Goal: Information Seeking & Learning: Learn about a topic

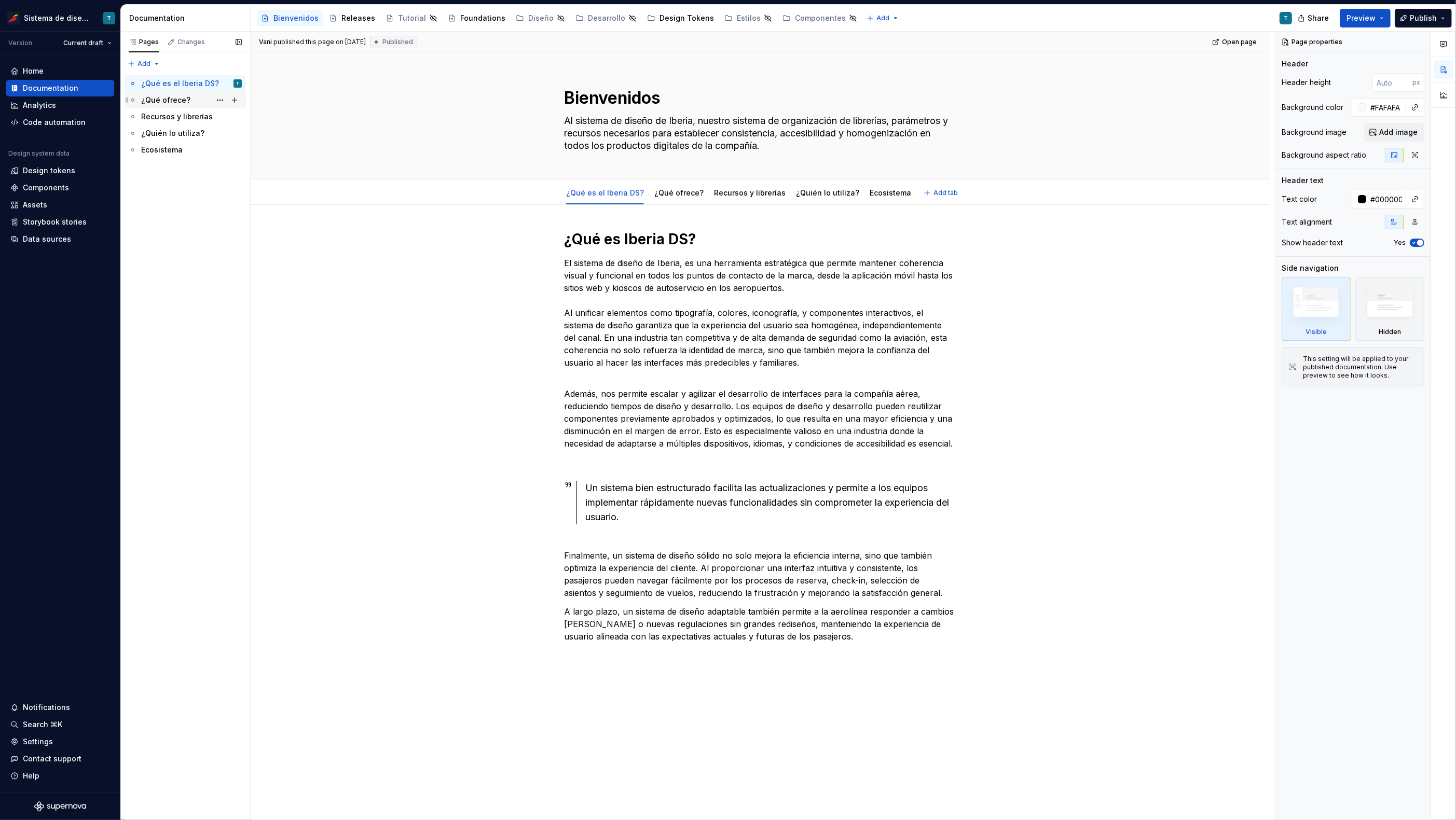
type textarea "*"
click at [40, 205] on div "Assets" at bounding box center [34, 205] width 24 height 10
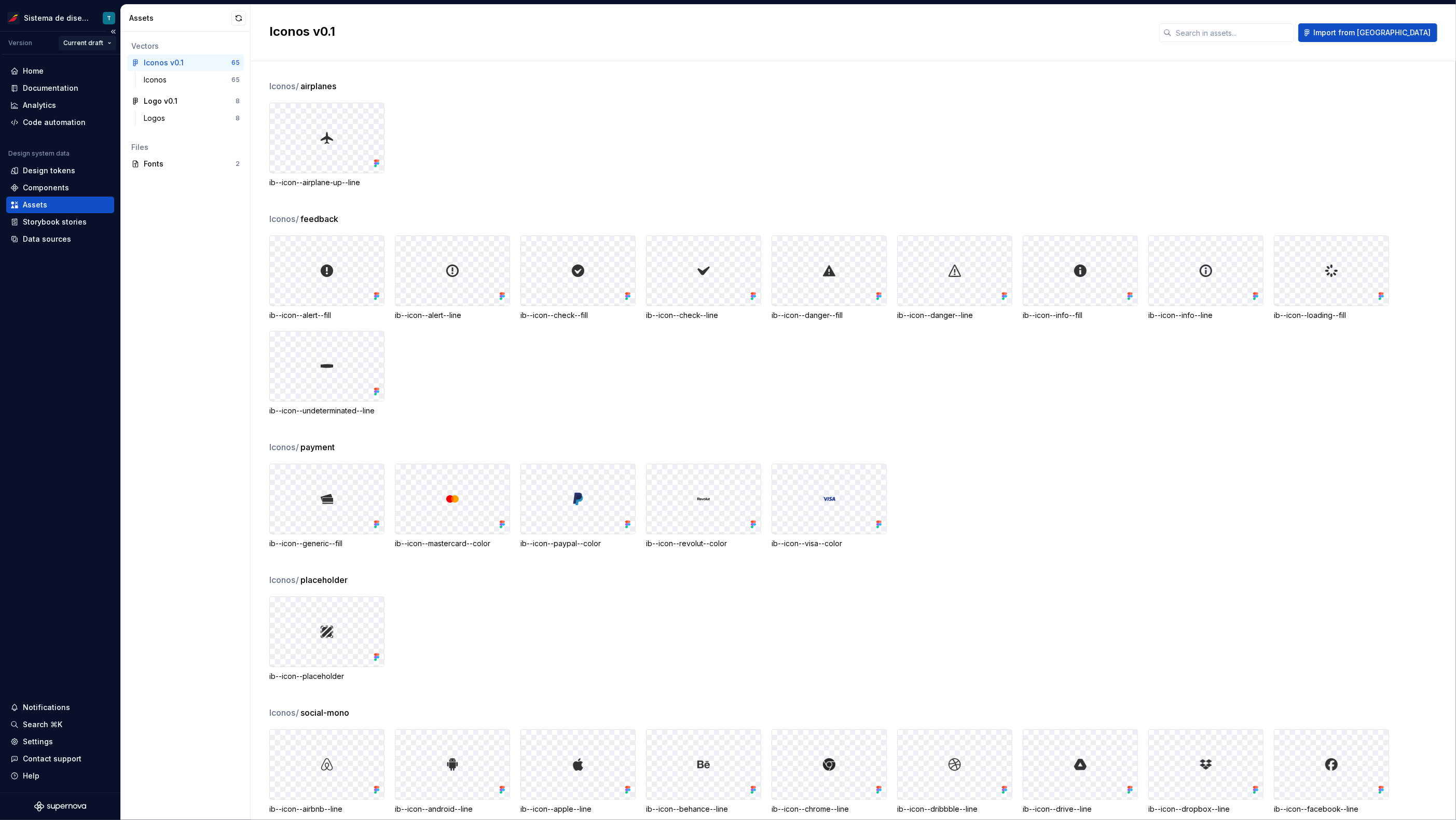
click at [80, 43] on html "Sistema de diseño Iberia T Version Current draft Home Documentation Analytics C…" at bounding box center [728, 410] width 1456 height 820
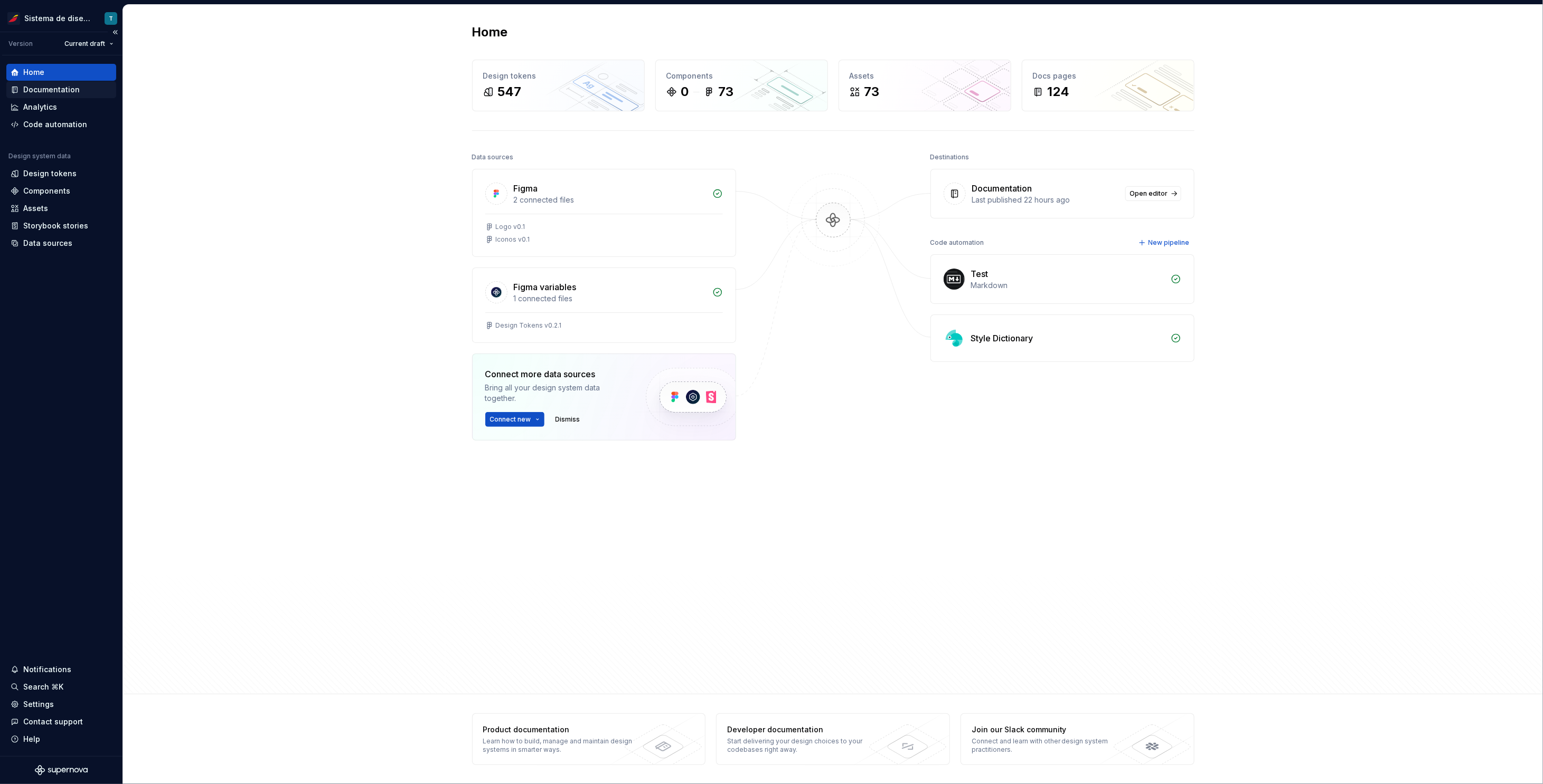
click at [56, 92] on div "Documentation" at bounding box center [51, 90] width 56 height 10
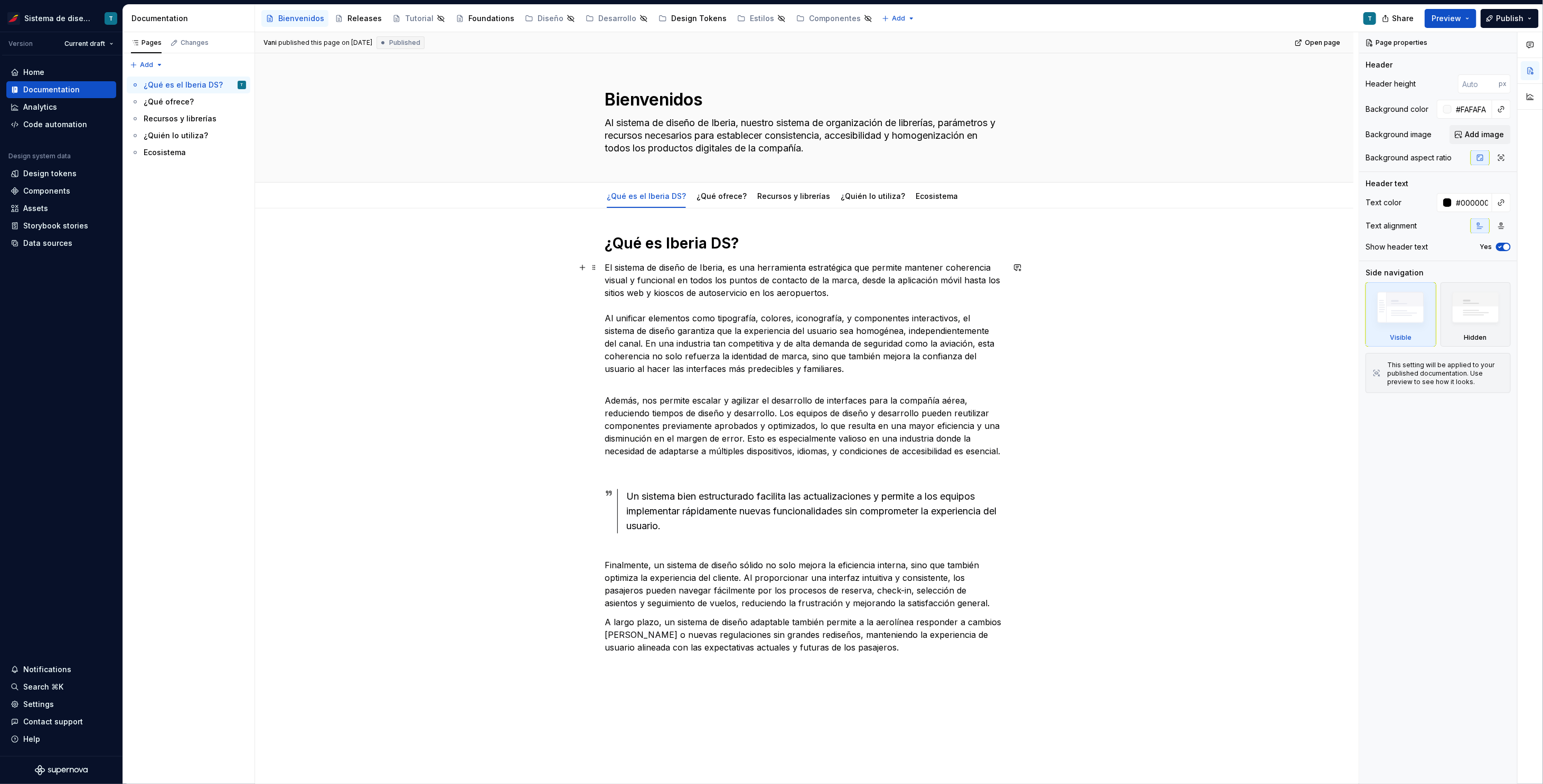
drag, startPoint x: 394, startPoint y: 330, endPoint x: 434, endPoint y: 290, distance: 56.6
click at [394, 330] on div "Vani published this page on [DATE] Published Open page Bienvenidos Al sistema d…" at bounding box center [807, 409] width 1103 height 752
click at [357, 19] on div "Releases" at bounding box center [364, 18] width 34 height 10
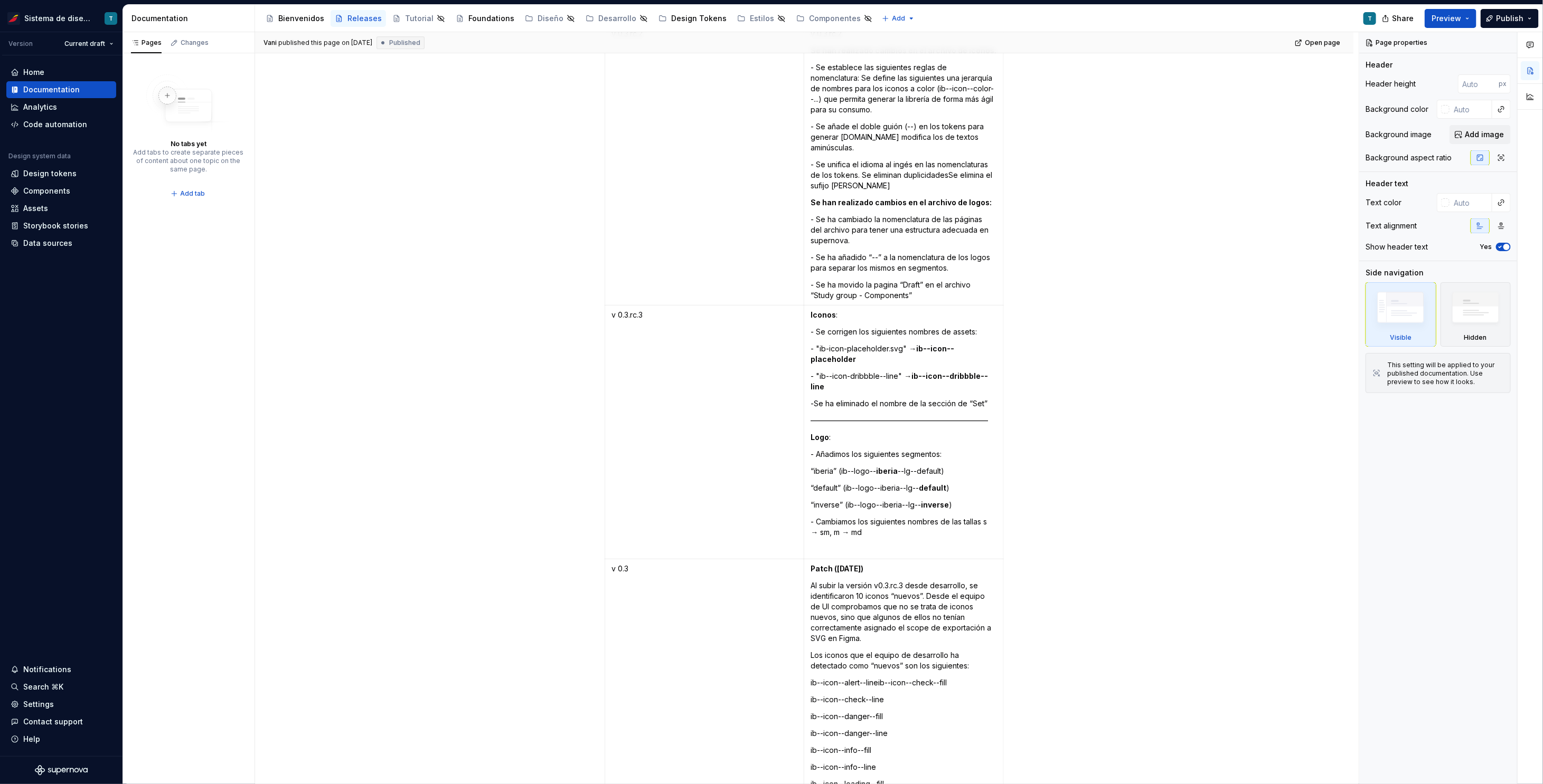
scroll to position [3274, 0]
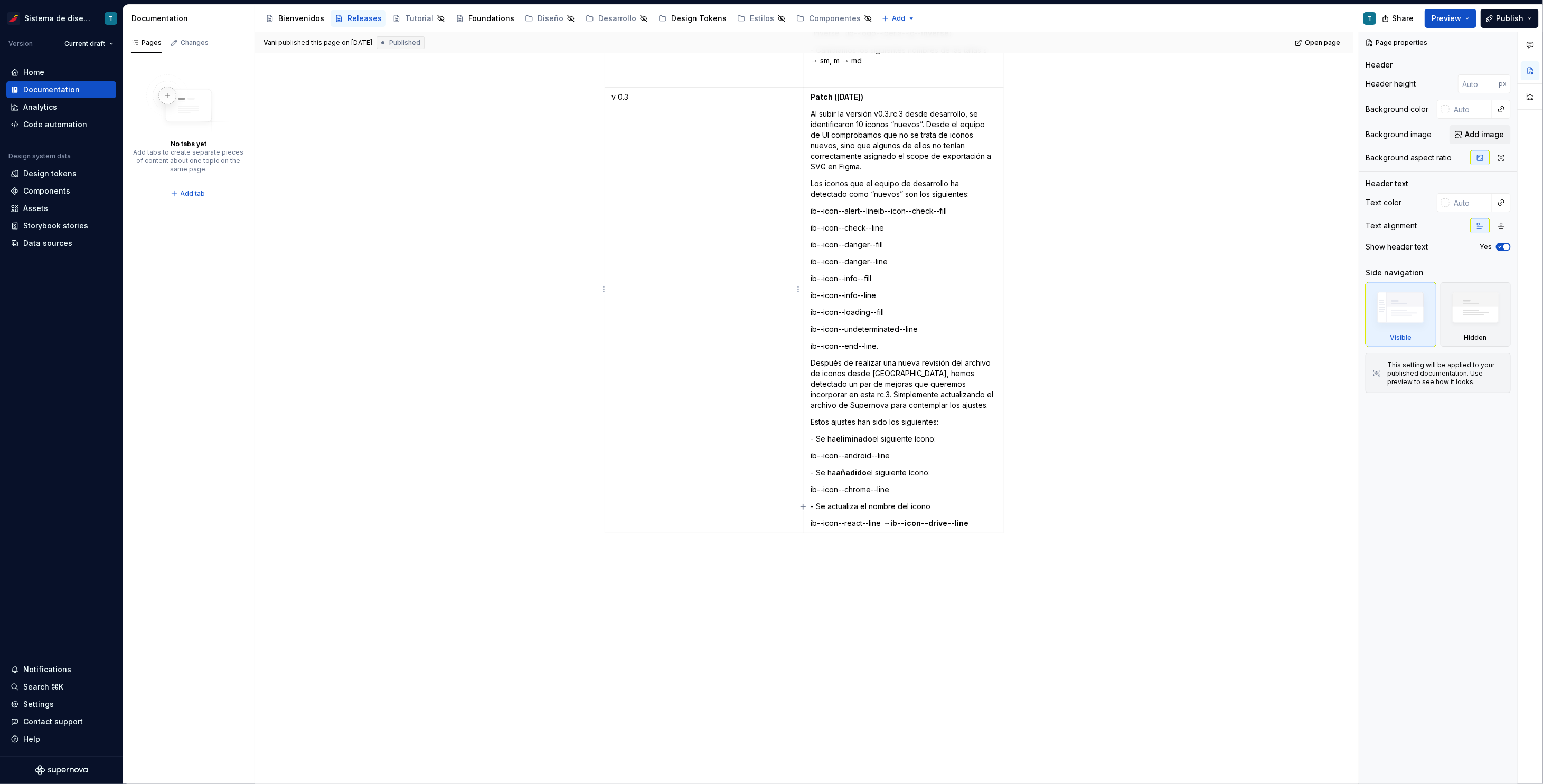
type textarea "*"
click at [675, 209] on td "v 0.3" at bounding box center [704, 310] width 199 height 446
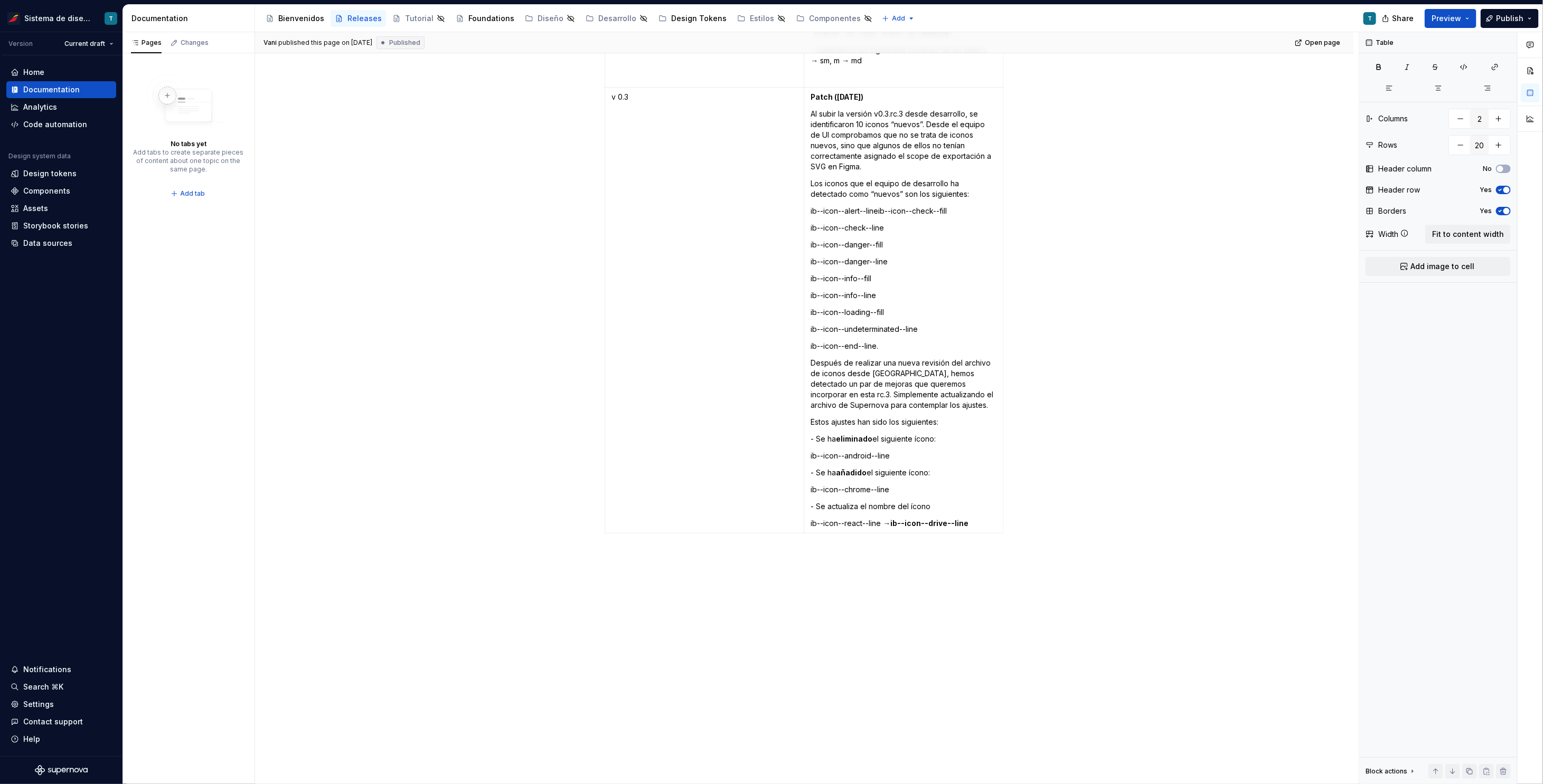
click at [802, 505] on icon "button" at bounding box center [803, 507] width 9 height 9
type input "21"
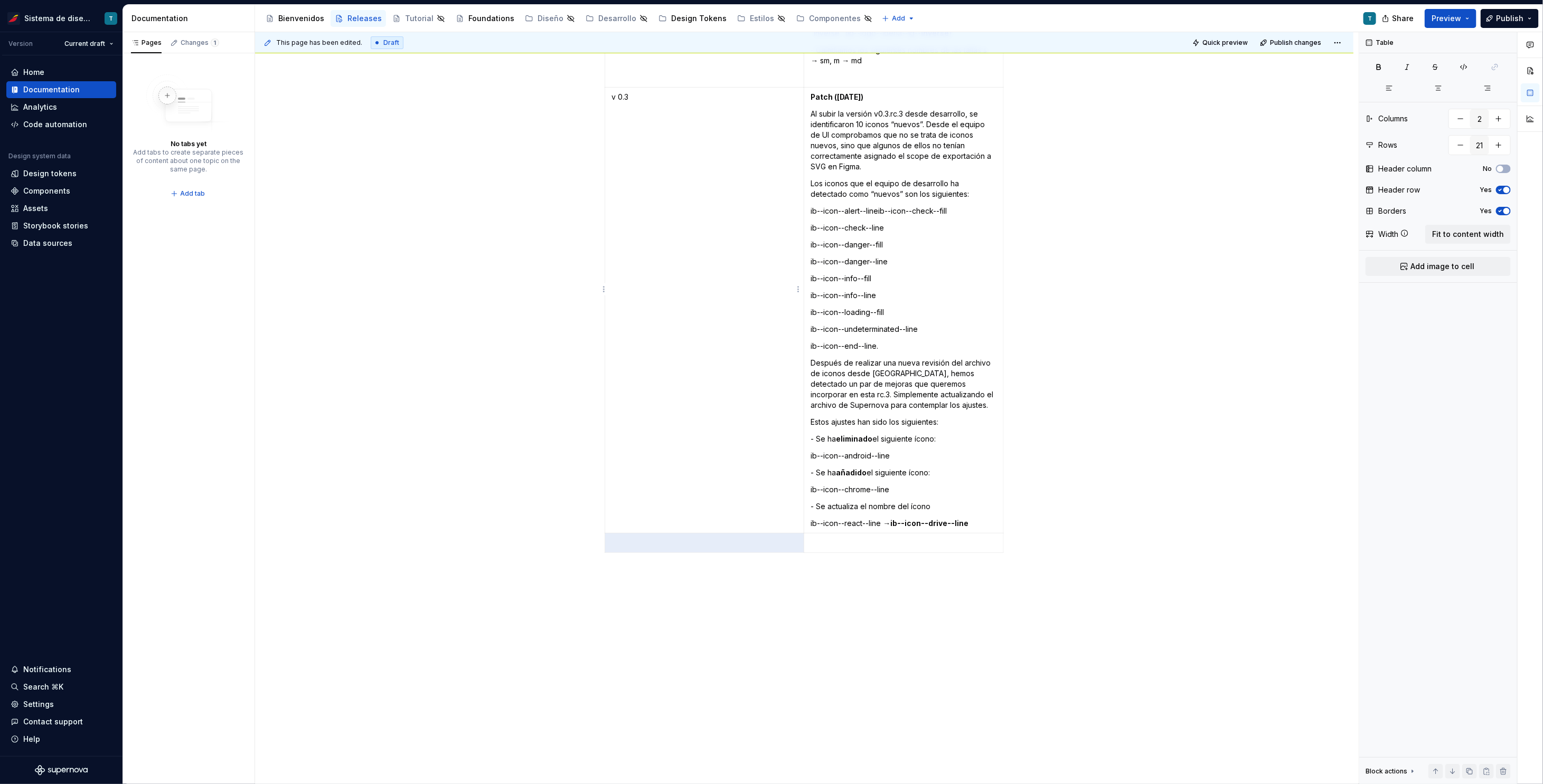
click at [624, 91] on p "v 0.3" at bounding box center [704, 97] width 186 height 10
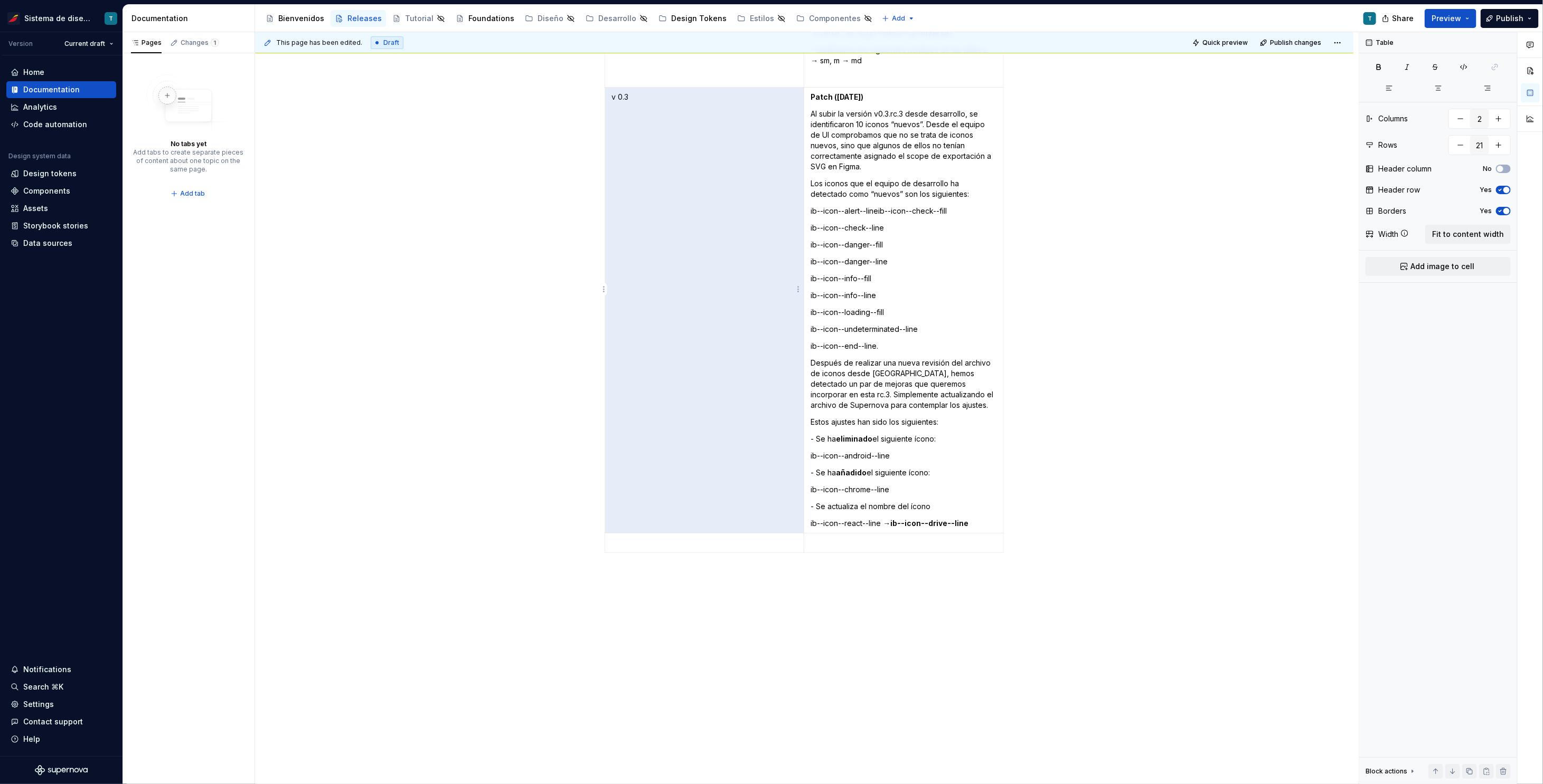
click at [647, 538] on p at bounding box center [704, 543] width 186 height 10
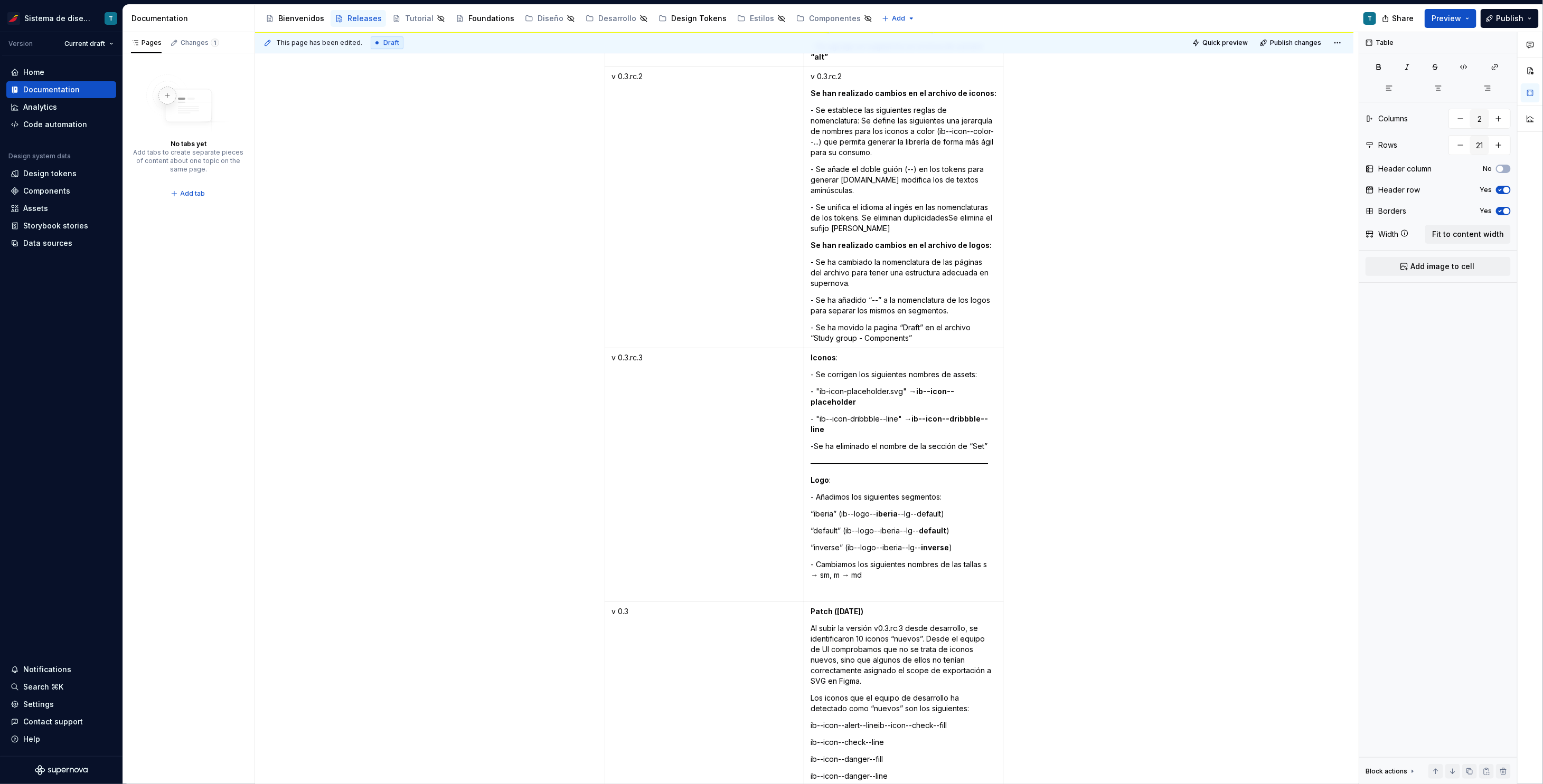
scroll to position [3293, 0]
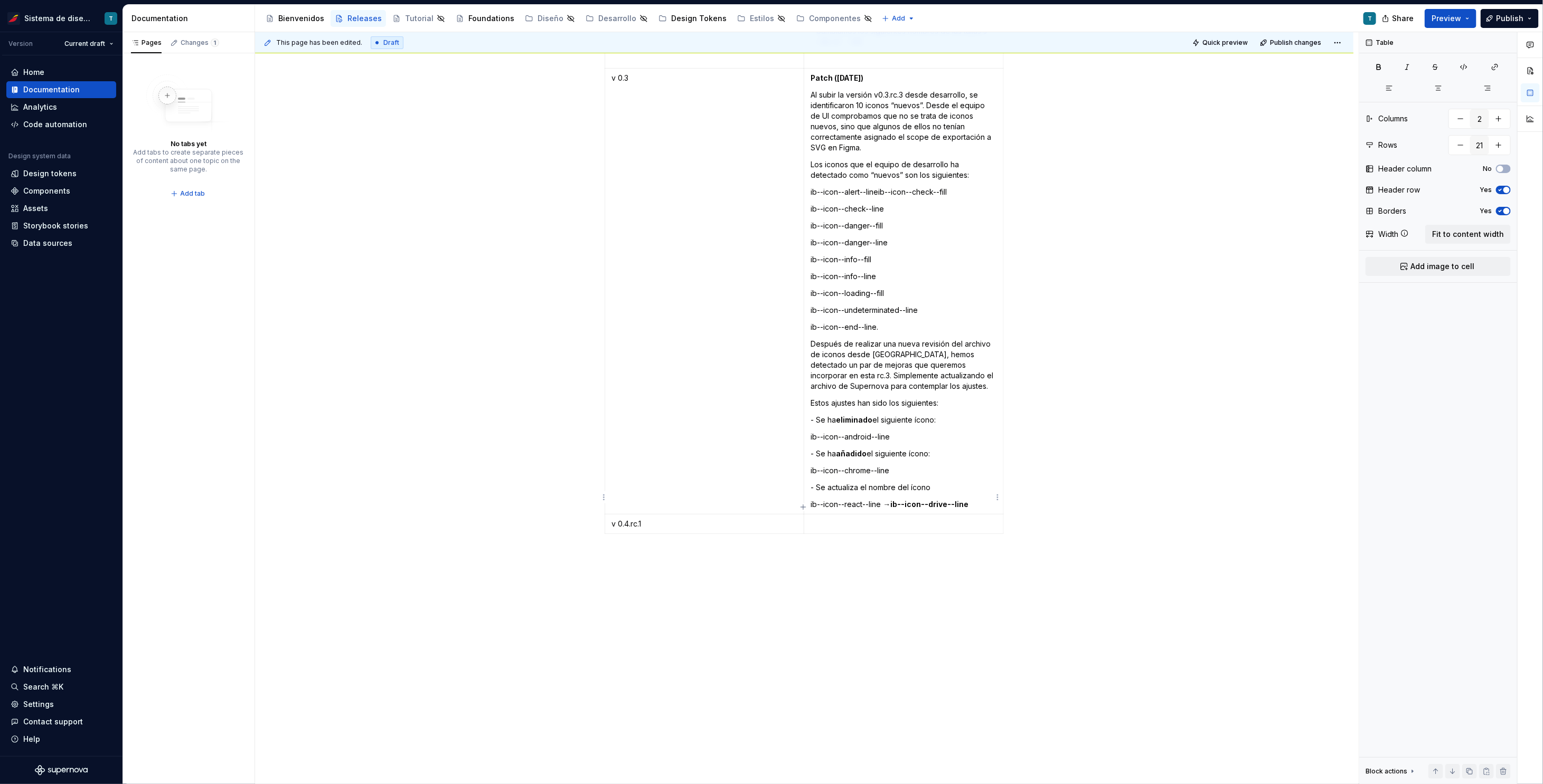
click at [838, 519] on p at bounding box center [903, 524] width 186 height 10
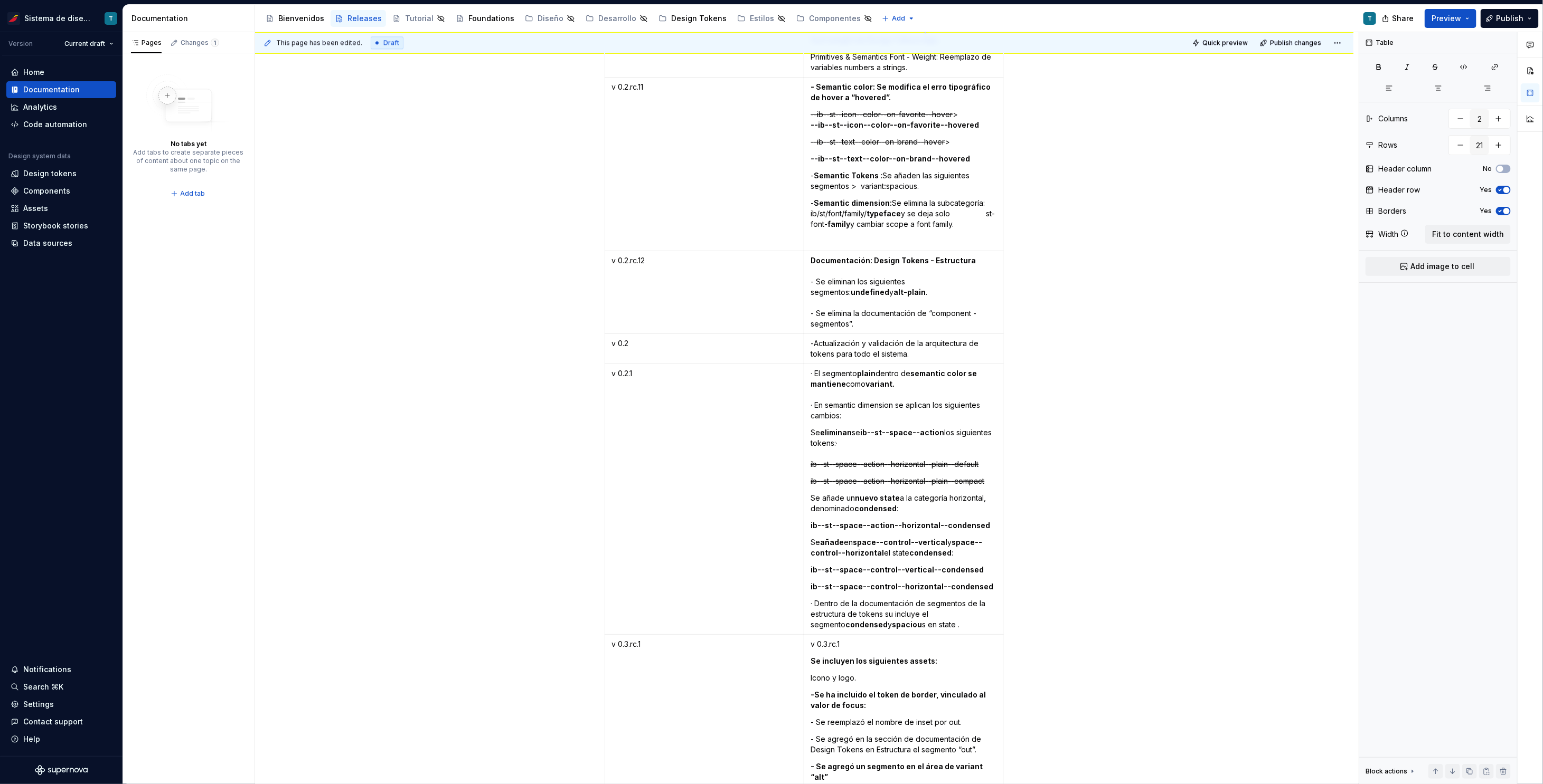
scroll to position [2031, 0]
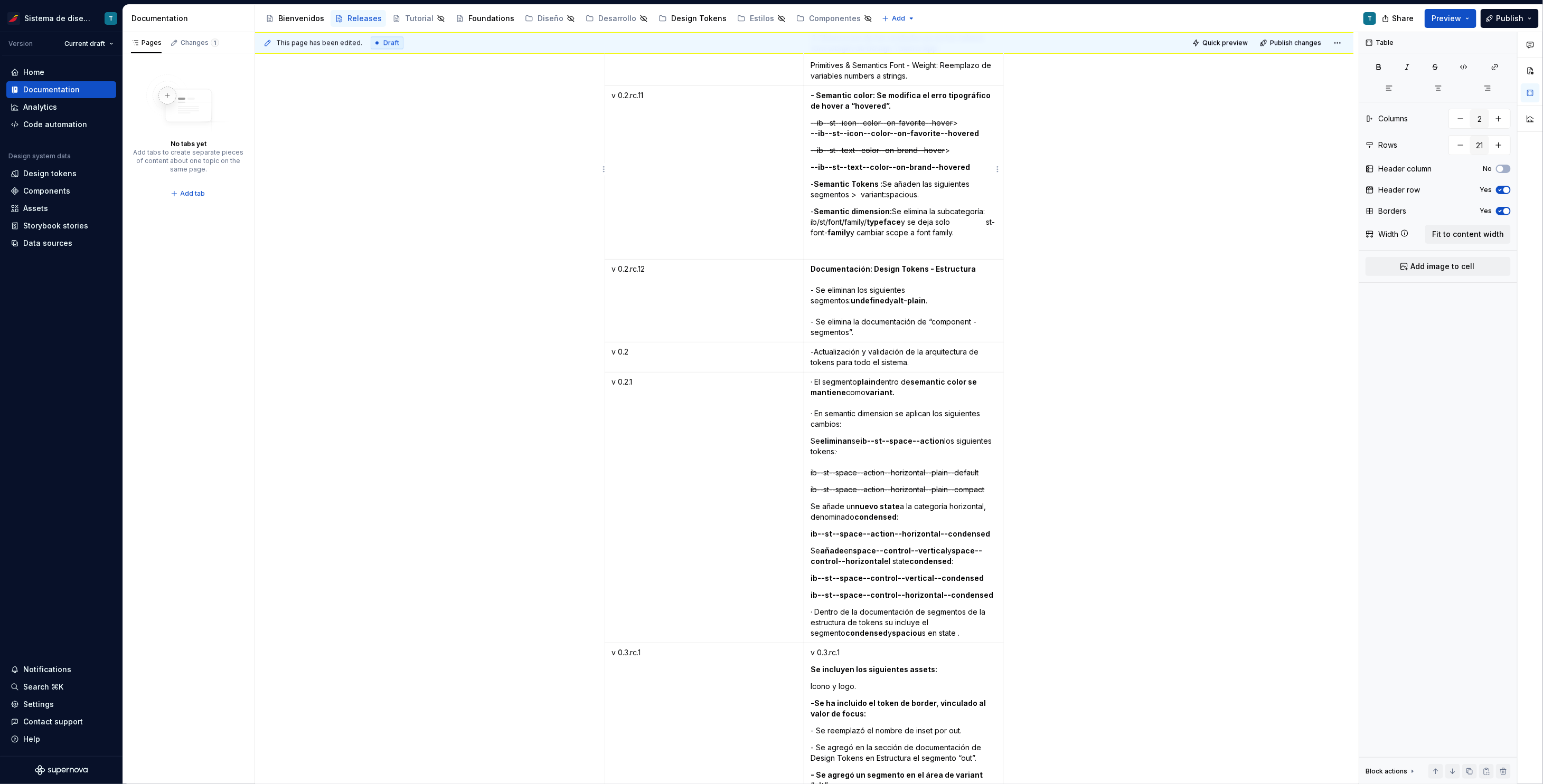
click at [937, 92] on strong "- Semantic color: Se modifica el erro tipográfico de hover a “hovered”." at bounding box center [901, 100] width 181 height 20
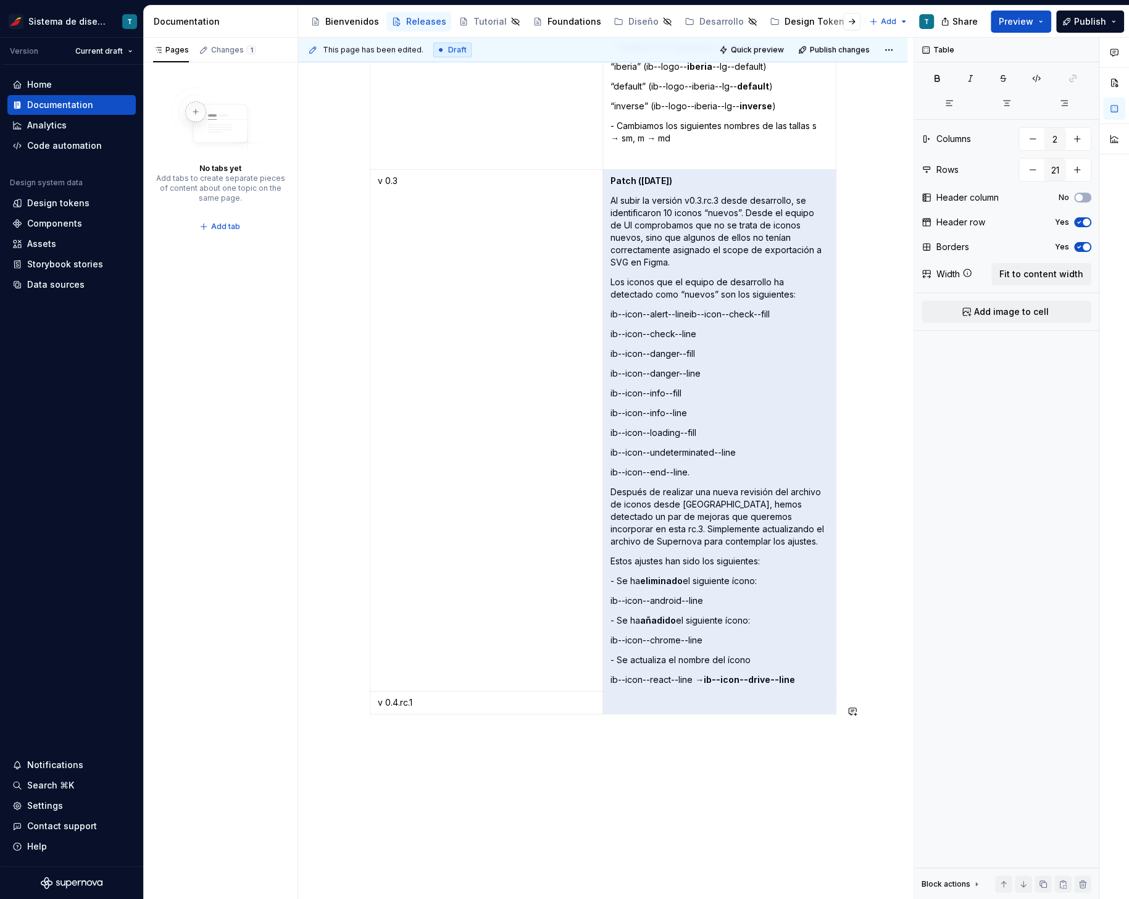
scroll to position [3865, 0]
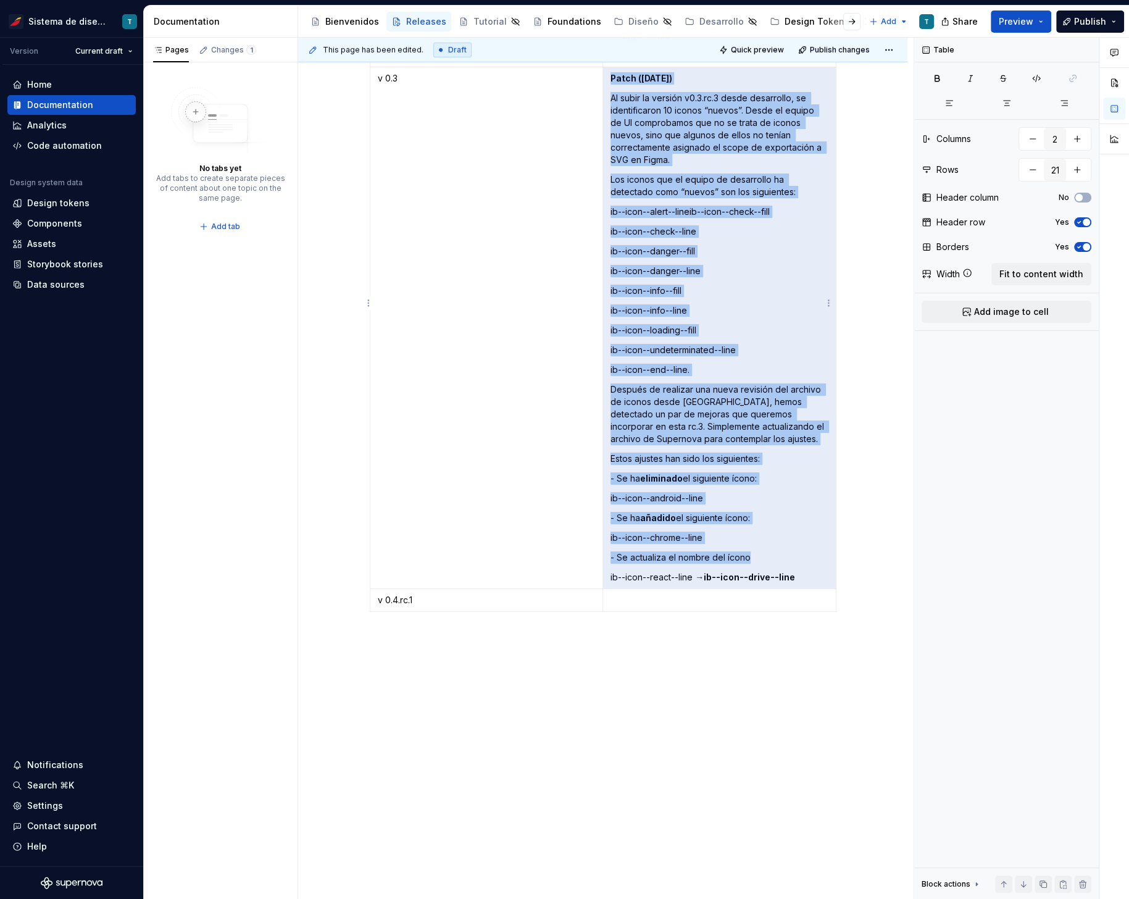
drag, startPoint x: 608, startPoint y: 405, endPoint x: 797, endPoint y: 544, distance: 234.9
click at [797, 544] on td "Patch ([DATE]) Al subir la versión v0.3.rc.3 desde desarrollo, se identificaron…" at bounding box center [718, 328] width 233 height 522
click at [799, 571] on p "ib--icon--react--line → ib--icon--drive--line" at bounding box center [719, 577] width 218 height 12
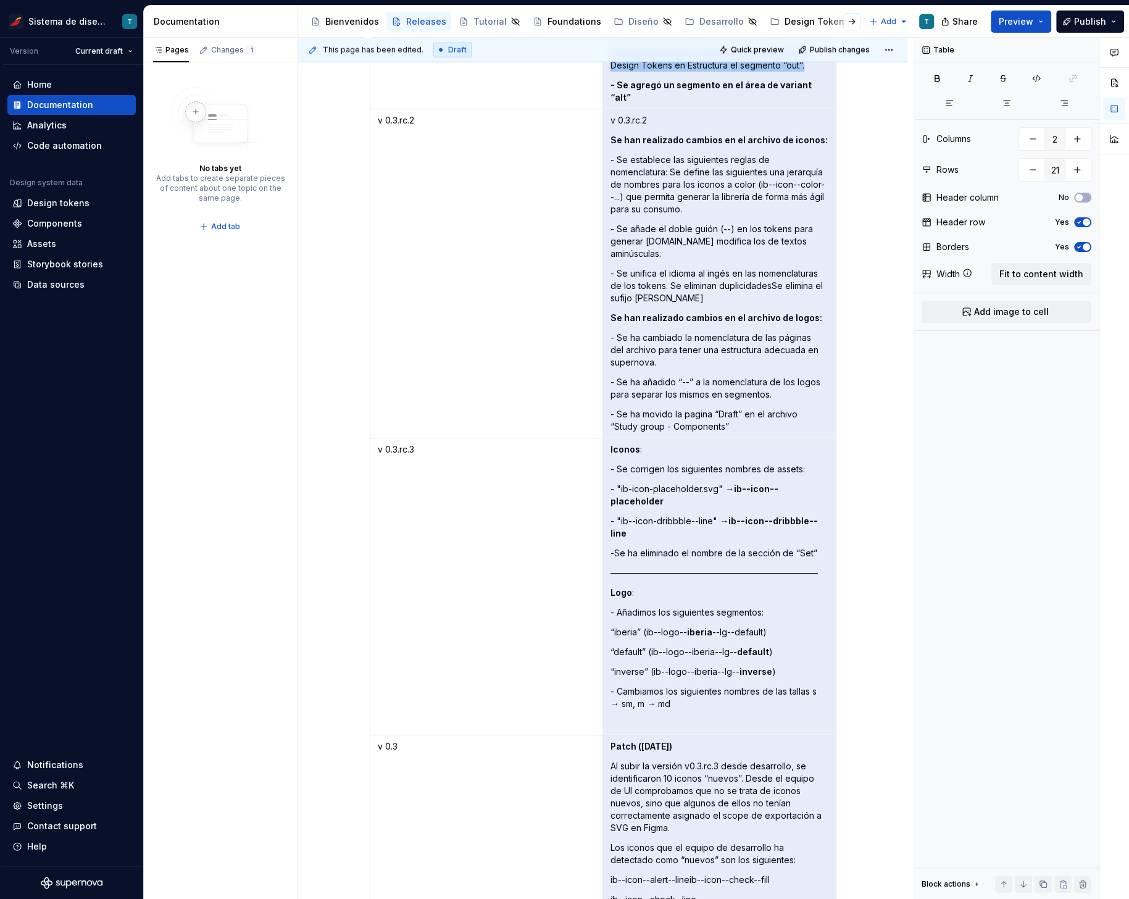
scroll to position [3164, 0]
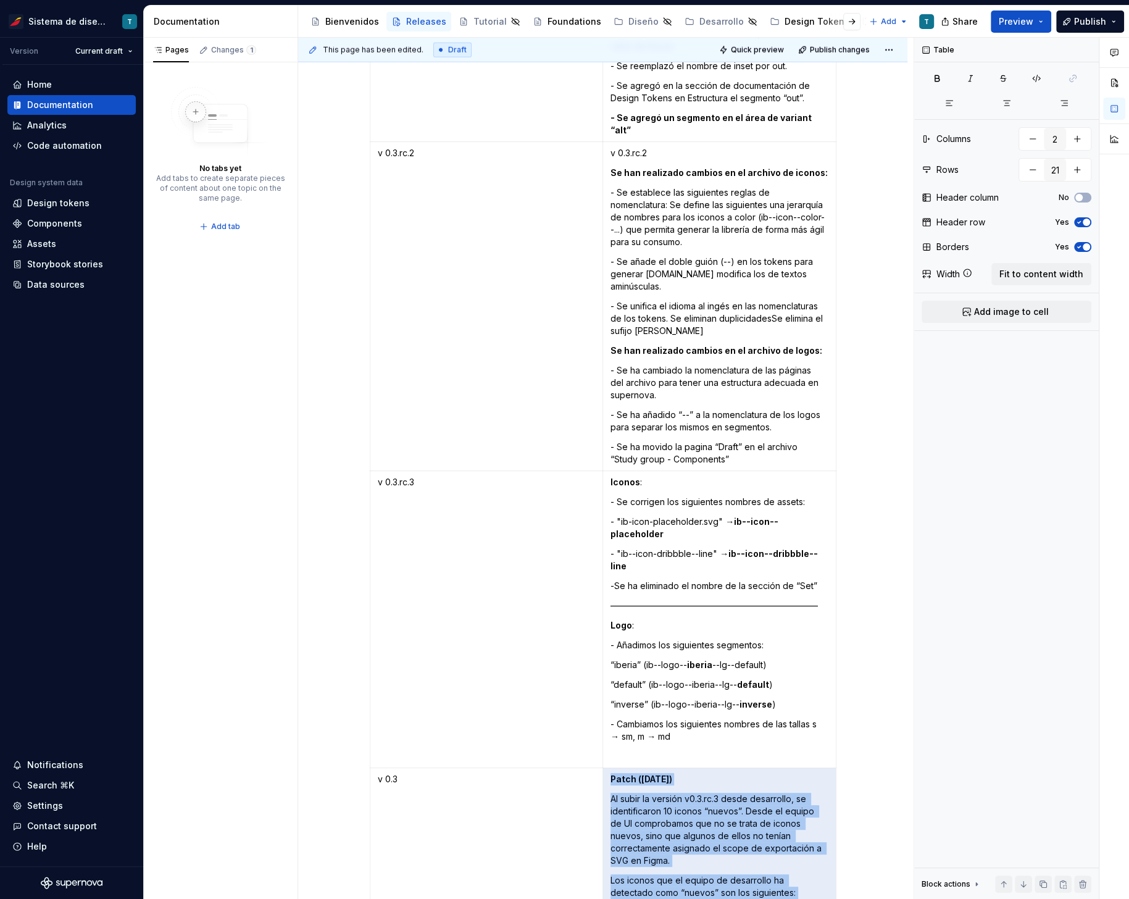
drag, startPoint x: 794, startPoint y: 546, endPoint x: 636, endPoint y: 769, distance: 273.3
copy td "Patch ([DATE]) Al subir la versión v0.3.rc.3 desde desarrollo, se identificaron…"
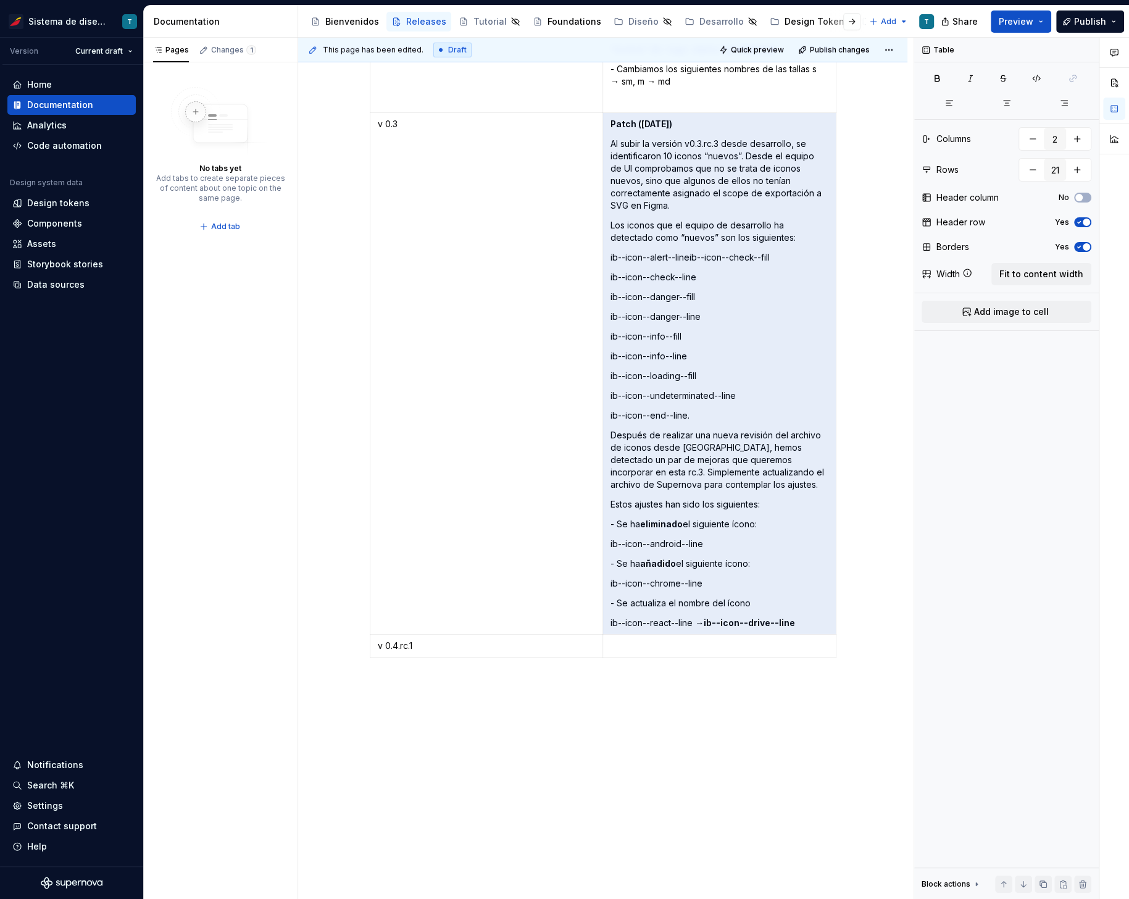
scroll to position [3865, 0]
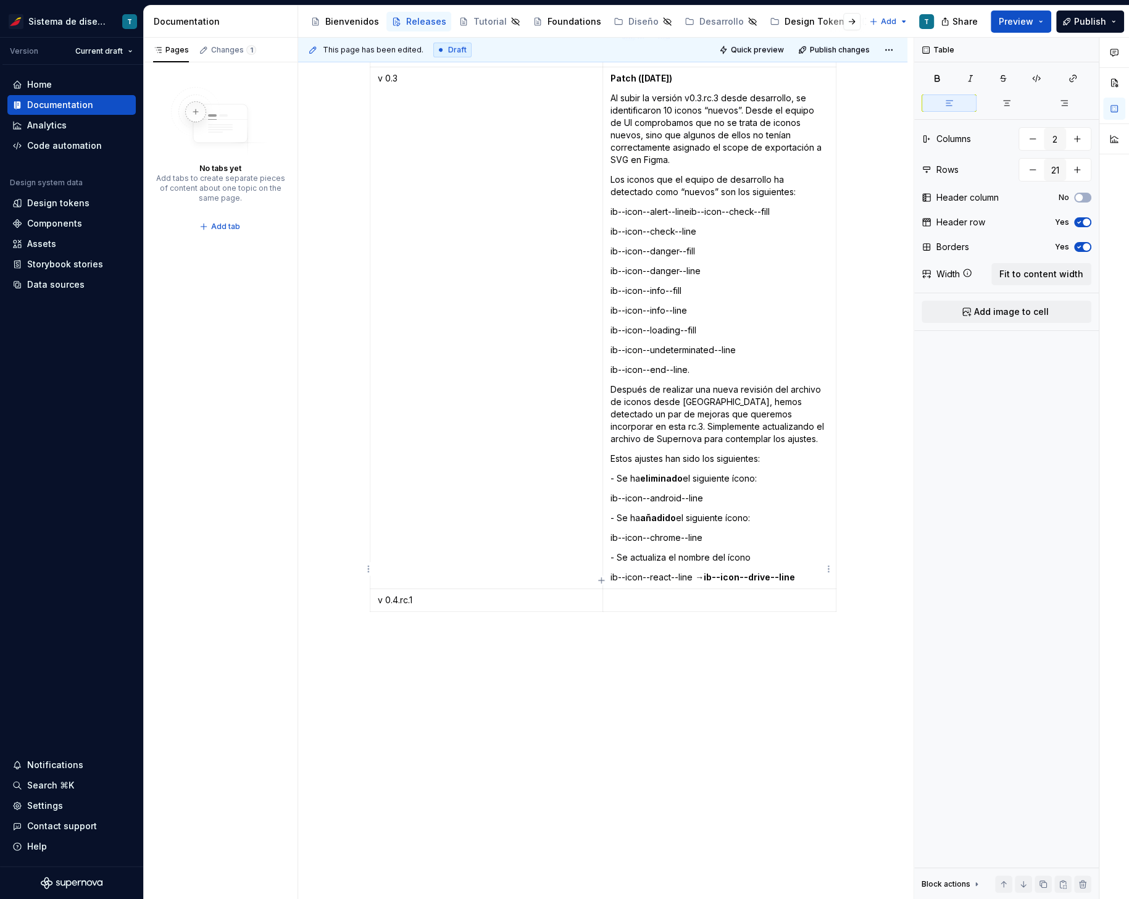
click at [643, 594] on p at bounding box center [719, 600] width 218 height 12
click at [611, 594] on p "Valores finales - Color - Background Valores finales - Color - Border Valores f…" at bounding box center [719, 618] width 218 height 49
click at [750, 598] on p "Valores finales - Color - Background Valores finales - Color - Border Valores f…" at bounding box center [719, 618] width 218 height 49
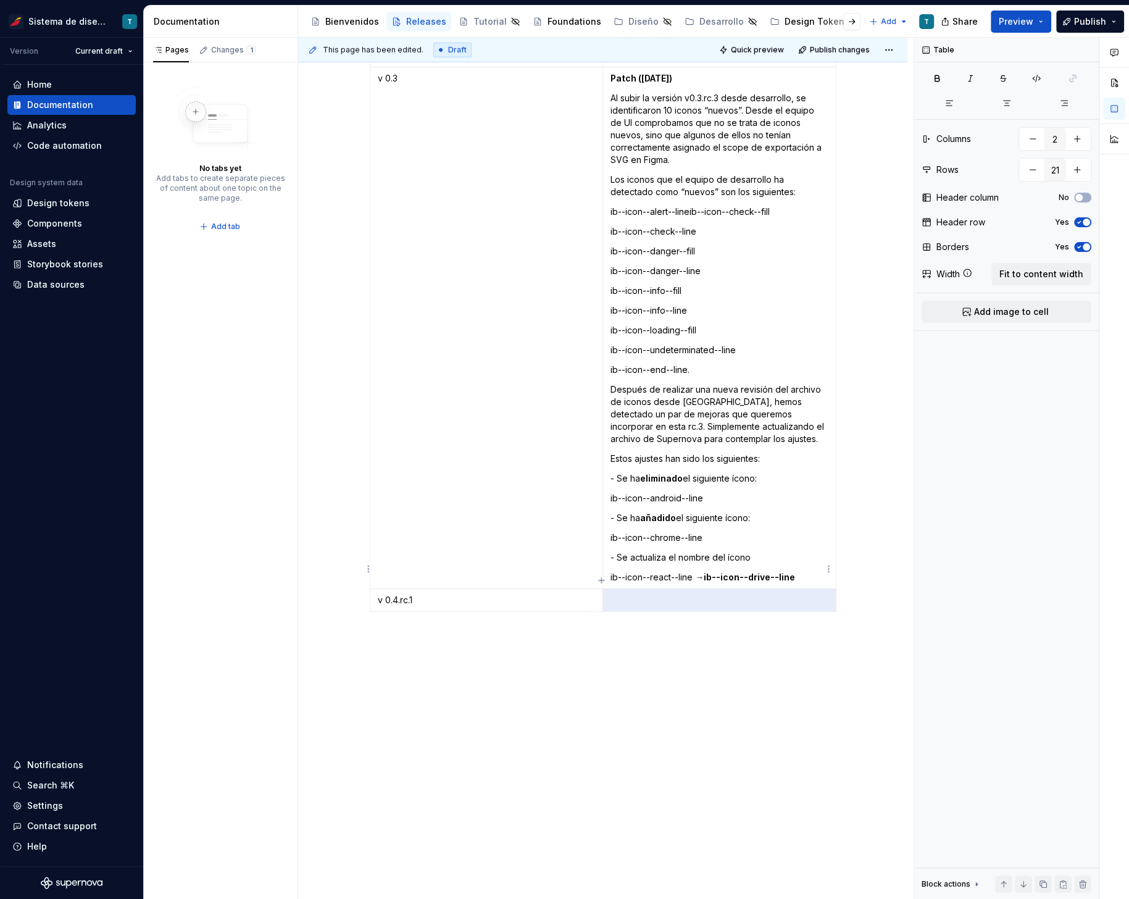
click at [688, 594] on p at bounding box center [719, 600] width 218 height 12
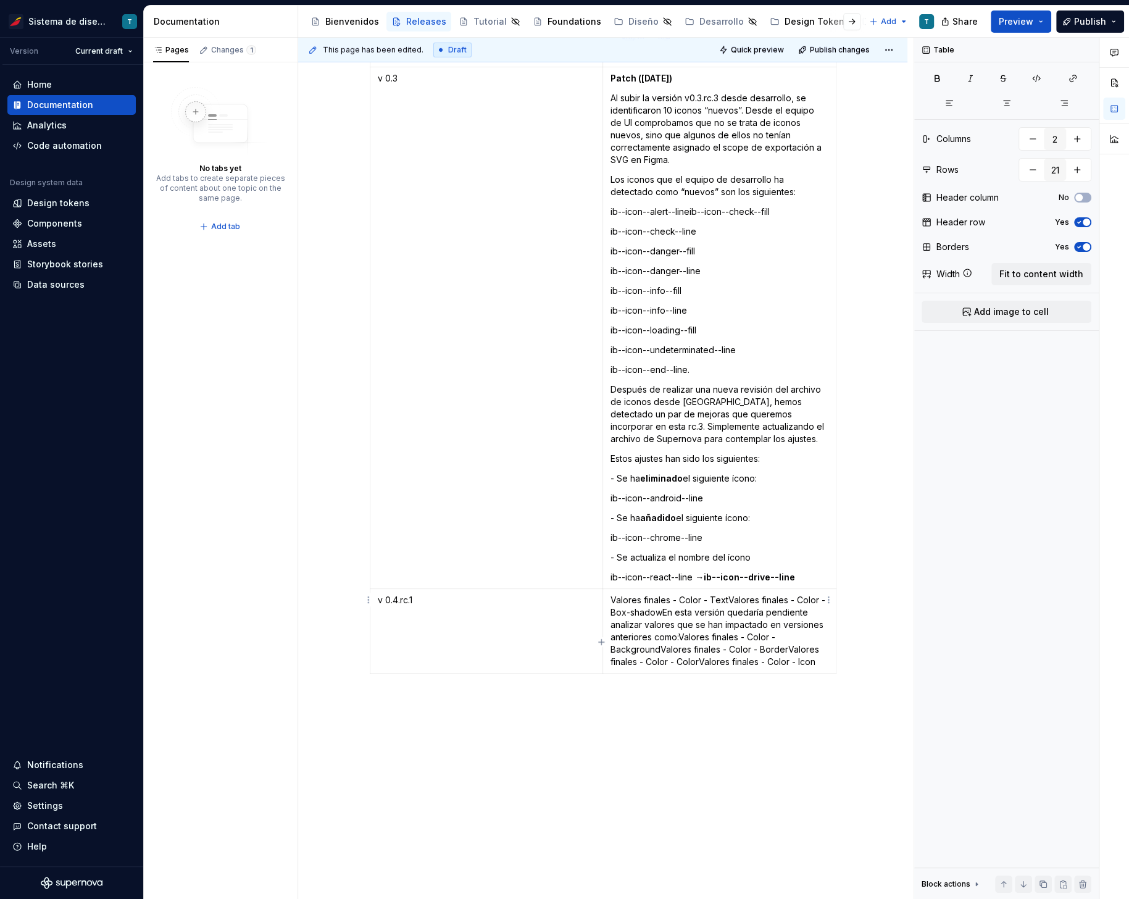
click at [725, 594] on p "Valores finales - Color - Text Valores finales - Color - Box-shadow En esta ver…" at bounding box center [719, 631] width 218 height 74
click at [760, 614] on p "Valores finales - Color - Box-[PERSON_NAME] esta versión quedaría pendiente ana…" at bounding box center [719, 651] width 218 height 74
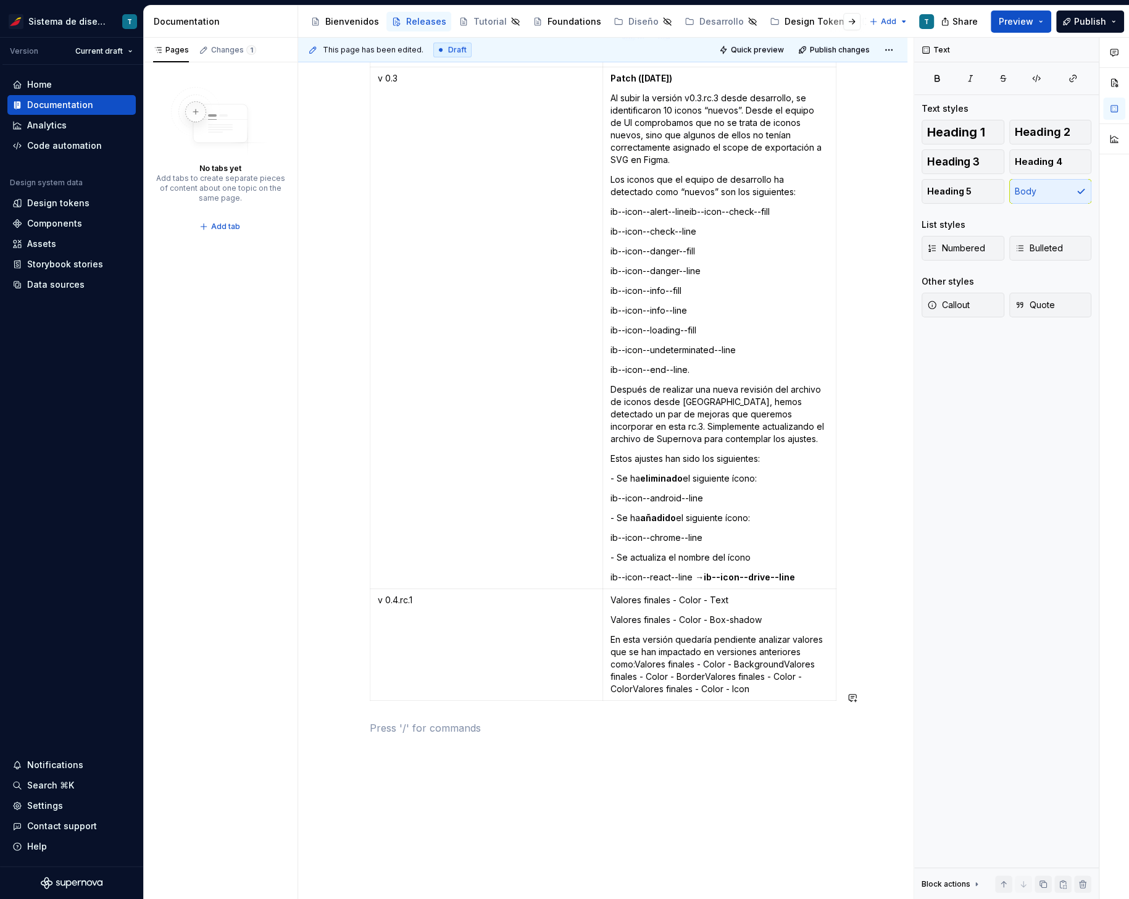
click at [635, 633] on p "En esta versión quedaría pendiente analizar valores que se han impactado en ver…" at bounding box center [719, 664] width 218 height 62
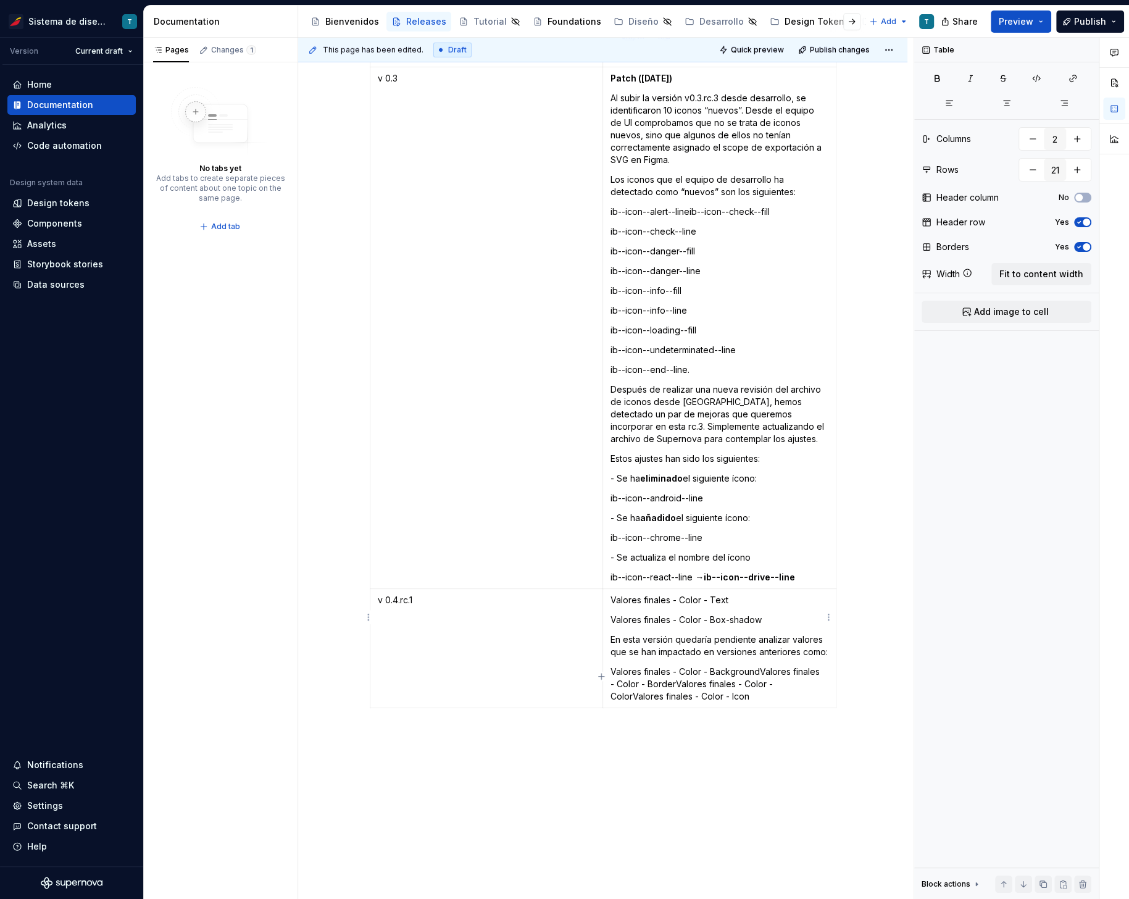
click at [759, 665] on p "Valores finales - Color - BackgroundValores finales - Color - BorderValores fin…" at bounding box center [719, 683] width 218 height 37
click at [735, 685] on p "Valores finales - Color - BorderValores finales - Color - ColorValores finales …" at bounding box center [719, 697] width 218 height 25
click at [730, 705] on p "Valores finales - Color - ColorValores finales - Color - Icon" at bounding box center [719, 717] width 218 height 25
click at [704, 672] on td "Valores finales - Color - Text Valores finales - Color - Box-shadow En esta ver…" at bounding box center [718, 666] width 233 height 154
click at [610, 594] on p "Valores finales - Color - Text" at bounding box center [719, 600] width 218 height 12
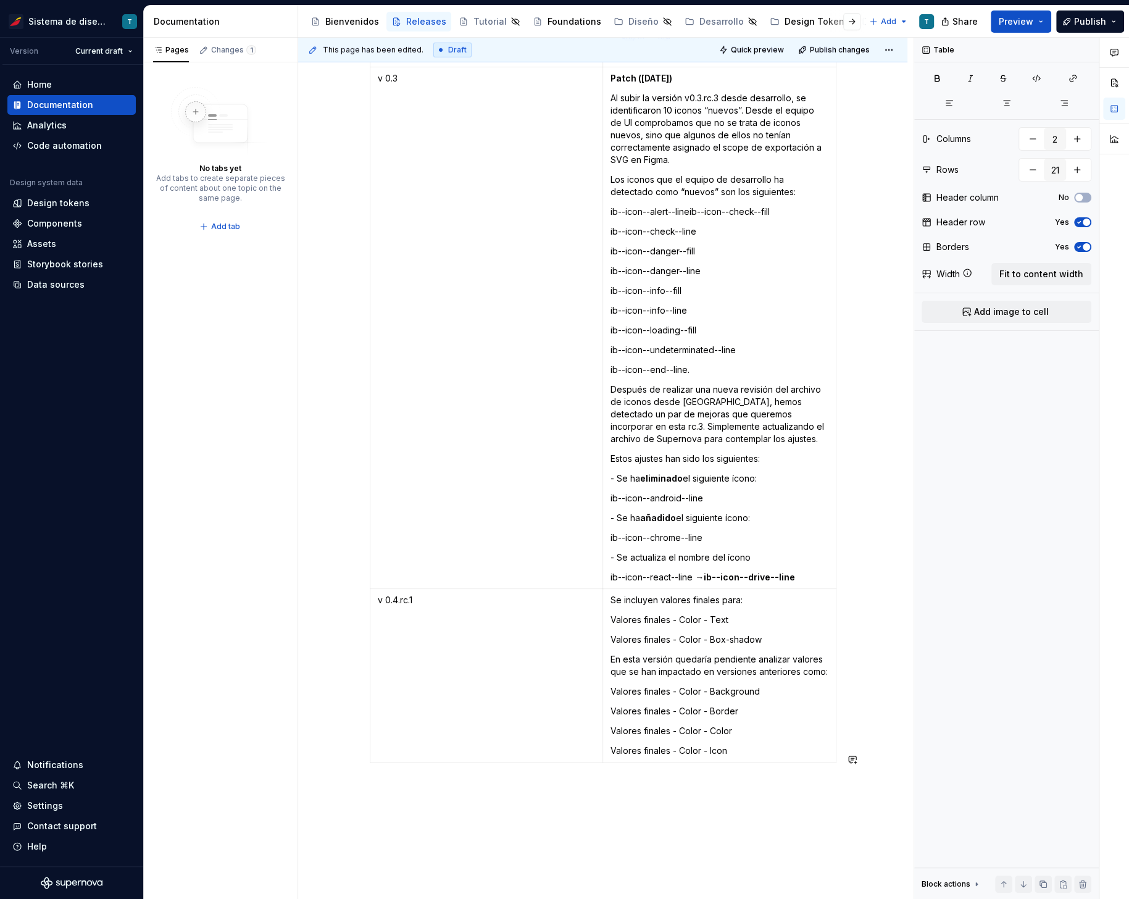
drag, startPoint x: 764, startPoint y: 681, endPoint x: 610, endPoint y: 681, distance: 153.7
click at [610, 705] on p "Valores finales - Color - Border" at bounding box center [719, 711] width 218 height 12
click at [765, 633] on p "Valores finales - Color - Box-shadow" at bounding box center [719, 639] width 218 height 12
type textarea "*"
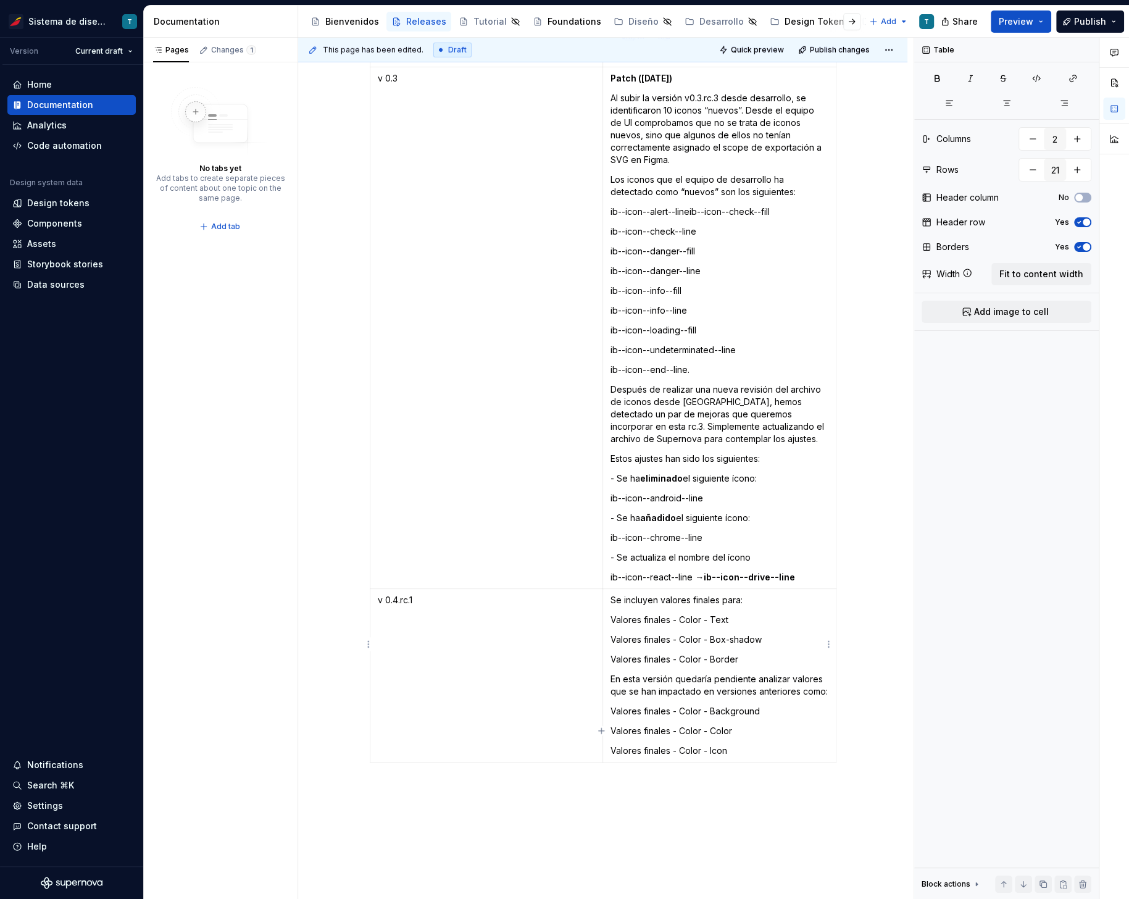
click at [735, 744] on p "Valores finales - Color - Icon" at bounding box center [719, 750] width 218 height 12
drag, startPoint x: 710, startPoint y: 771, endPoint x: 735, endPoint y: 773, distance: 25.4
click at [735, 784] on p "Para poder consultar la tabla con todos los cambios detallados dejamos este lin…" at bounding box center [719, 796] width 218 height 25
click at [825, 748] on button "button" at bounding box center [826, 749] width 17 height 17
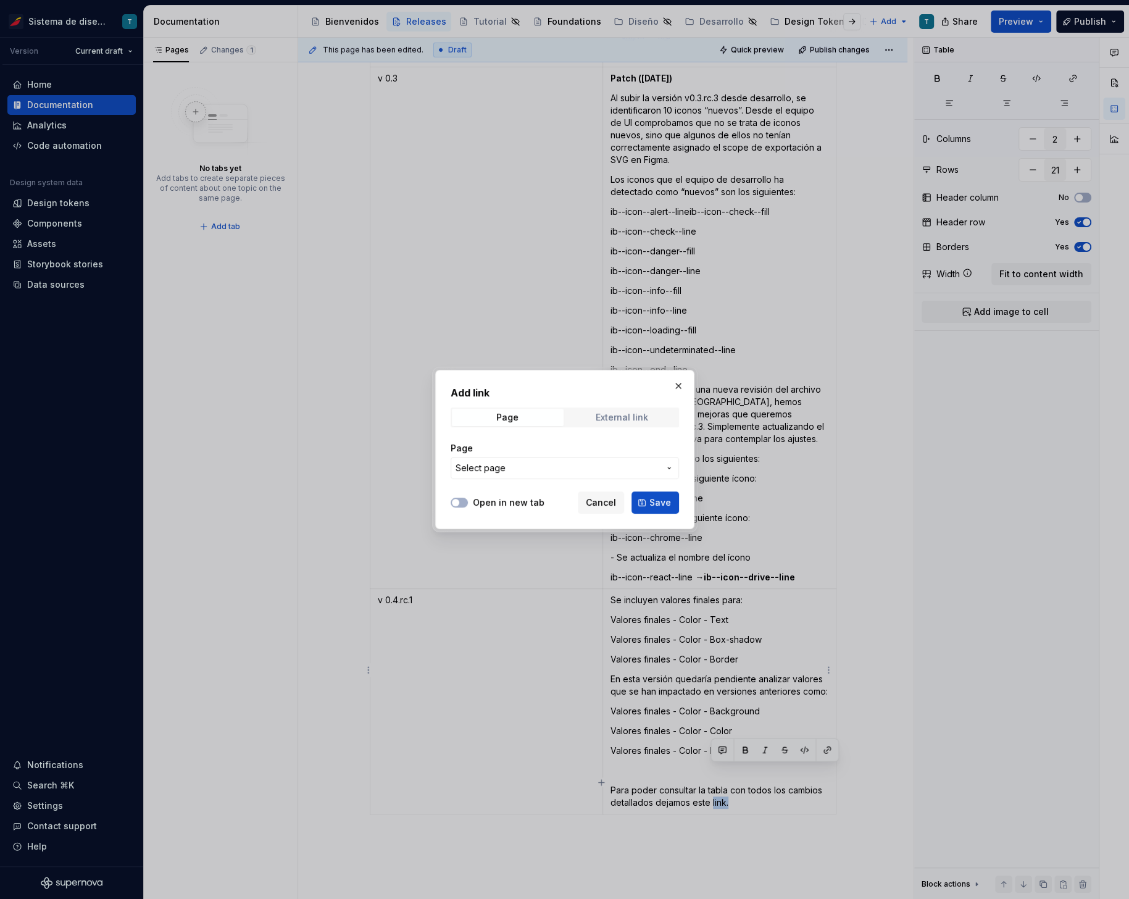
click at [610, 416] on div "External link" at bounding box center [622, 417] width 52 height 10
click at [574, 464] on input "URL" at bounding box center [565, 468] width 228 height 22
paste input "[URL][DOMAIN_NAME]"
type input "[URL][DOMAIN_NAME]"
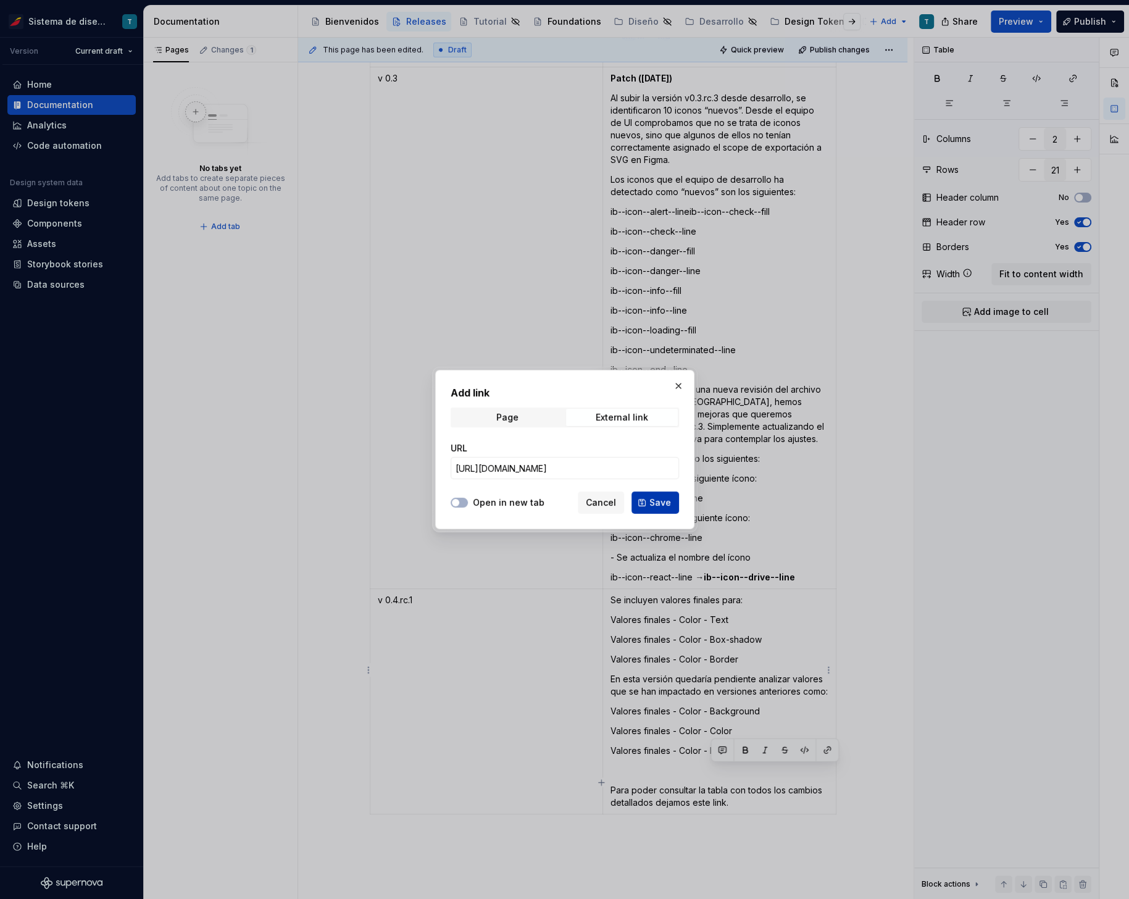
click at [657, 501] on span "Save" at bounding box center [660, 502] width 22 height 12
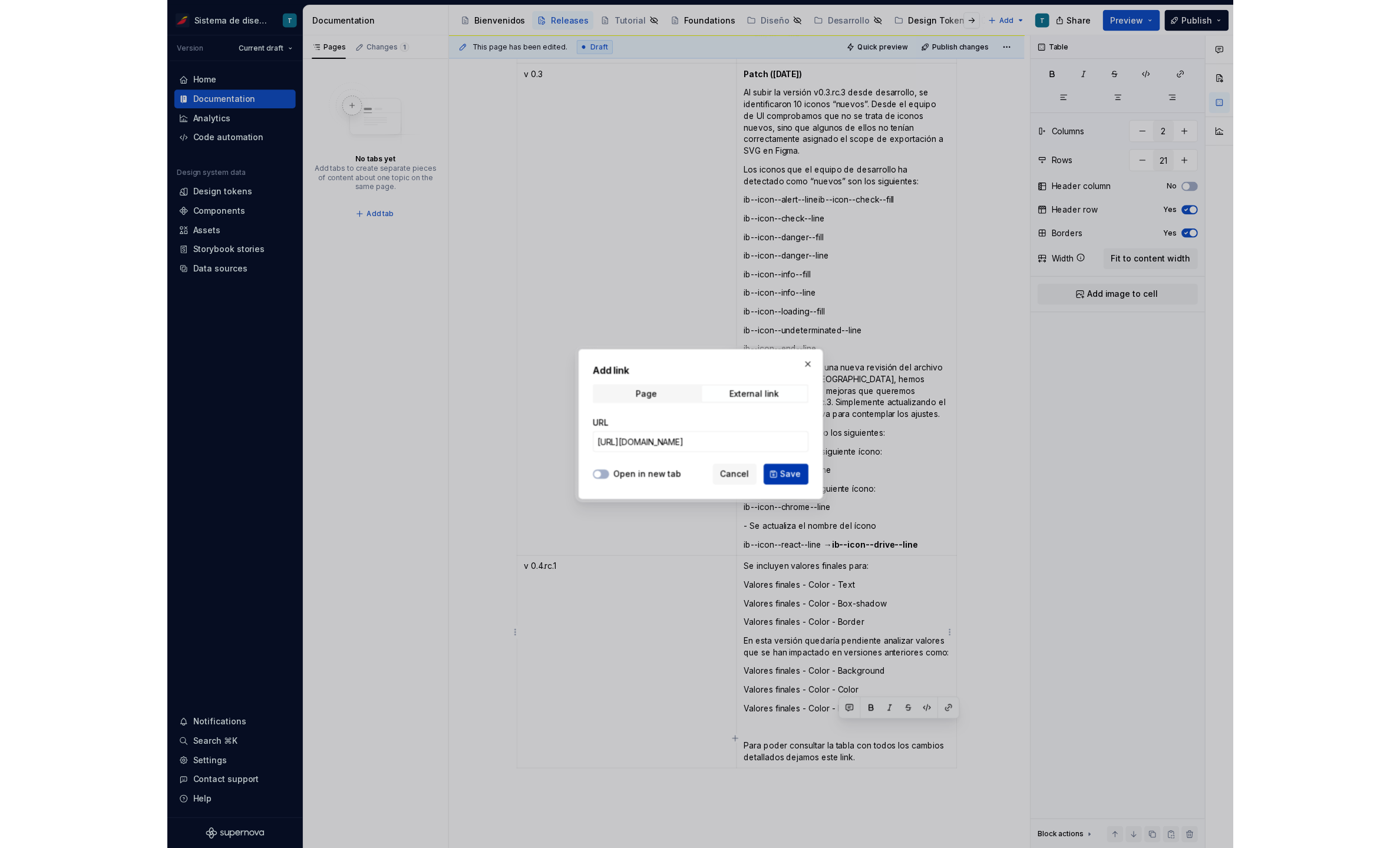
scroll to position [0, 0]
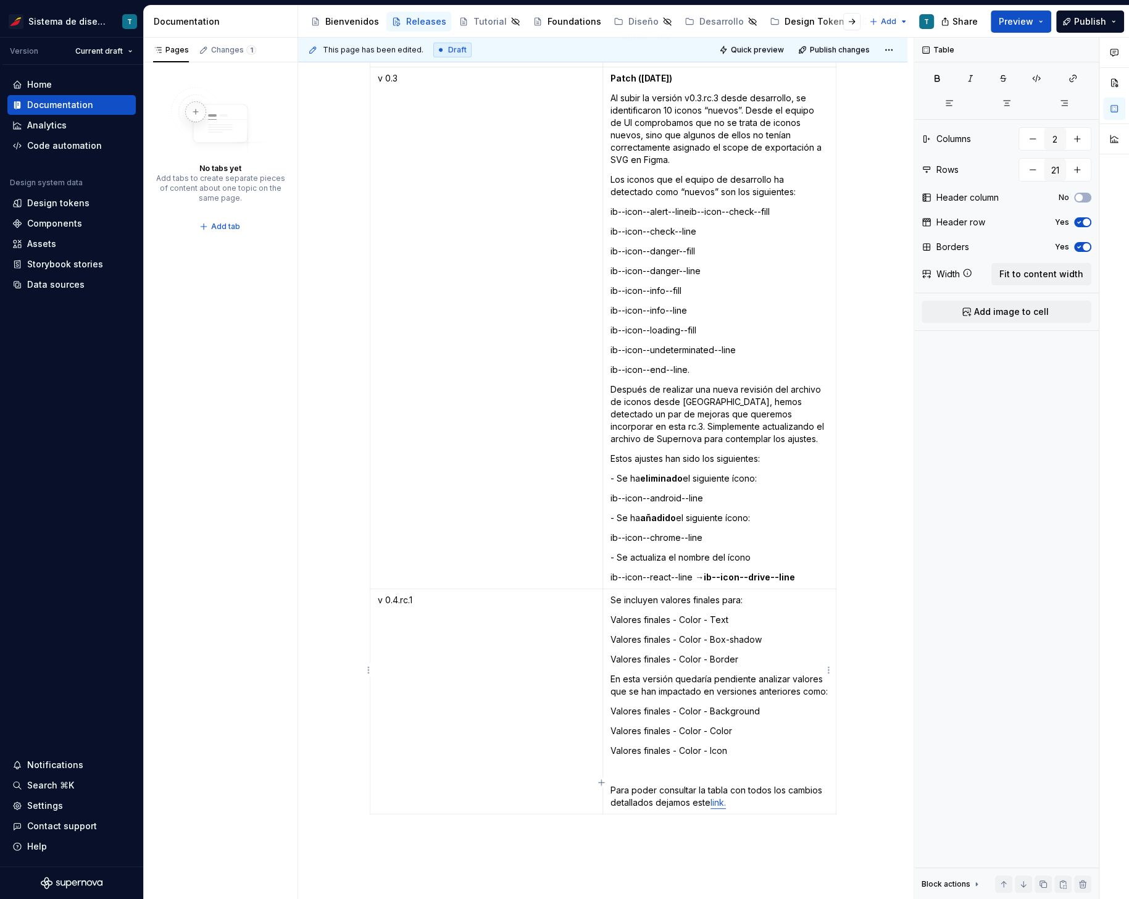
click at [639, 764] on p at bounding box center [719, 770] width 218 height 12
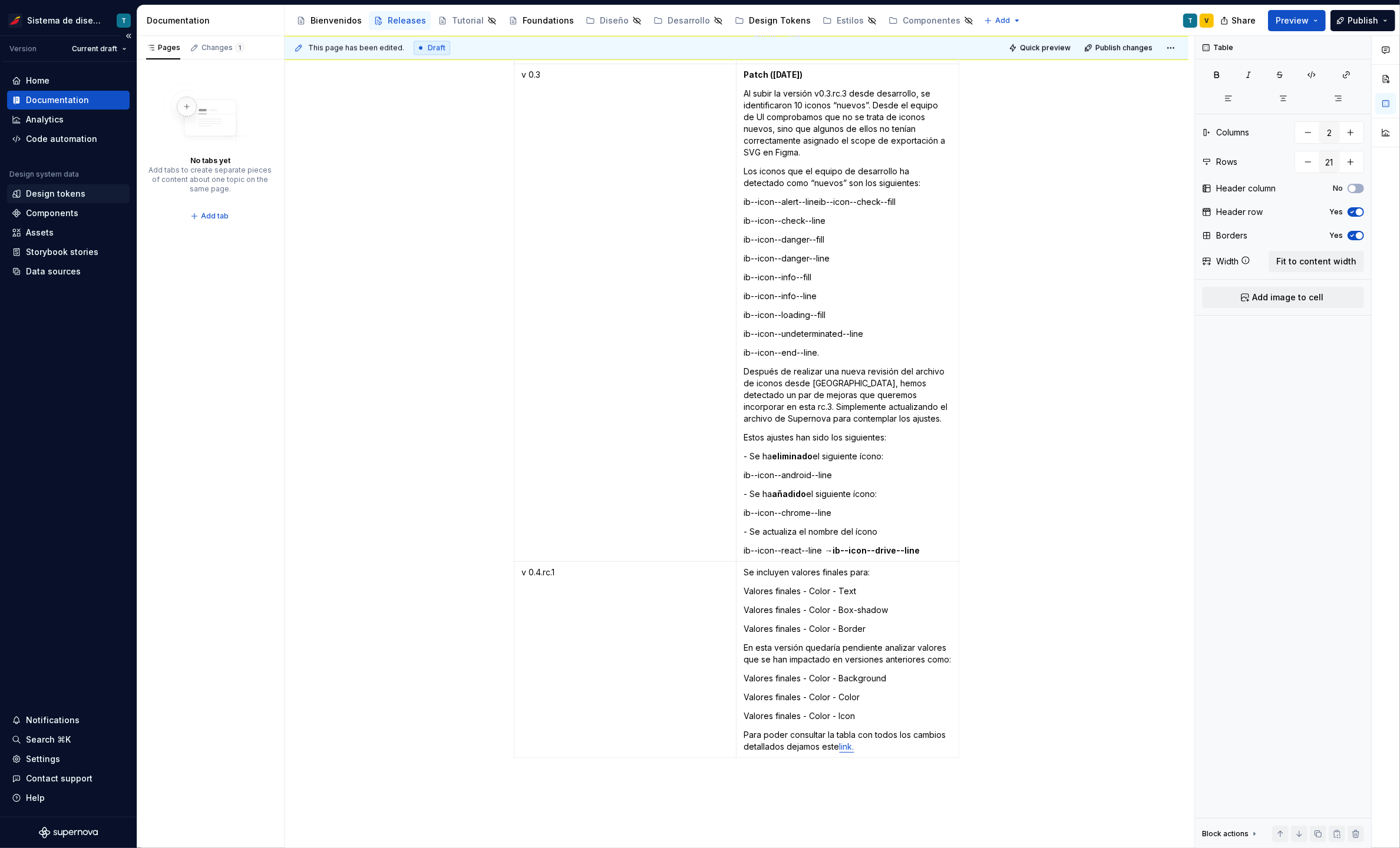
click at [54, 191] on div "Design tokens" at bounding box center [55, 194] width 59 height 11
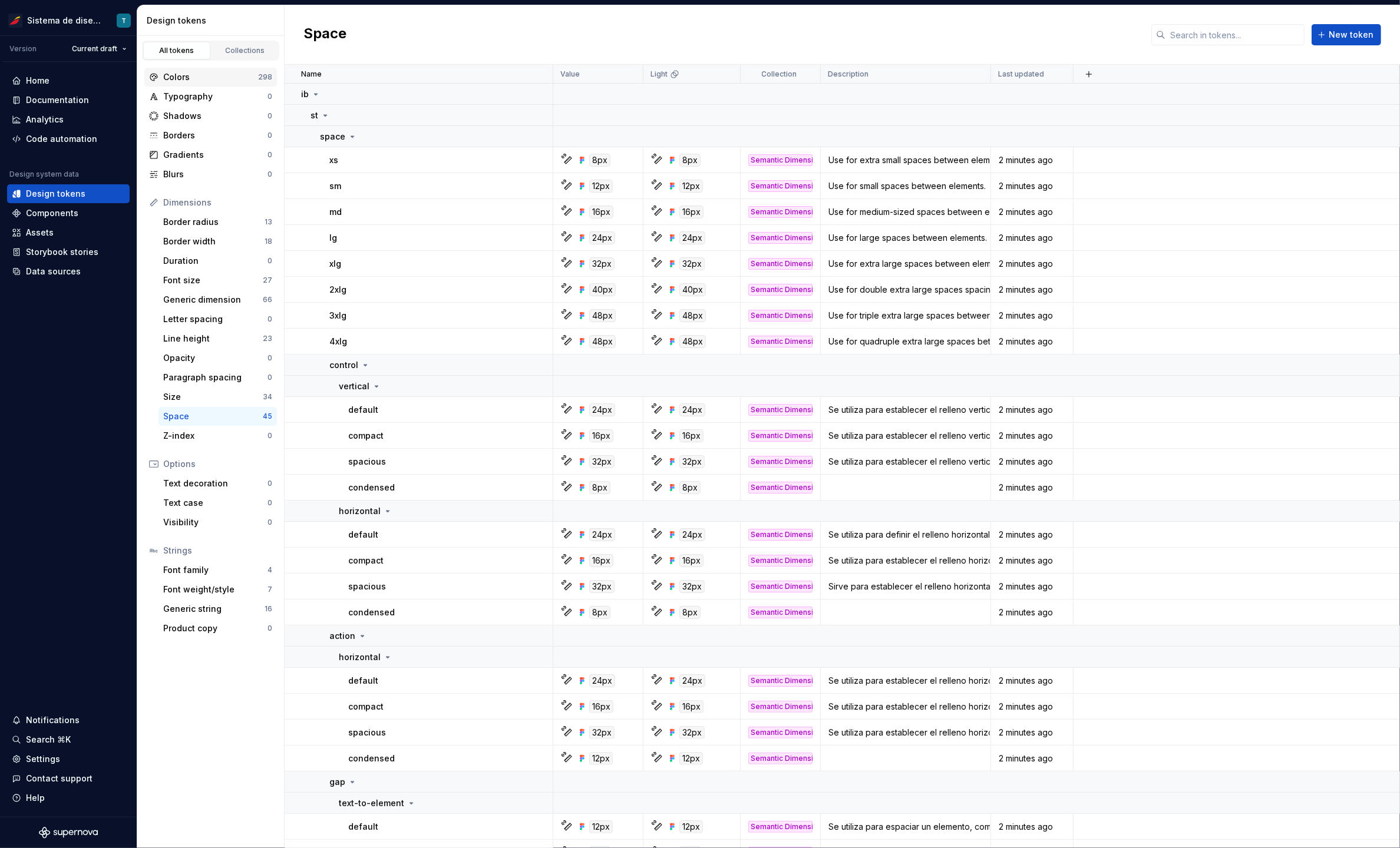
click at [231, 68] on div "Colors 298" at bounding box center [210, 77] width 133 height 19
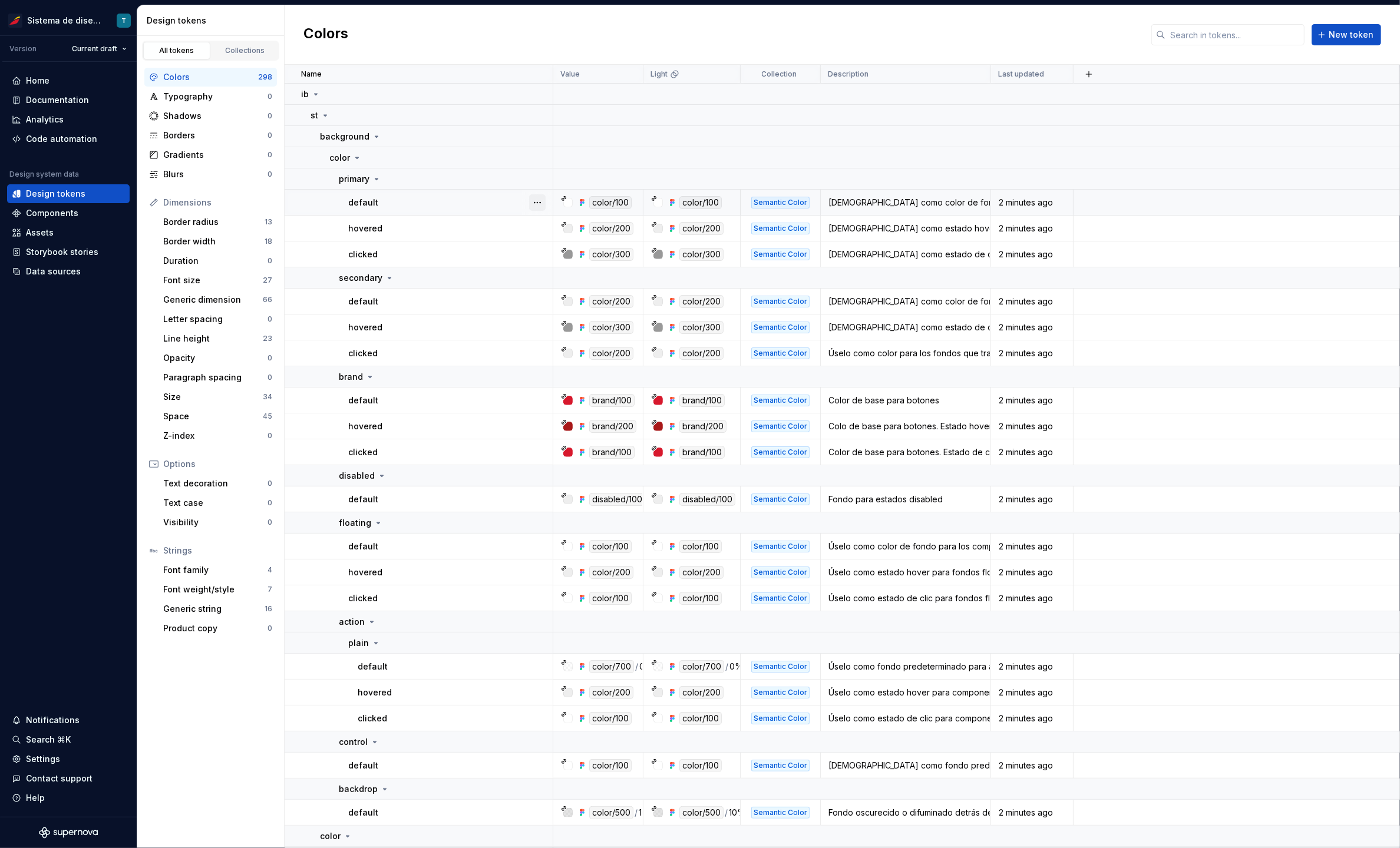
click at [544, 200] on button "button" at bounding box center [536, 202] width 16 height 16
click at [541, 199] on button "button" at bounding box center [536, 202] width 16 height 16
click at [373, 134] on icon at bounding box center [376, 136] width 10 height 10
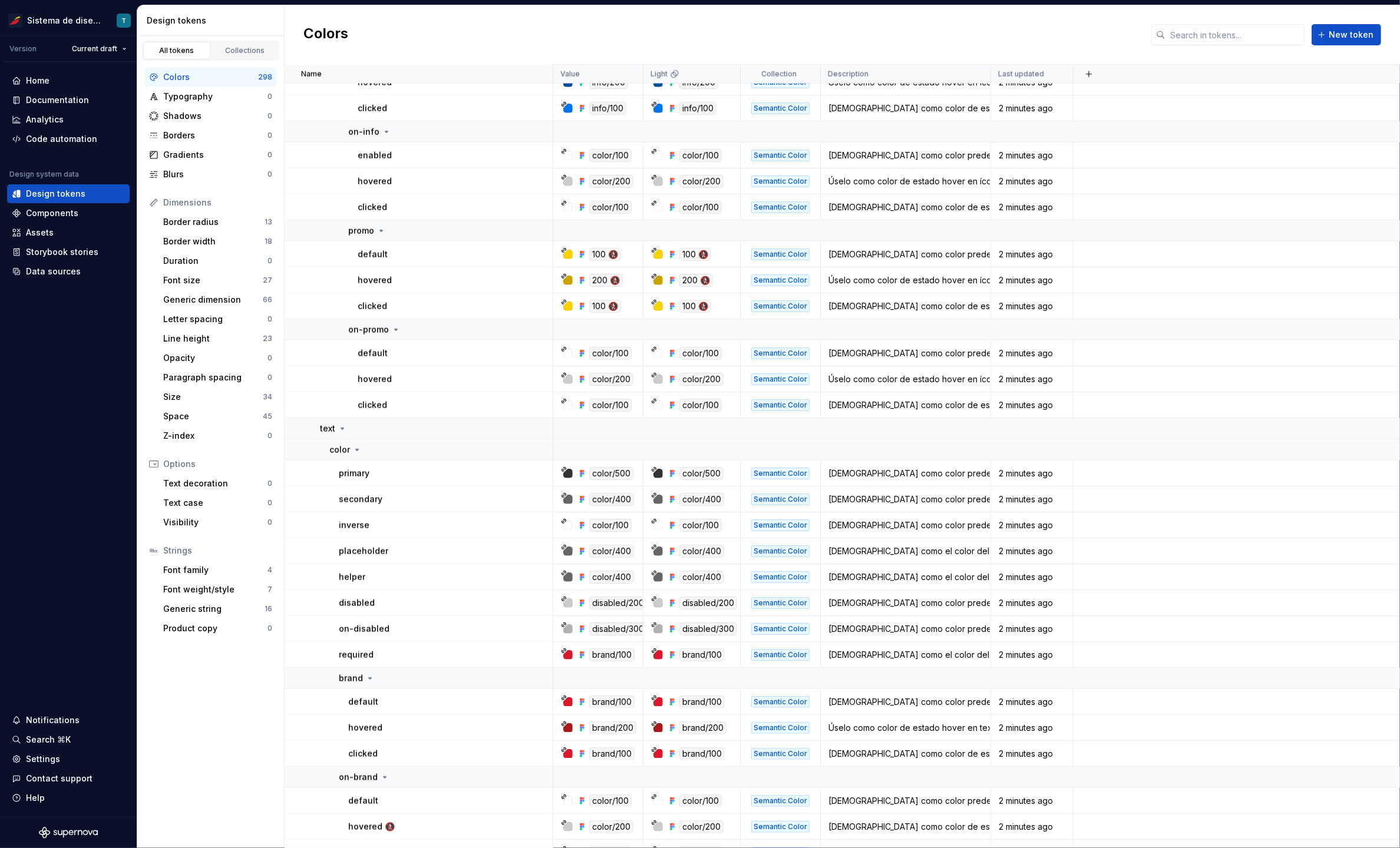
scroll to position [1882, 0]
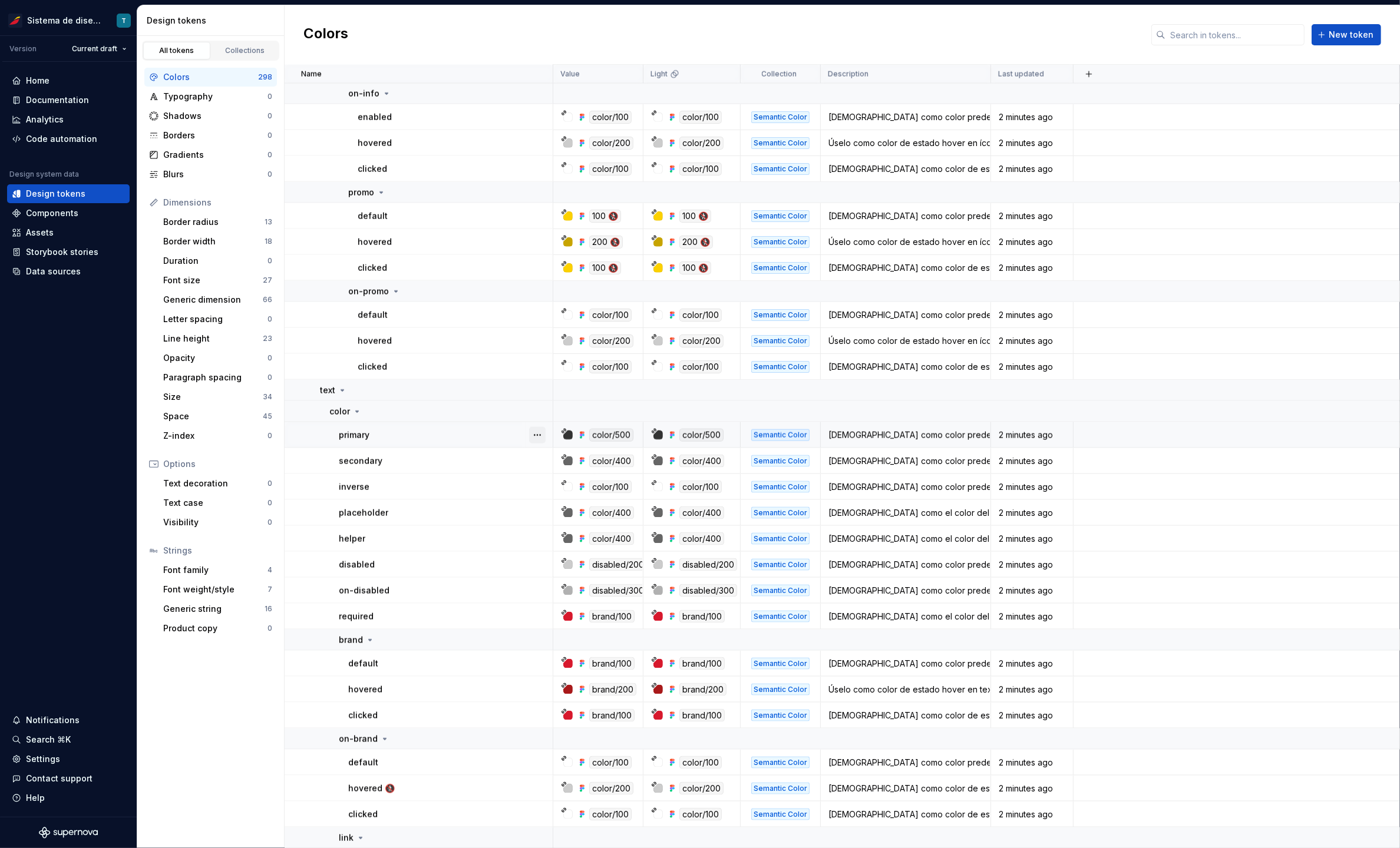
click at [536, 434] on button "button" at bounding box center [536, 435] width 16 height 16
click at [459, 410] on html "Sistema de diseño Iberia T Version Current draft Home Documentation Analytics C…" at bounding box center [700, 424] width 1400 height 848
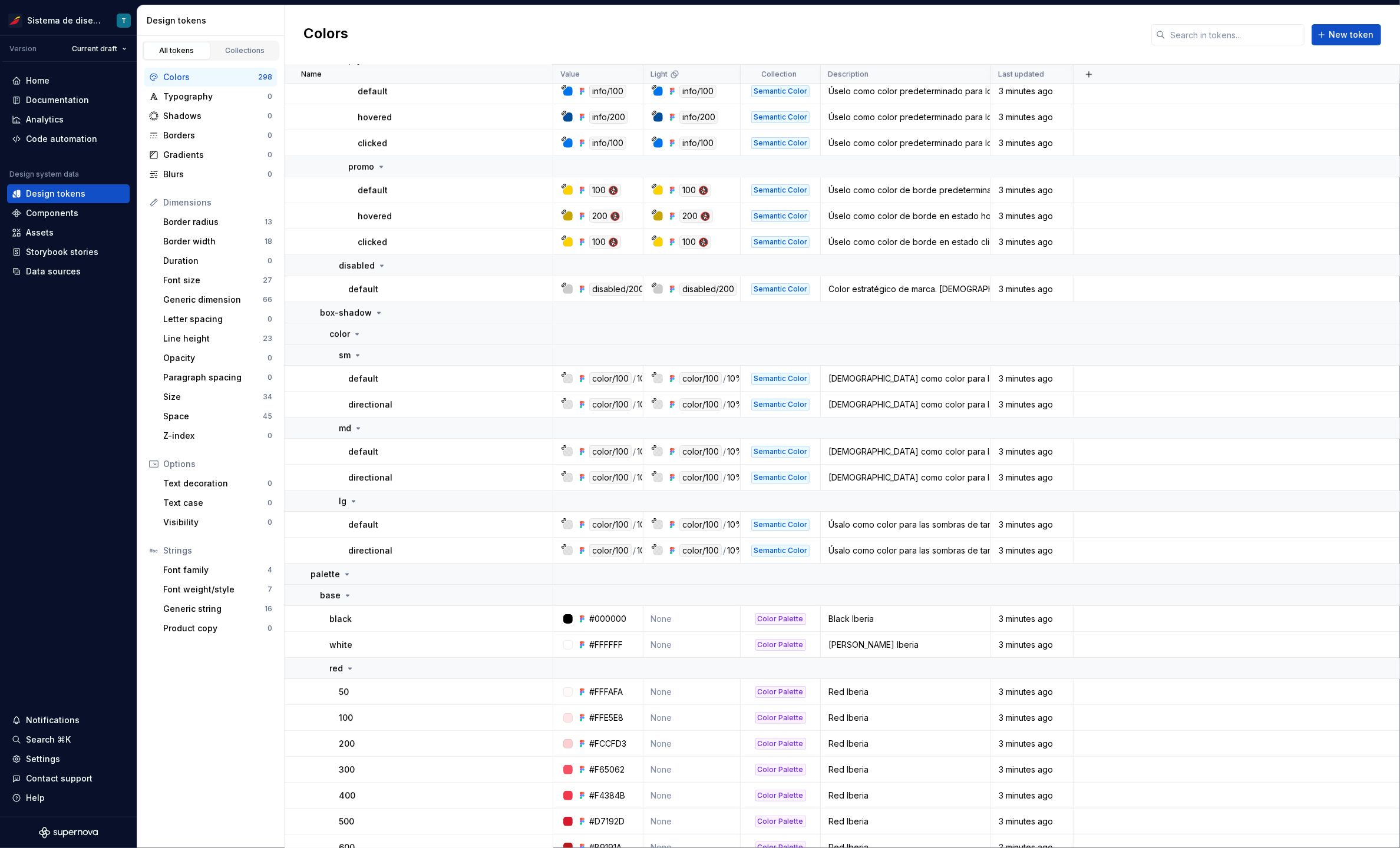
scroll to position [4480, 0]
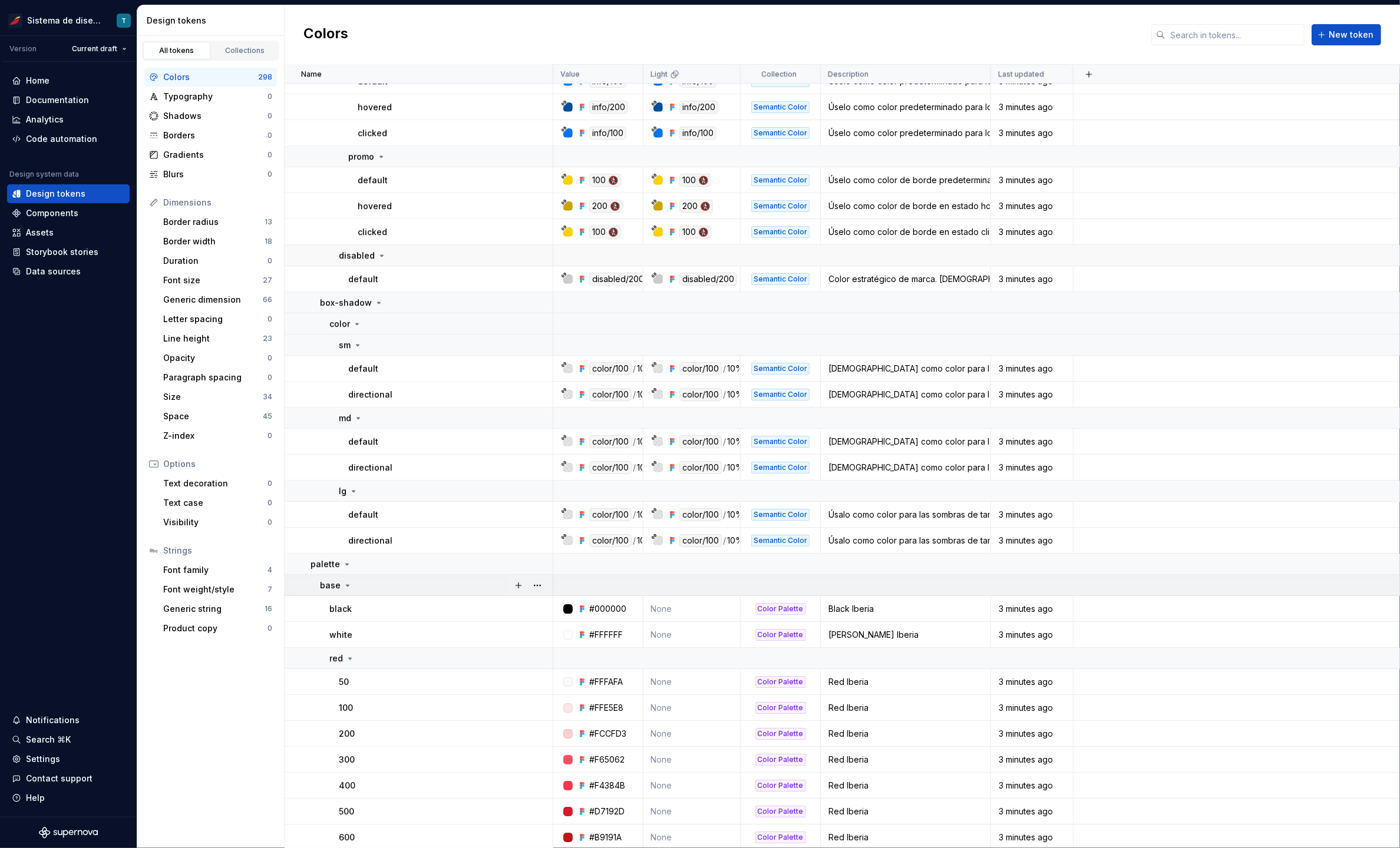
click at [346, 585] on icon at bounding box center [347, 585] width 3 height 1
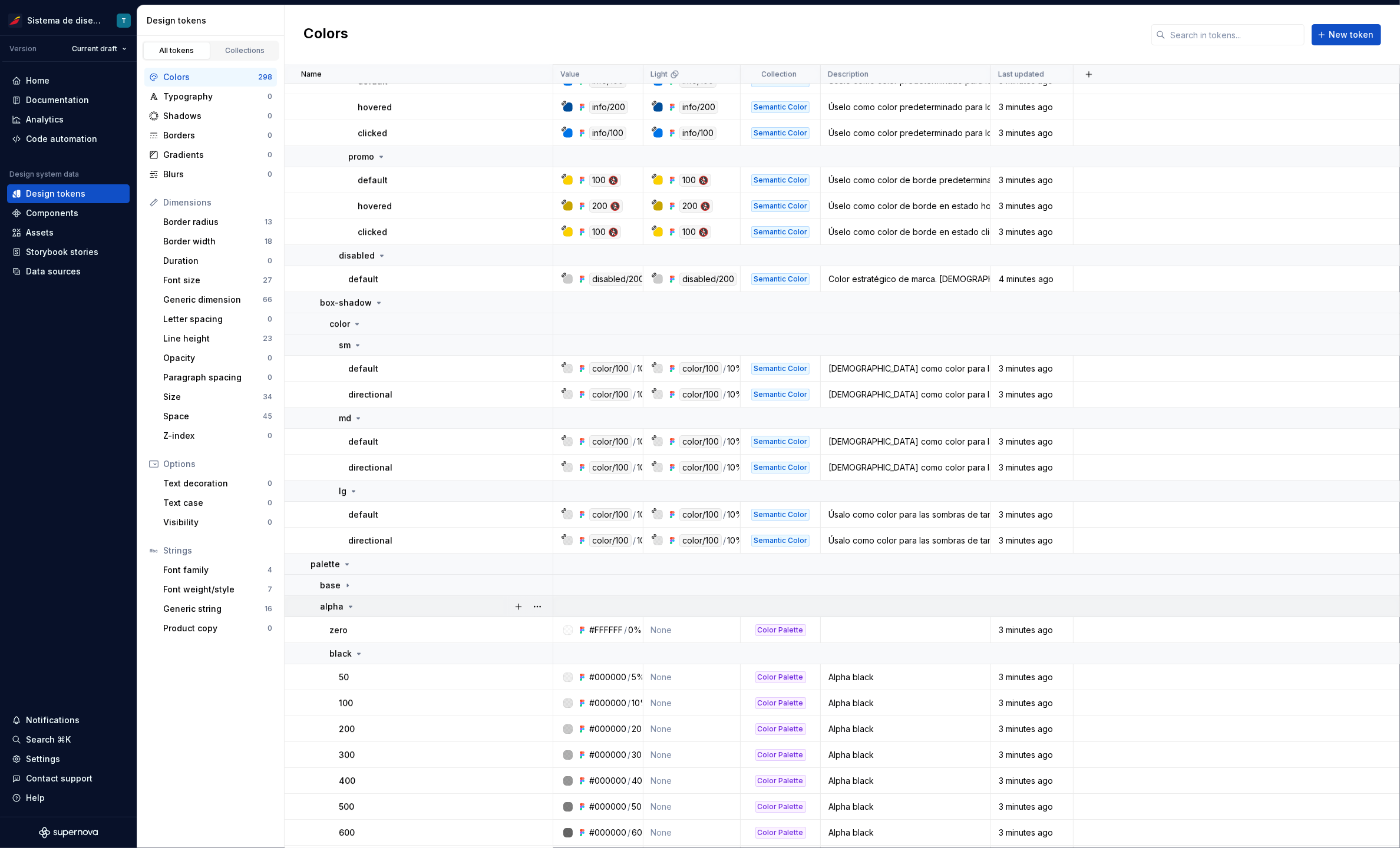
click at [345, 606] on icon at bounding box center [350, 607] width 10 height 10
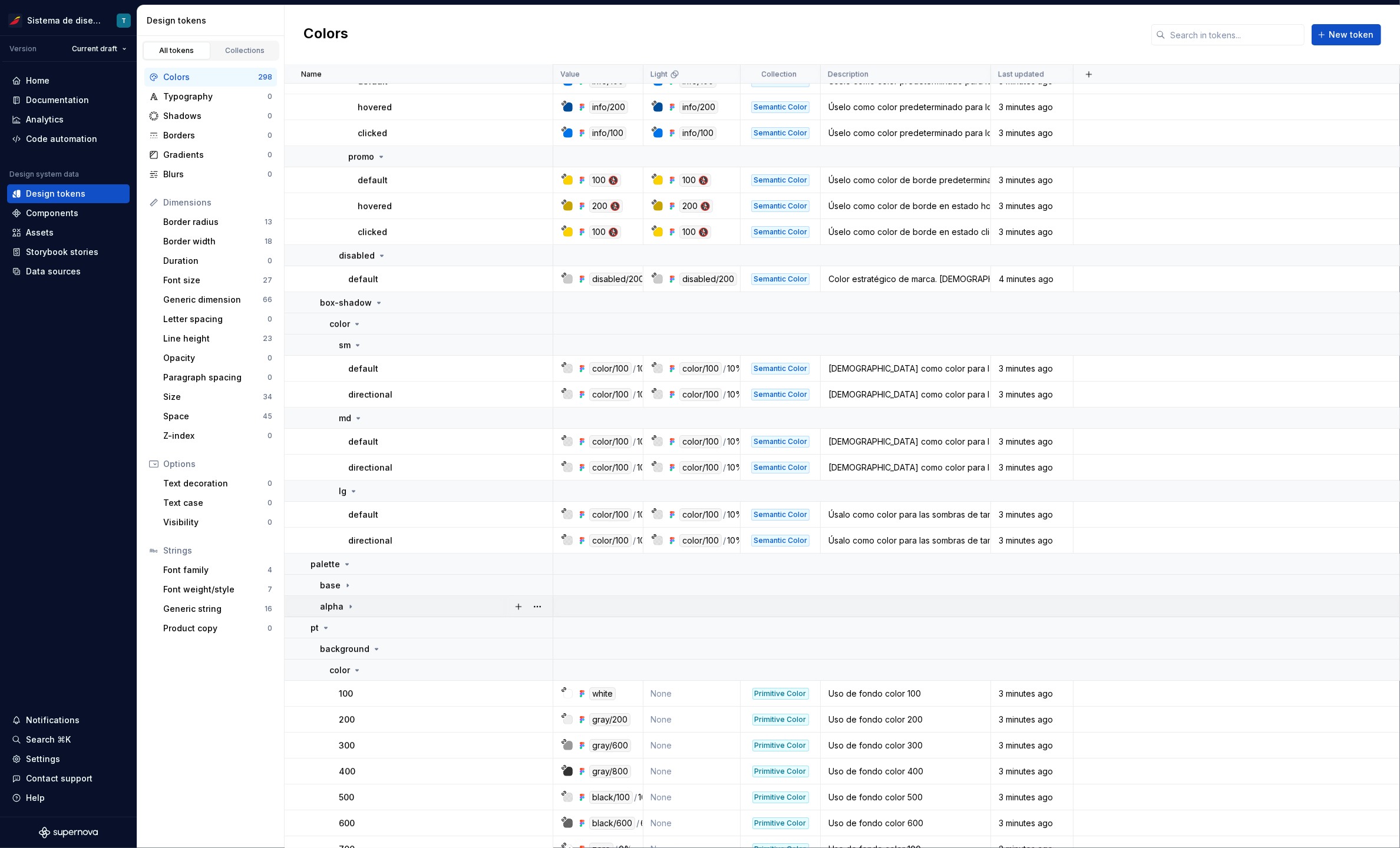
click at [350, 605] on icon at bounding box center [350, 606] width 1 height 3
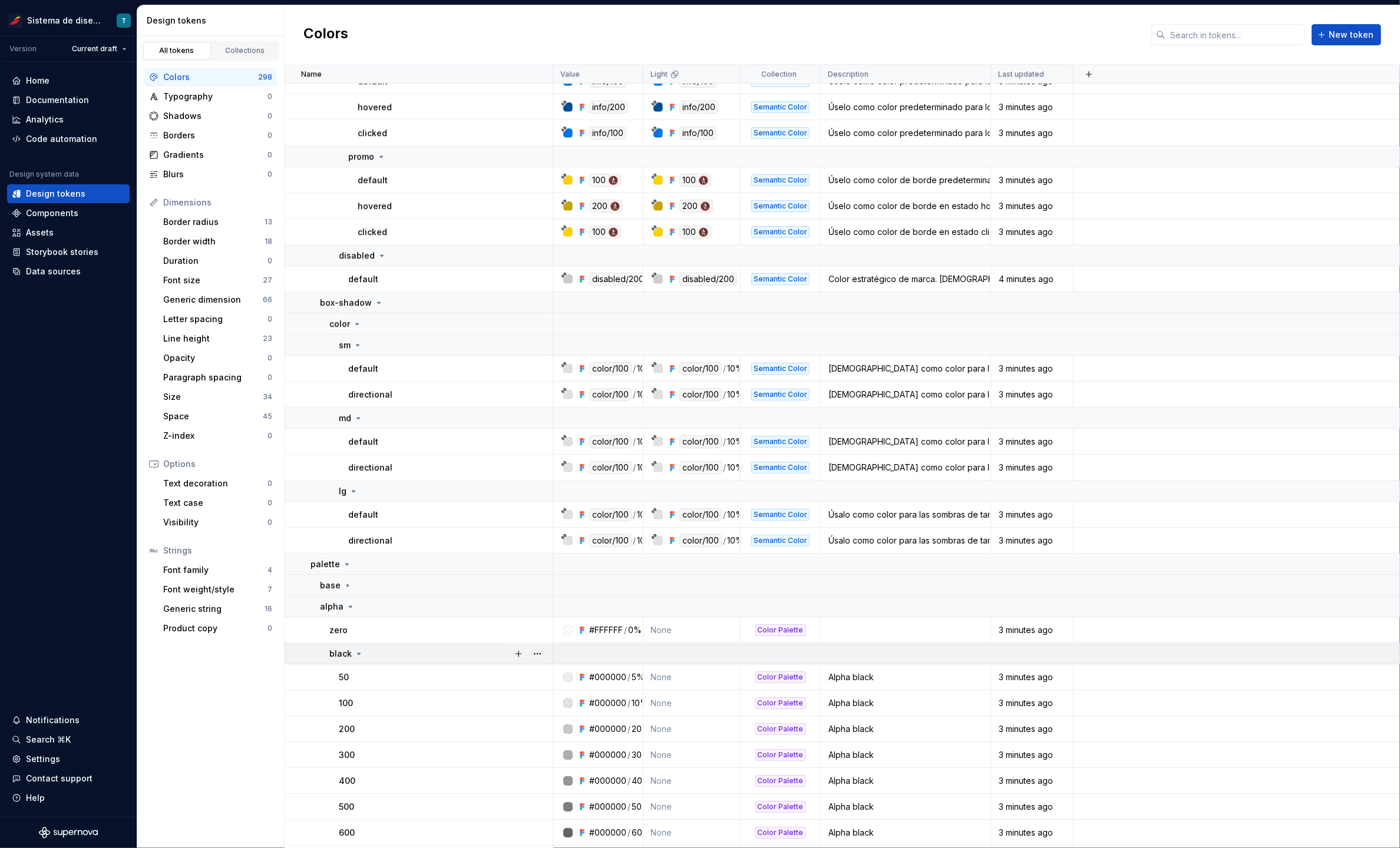
click at [358, 649] on icon at bounding box center [359, 653] width 10 height 10
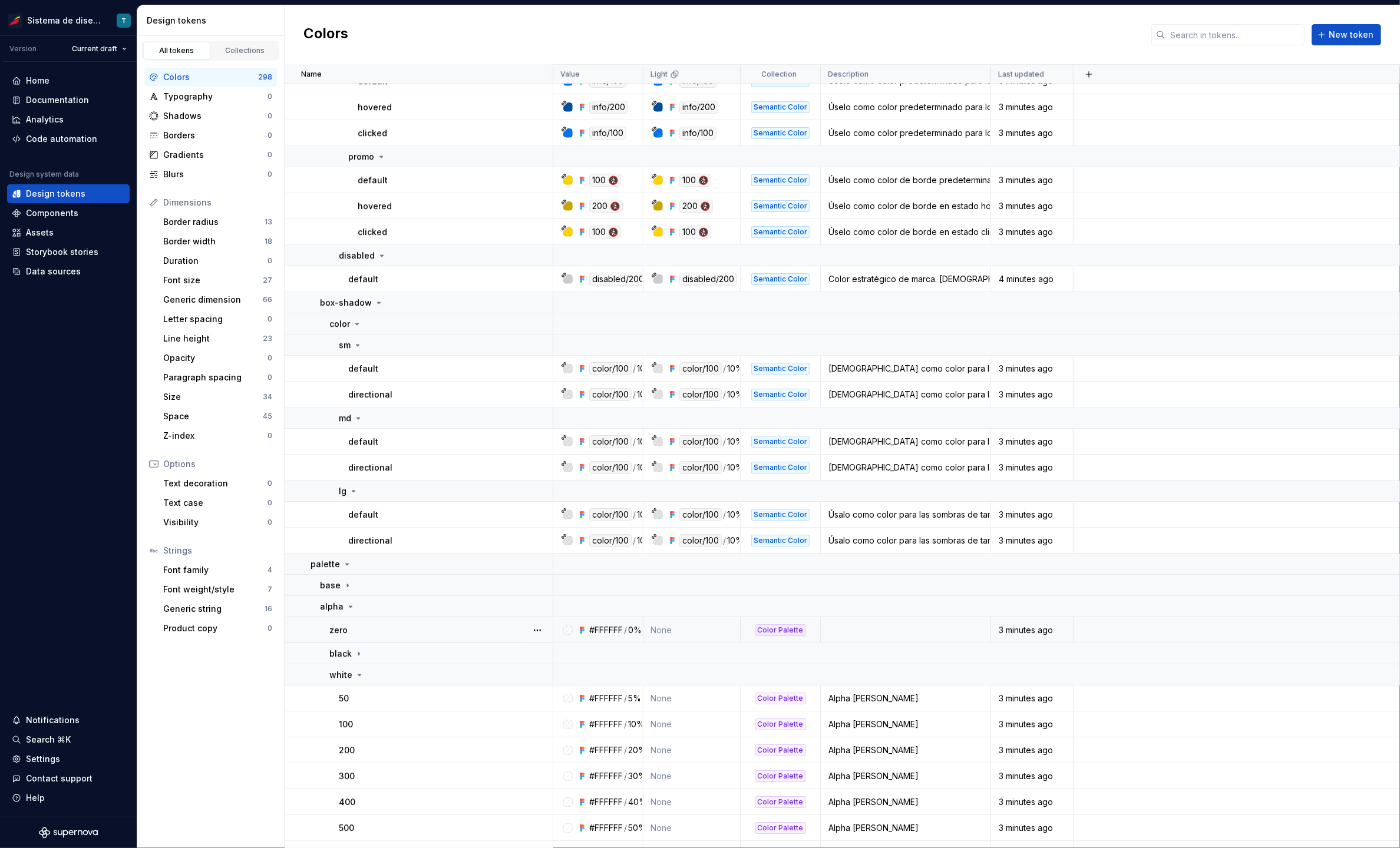
click at [363, 628] on div "zero" at bounding box center [440, 630] width 222 height 11
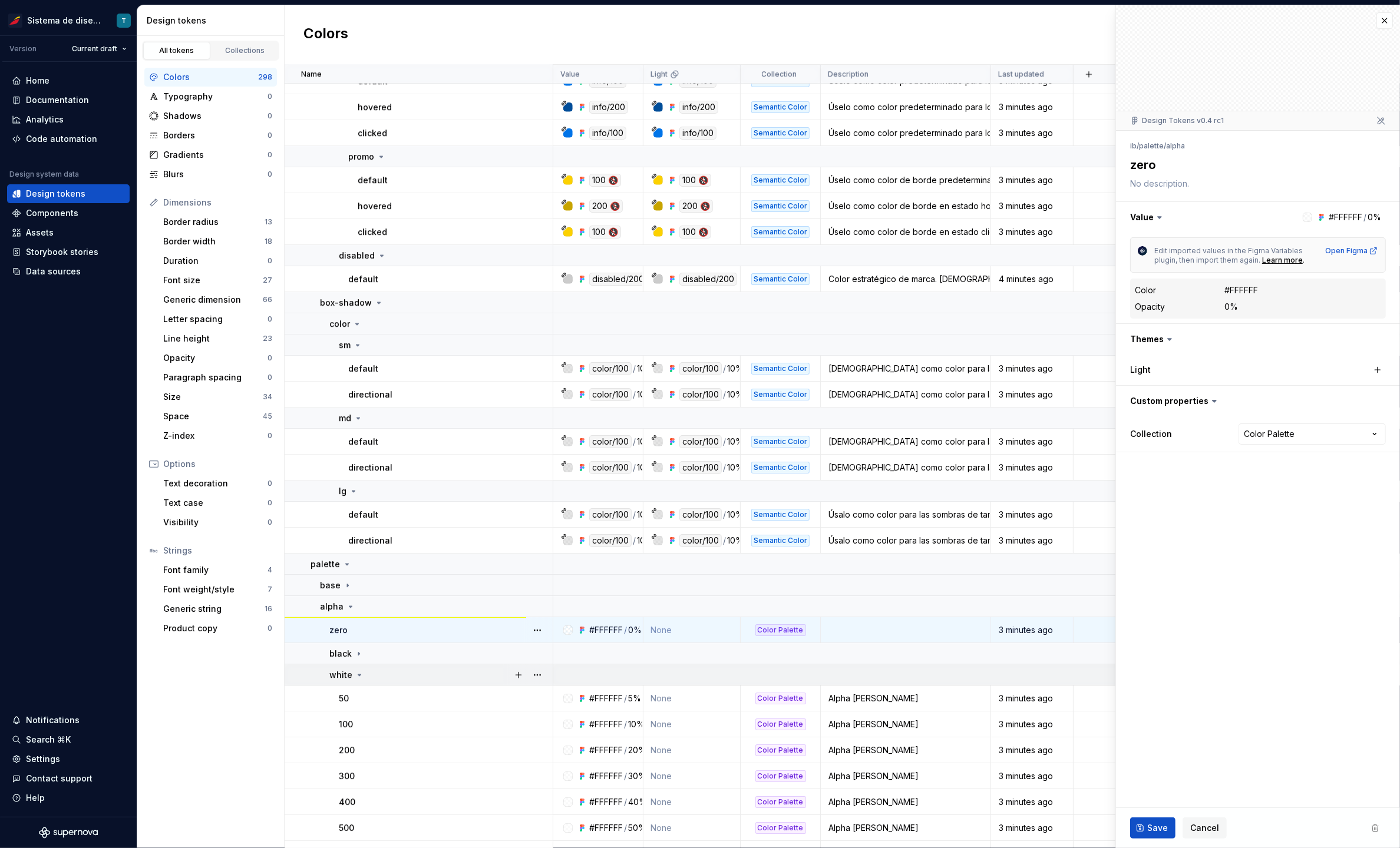
click at [360, 673] on icon at bounding box center [360, 674] width 10 height 10
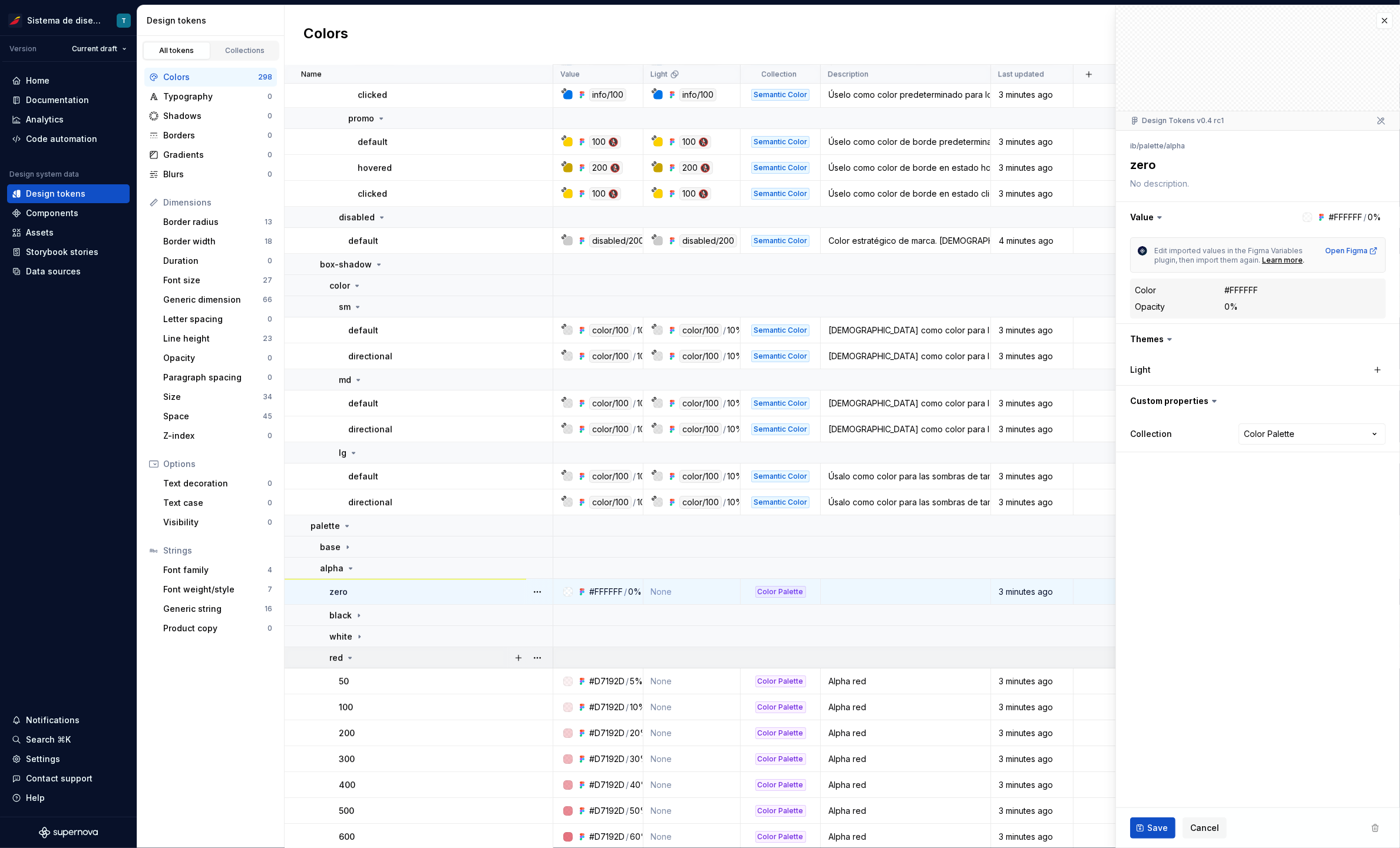
scroll to position [4510, 0]
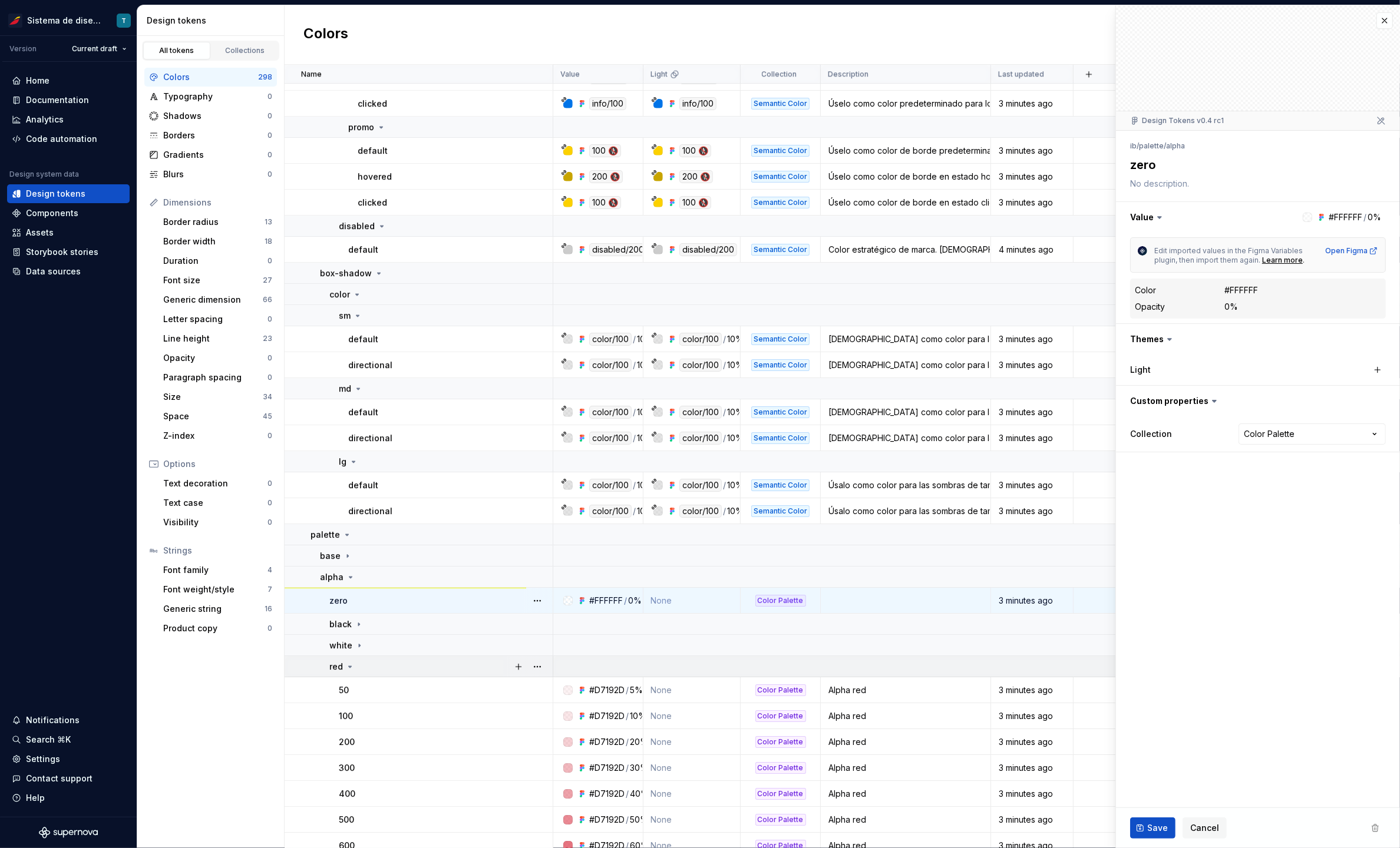
click at [351, 667] on icon at bounding box center [350, 667] width 10 height 10
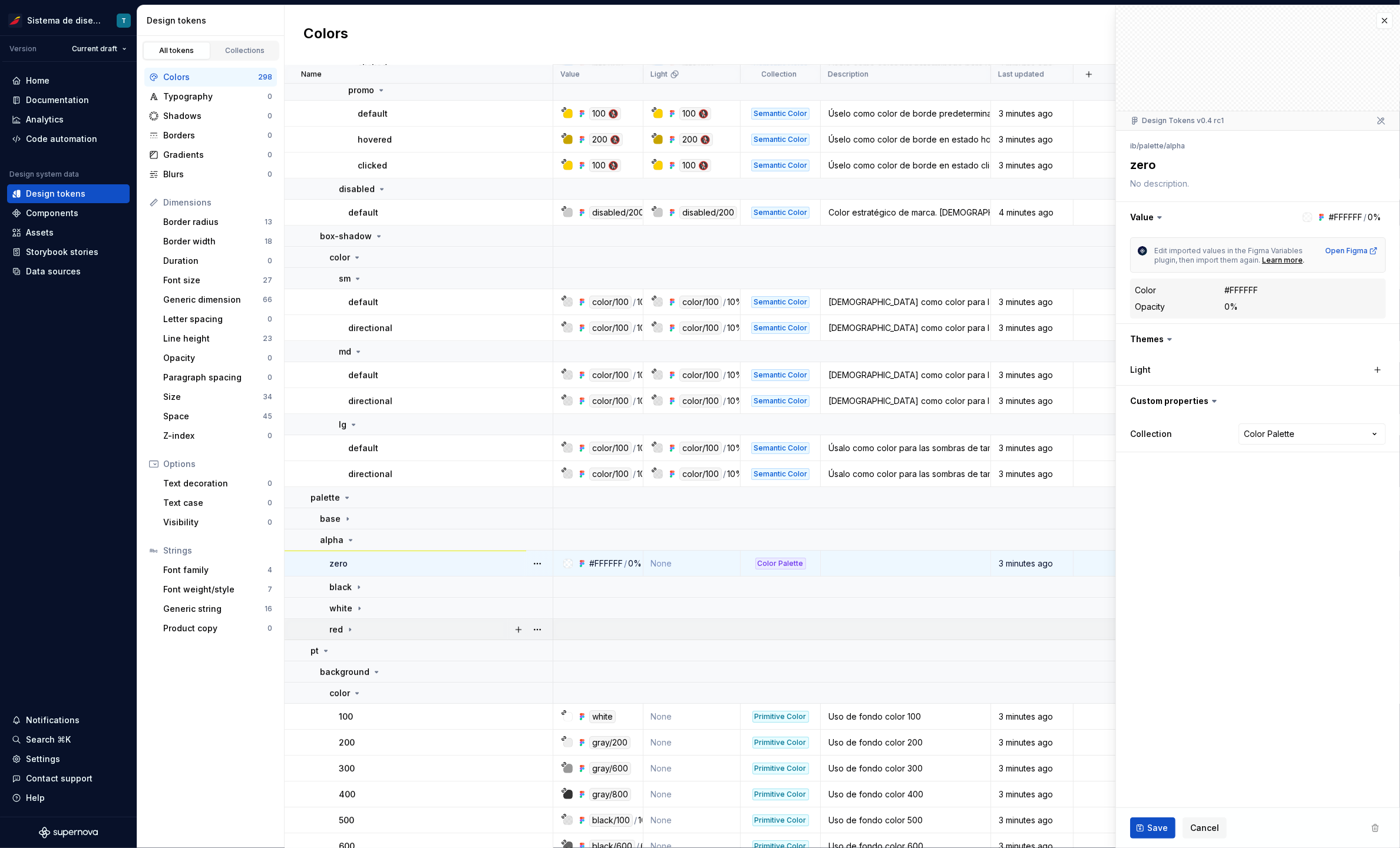
scroll to position [4557, 0]
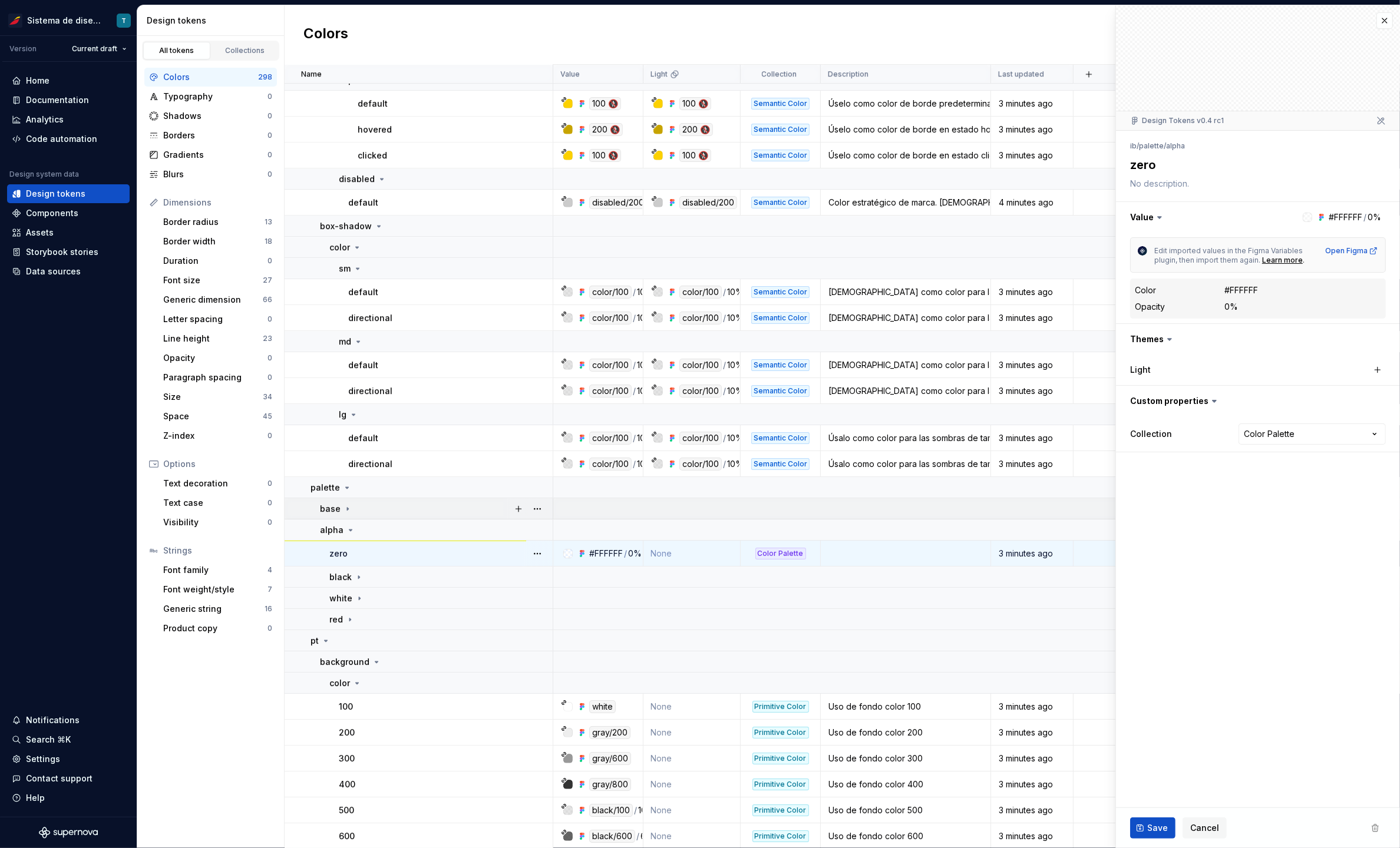
click at [346, 507] on icon at bounding box center [347, 508] width 10 height 10
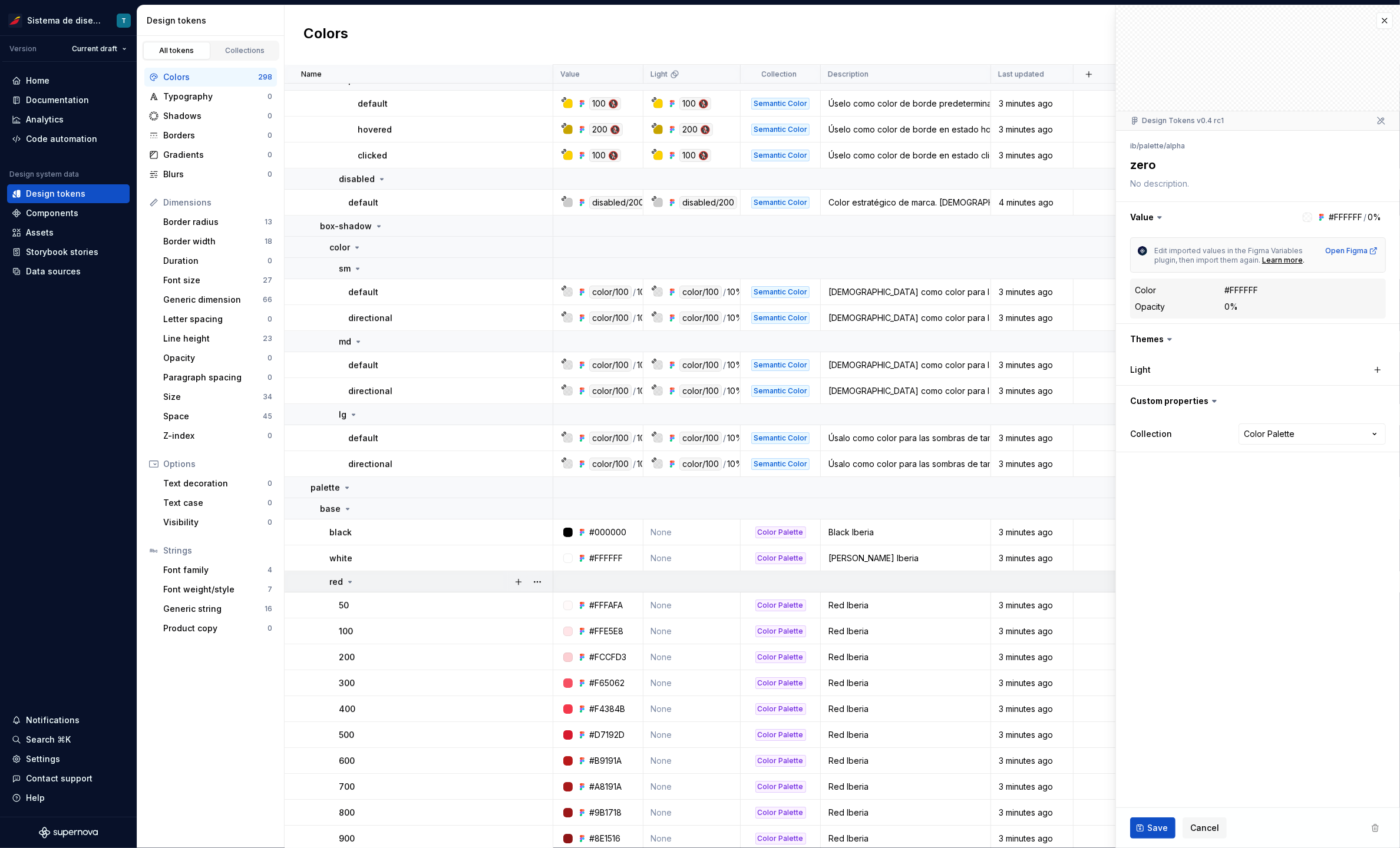
scroll to position [4566, 0]
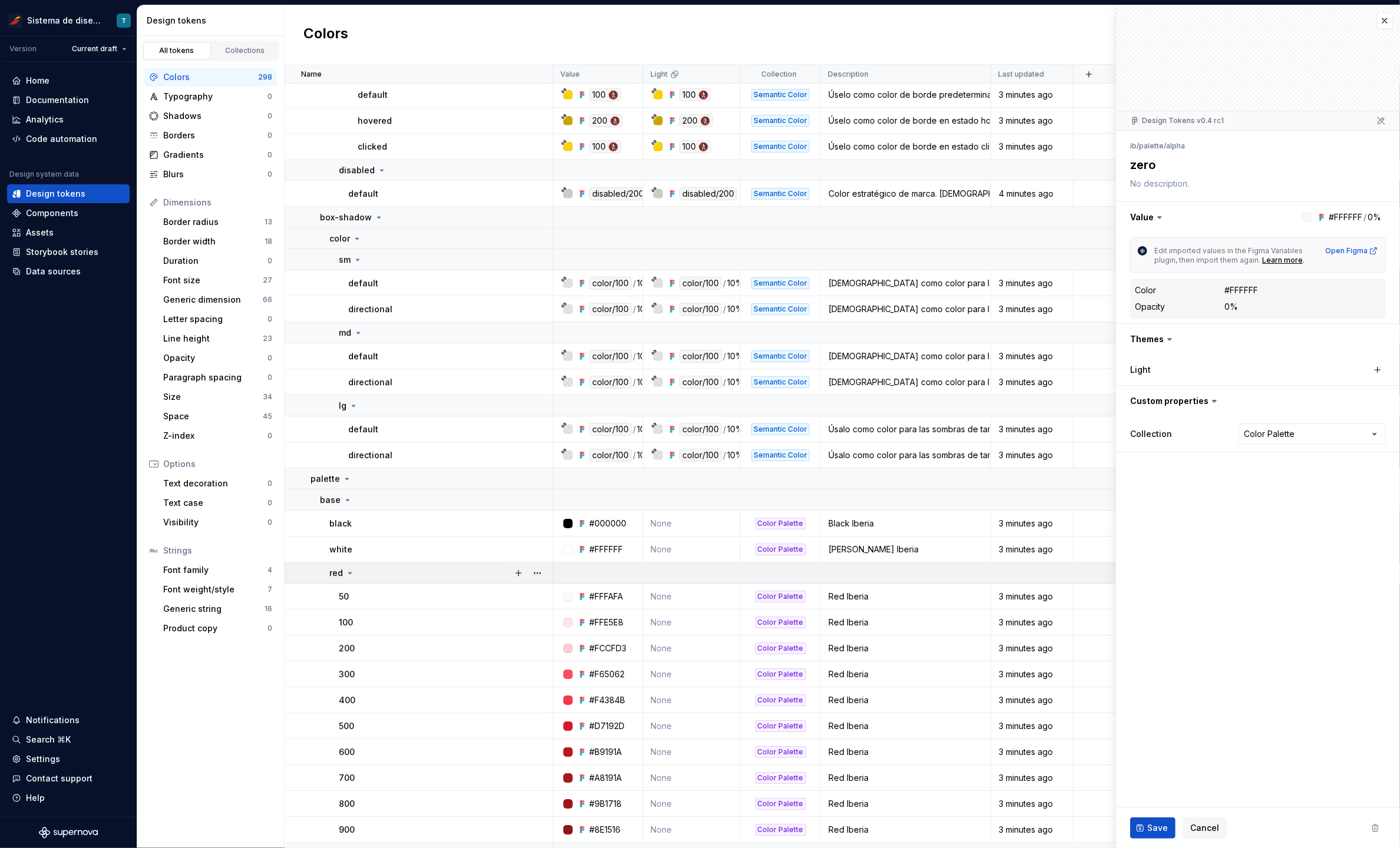
click at [348, 569] on icon at bounding box center [350, 573] width 10 height 10
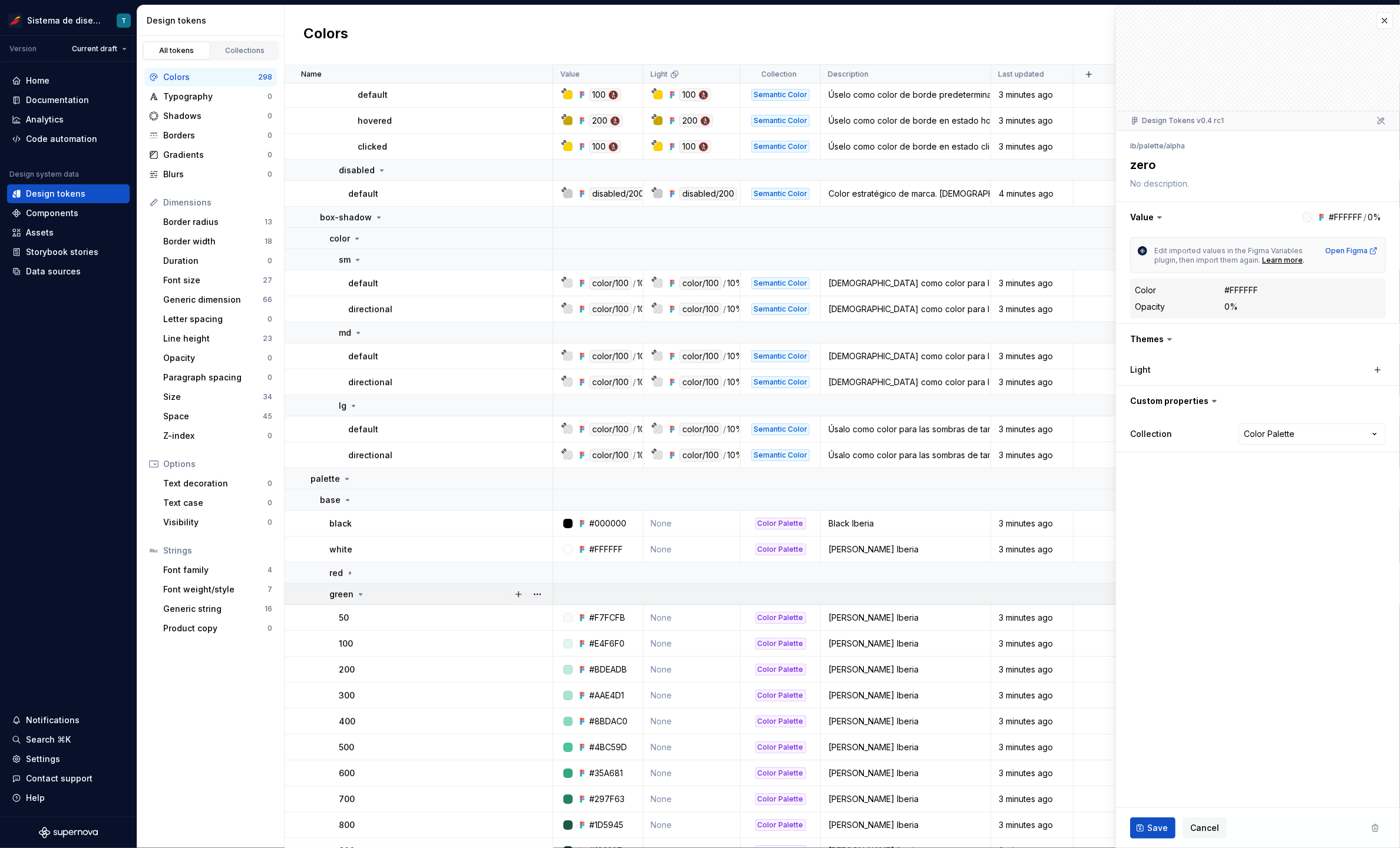
click at [360, 596] on icon at bounding box center [361, 594] width 10 height 10
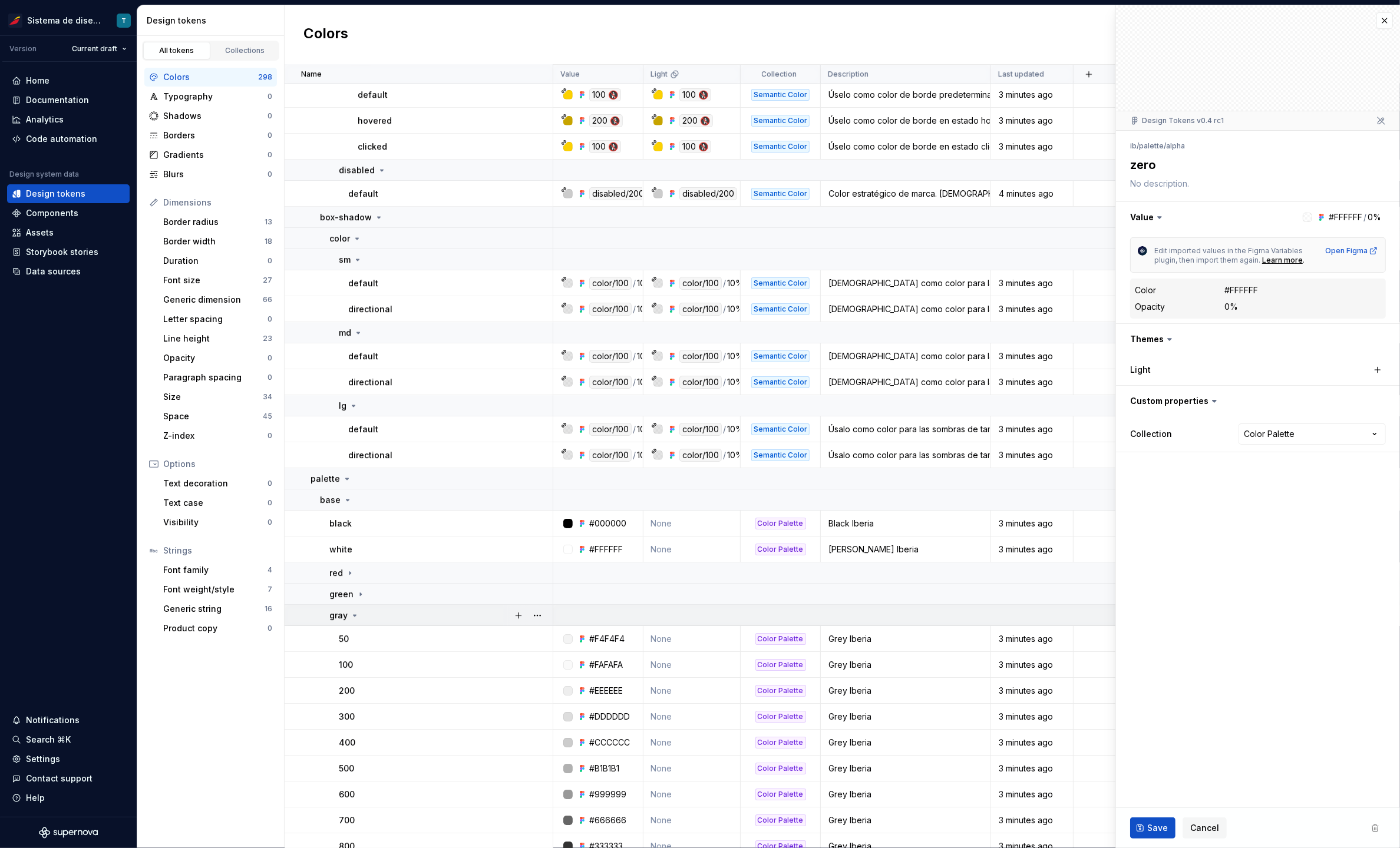
click at [355, 614] on icon at bounding box center [355, 615] width 10 height 10
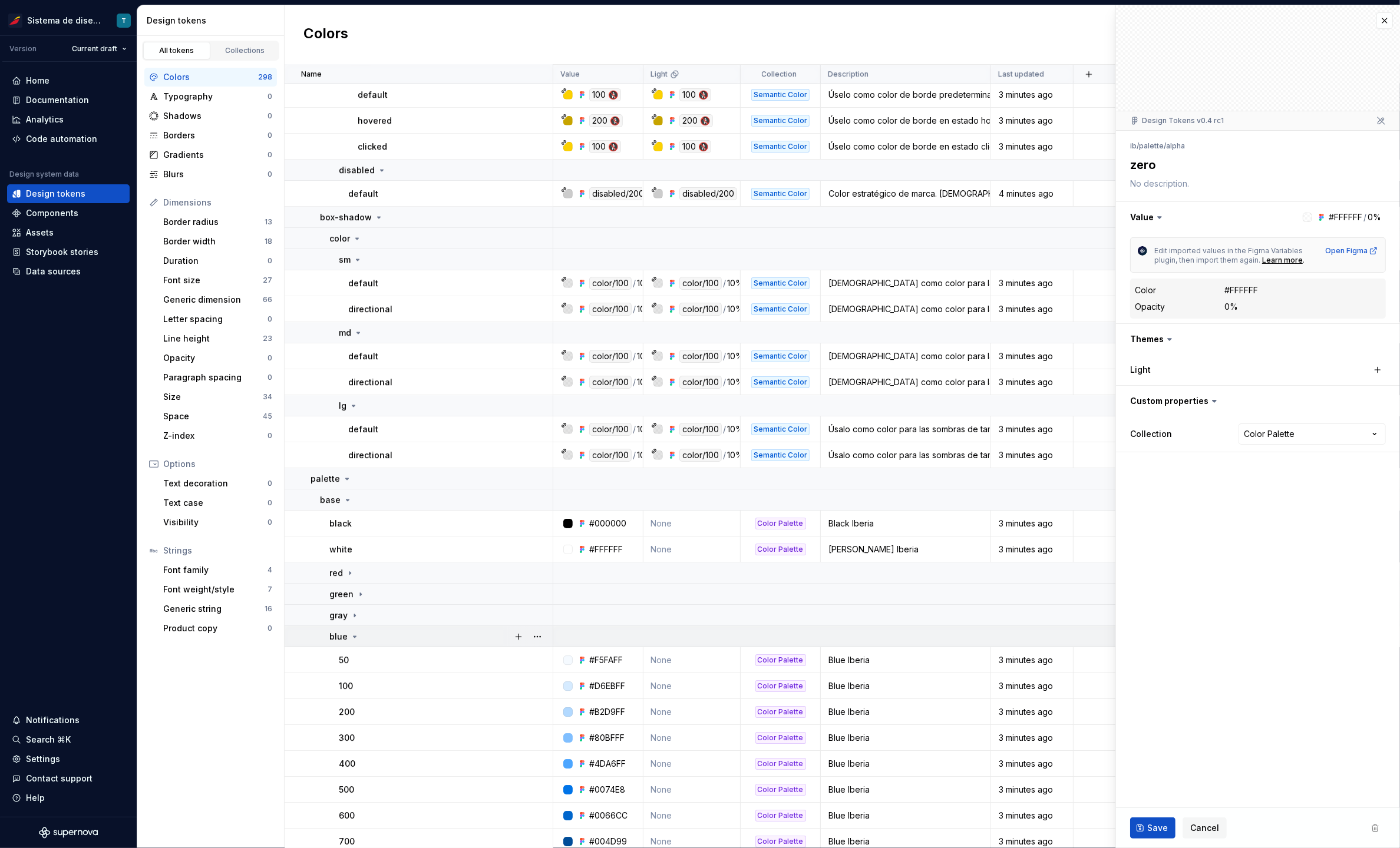
click at [353, 636] on icon at bounding box center [354, 636] width 3 height 1
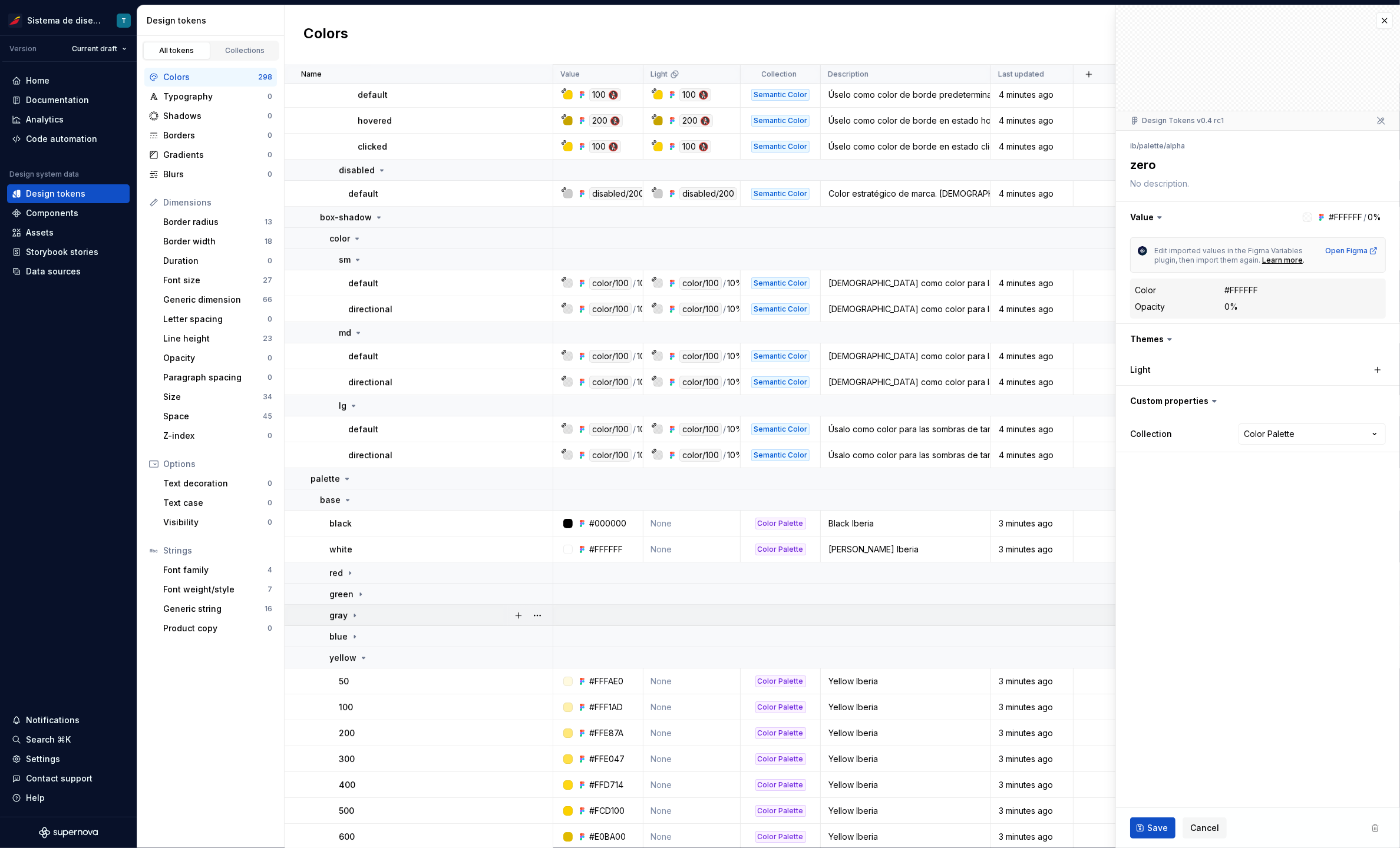
scroll to position [4584, 0]
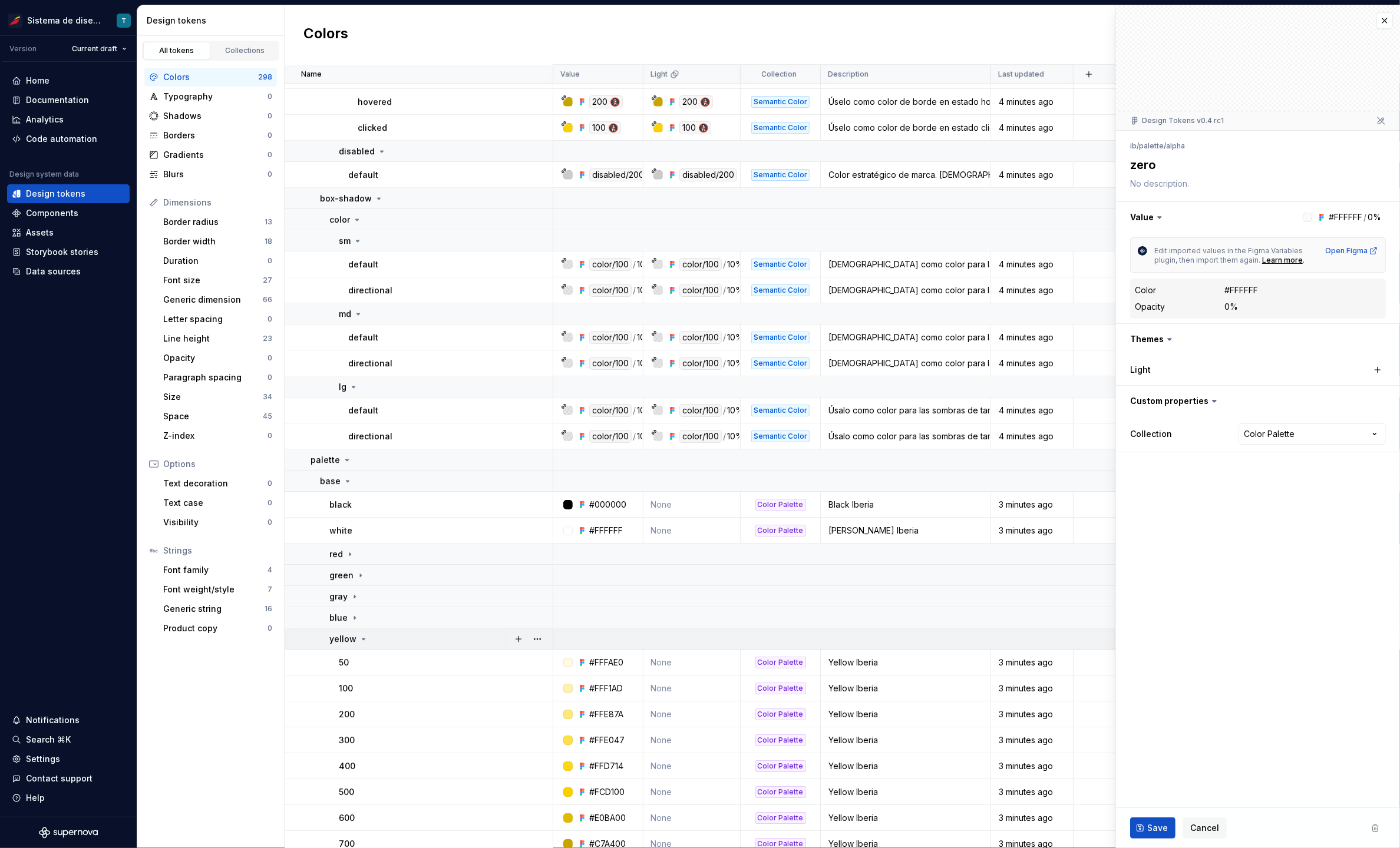
click at [363, 637] on icon at bounding box center [364, 639] width 10 height 10
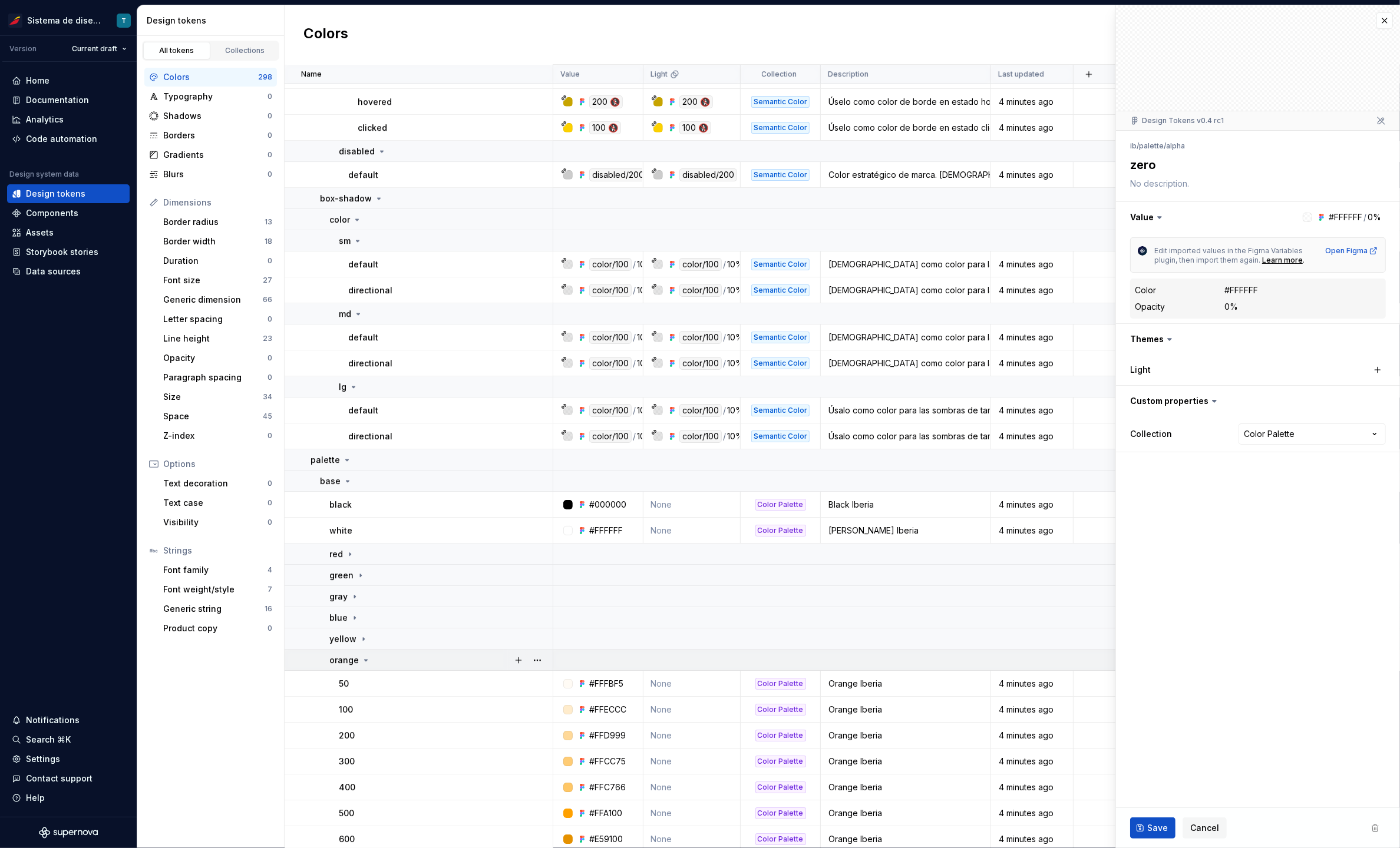
click at [365, 659] on icon at bounding box center [366, 659] width 3 height 1
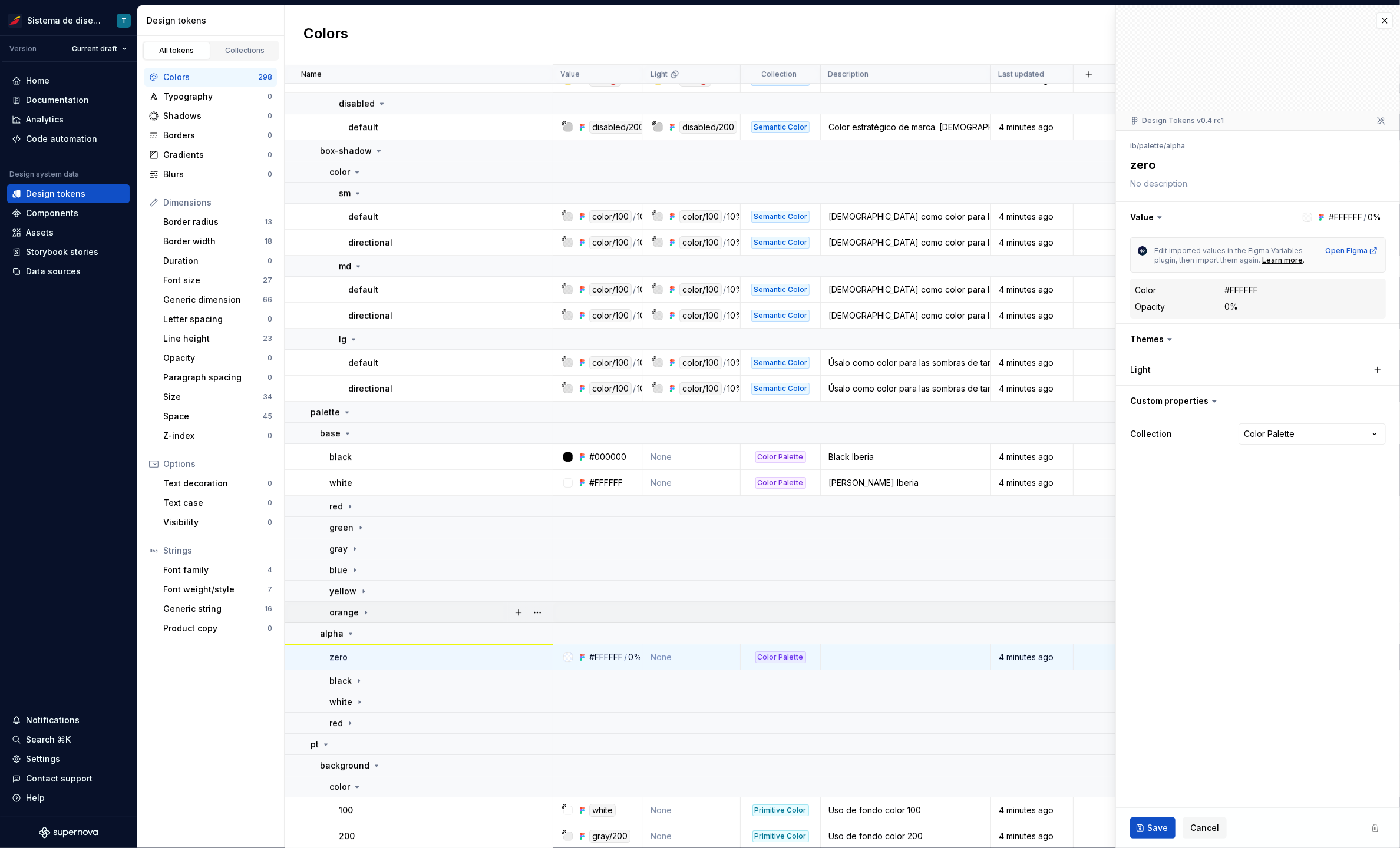
scroll to position [4643, 0]
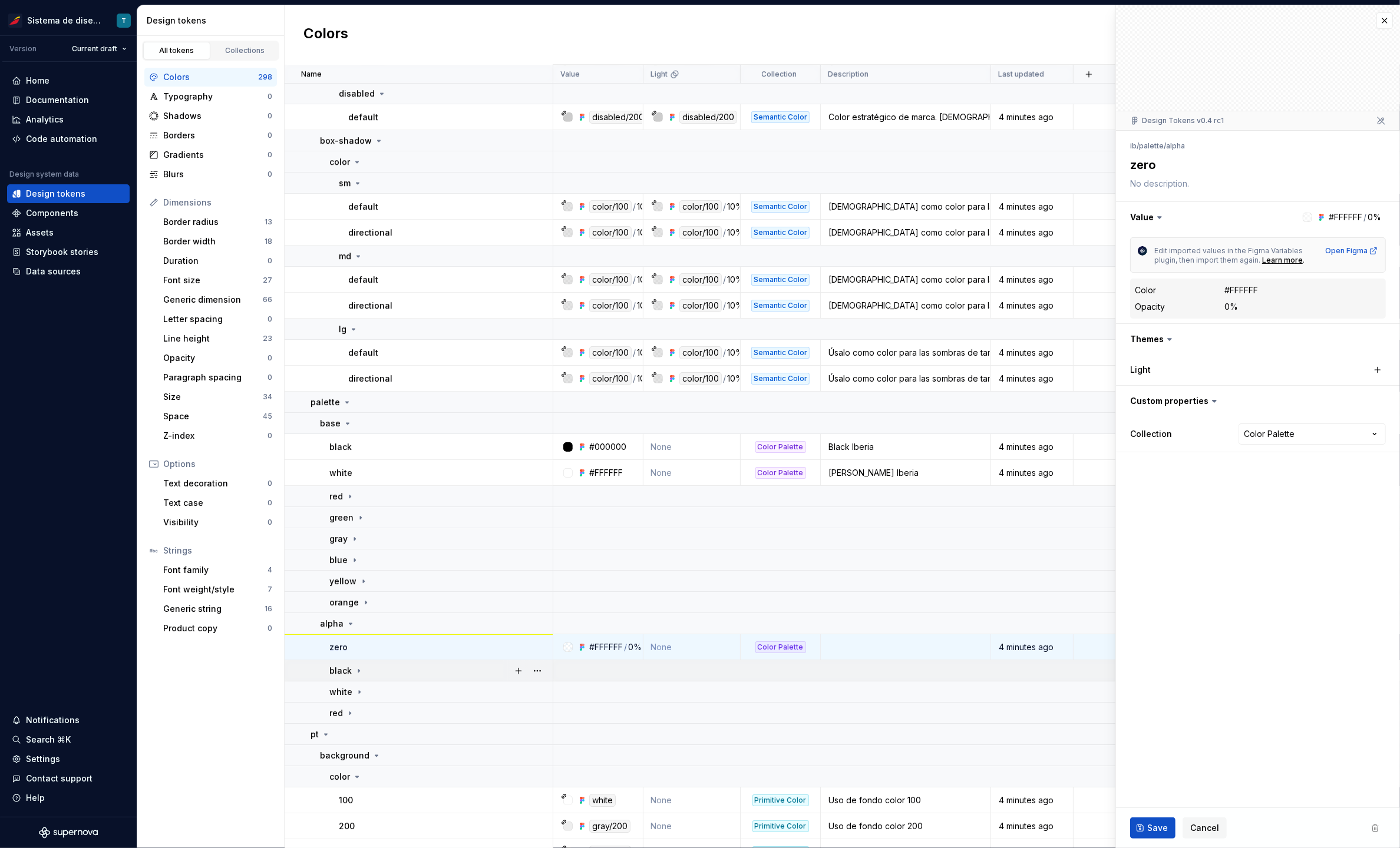
click at [358, 670] on icon at bounding box center [358, 670] width 1 height 3
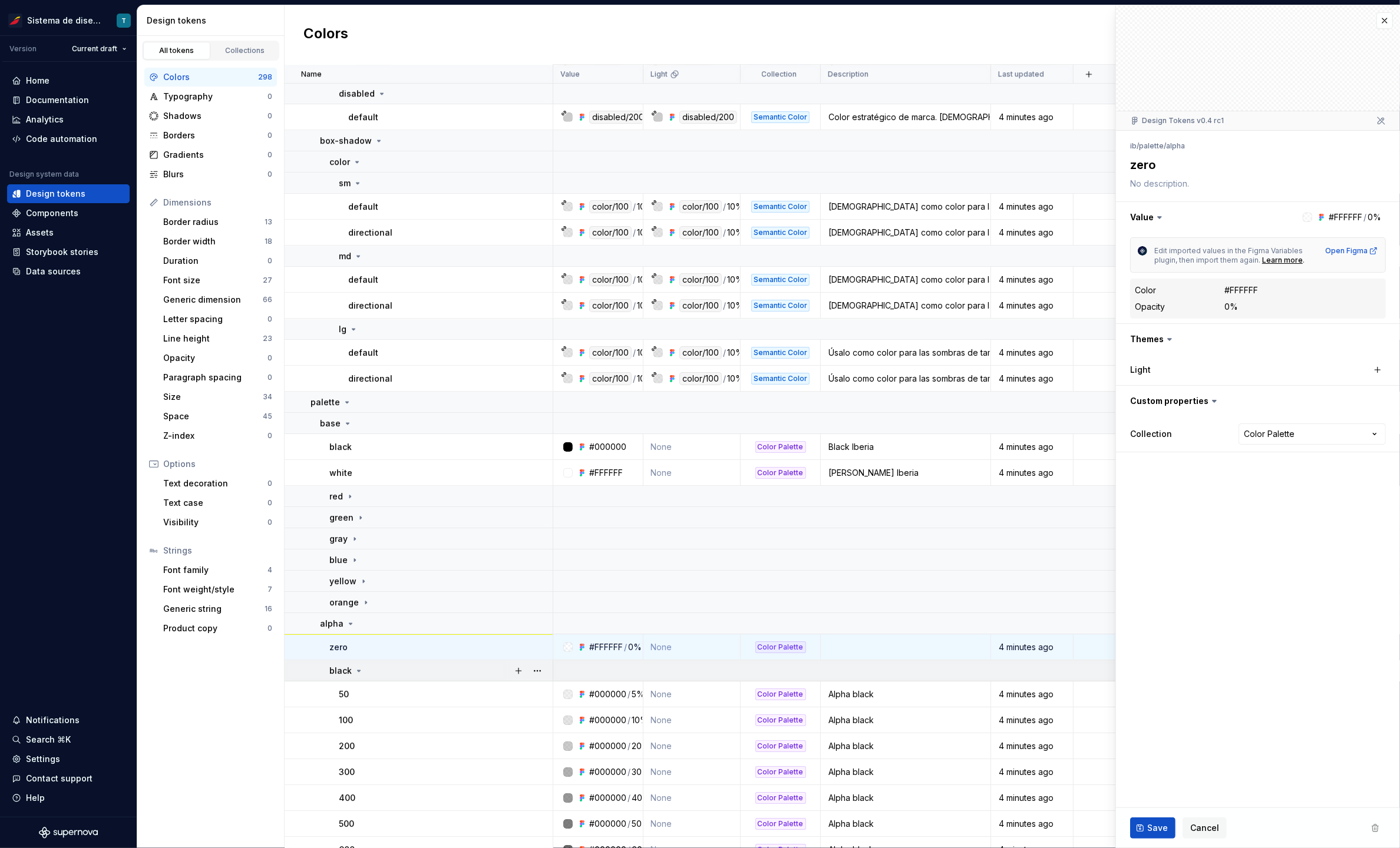
click at [358, 670] on icon at bounding box center [359, 670] width 3 height 1
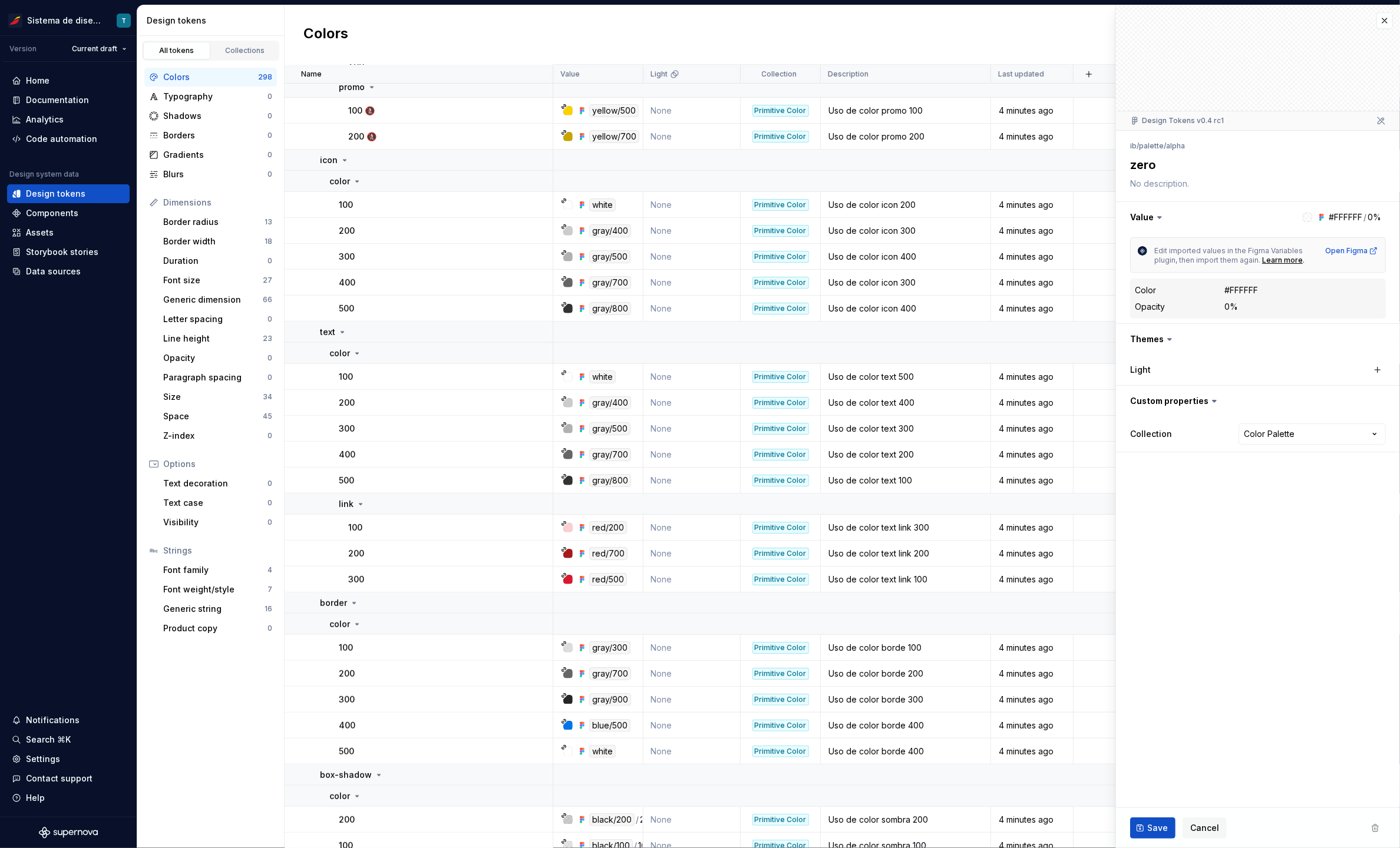
scroll to position [6150, 0]
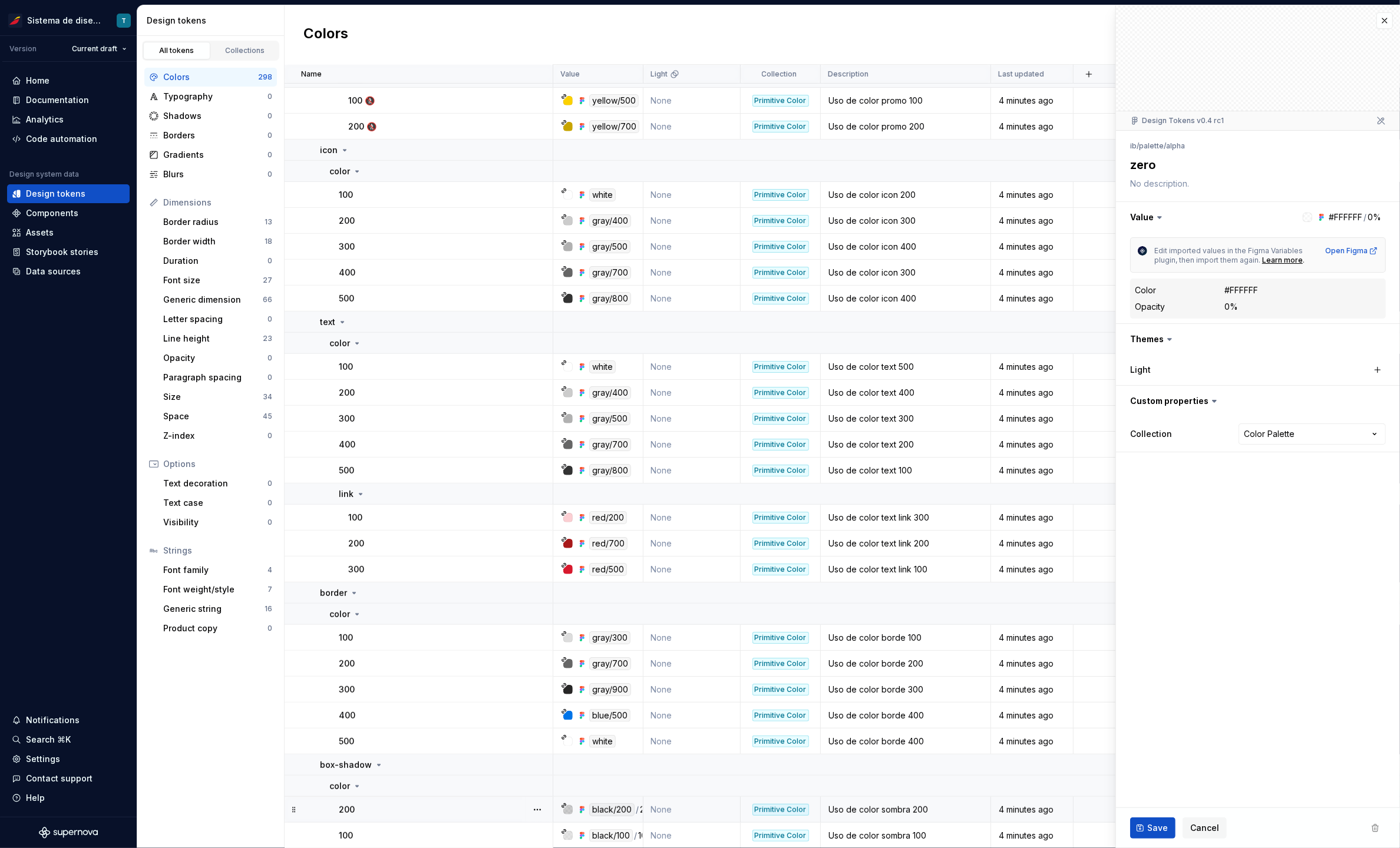
click at [449, 807] on div "200" at bounding box center [445, 810] width 213 height 11
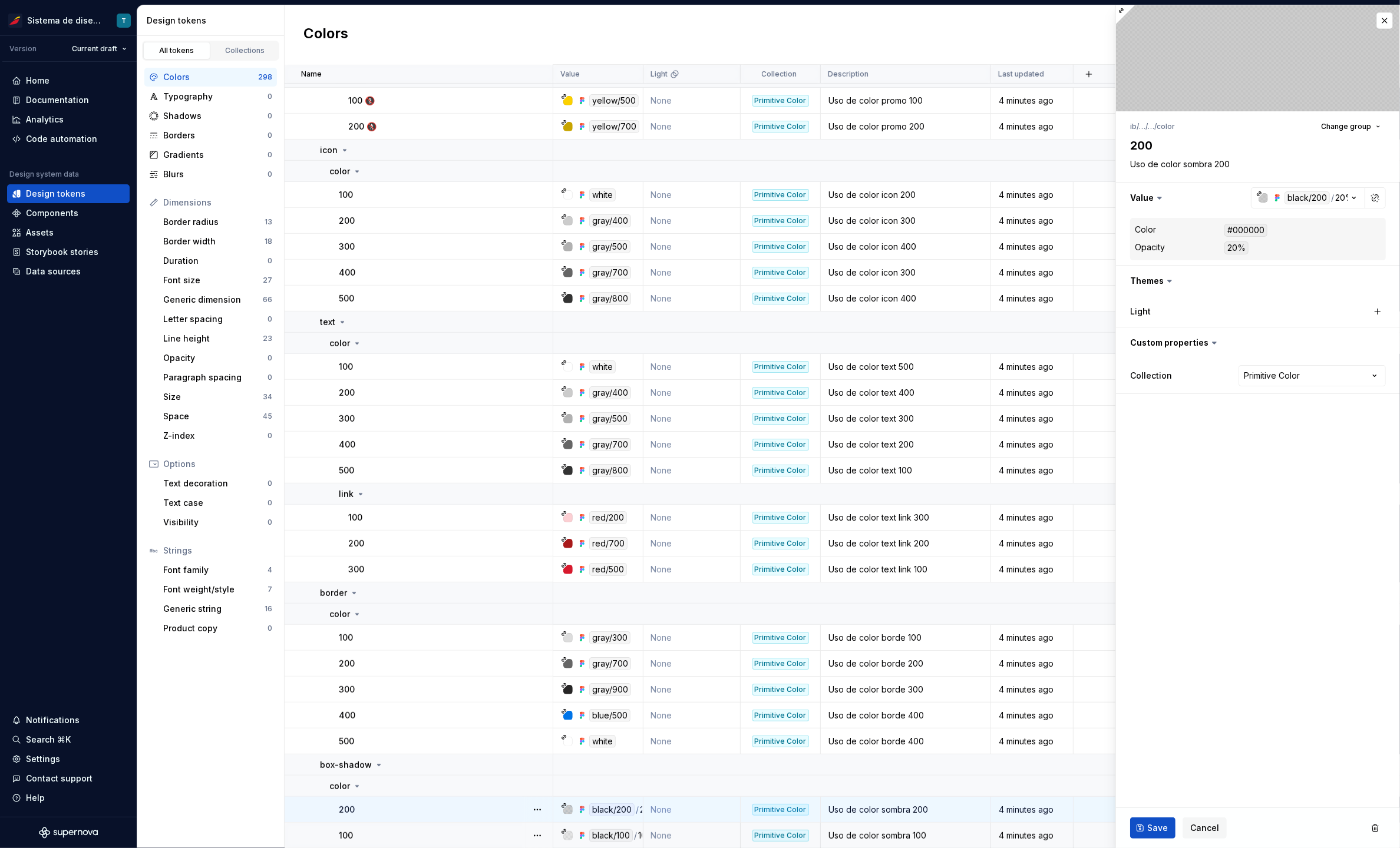
click at [451, 827] on td "100" at bounding box center [418, 835] width 268 height 26
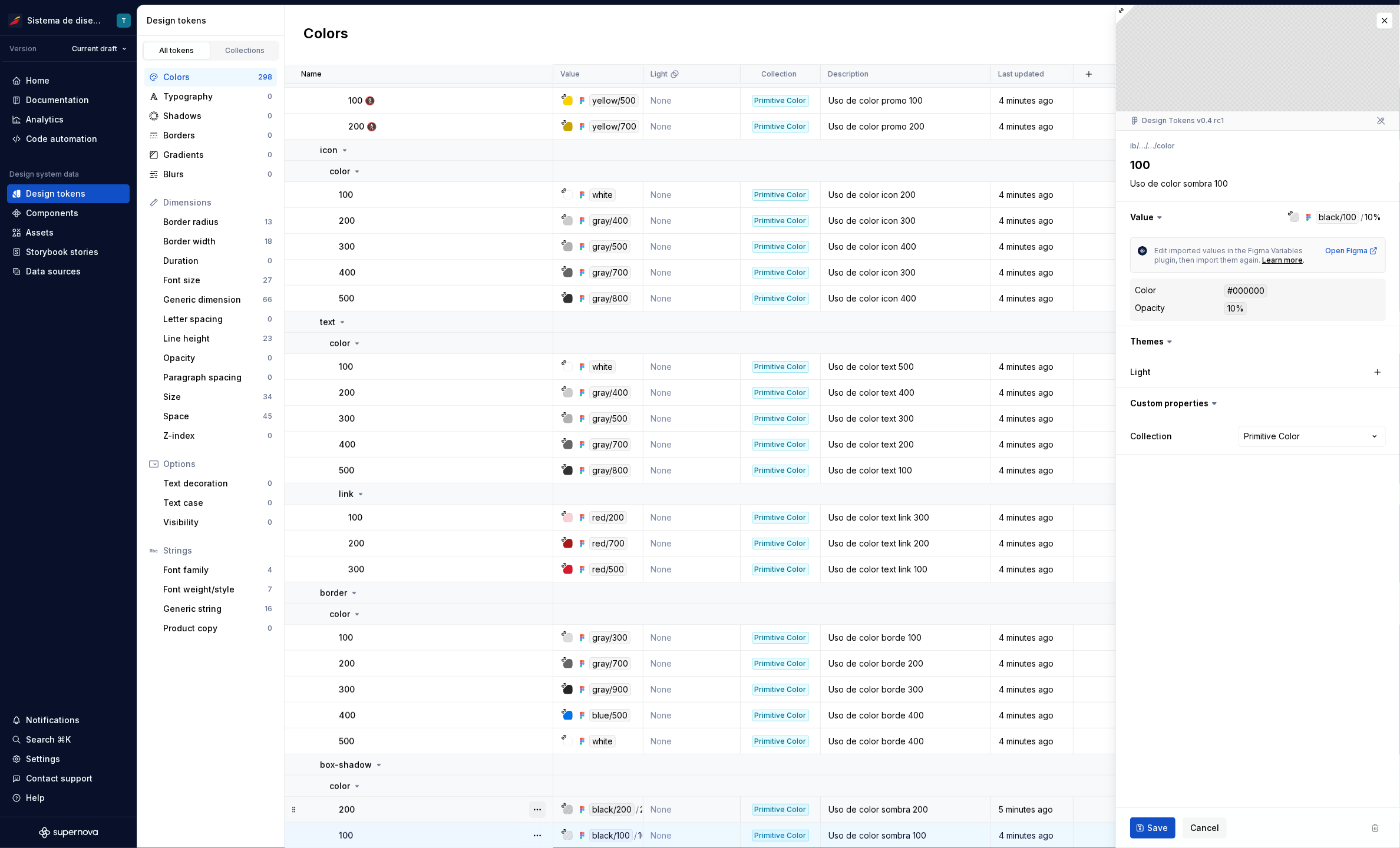
click at [533, 810] on button "button" at bounding box center [536, 809] width 16 height 16
click at [554, 776] on div "Delete token" at bounding box center [581, 786] width 100 height 19
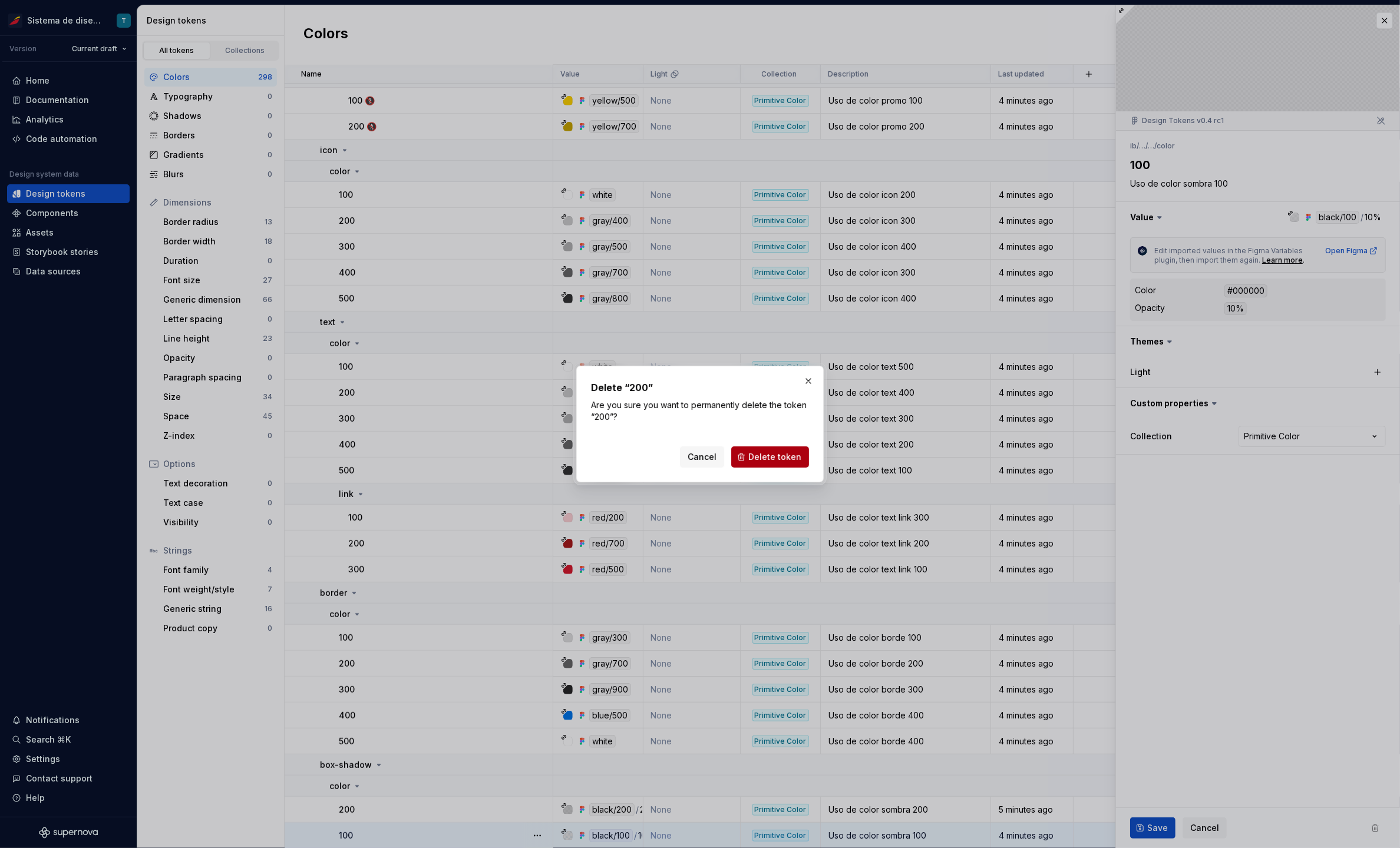
click at [775, 448] on button "Delete token" at bounding box center [769, 457] width 77 height 21
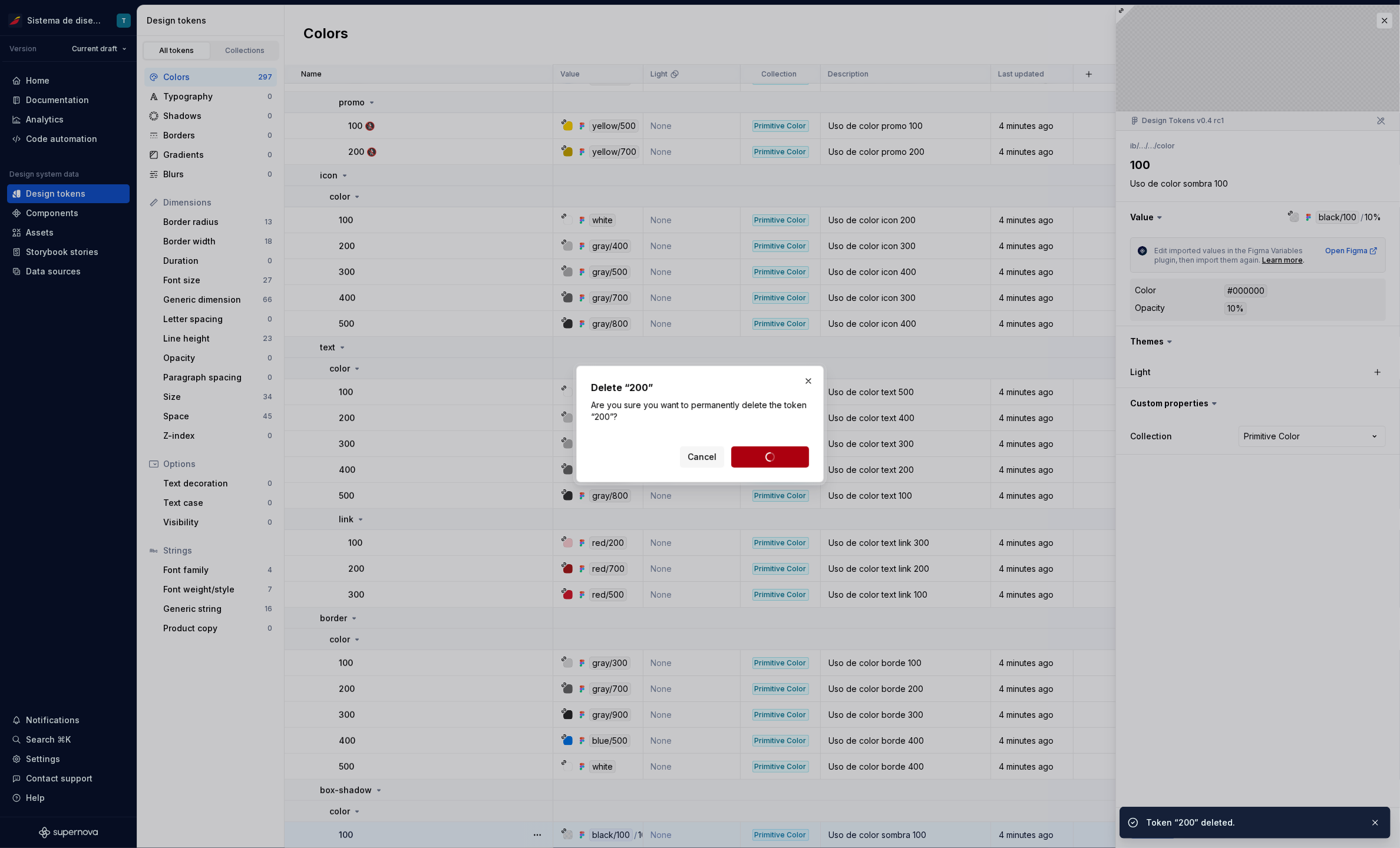
scroll to position [6124, 0]
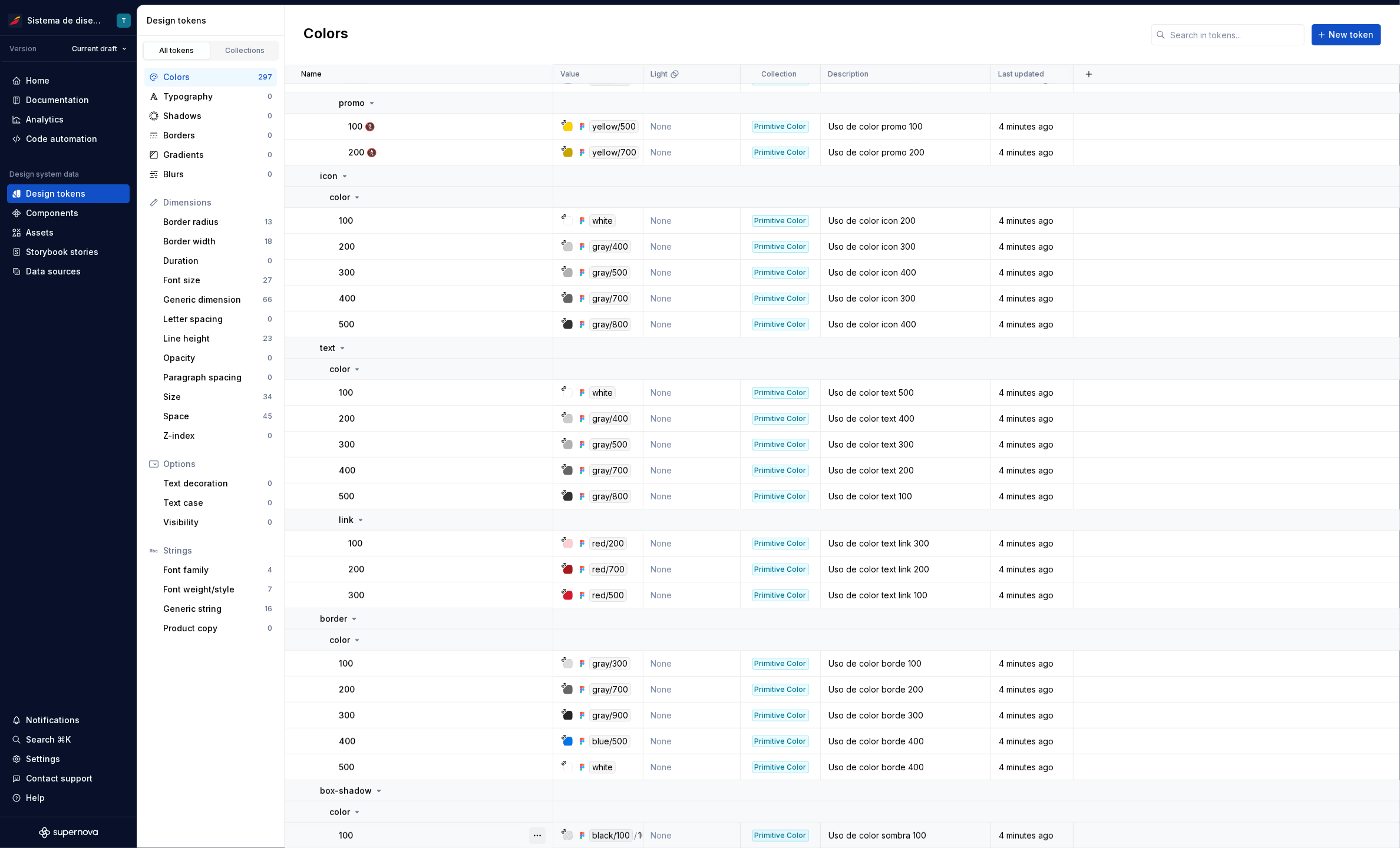
click at [531, 830] on button "button" at bounding box center [536, 835] width 16 height 16
click at [492, 772] on html "Sistema de diseño Iberia T Version Current draft Home Documentation Analytics C…" at bounding box center [700, 424] width 1400 height 848
click at [533, 768] on button "button" at bounding box center [536, 767] width 16 height 16
click at [491, 762] on html "Sistema de diseño Iberia T Version Current draft Home Documentation Analytics C…" at bounding box center [700, 424] width 1400 height 848
click at [537, 765] on button "button" at bounding box center [536, 767] width 16 height 16
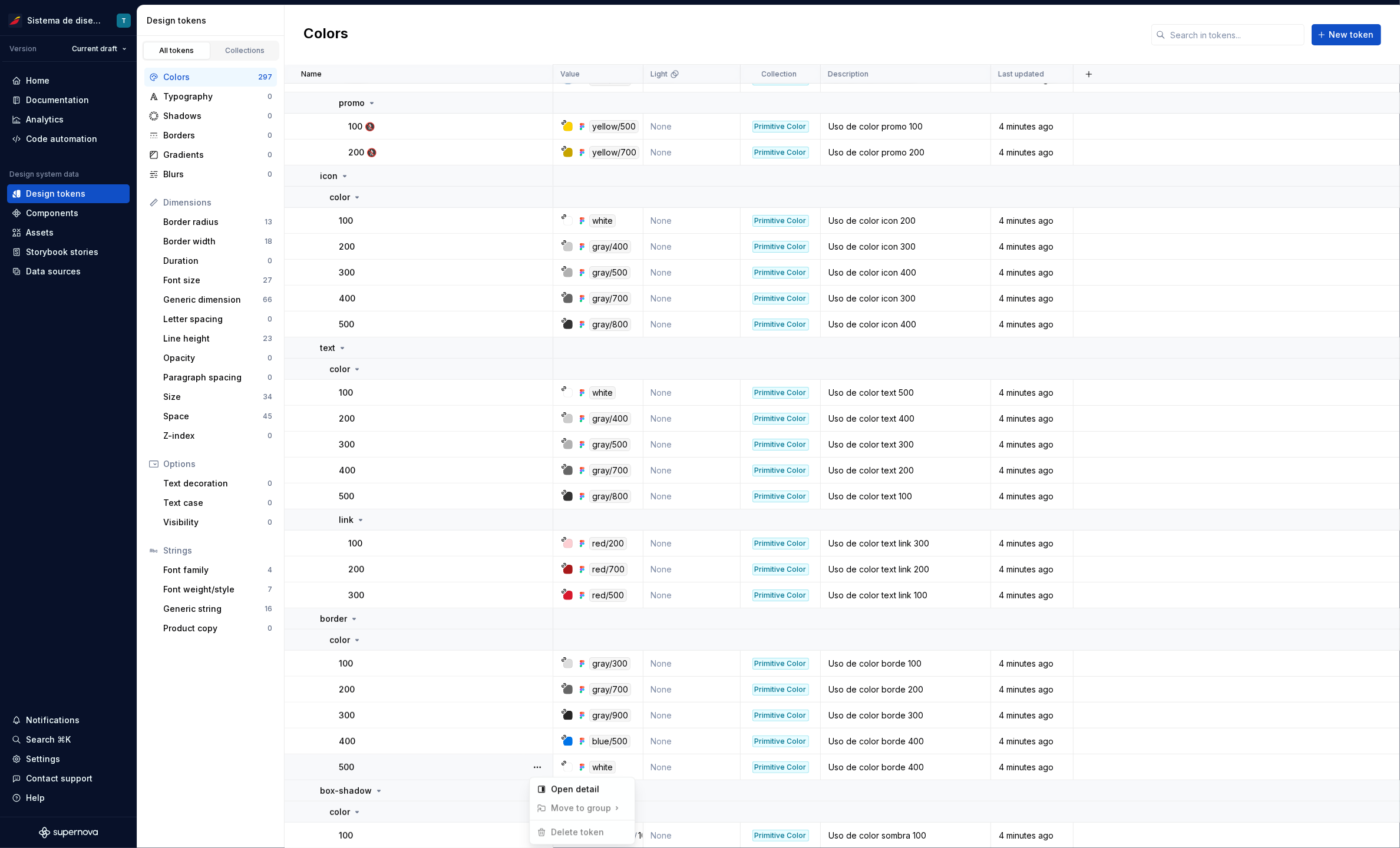
click at [533, 736] on html "Sistema de diseño Iberia T Version Current draft Home Documentation Analytics C…" at bounding box center [700, 424] width 1400 height 848
click at [537, 739] on button "button" at bounding box center [536, 740] width 16 height 16
click at [544, 708] on html "Sistema de diseño Iberia T Version Current draft Home Documentation Analytics C…" at bounding box center [700, 424] width 1400 height 848
click at [542, 710] on button "button" at bounding box center [536, 714] width 16 height 16
click at [542, 701] on html "Sistema de diseño Iberia T Version Current draft Home Documentation Analytics C…" at bounding box center [700, 424] width 1400 height 848
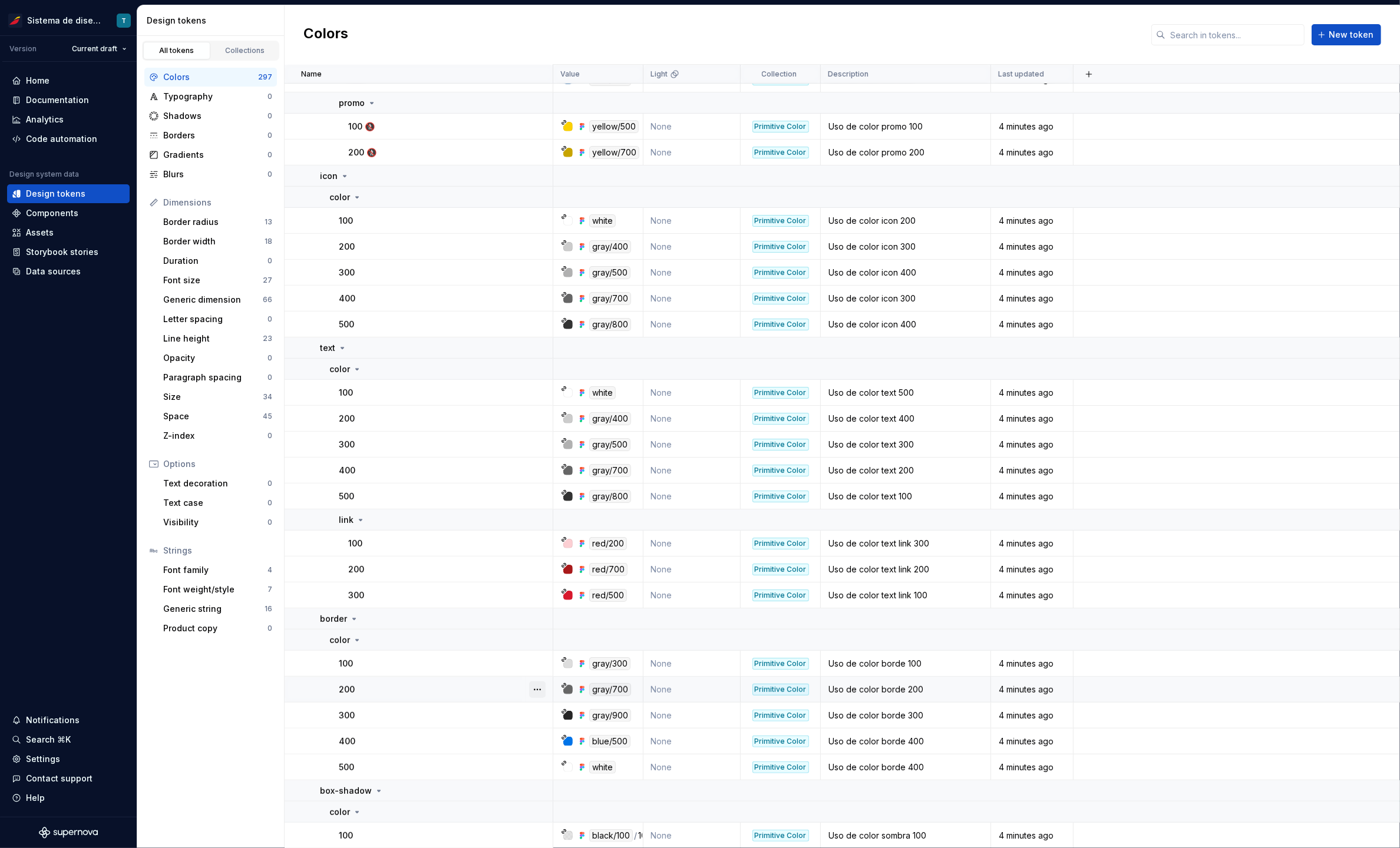
click at [539, 692] on button "button" at bounding box center [536, 689] width 16 height 16
click at [539, 684] on button "button" at bounding box center [536, 689] width 16 height 16
click at [539, 662] on button "button" at bounding box center [536, 663] width 16 height 16
click at [539, 589] on button "button" at bounding box center [536, 594] width 16 height 16
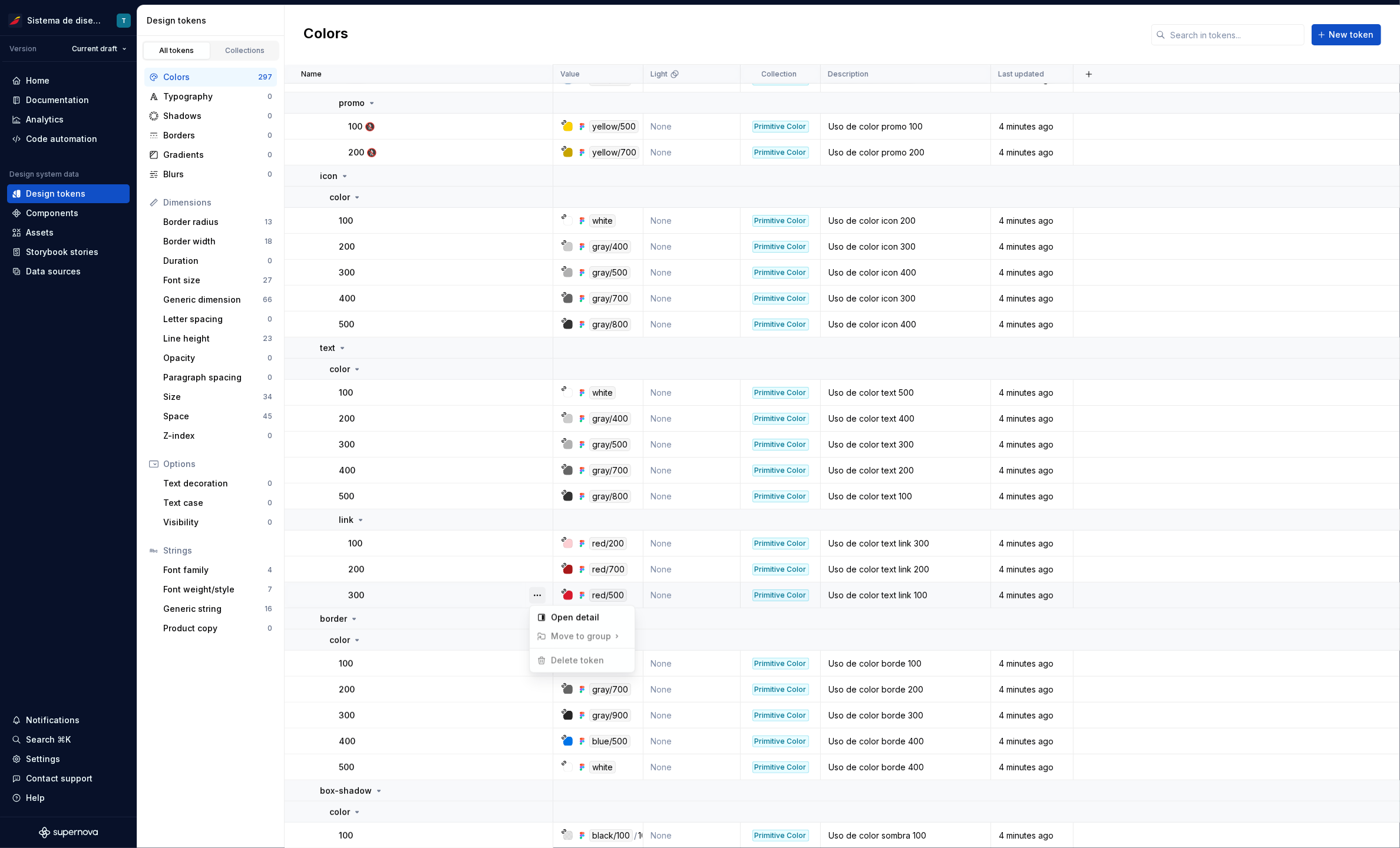
click at [539, 589] on button "button" at bounding box center [536, 594] width 16 height 16
click at [538, 570] on button "button" at bounding box center [536, 569] width 16 height 16
click at [542, 542] on button "button" at bounding box center [536, 543] width 16 height 16
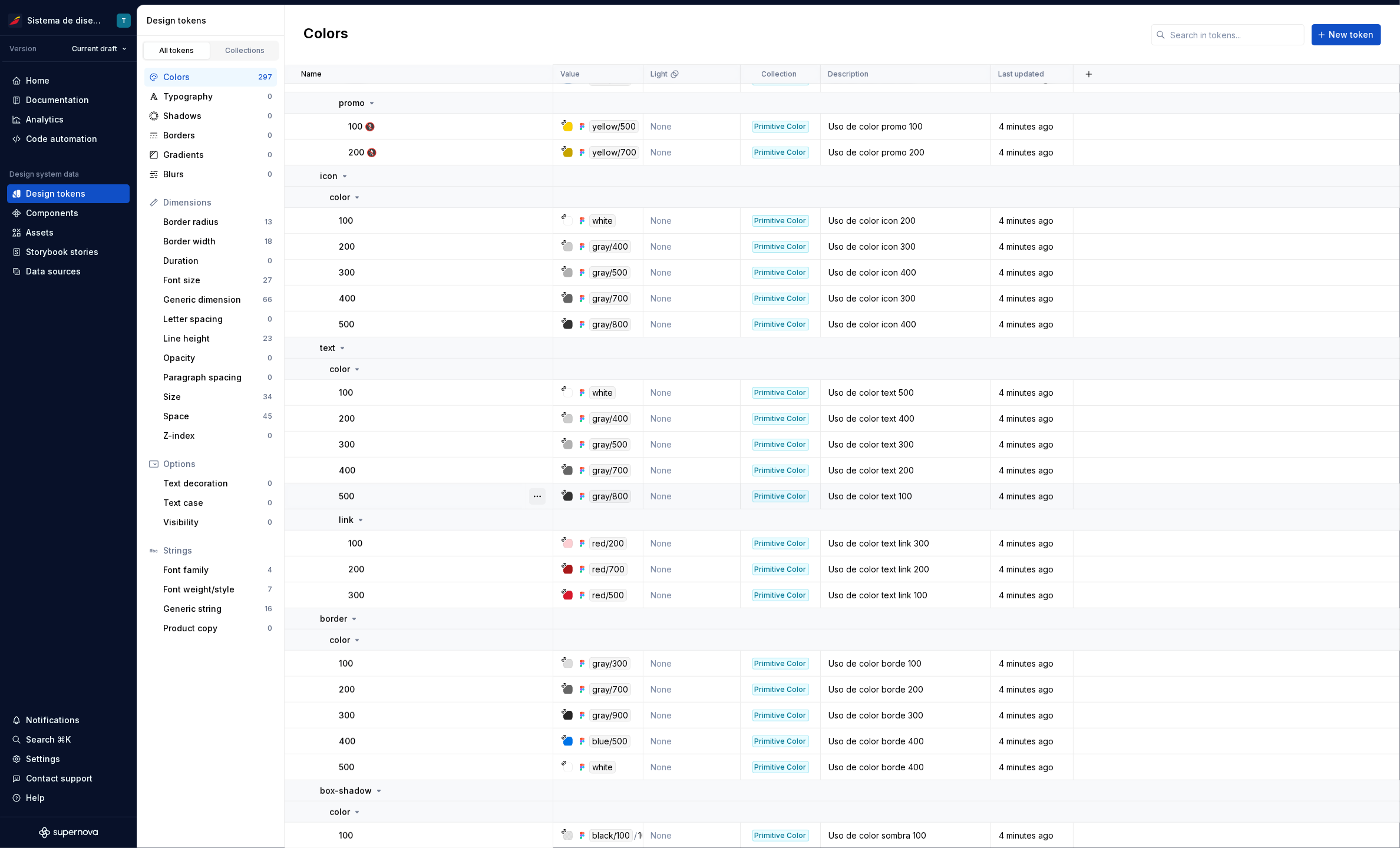
click at [540, 491] on button "button" at bounding box center [536, 496] width 16 height 16
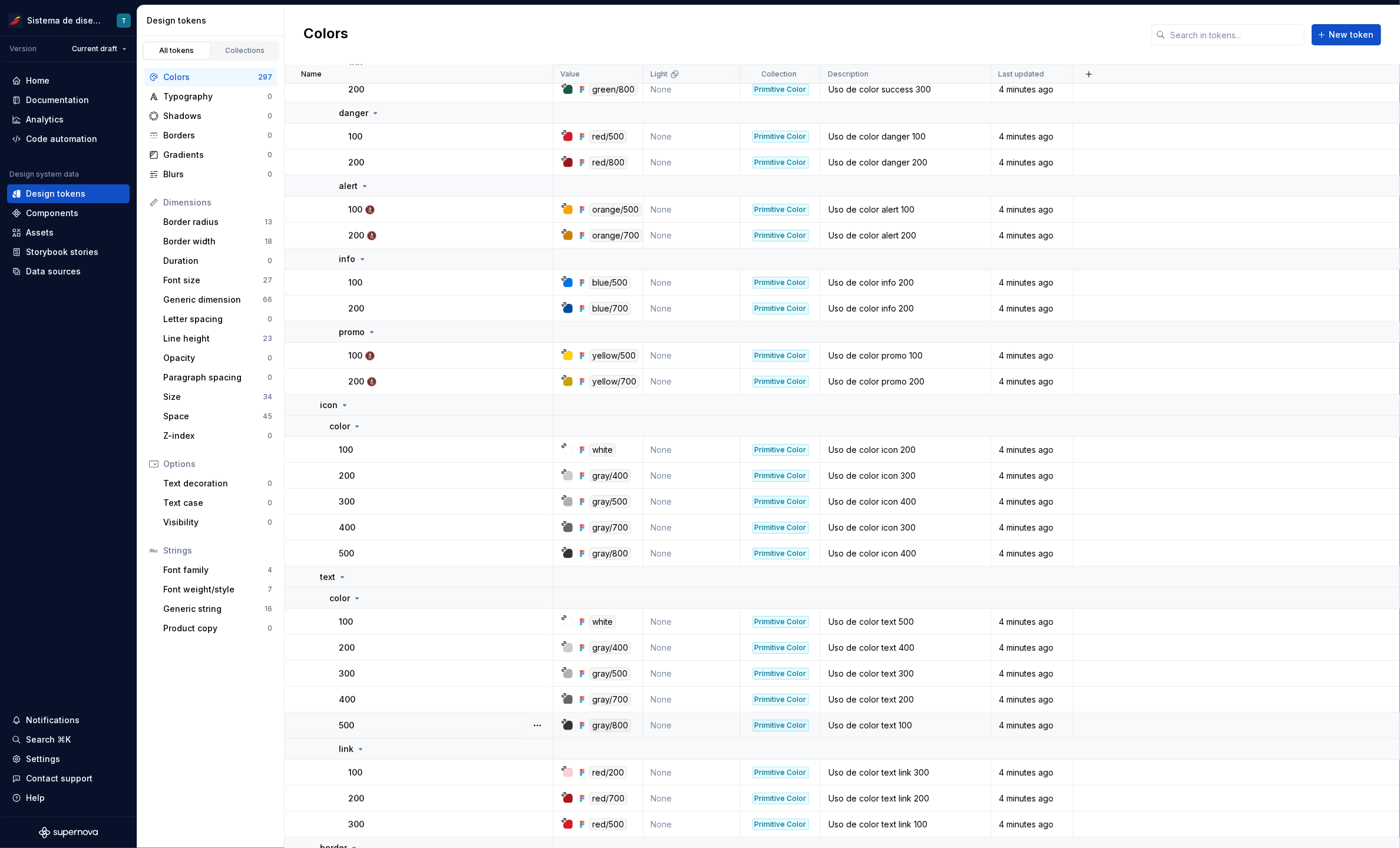
scroll to position [5885, 0]
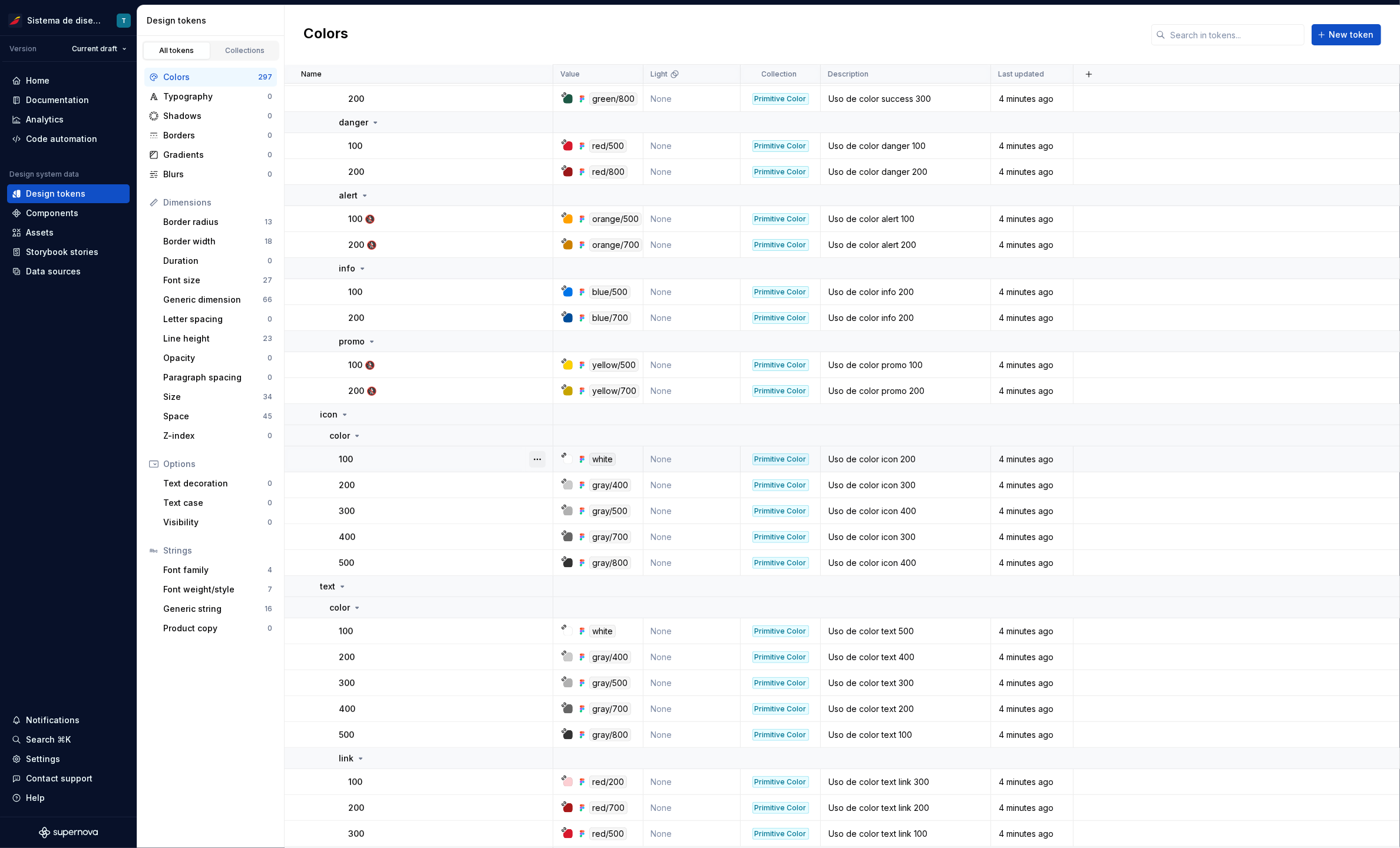
click at [542, 454] on button "button" at bounding box center [536, 459] width 16 height 16
click at [456, 486] on html "Sistema de diseño Iberia T Version Current draft Home Documentation Analytics C…" at bounding box center [700, 424] width 1400 height 848
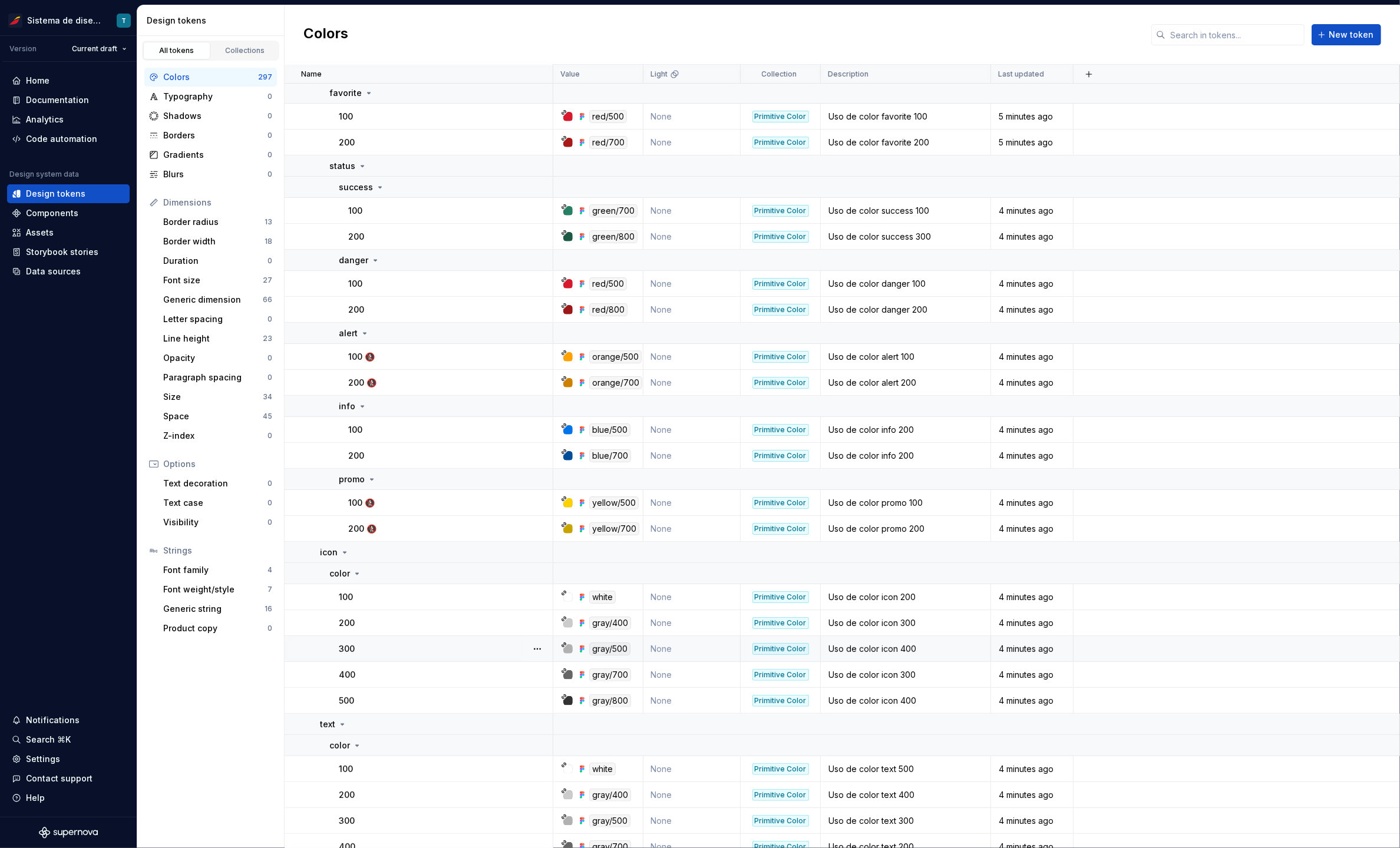
scroll to position [5739, 0]
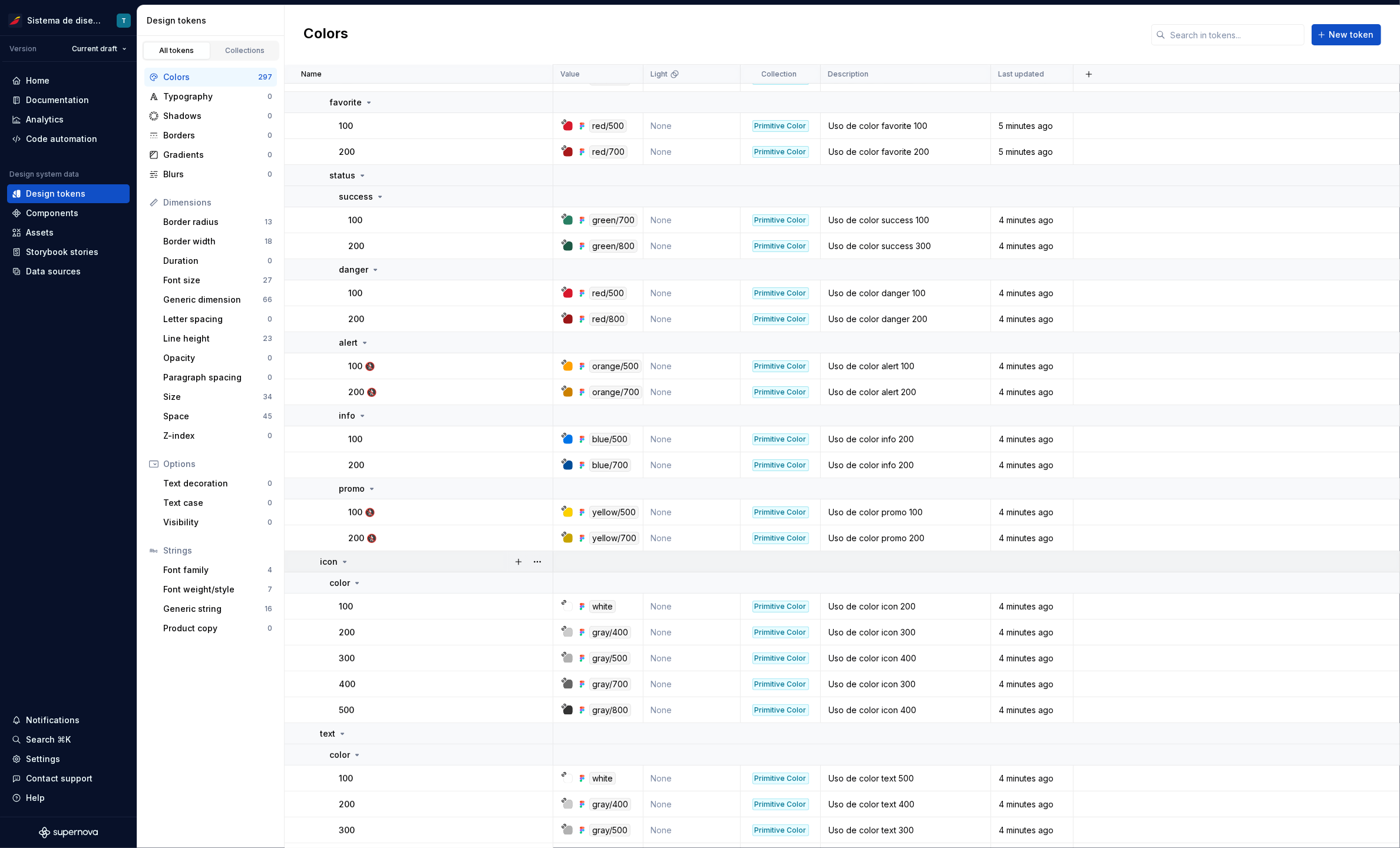
click at [345, 560] on icon at bounding box center [345, 562] width 10 height 10
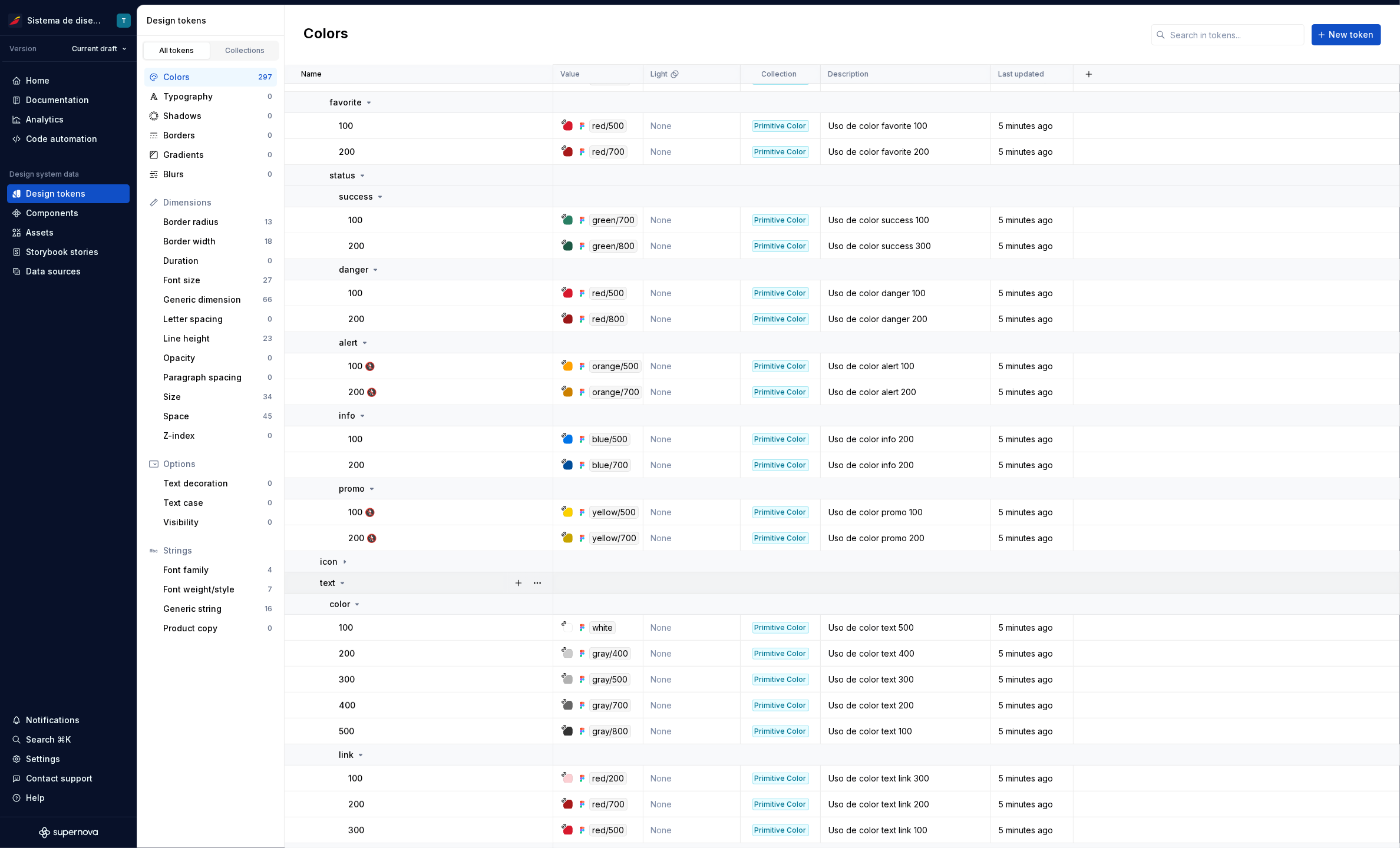
click at [344, 581] on icon at bounding box center [343, 583] width 10 height 10
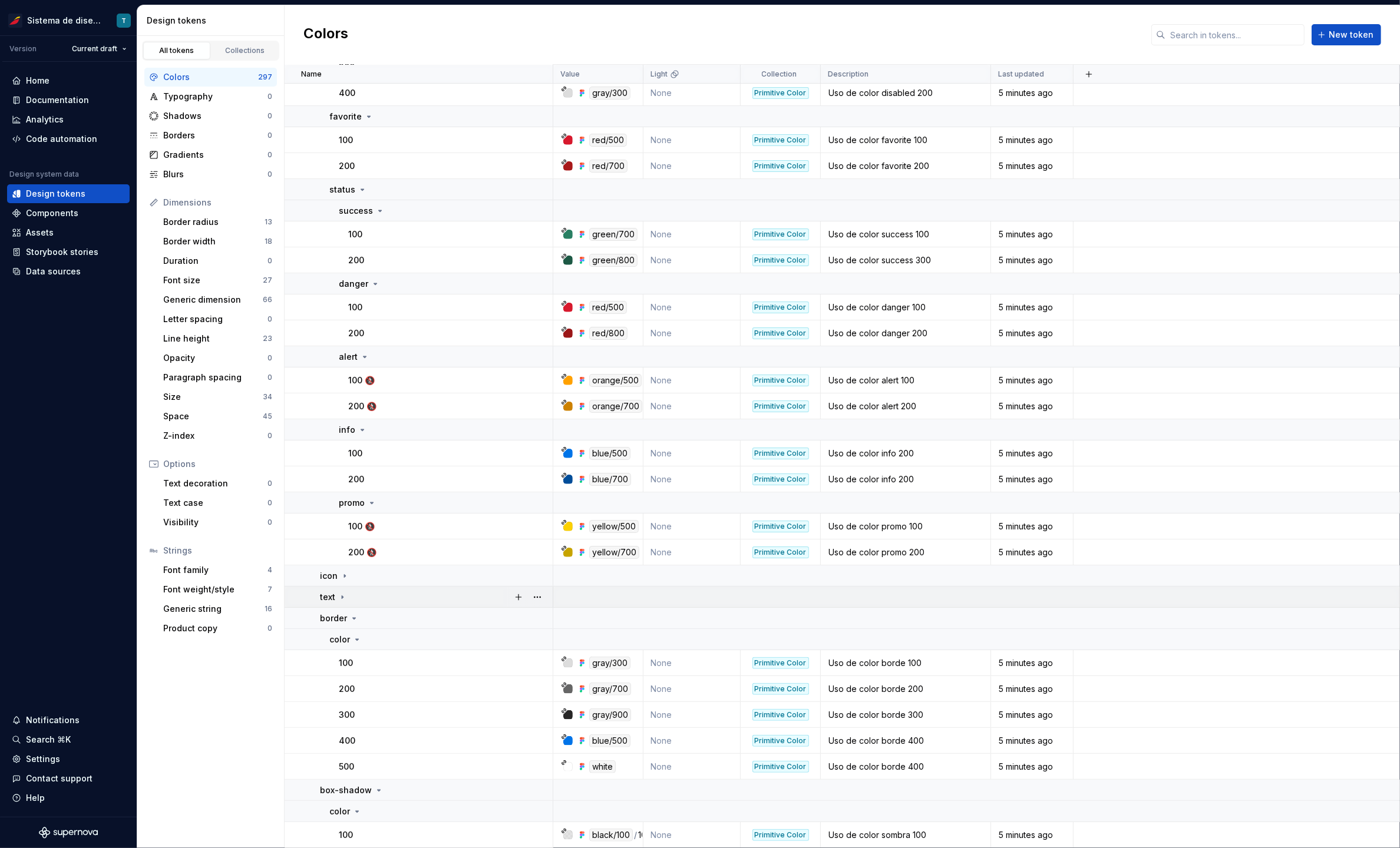
scroll to position [5723, 0]
click at [353, 618] on icon at bounding box center [354, 618] width 3 height 1
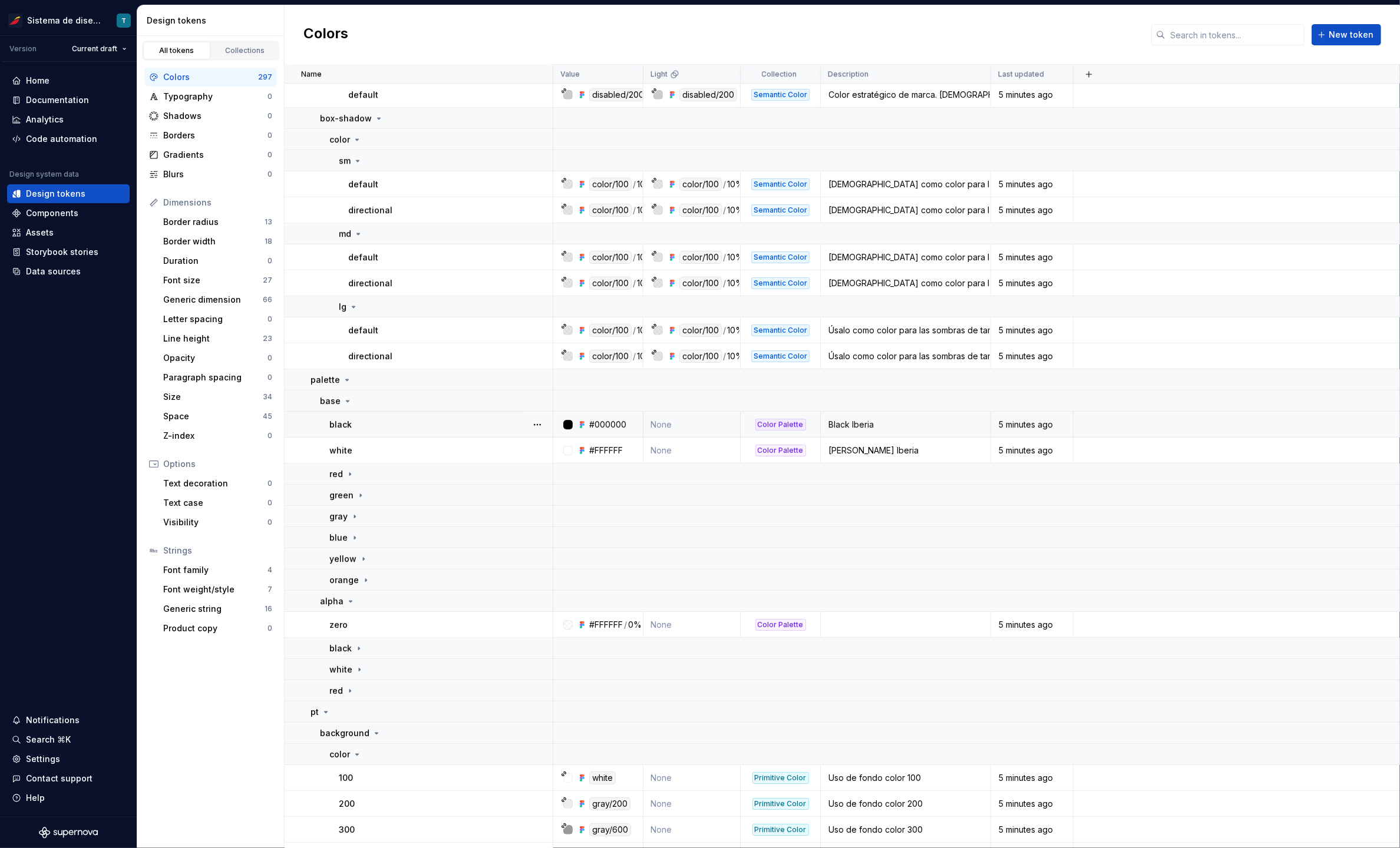
scroll to position [4655, 0]
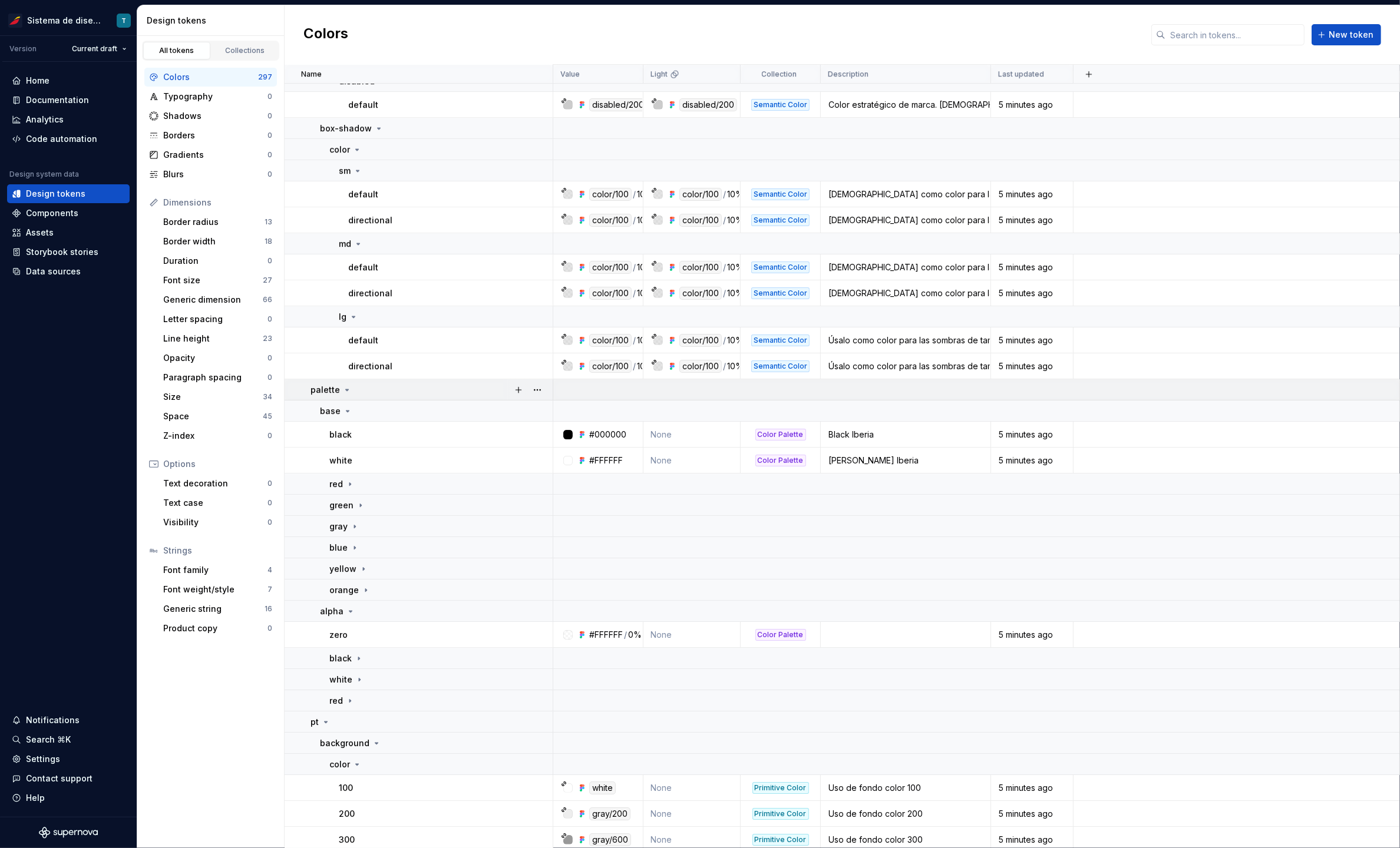
click at [345, 389] on icon at bounding box center [346, 389] width 3 height 1
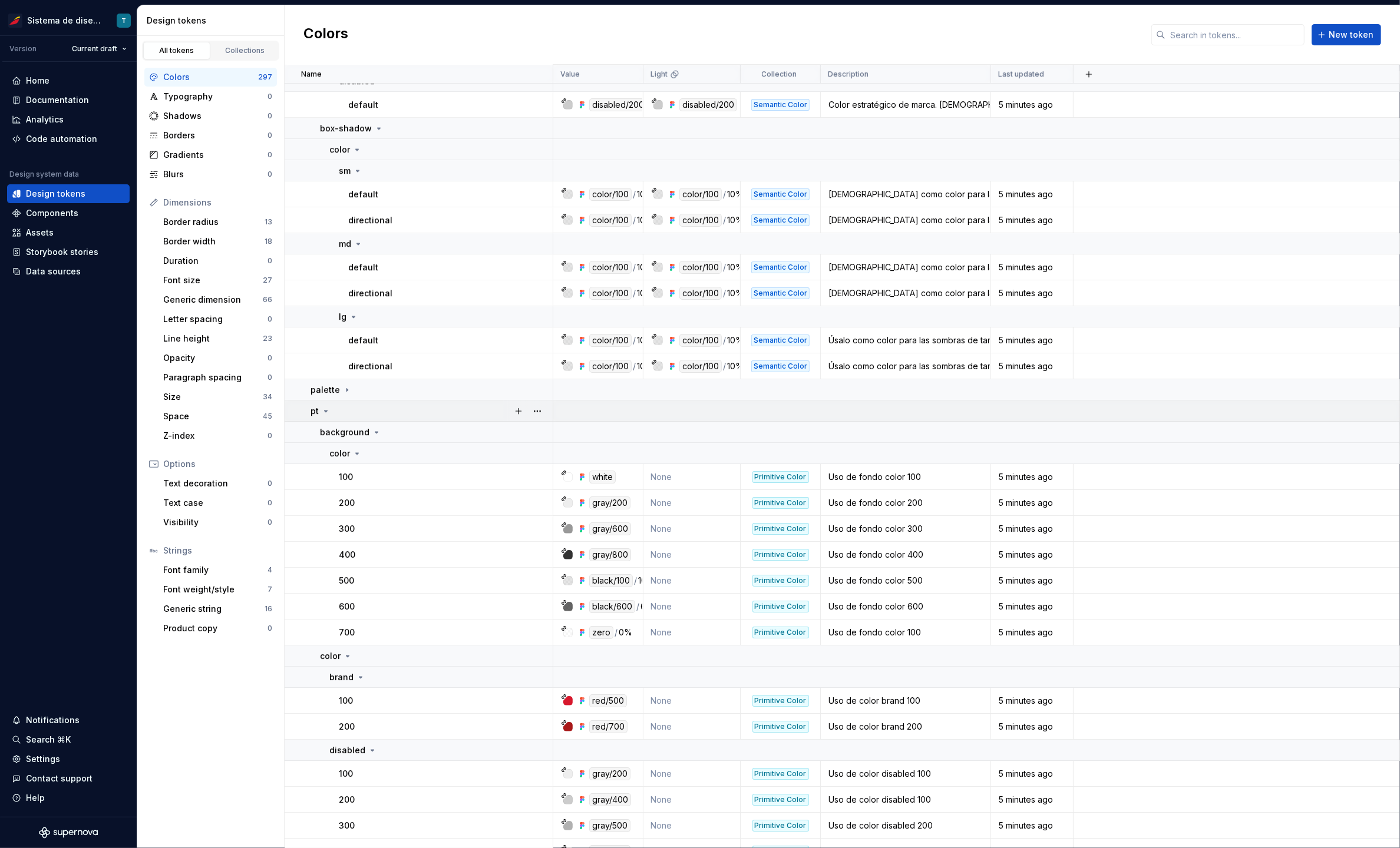
click at [325, 410] on icon at bounding box center [325, 410] width 3 height 1
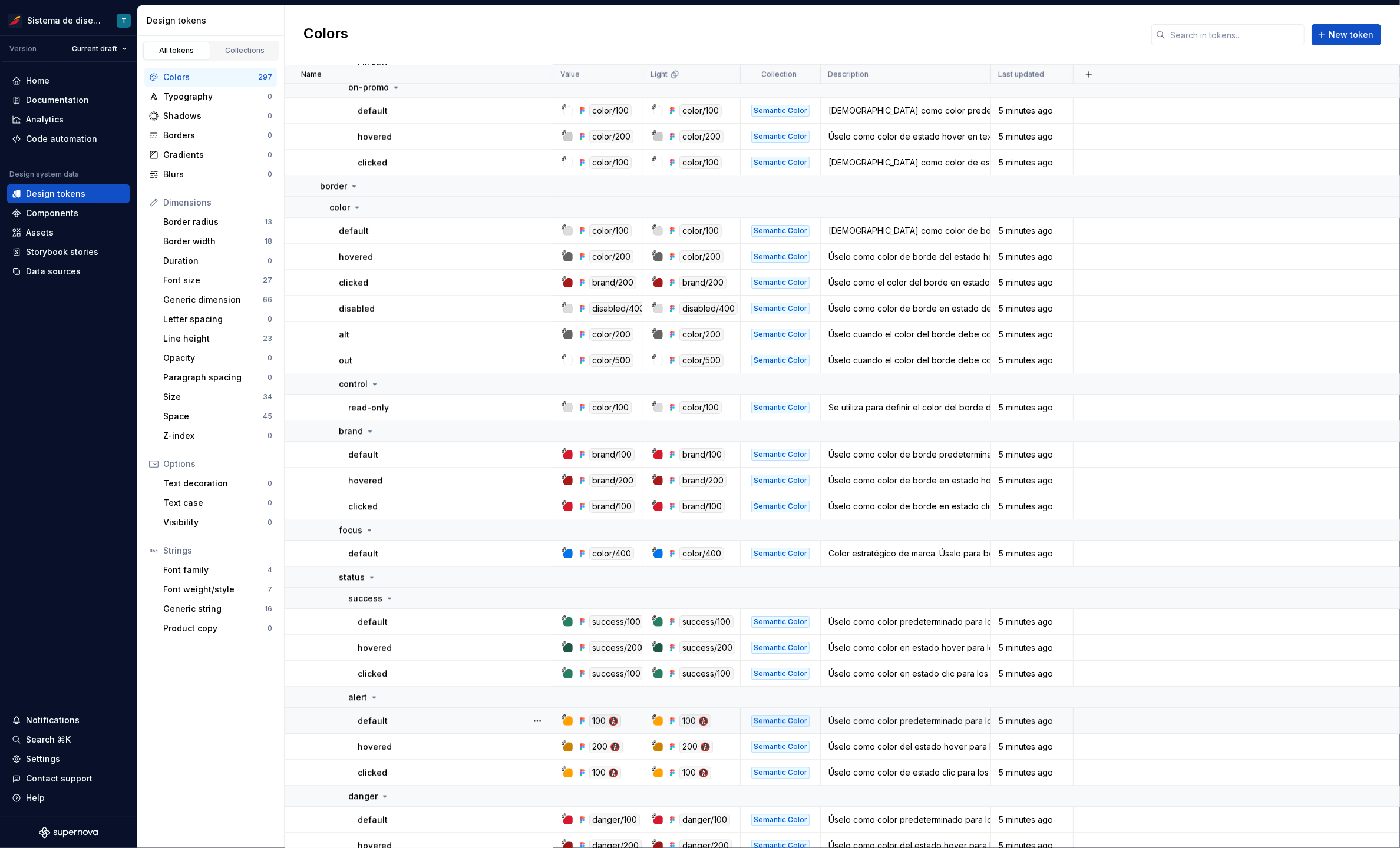
scroll to position [3663, 0]
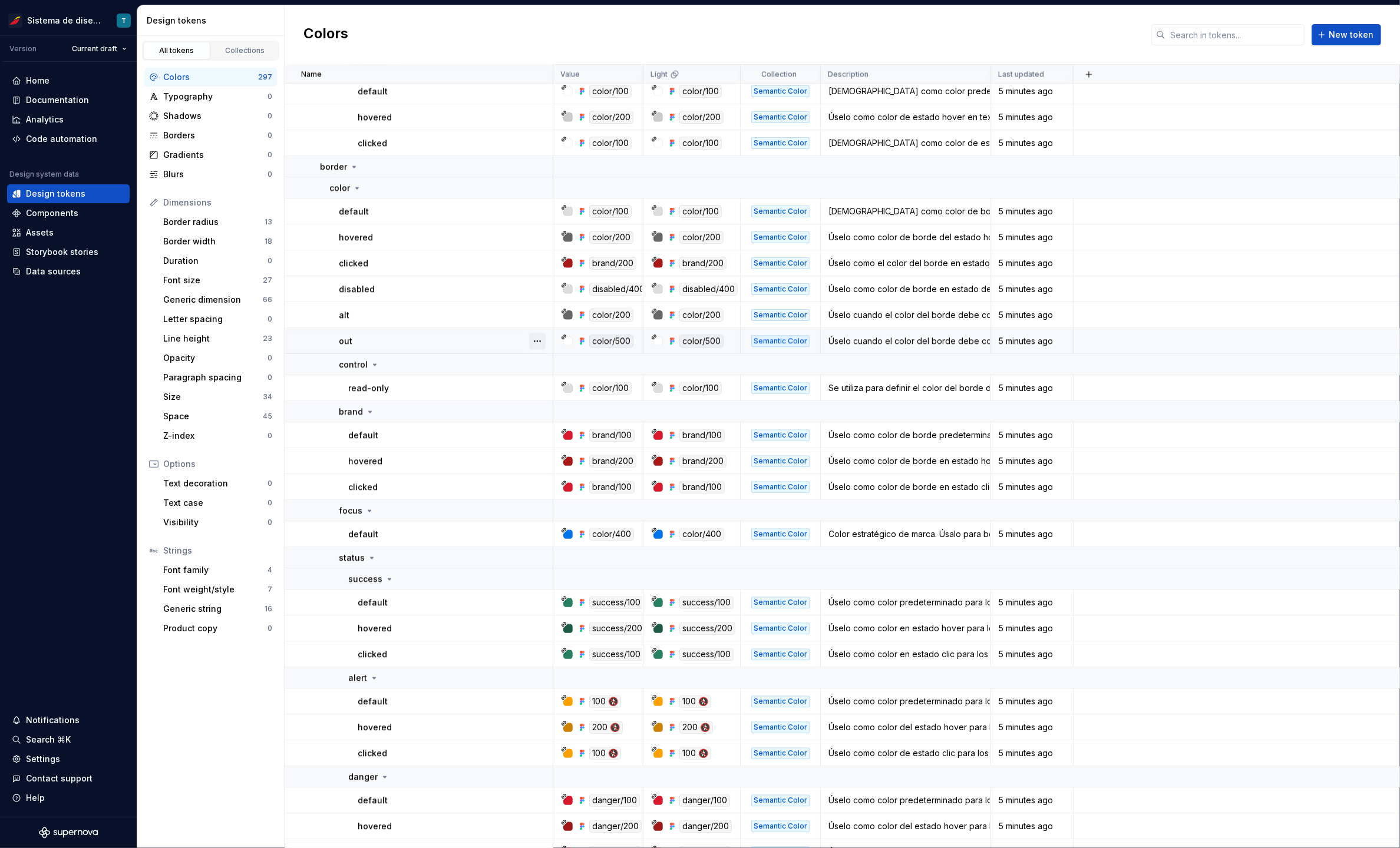
click at [539, 339] on button "button" at bounding box center [536, 341] width 16 height 16
click at [540, 310] on html "Sistema de diseño Iberia T Version Current draft Home Documentation Analytics C…" at bounding box center [700, 424] width 1400 height 848
click at [539, 315] on button "button" at bounding box center [536, 315] width 16 height 16
click at [540, 282] on html "Sistema de diseño Iberia T Version Current draft Home Documentation Analytics C…" at bounding box center [700, 424] width 1400 height 848
click at [541, 284] on button "button" at bounding box center [536, 288] width 16 height 16
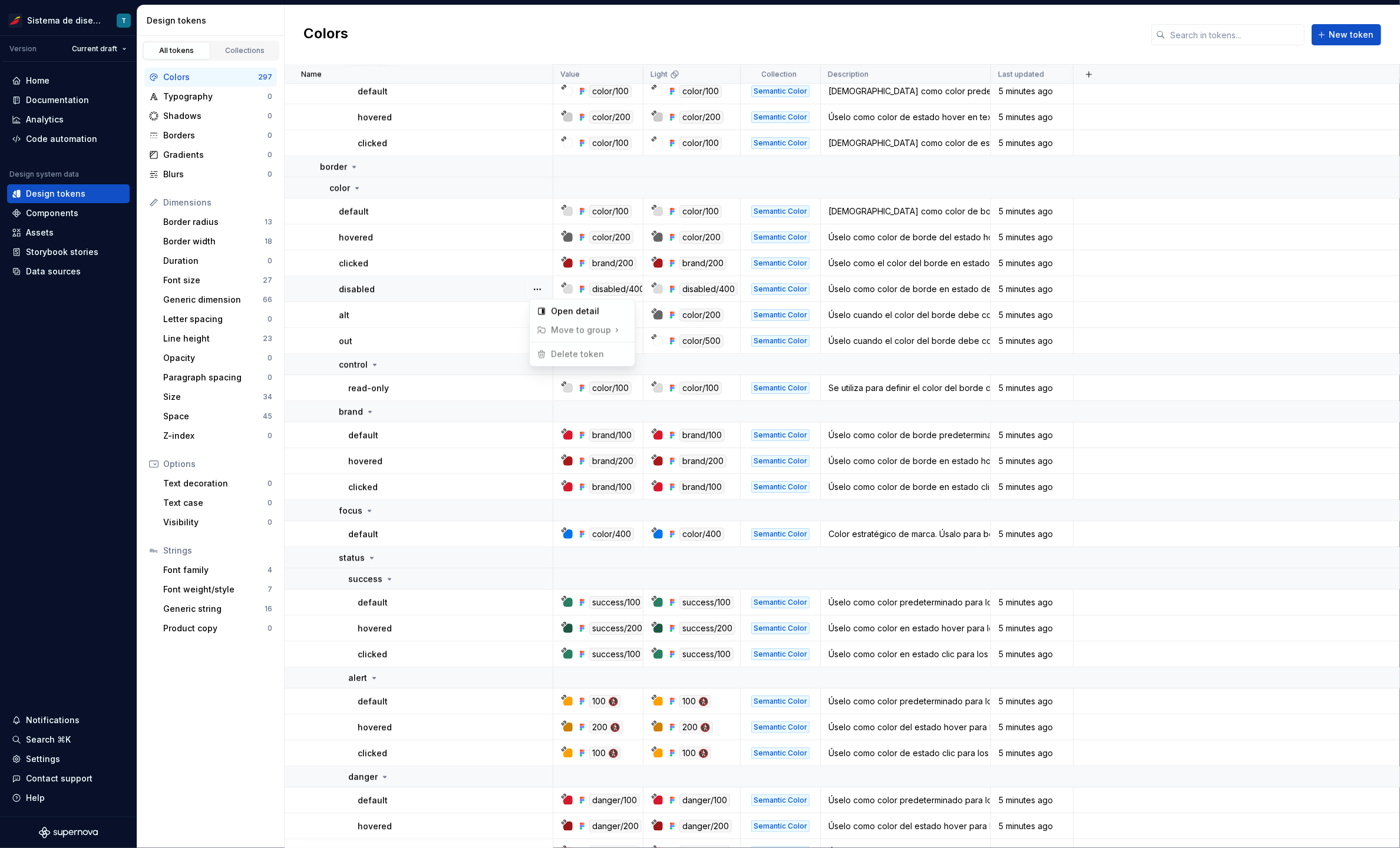
click at [539, 261] on html "Sistema de diseño Iberia T Version Current draft Home Documentation Analytics C…" at bounding box center [700, 424] width 1400 height 848
click at [540, 257] on button "button" at bounding box center [536, 262] width 16 height 16
click at [541, 232] on html "Sistema de diseño Iberia T Version Current draft Home Documentation Analytics C…" at bounding box center [700, 424] width 1400 height 848
click at [541, 229] on button "button" at bounding box center [536, 237] width 16 height 16
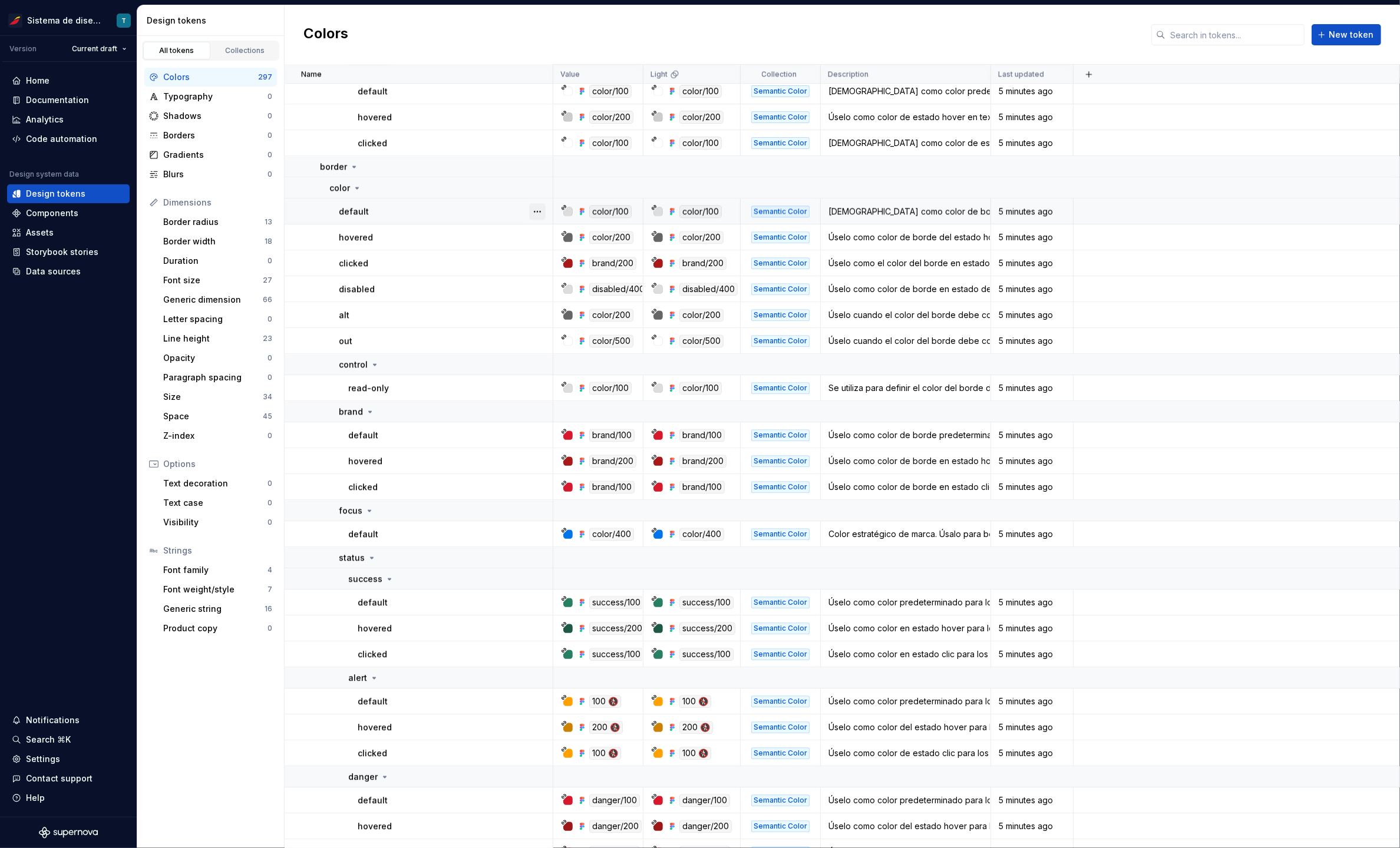
click at [539, 207] on button "button" at bounding box center [536, 211] width 16 height 16
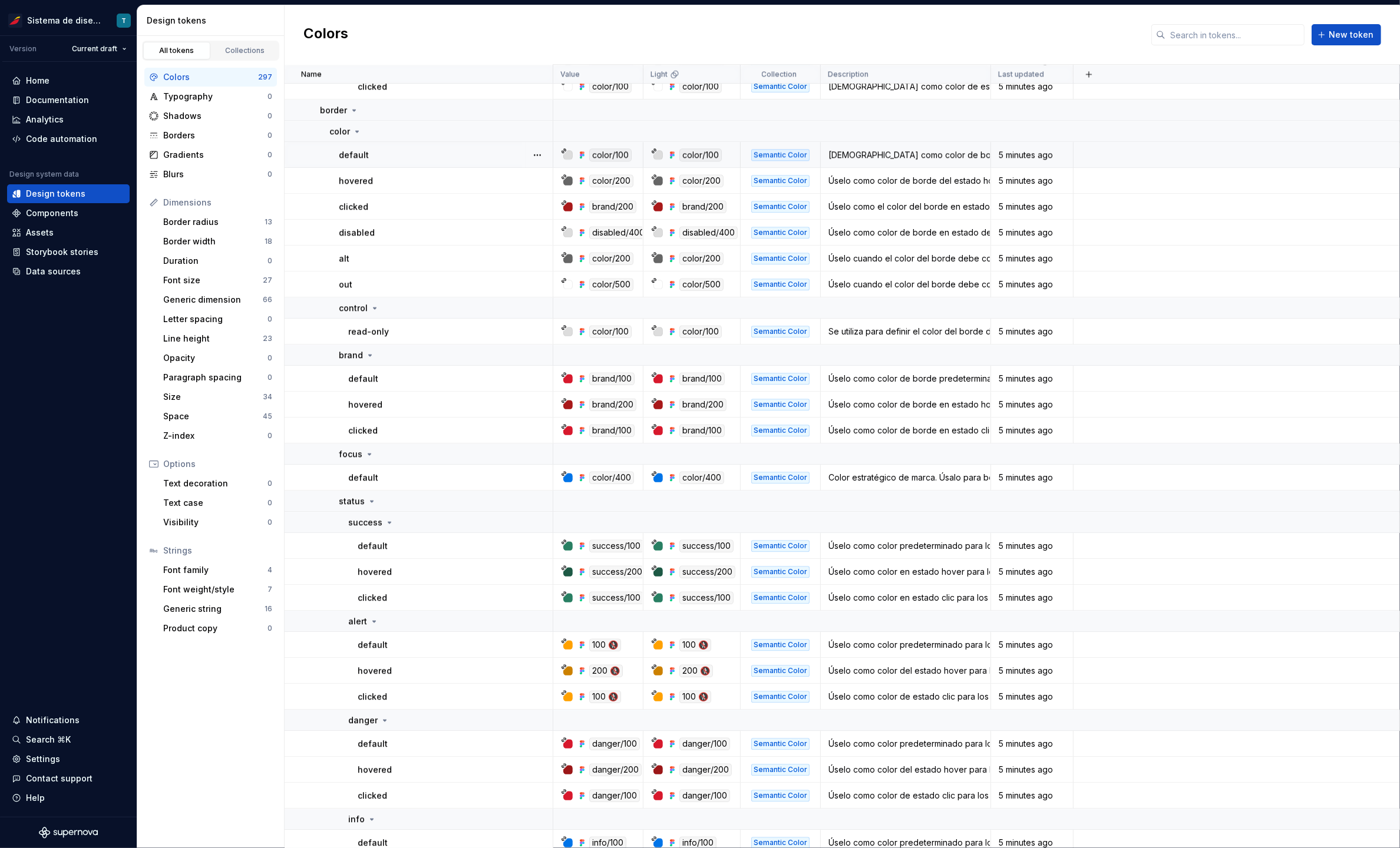
scroll to position [3729, 0]
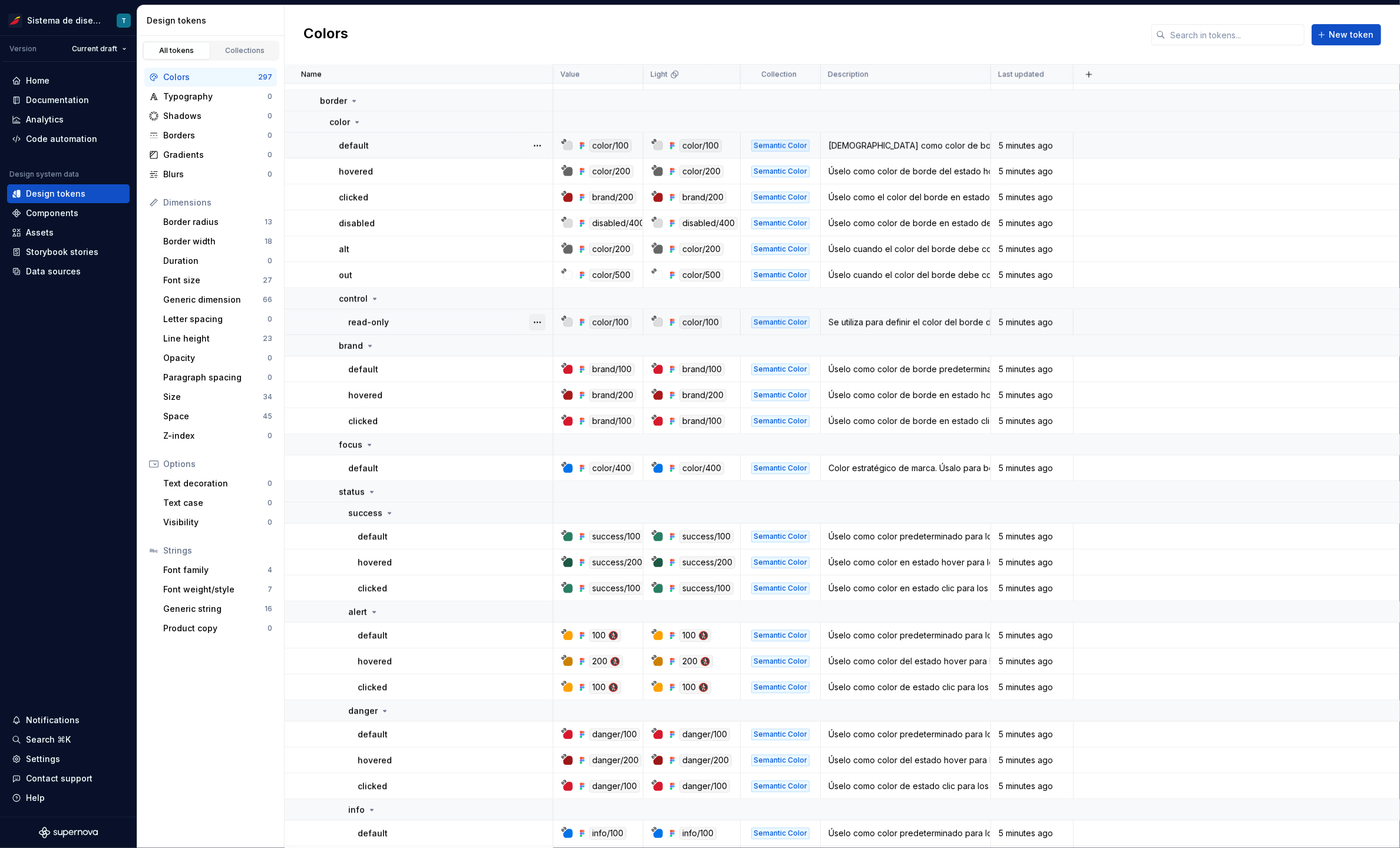
click at [538, 321] on button "button" at bounding box center [536, 321] width 16 height 16
click at [491, 343] on html "Sistema de diseño Iberia T Version Current draft Home Documentation Analytics C…" at bounding box center [700, 424] width 1400 height 848
click at [368, 345] on icon at bounding box center [369, 345] width 3 height 1
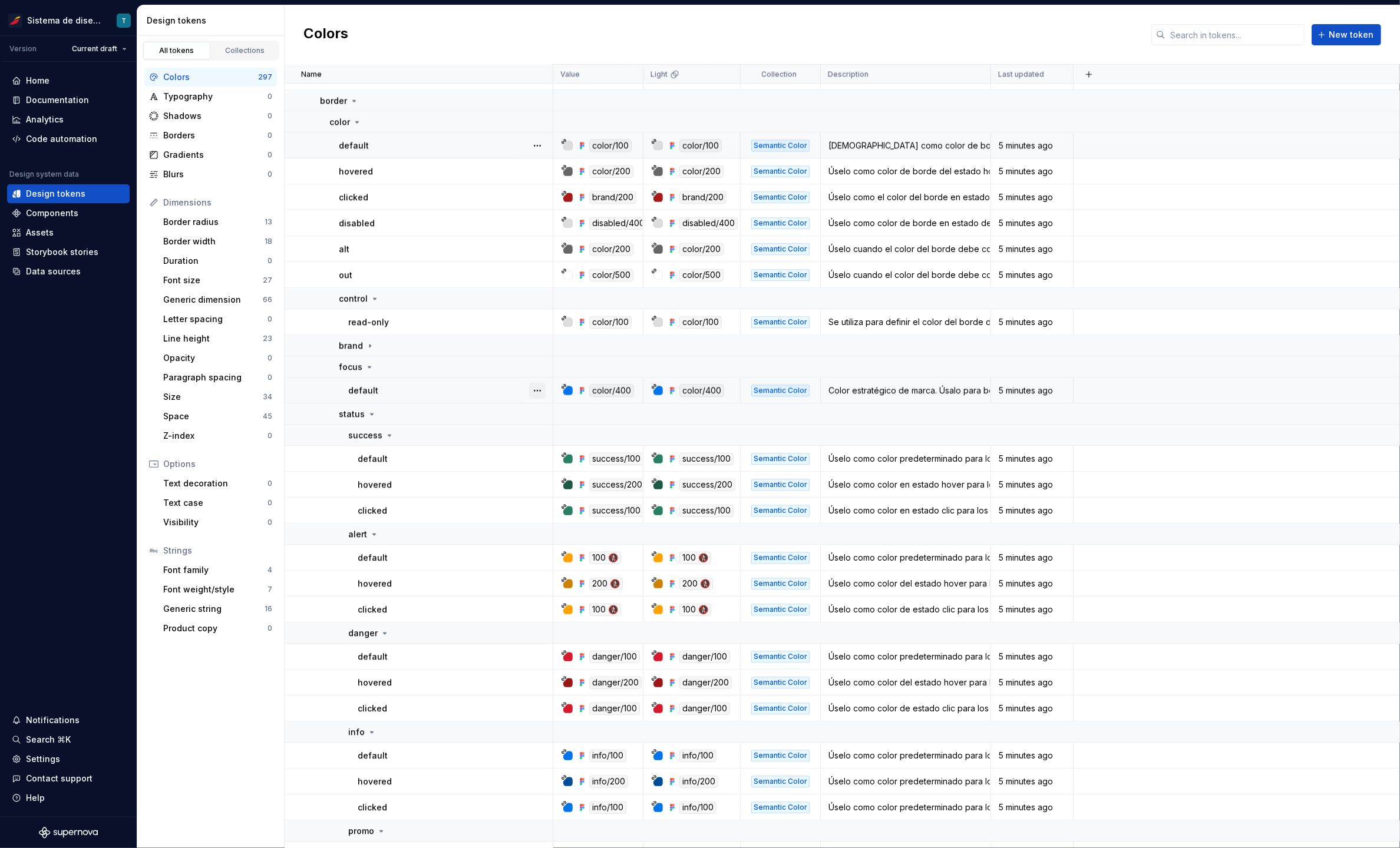
click at [540, 388] on button "button" at bounding box center [536, 390] width 16 height 16
click at [431, 390] on html "Sistema de diseño Iberia T Version Current draft Home Documentation Analytics C…" at bounding box center [700, 424] width 1400 height 848
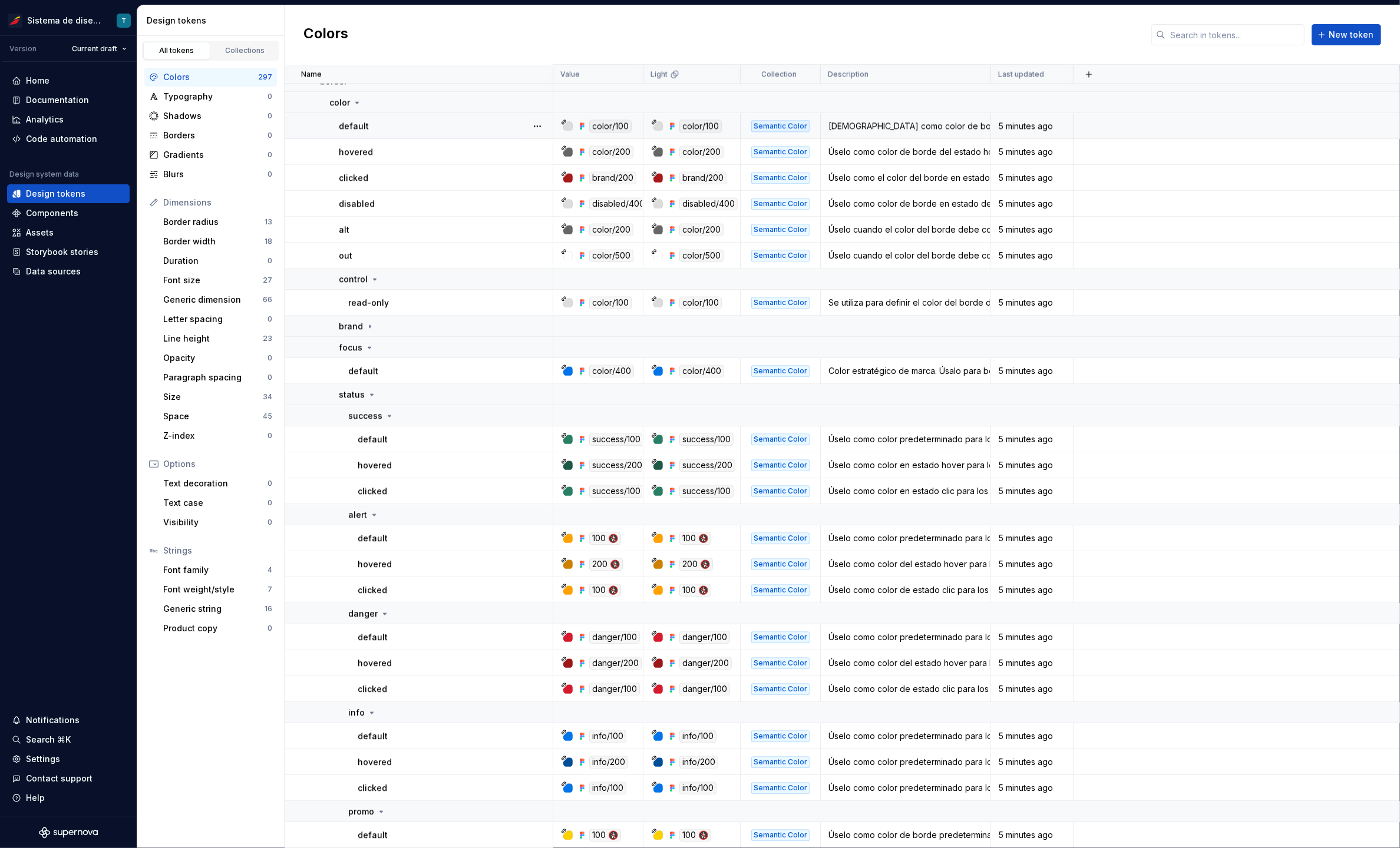
scroll to position [3767, 0]
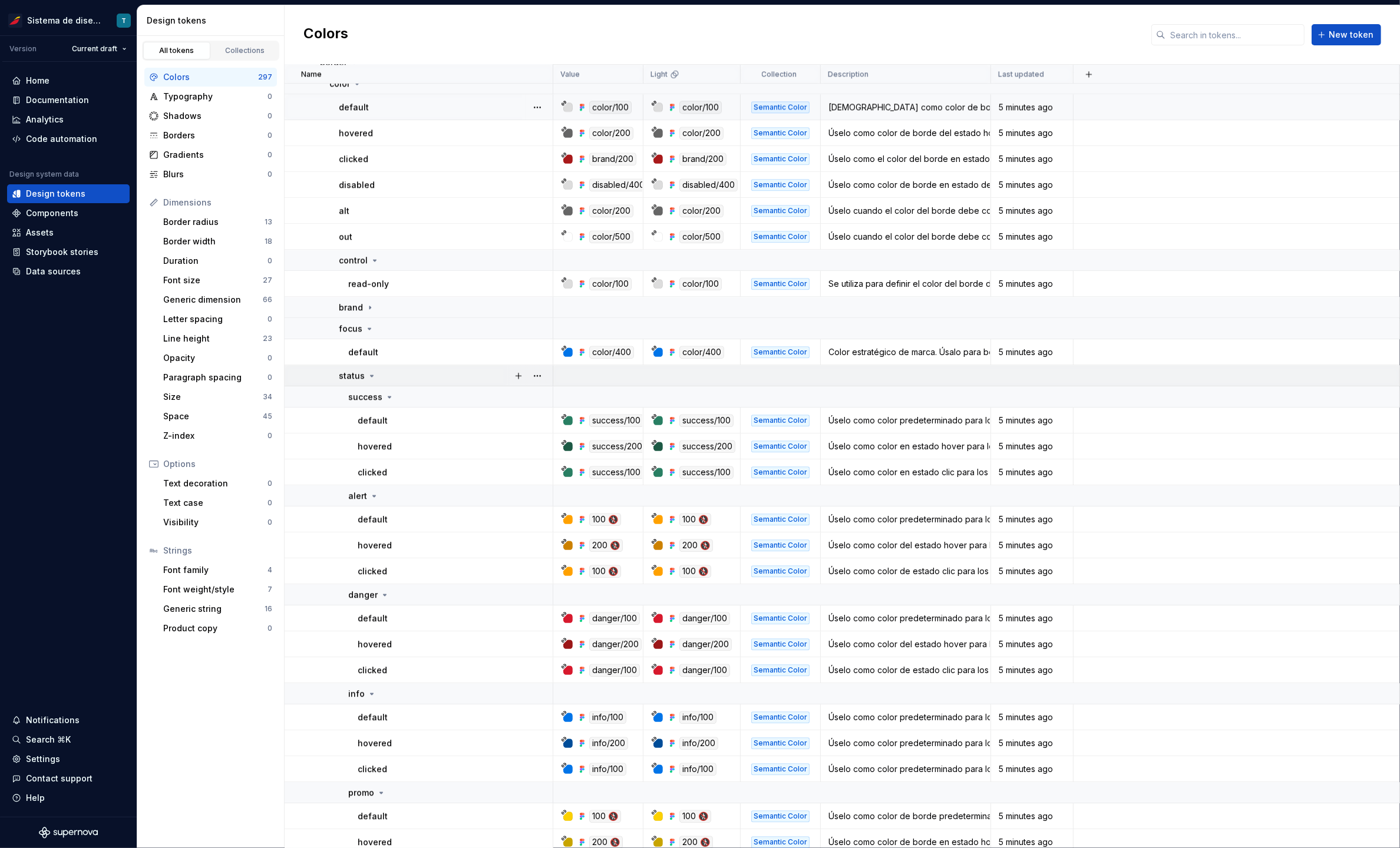
click at [370, 371] on icon at bounding box center [372, 376] width 10 height 10
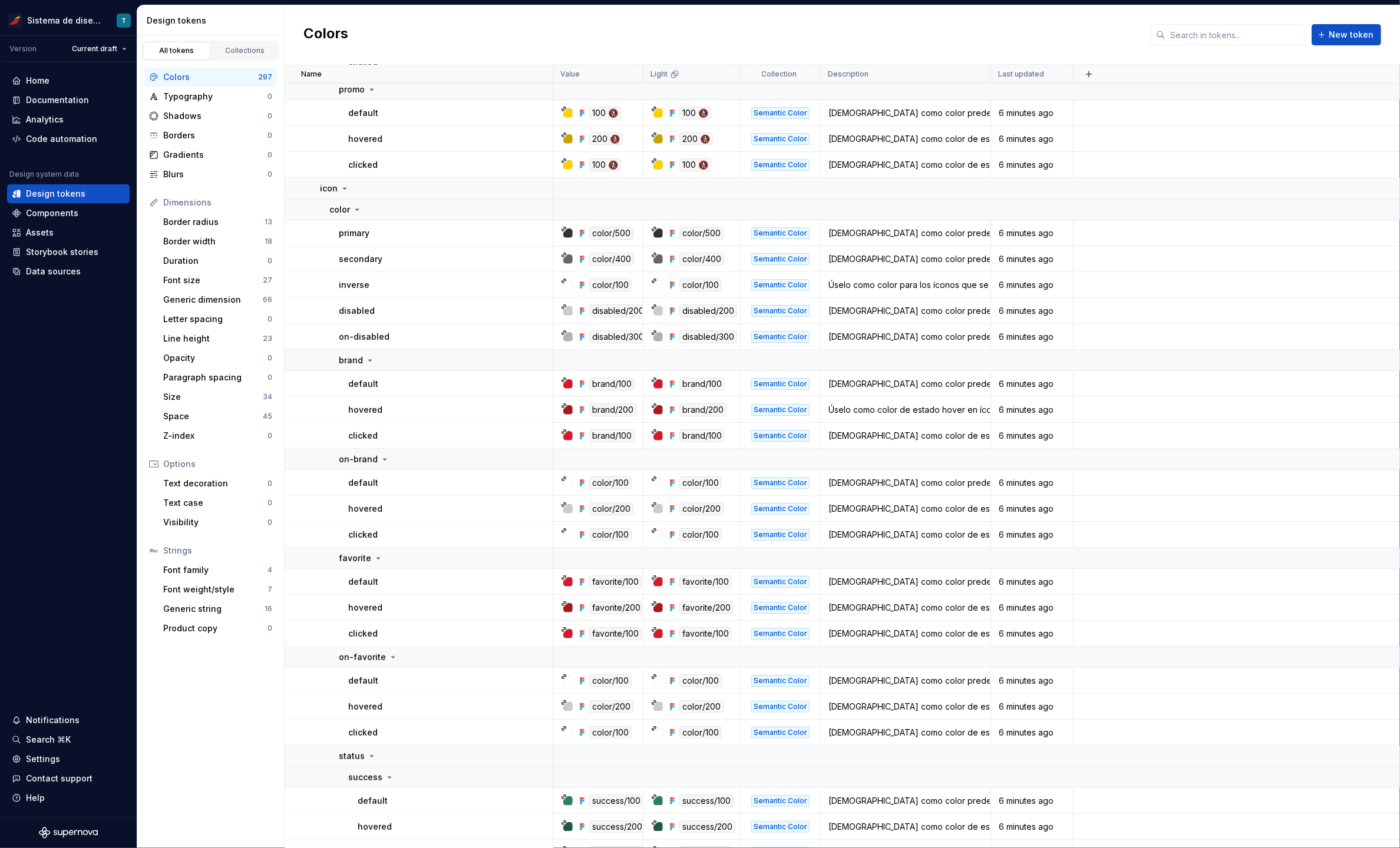
scroll to position [0, 0]
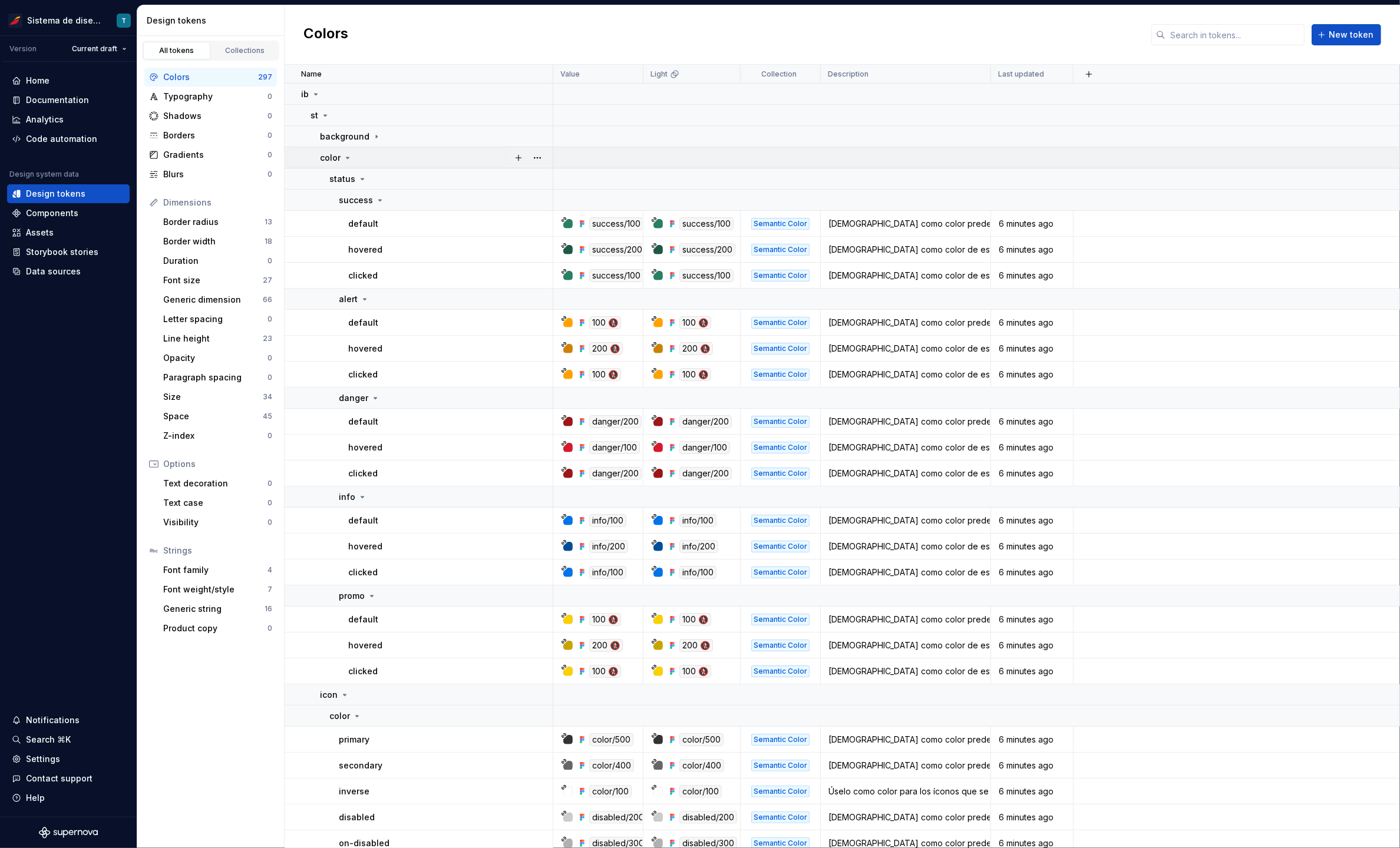
click at [345, 155] on icon at bounding box center [347, 157] width 10 height 10
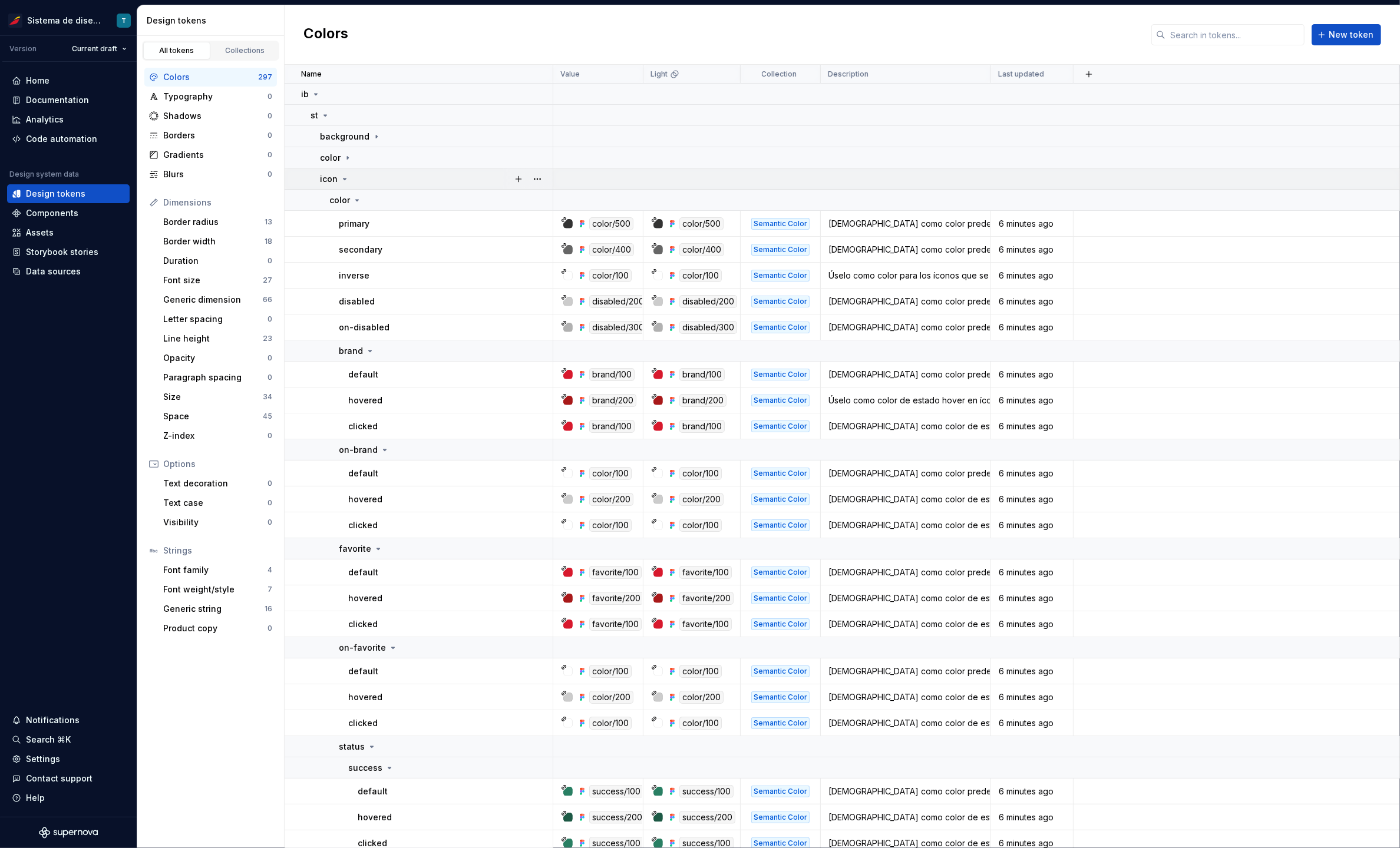
click at [346, 176] on icon at bounding box center [345, 179] width 10 height 10
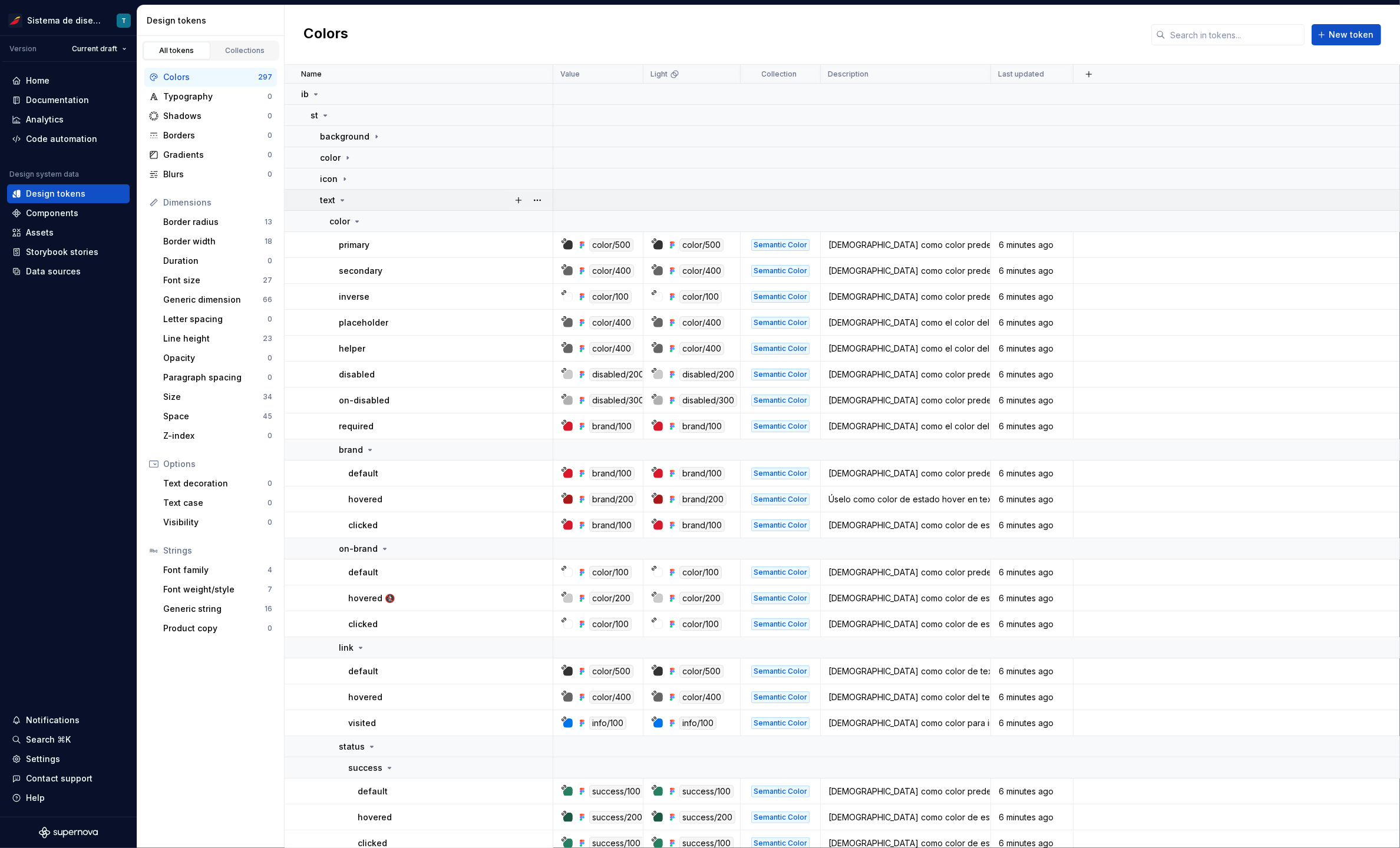
click at [344, 199] on icon at bounding box center [343, 200] width 10 height 10
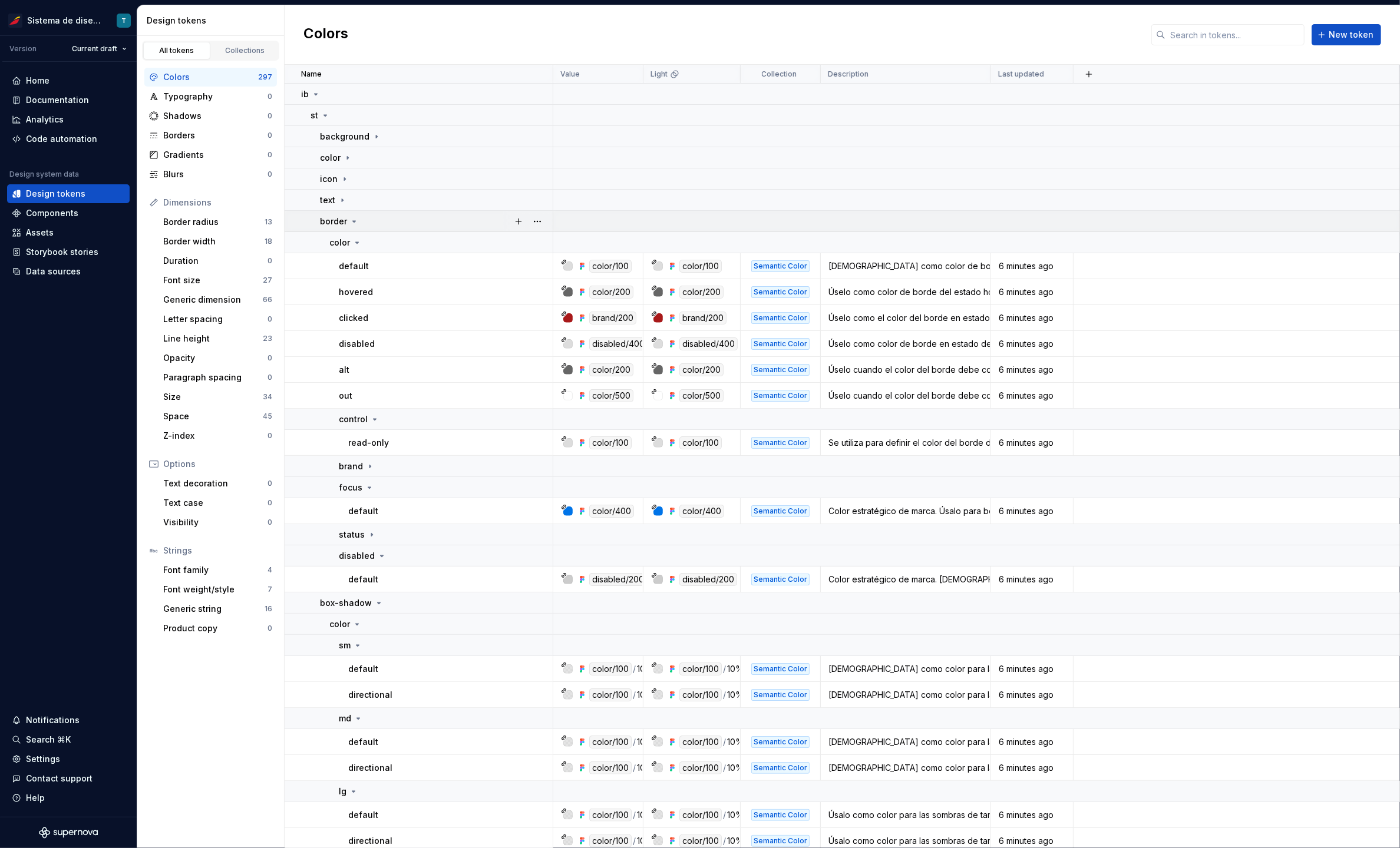
click at [351, 219] on icon at bounding box center [354, 221] width 10 height 10
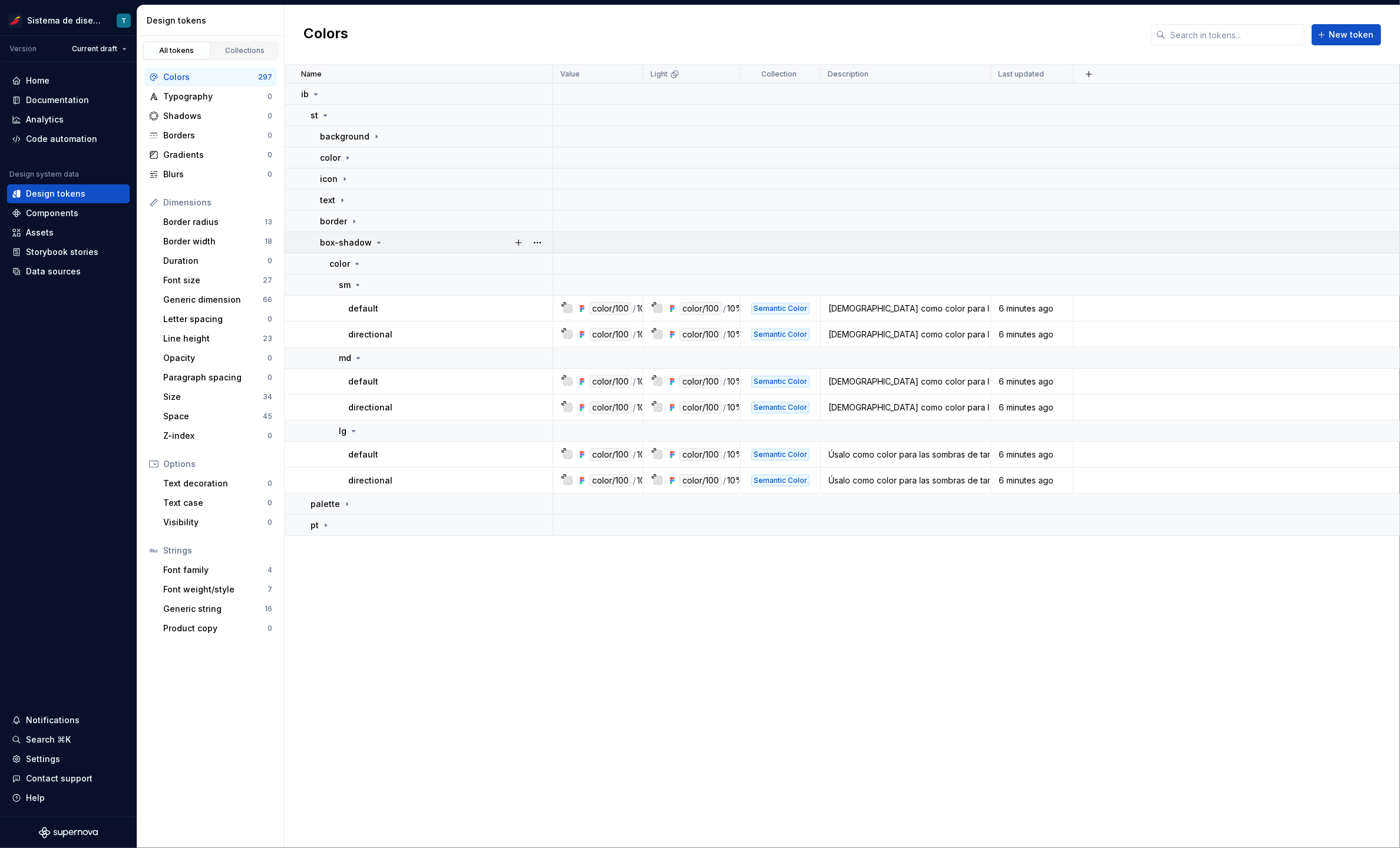
click at [376, 245] on icon at bounding box center [379, 242] width 10 height 10
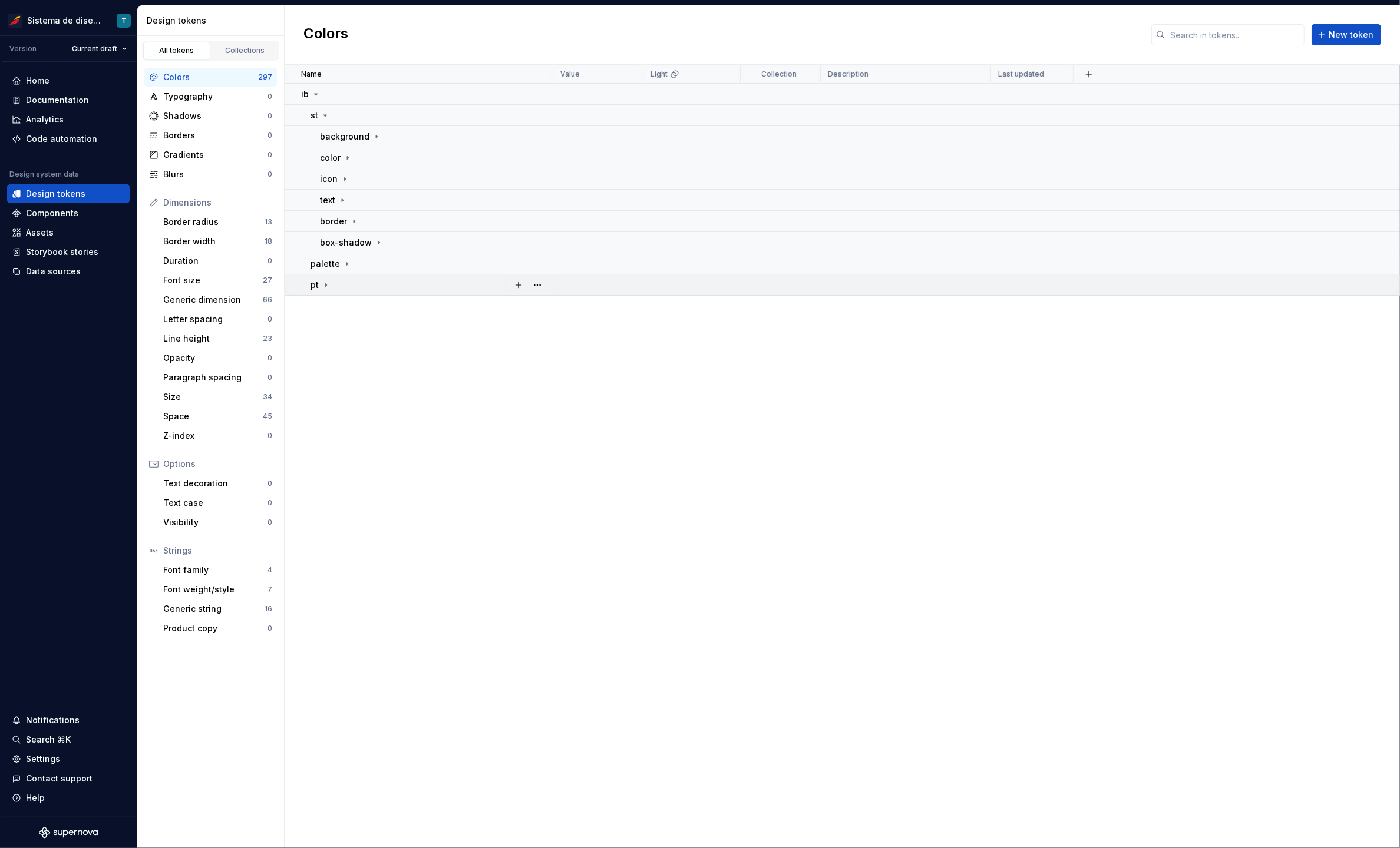
click at [325, 284] on icon at bounding box center [325, 284] width 1 height 3
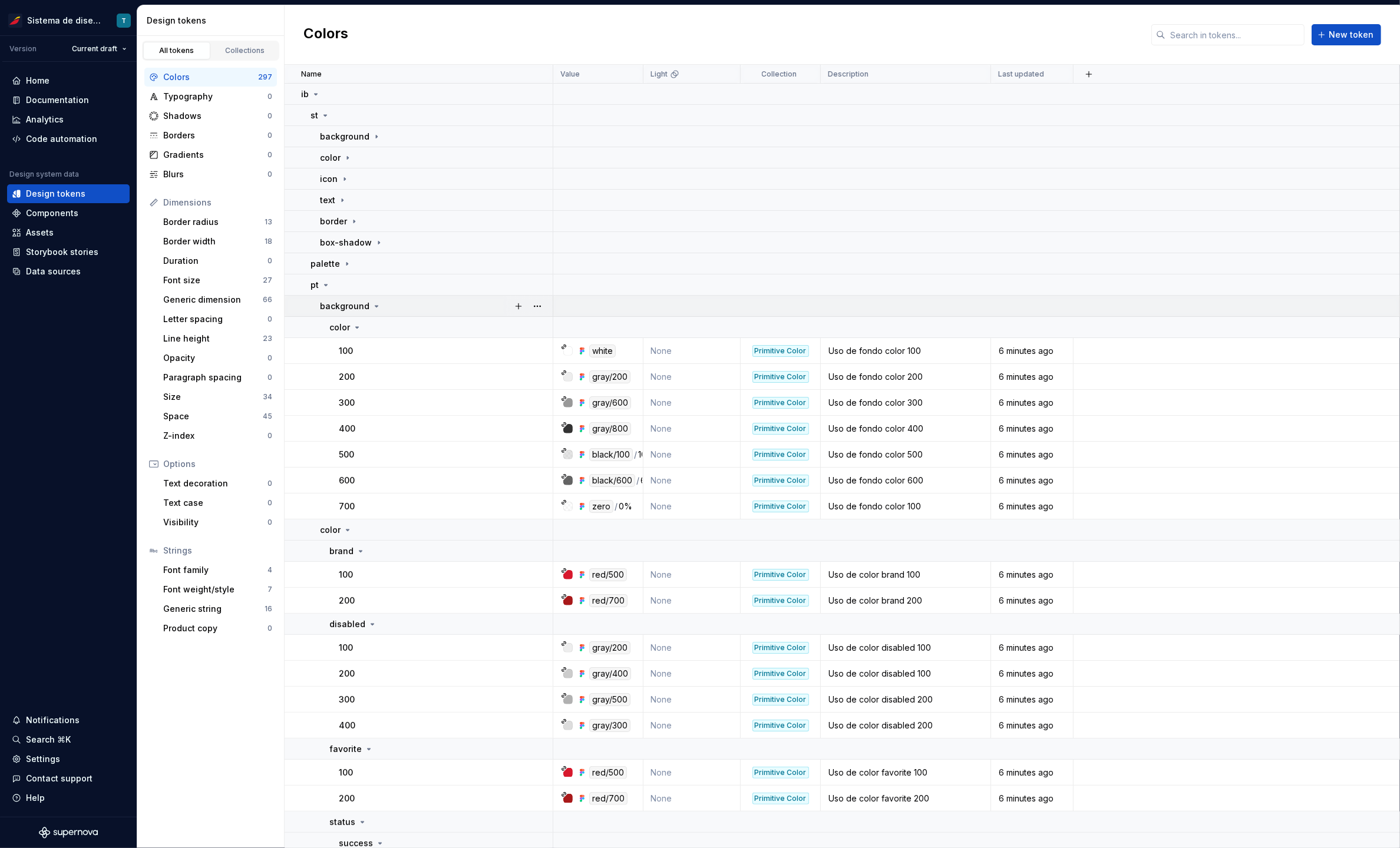
click at [371, 304] on icon at bounding box center [376, 306] width 10 height 10
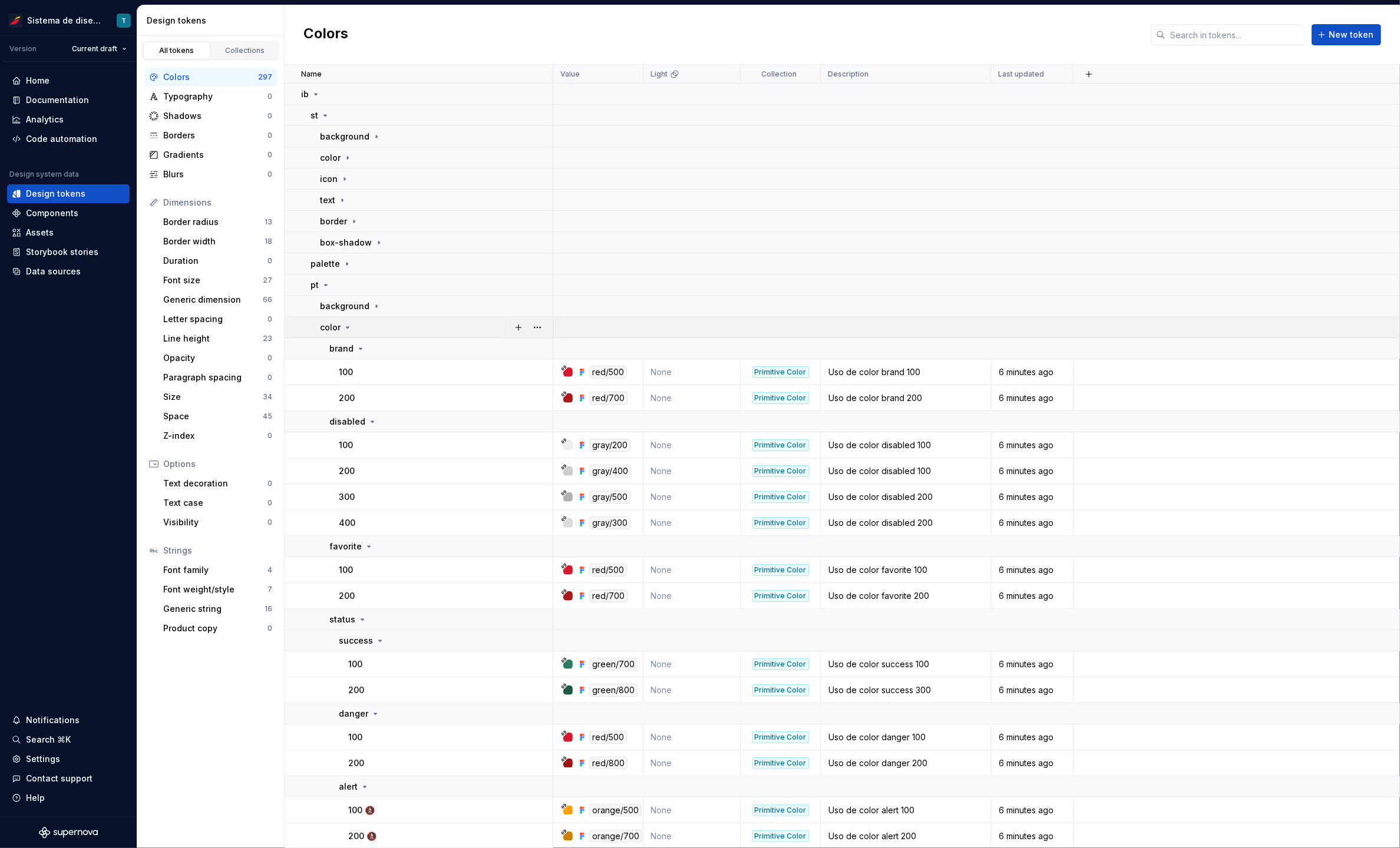
click at [348, 326] on icon at bounding box center [347, 327] width 10 height 10
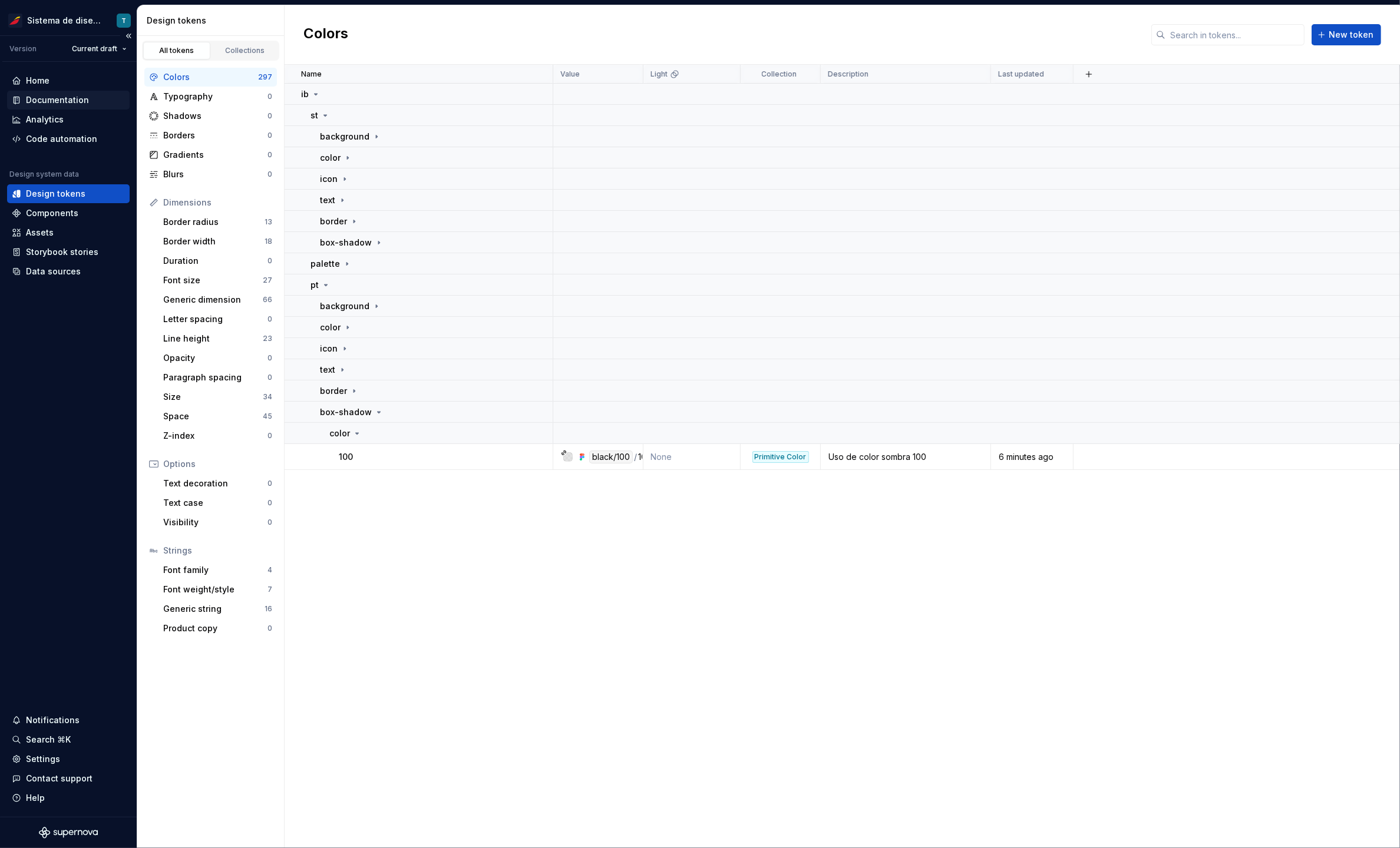
click at [81, 99] on div "Documentation" at bounding box center [57, 100] width 63 height 11
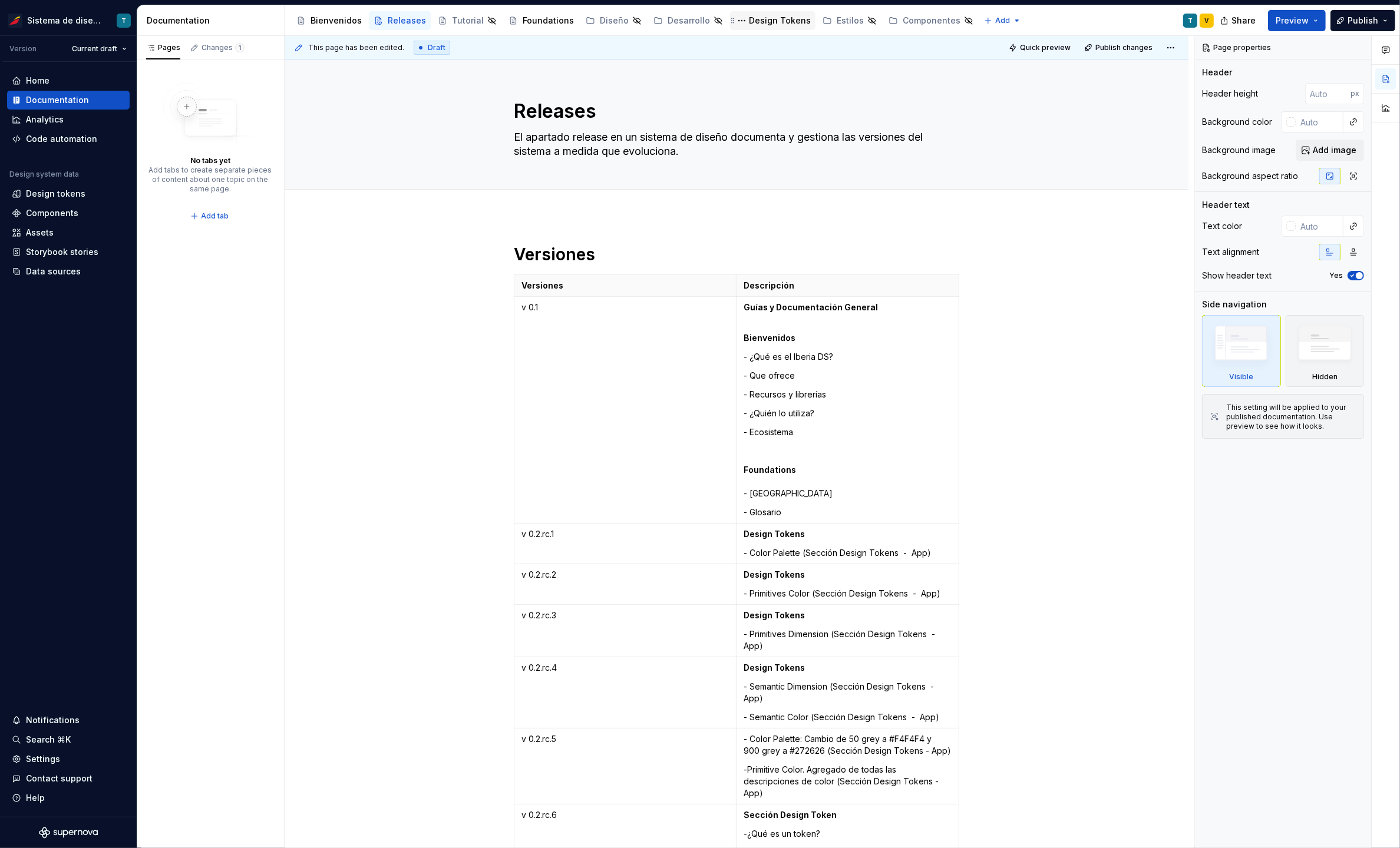
click at [760, 20] on div "Design Tokens" at bounding box center [780, 20] width 62 height 11
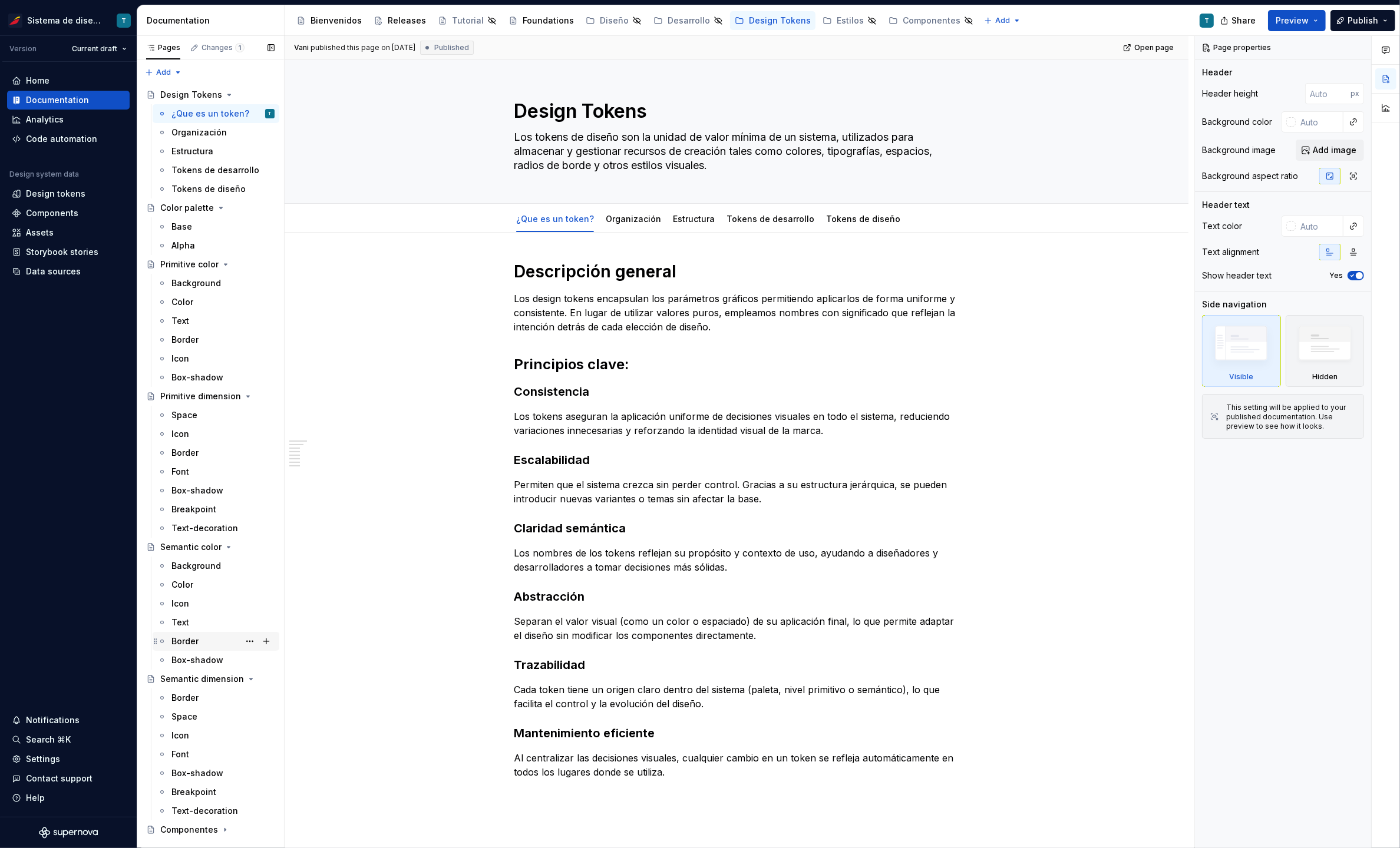
click at [207, 634] on div "Border" at bounding box center [223, 641] width 103 height 16
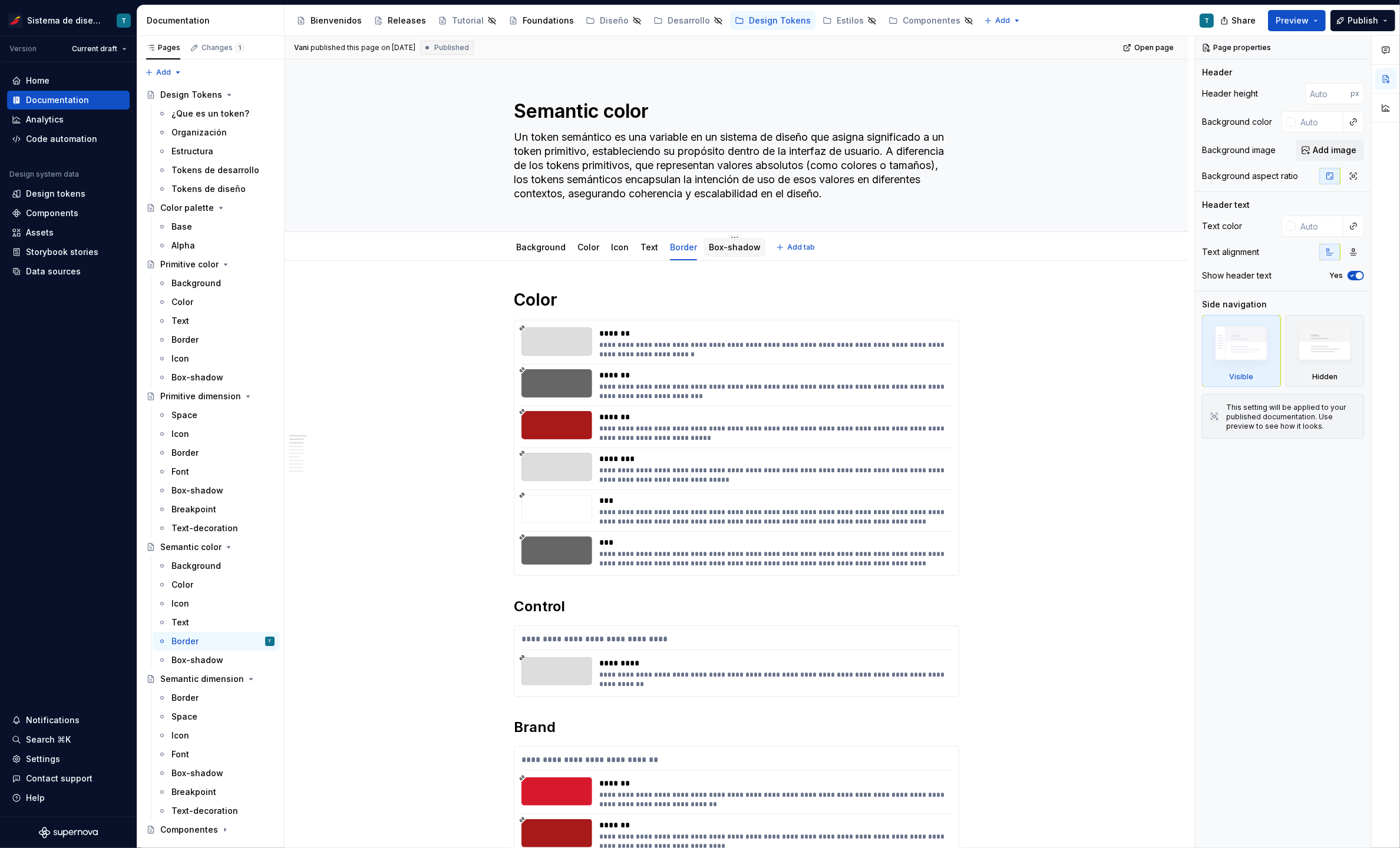
click at [730, 251] on link "Box-shadow" at bounding box center [735, 247] width 52 height 10
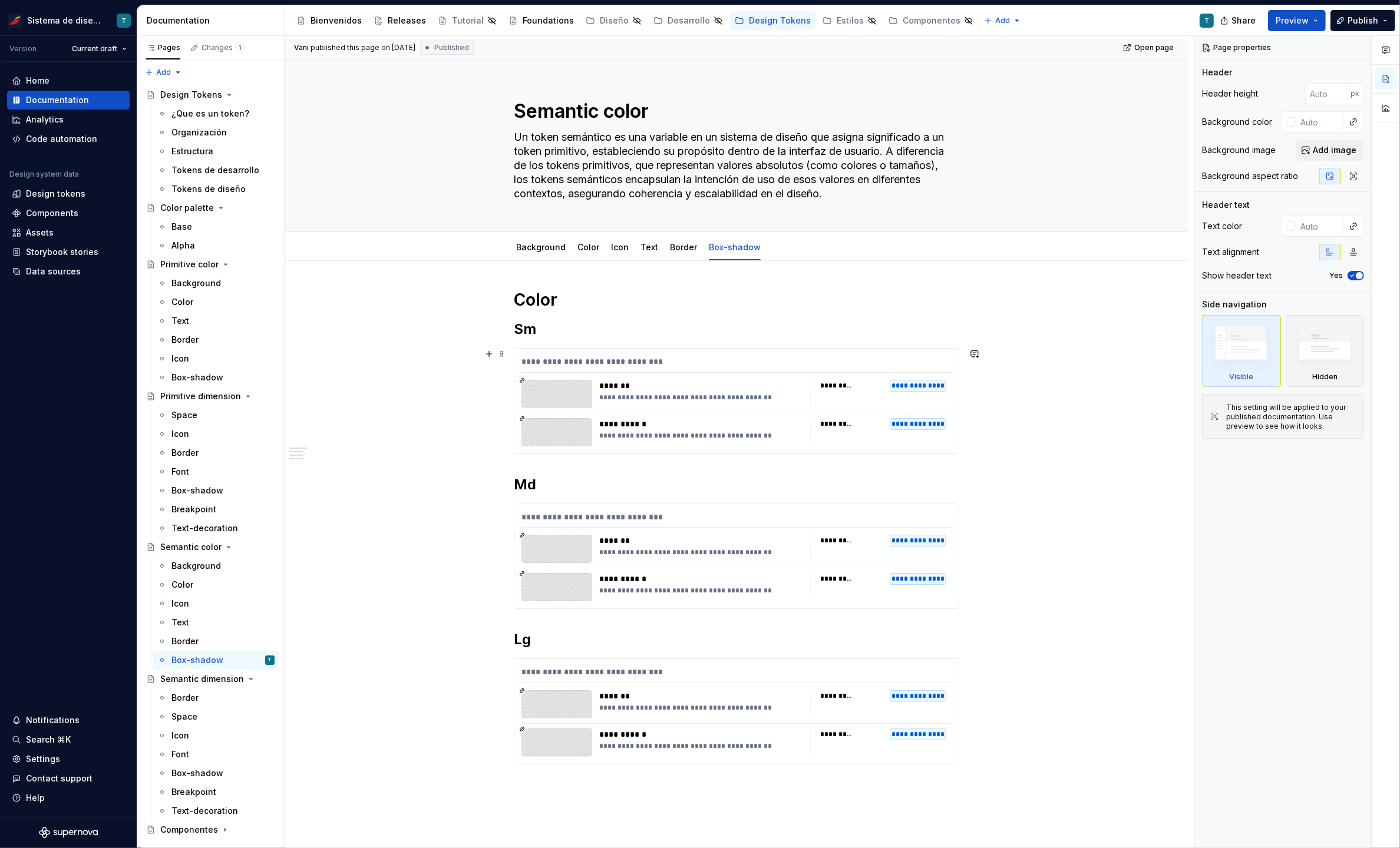
scroll to position [9, 0]
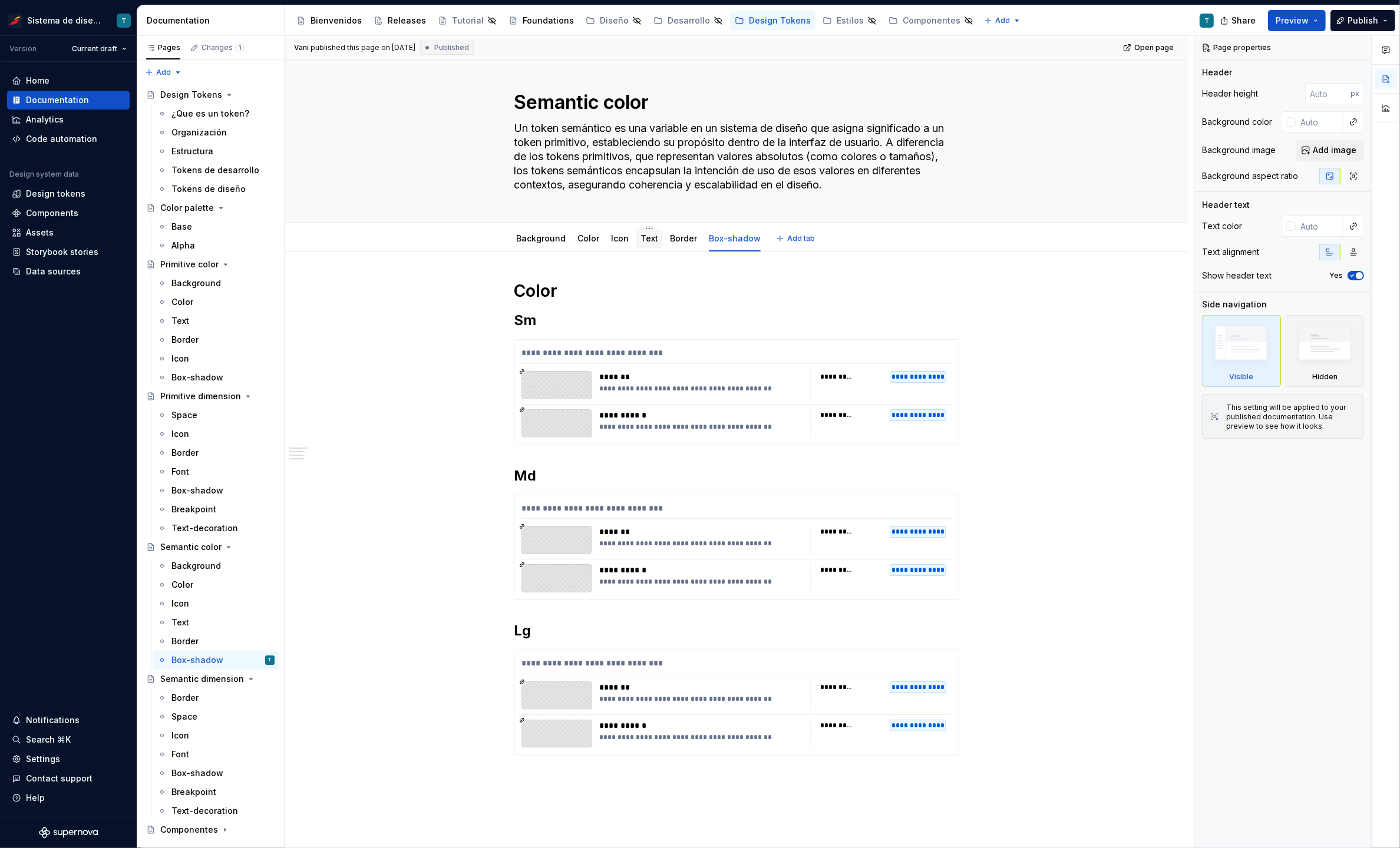
click at [643, 239] on link "Text" at bounding box center [649, 238] width 18 height 10
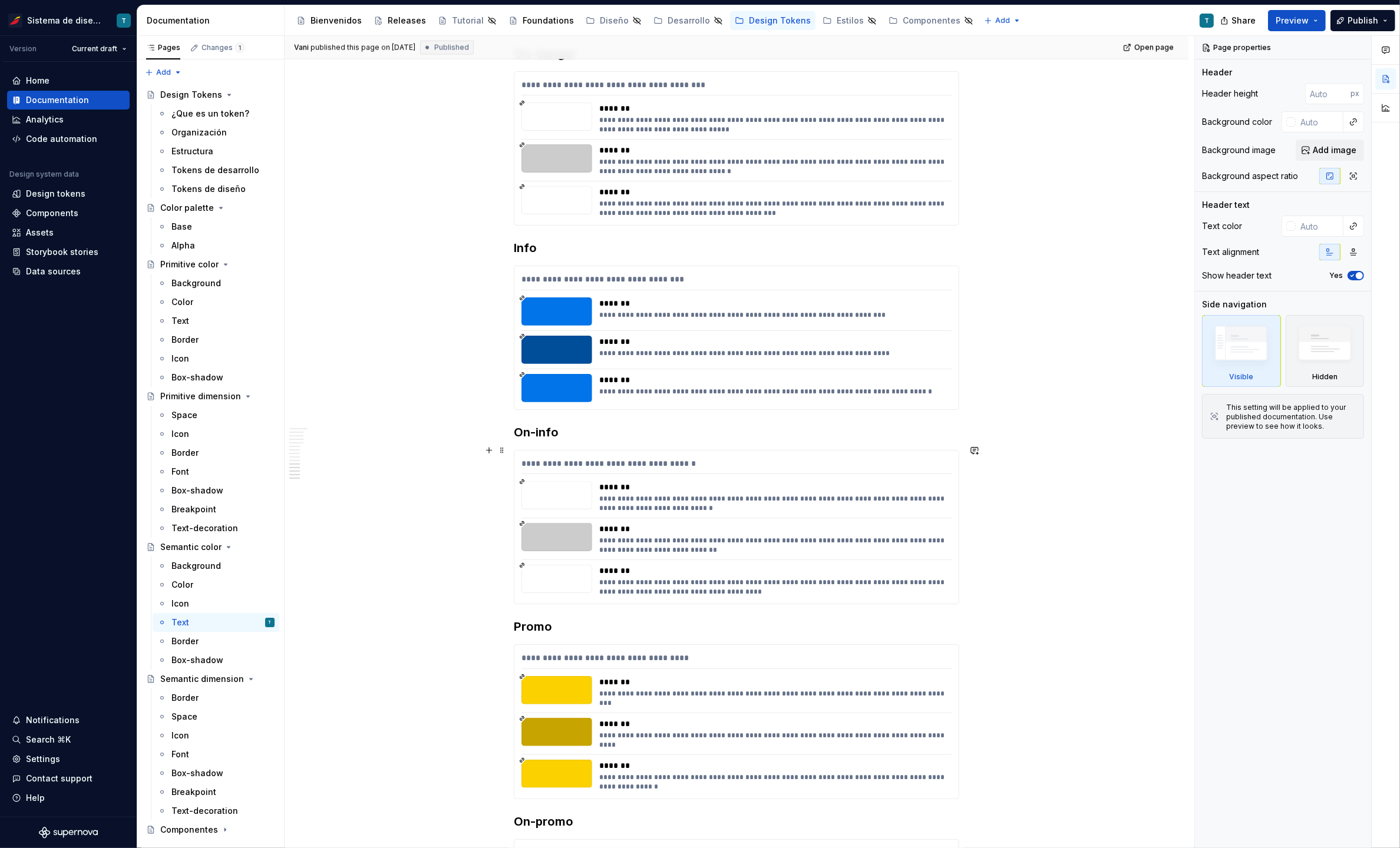
scroll to position [2105, 0]
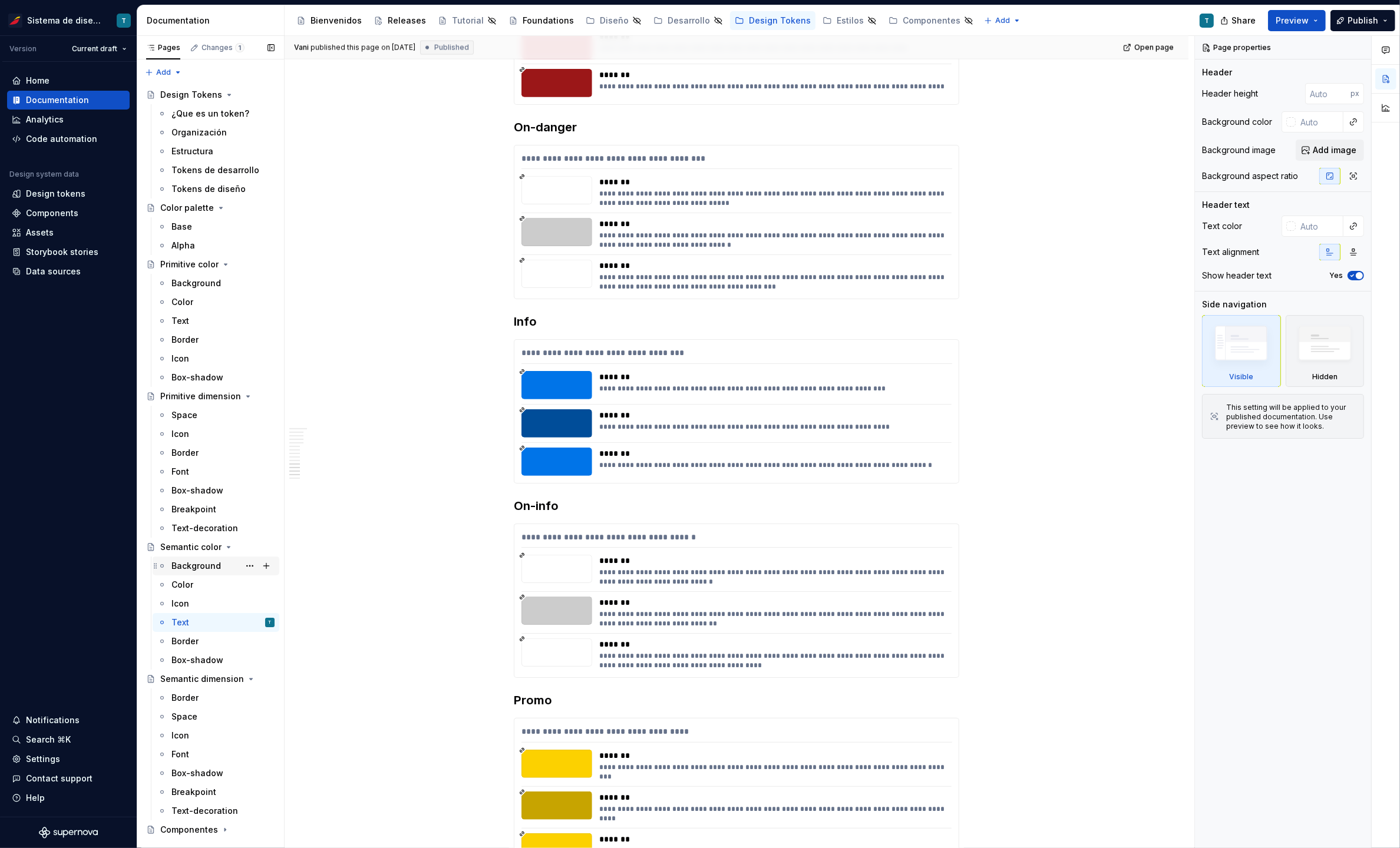
click at [197, 564] on div "Background" at bounding box center [197, 566] width 50 height 11
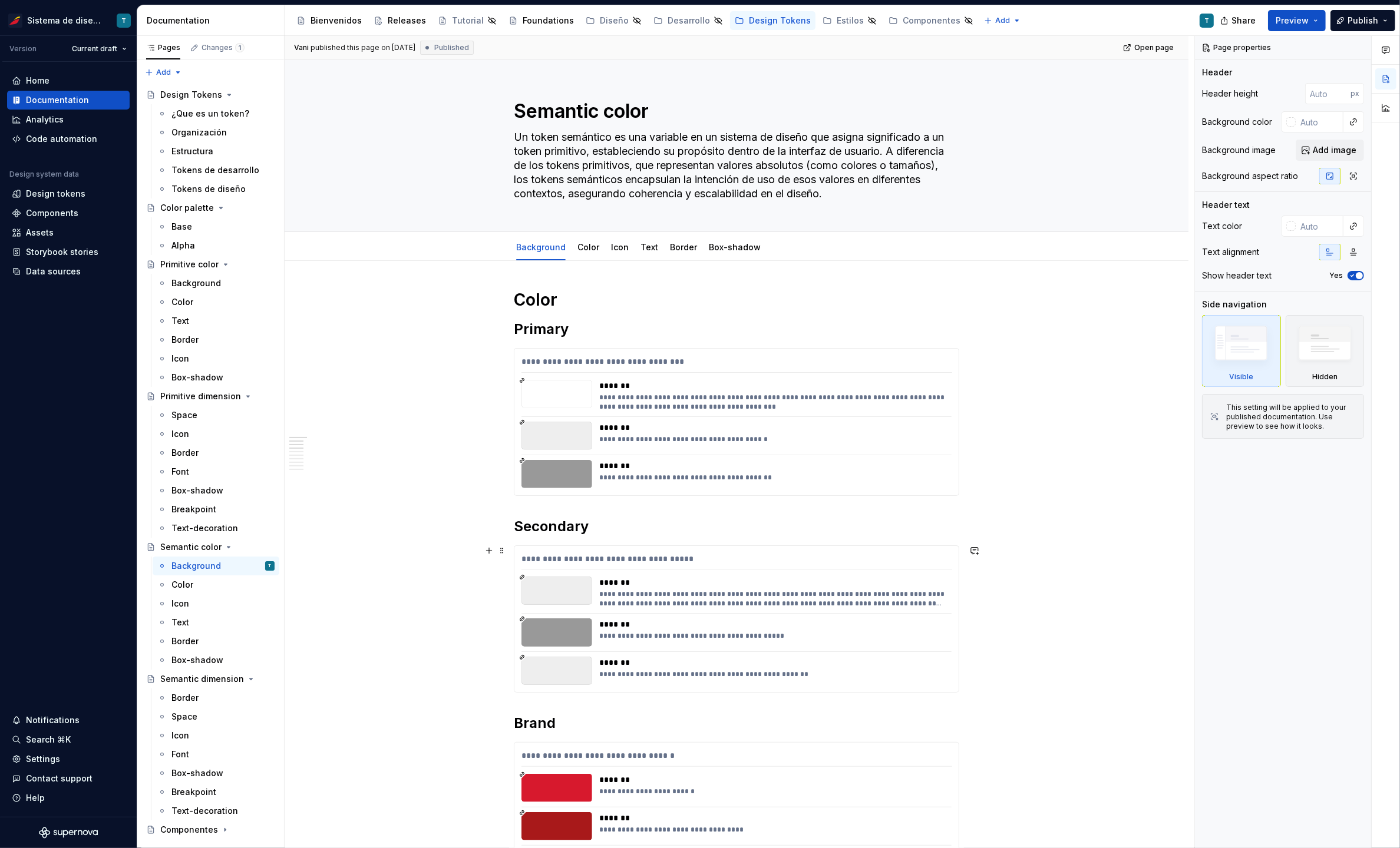
scroll to position [119, 0]
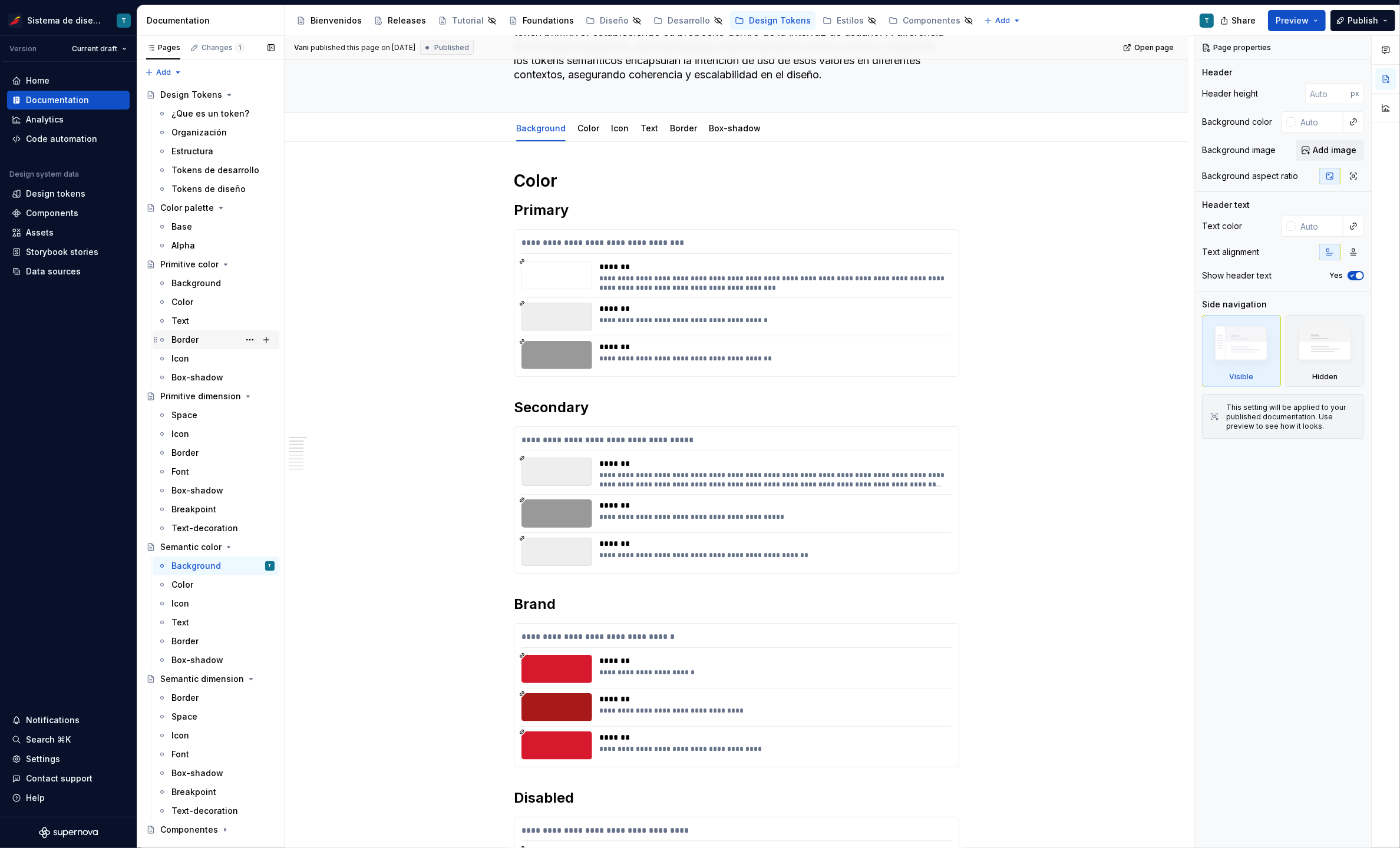
click at [204, 337] on div "Border" at bounding box center [223, 340] width 103 height 16
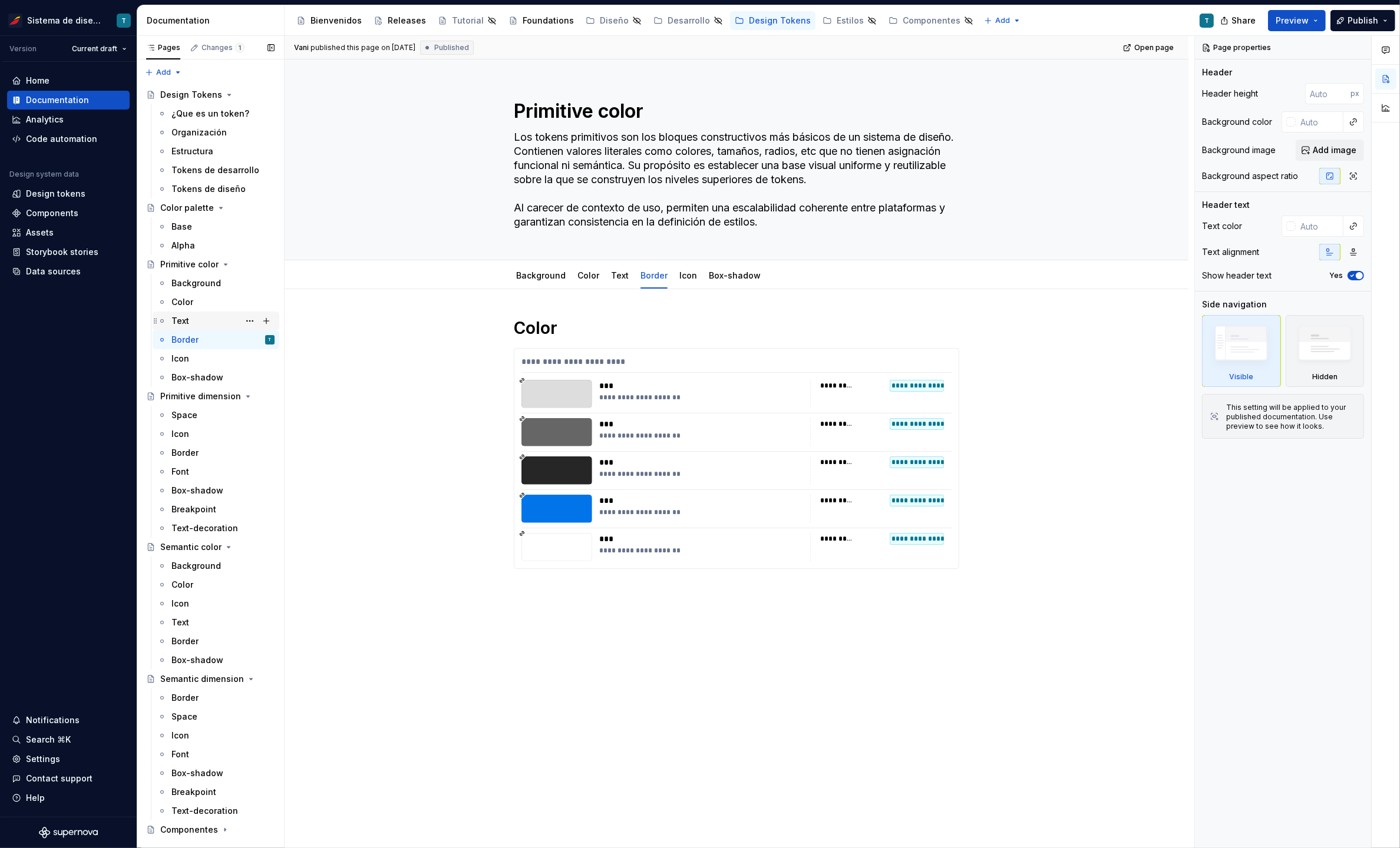
click at [185, 318] on div "Text" at bounding box center [180, 321] width 18 height 11
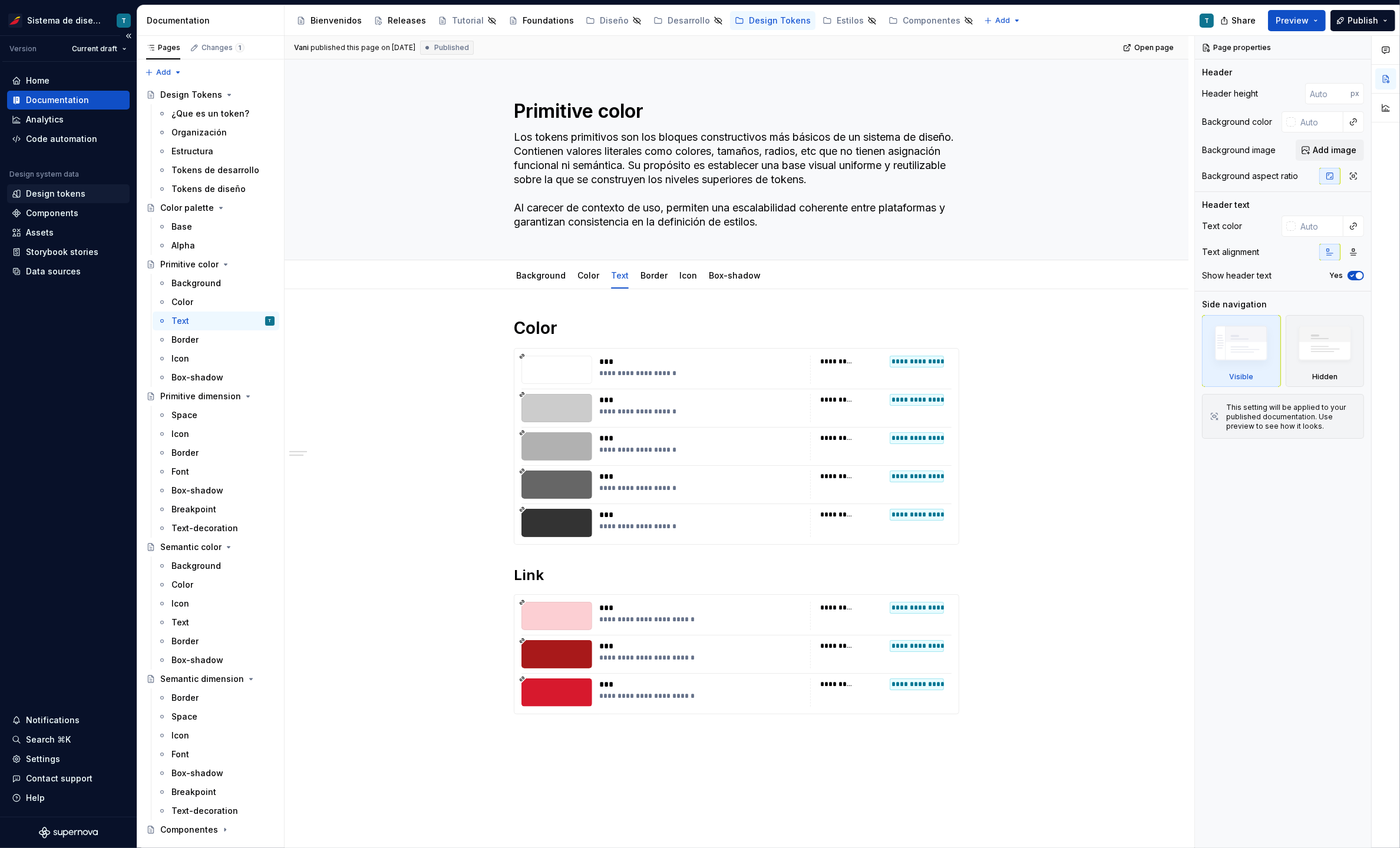
click at [53, 197] on div "Design tokens" at bounding box center [55, 194] width 59 height 11
type textarea "*"
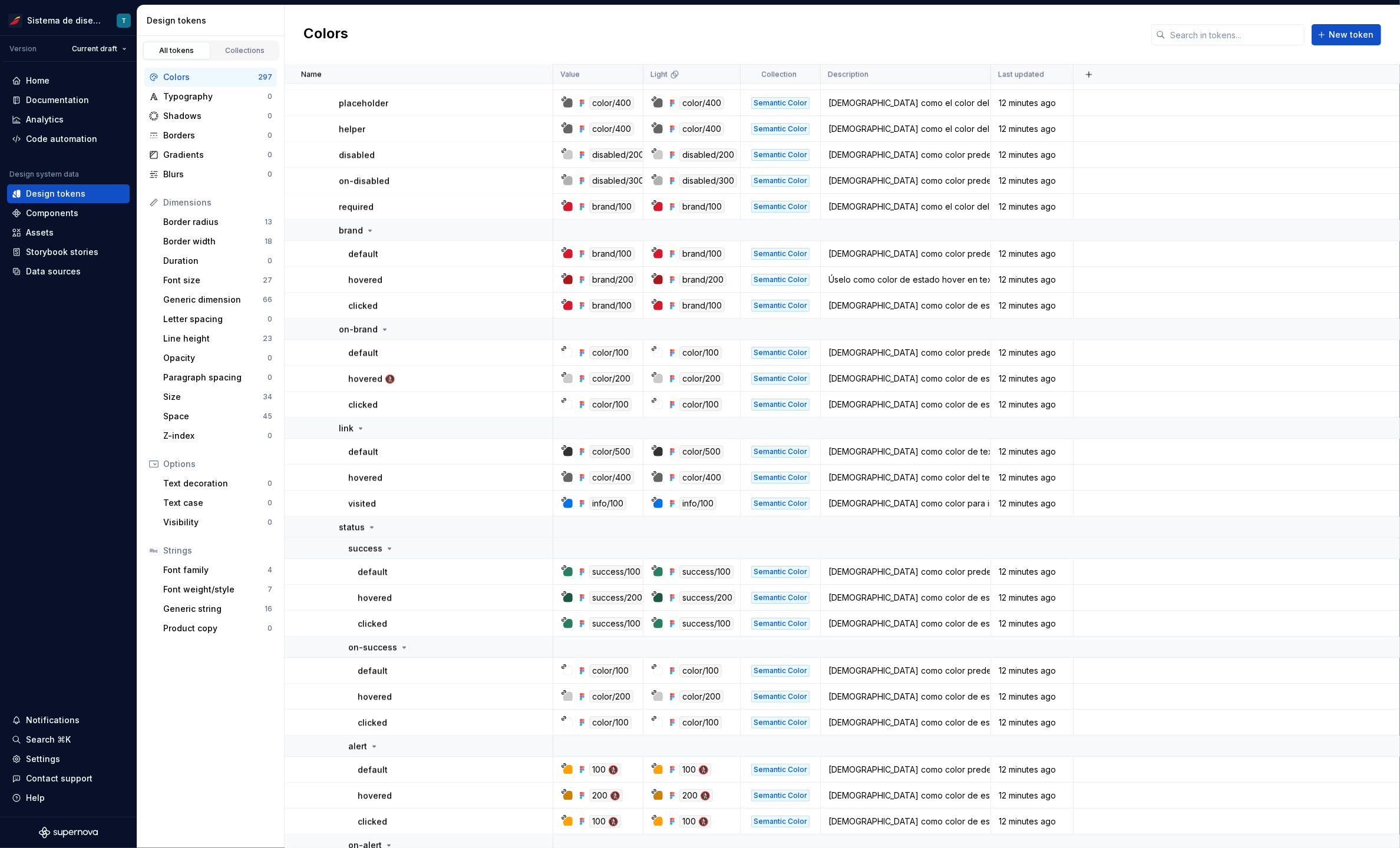
scroll to position [3501, 0]
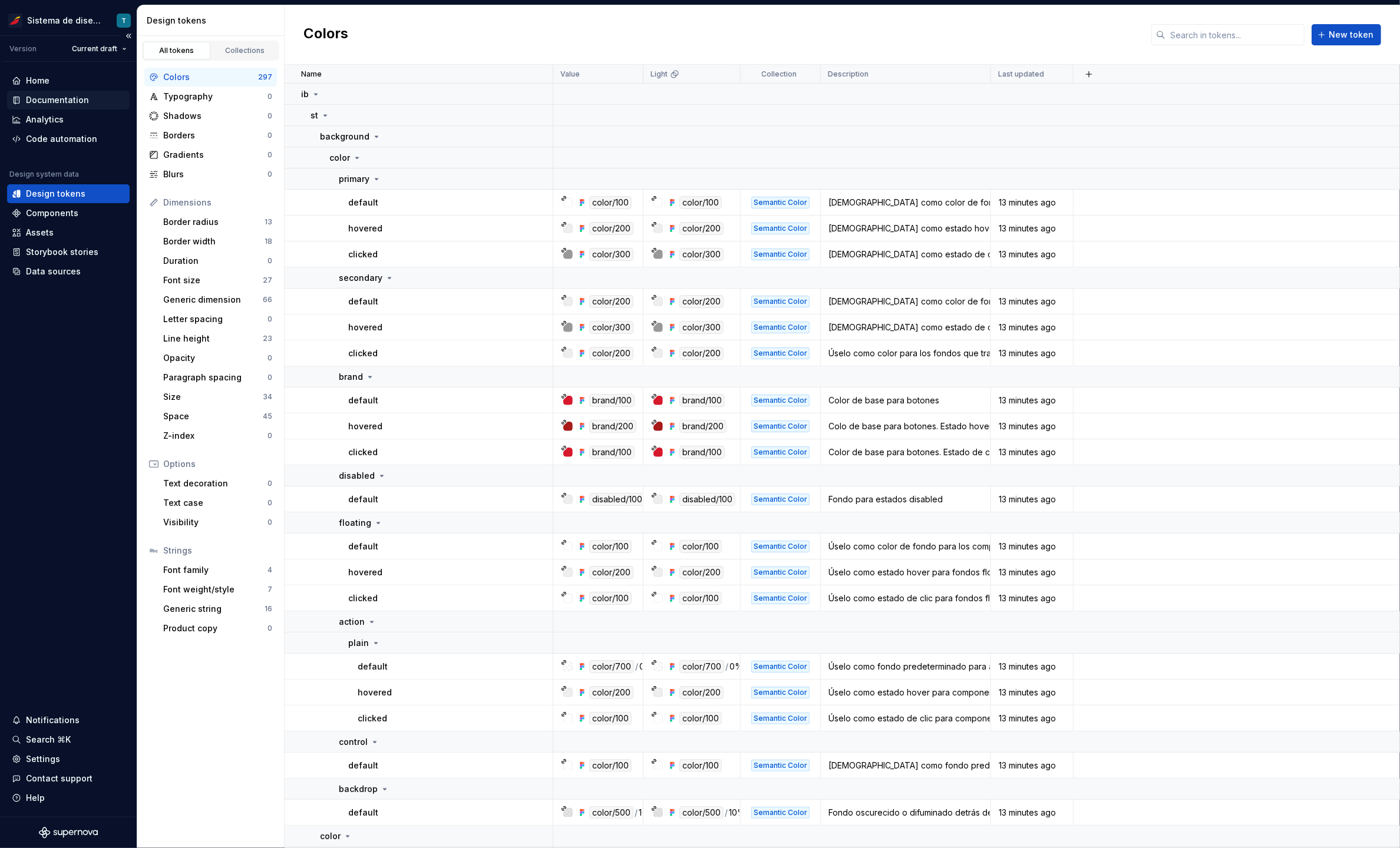
click at [53, 99] on div "Documentation" at bounding box center [57, 100] width 63 height 11
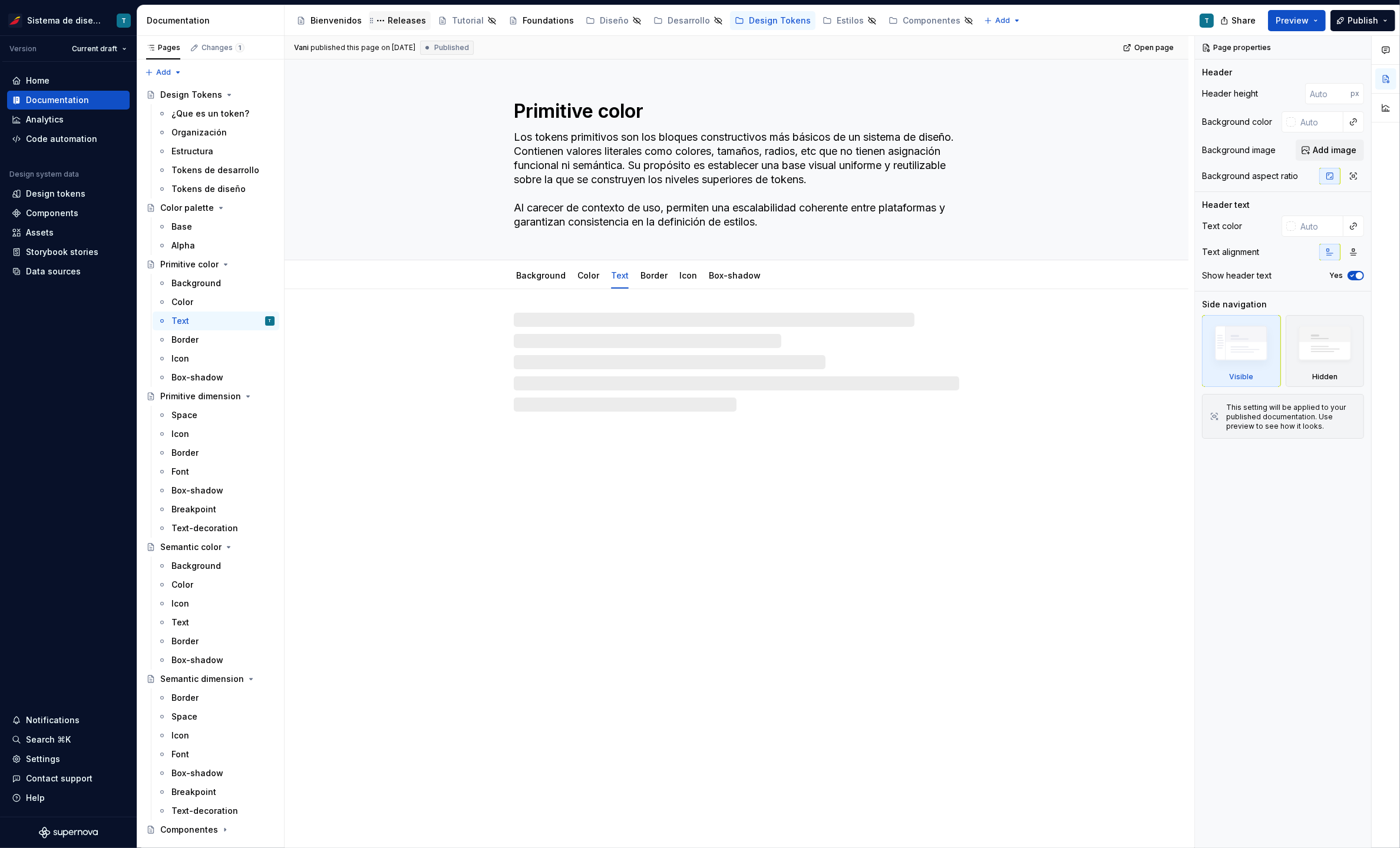
click at [392, 18] on div "Releases" at bounding box center [407, 20] width 38 height 11
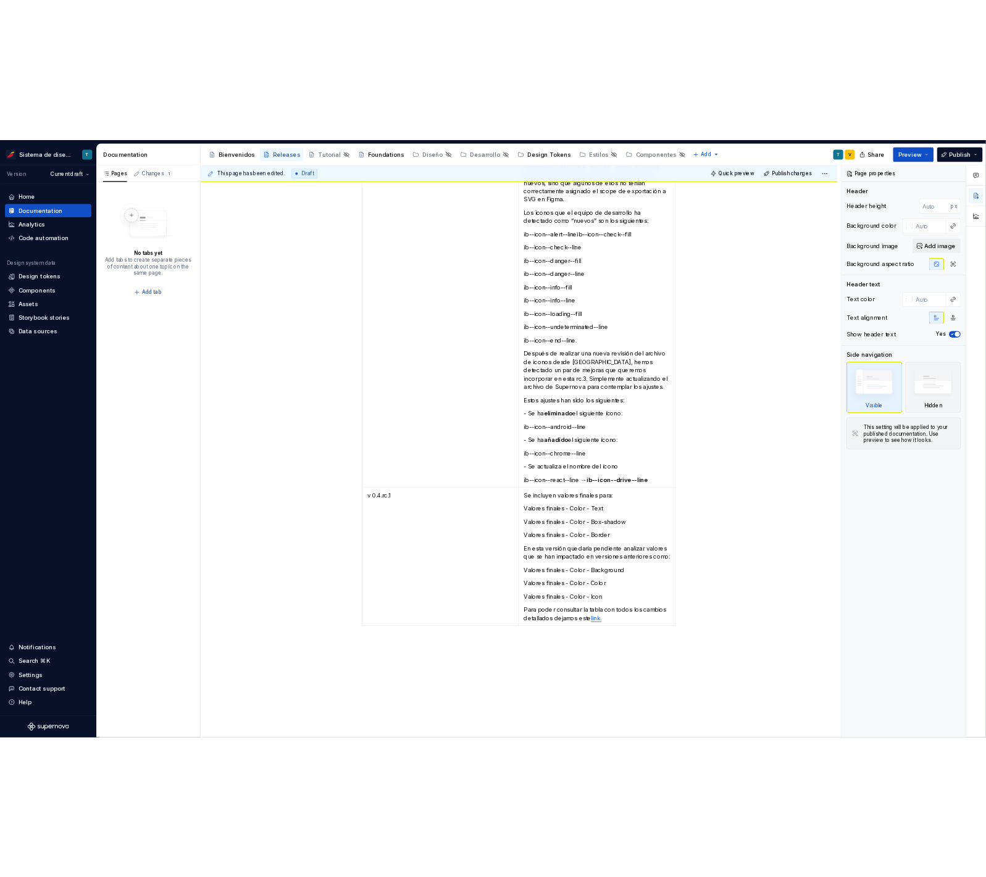
scroll to position [3946, 0]
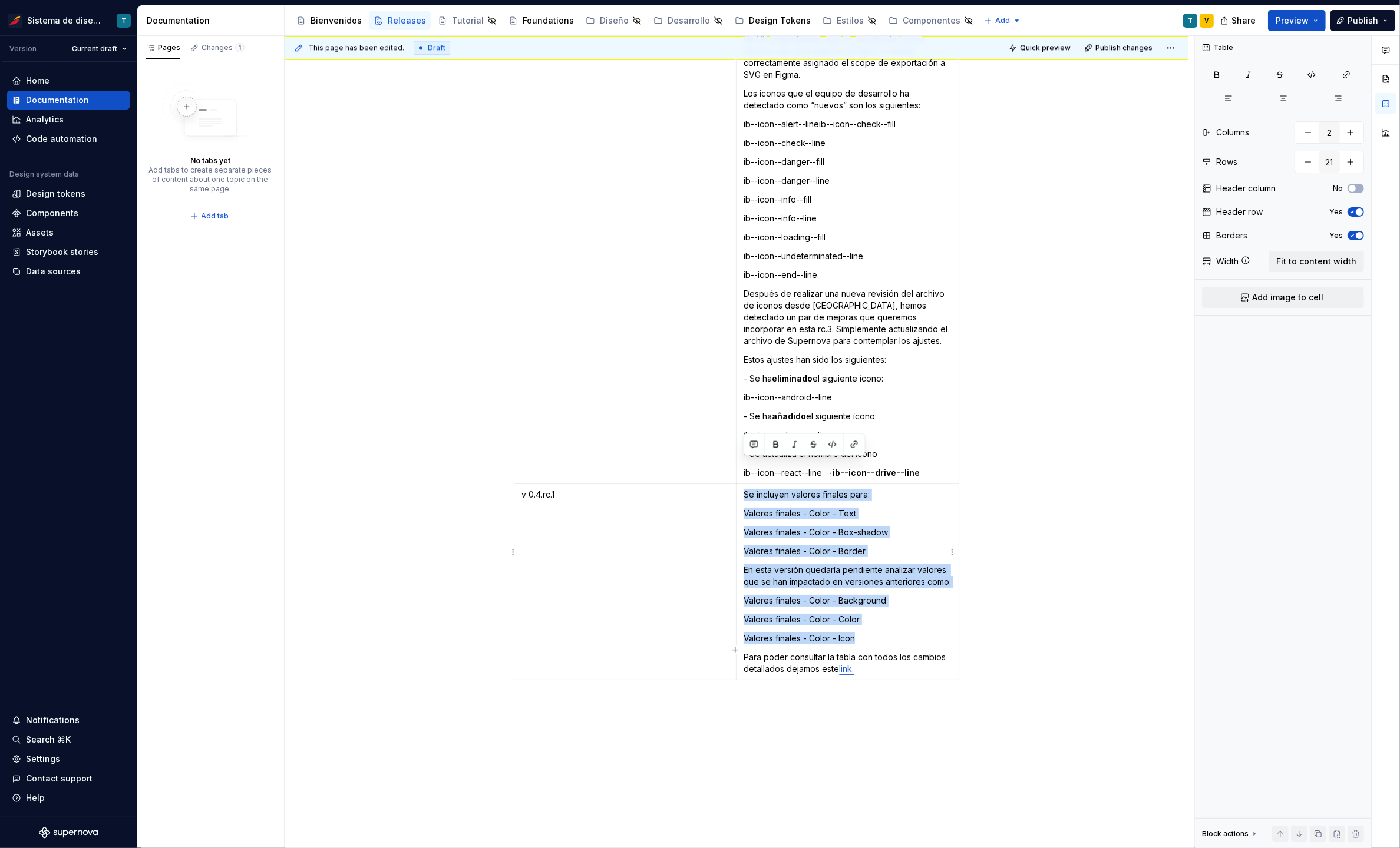
drag, startPoint x: 825, startPoint y: 593, endPoint x: 740, endPoint y: 466, distance: 152.8
click at [740, 484] on td "Se incluyen valores finales para: Valores finales - Color - Text Valores finale…" at bounding box center [847, 582] width 222 height 196
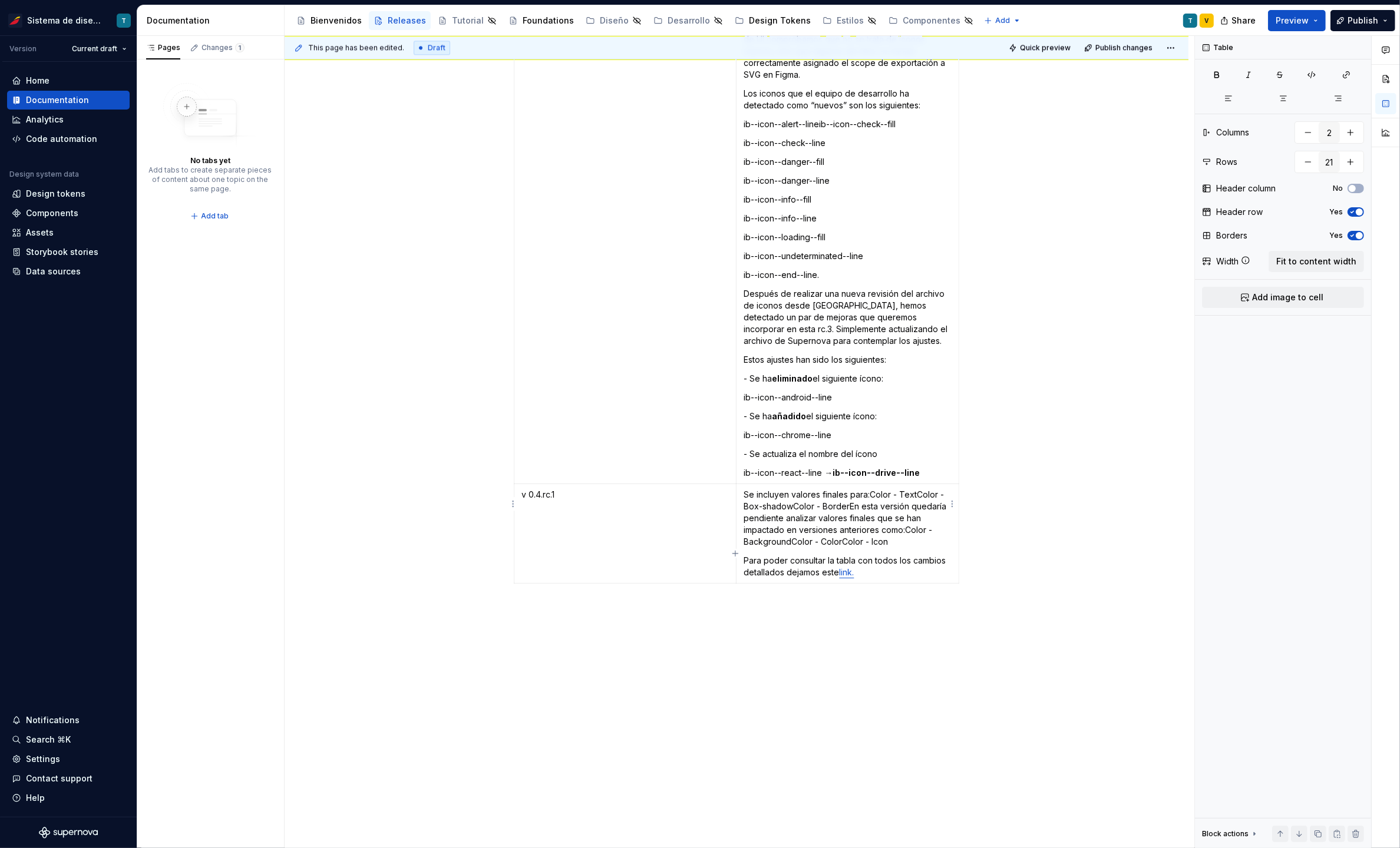
click at [867, 488] on p "Se incluyen valores finales para:Color - TextColor - Box-shadowColor - BorderEn…" at bounding box center [847, 518] width 208 height 59
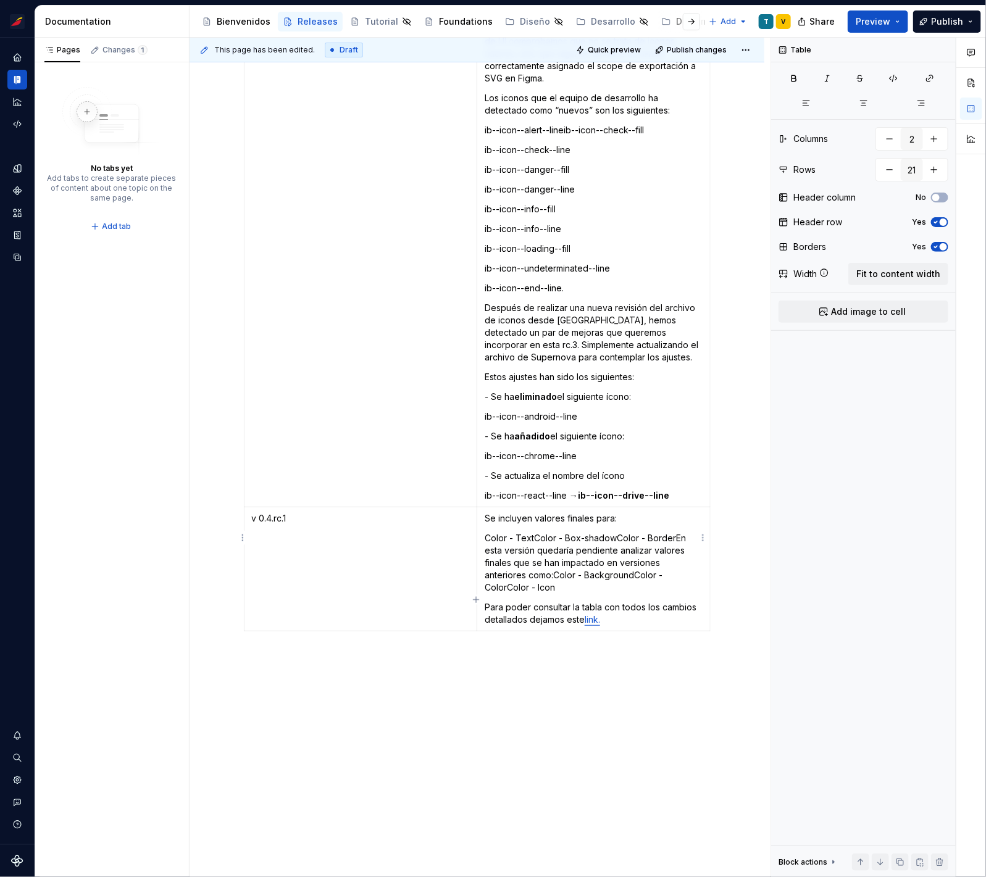
click at [531, 532] on p "Color - TextColor - Box-shadowColor - BorderEn esta versión quedaría pendiente …" at bounding box center [594, 563] width 218 height 62
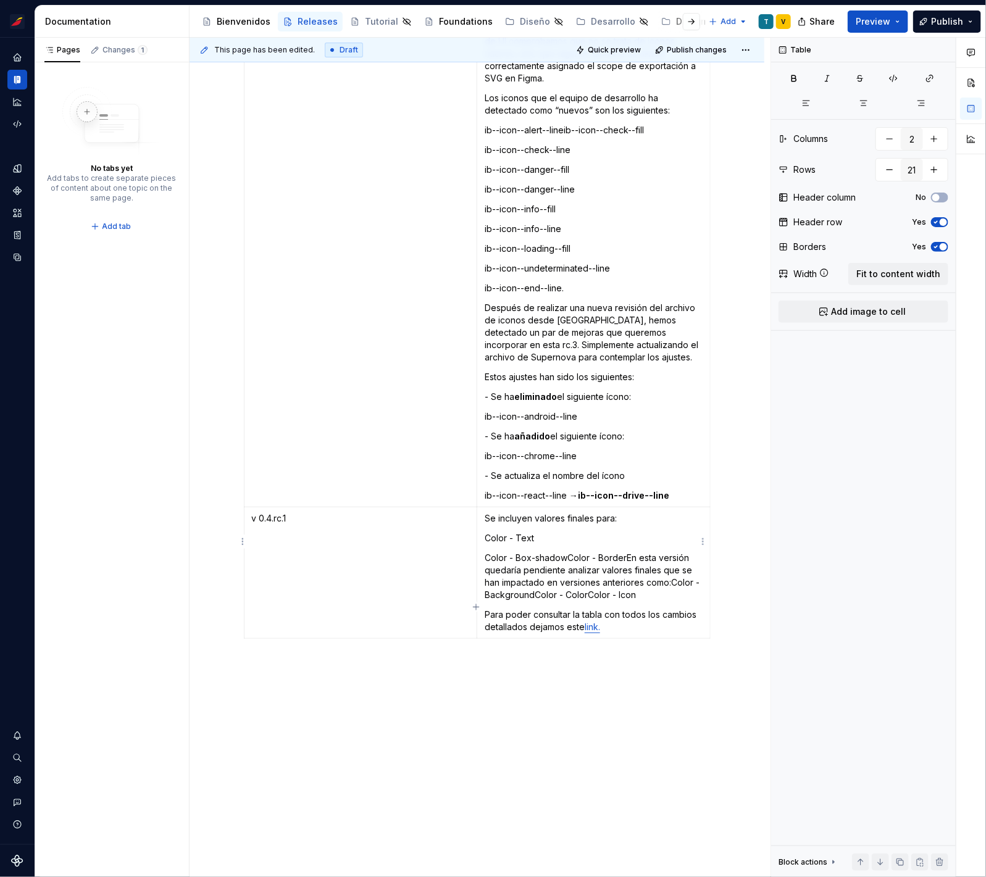
click at [565, 552] on p "Color - Box-shadowColor - BorderEn esta versión quedaría pendiente analizar val…" at bounding box center [594, 576] width 218 height 49
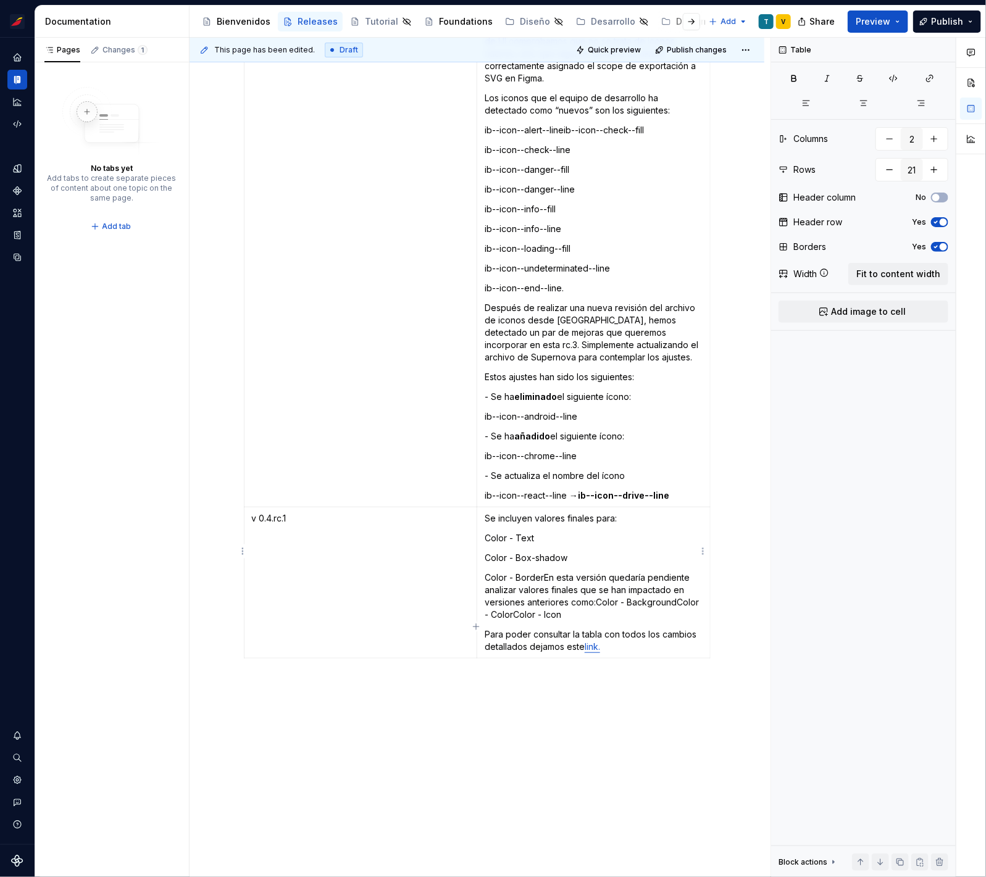
click at [540, 572] on p "Color - BorderEn esta versión quedaría pendiente analizar valores finales que s…" at bounding box center [594, 596] width 218 height 49
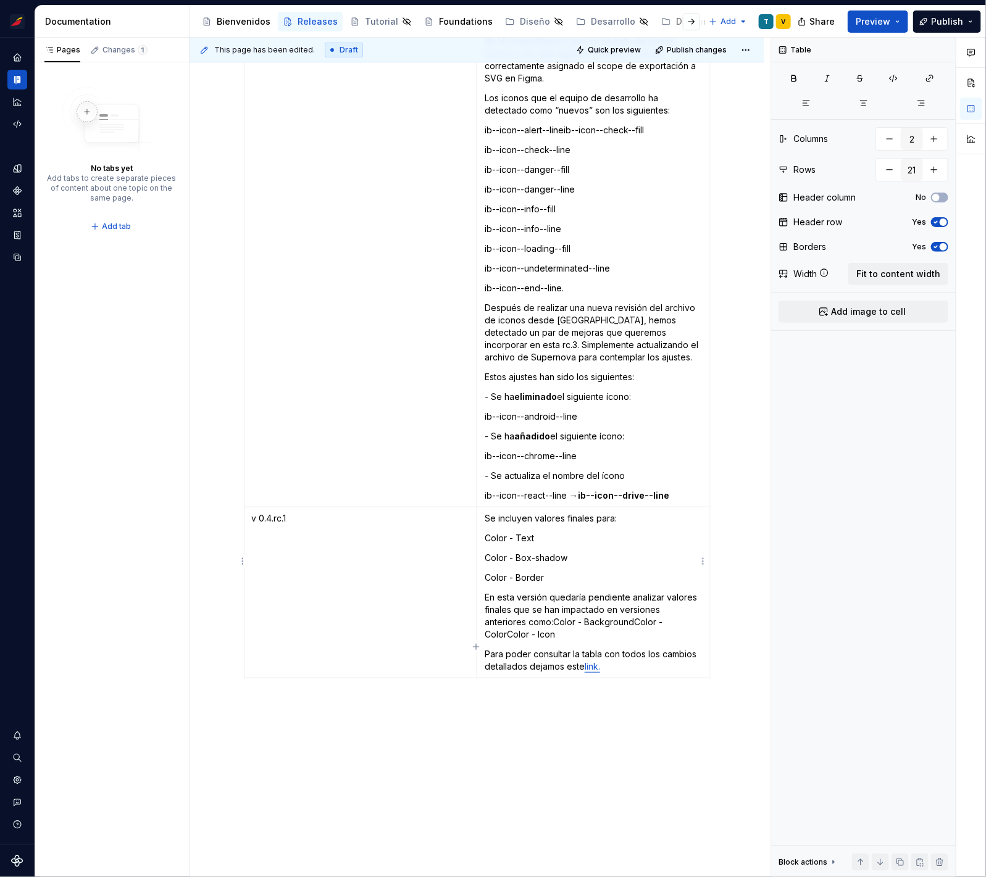
click at [552, 592] on p "En esta versión quedaría pendiente analizar valores finales que se han impactad…" at bounding box center [594, 615] width 218 height 49
click at [564, 636] on p "Color - BackgroundColor - ColorColor - Icon" at bounding box center [594, 642] width 218 height 12
click at [537, 656] on p "Color - ColorColor - Icon" at bounding box center [594, 662] width 218 height 12
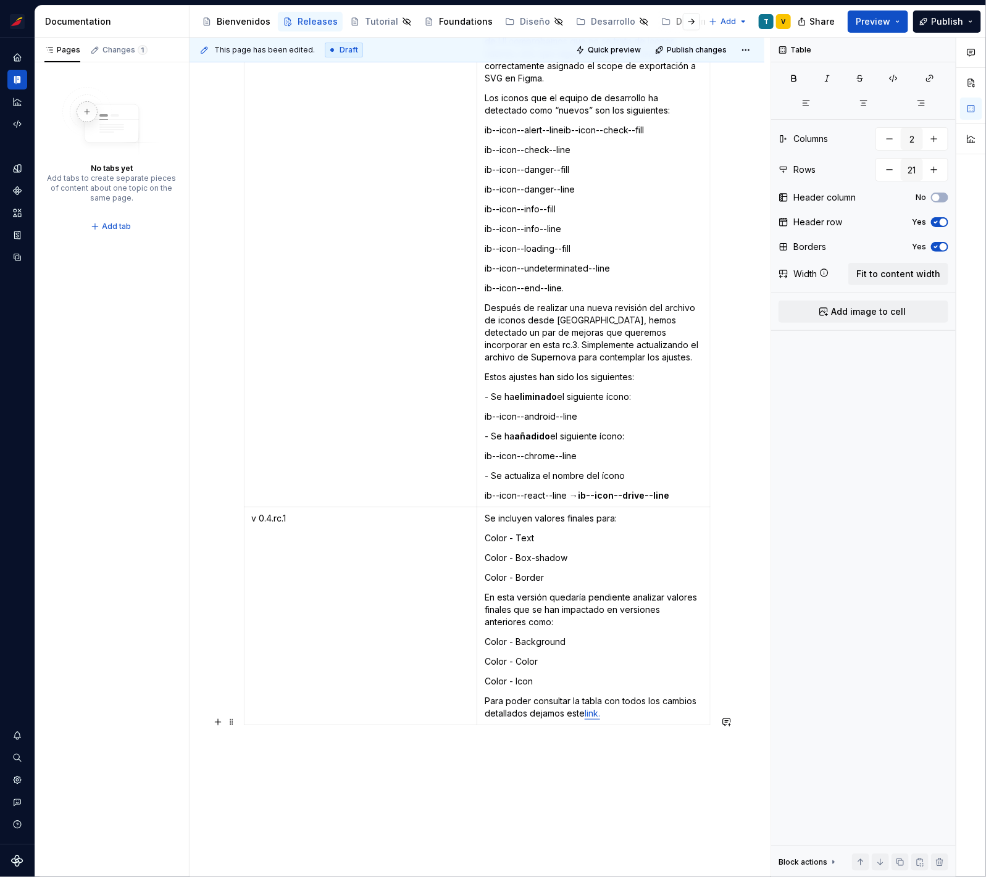
click at [577, 745] on p at bounding box center [477, 752] width 467 height 15
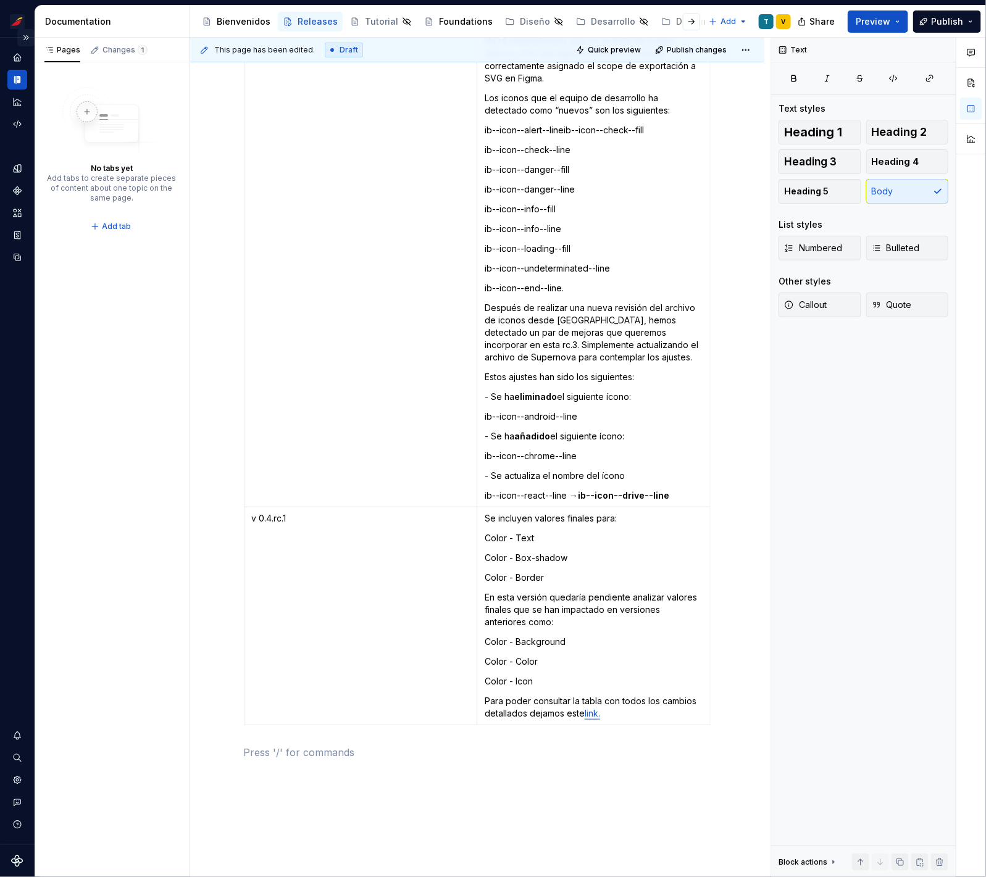
click at [27, 33] on button "Expand sidebar" at bounding box center [25, 37] width 17 height 17
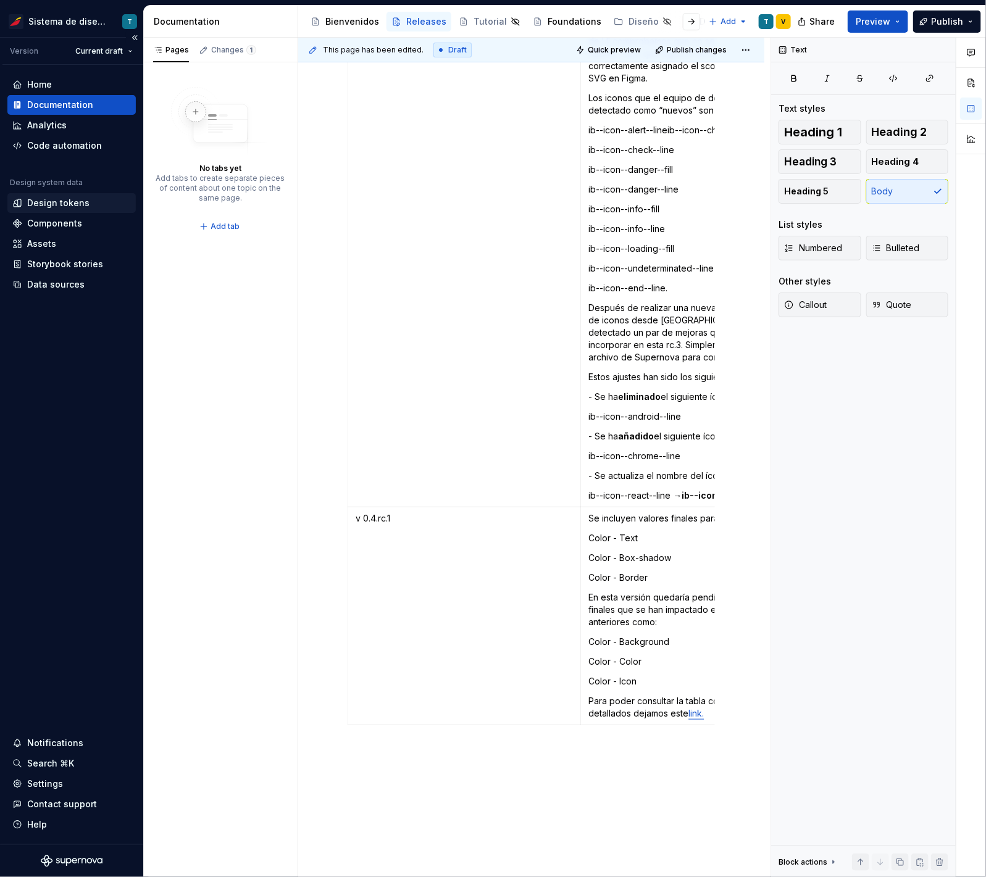
click at [71, 205] on div "Design tokens" at bounding box center [58, 203] width 62 height 12
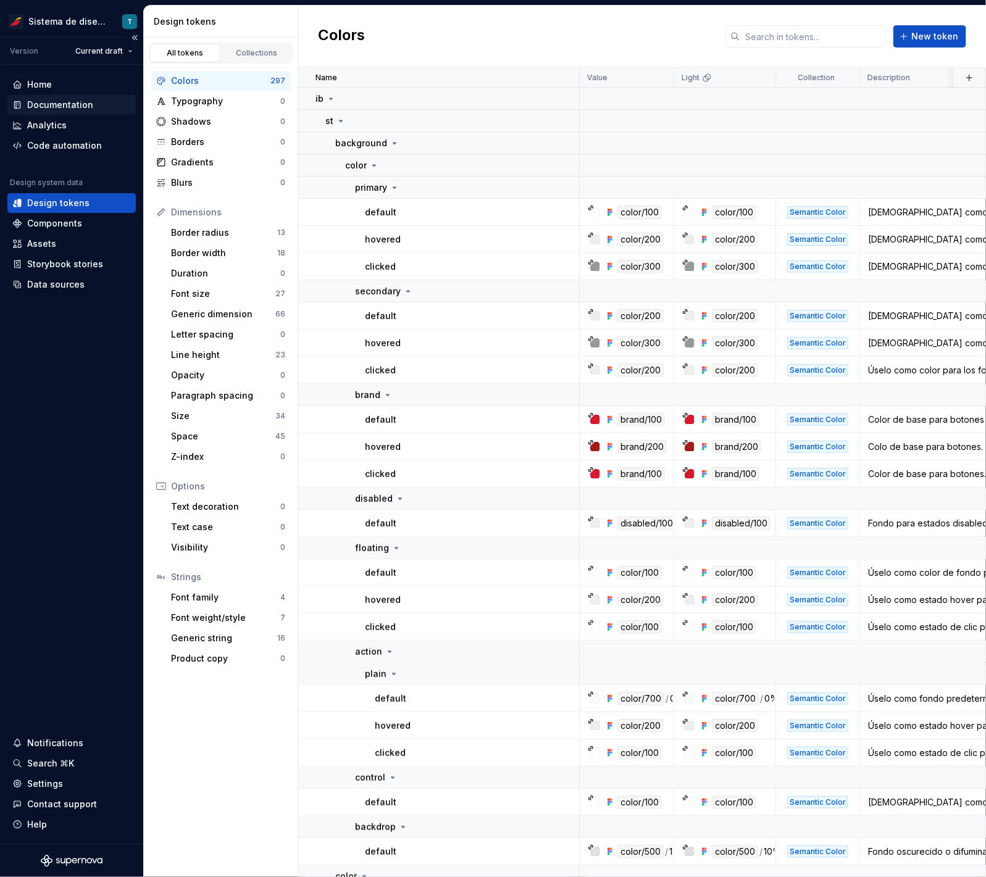
click at [77, 108] on div "Documentation" at bounding box center [60, 105] width 66 height 12
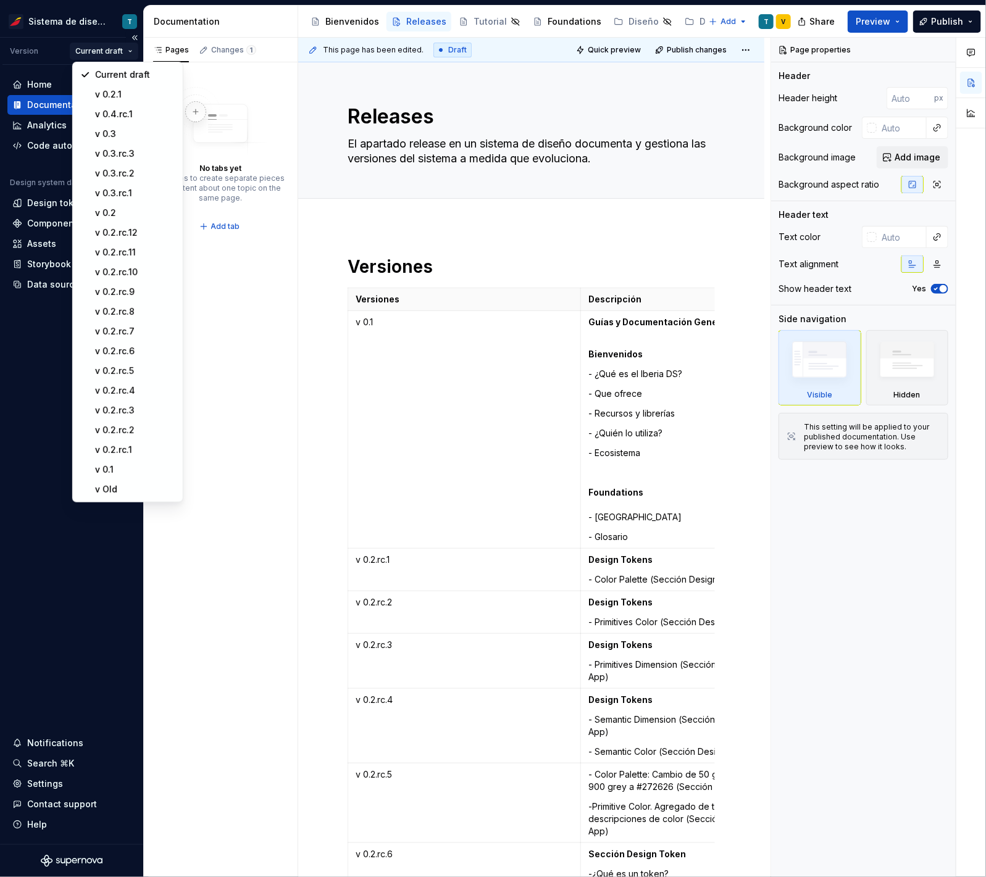
click at [123, 46] on html "Sistema de diseño Iberia T Version Current draft Home Documentation Analytics C…" at bounding box center [493, 438] width 986 height 877
click at [135, 115] on div "v 0.4.rc.1" at bounding box center [135, 114] width 80 height 12
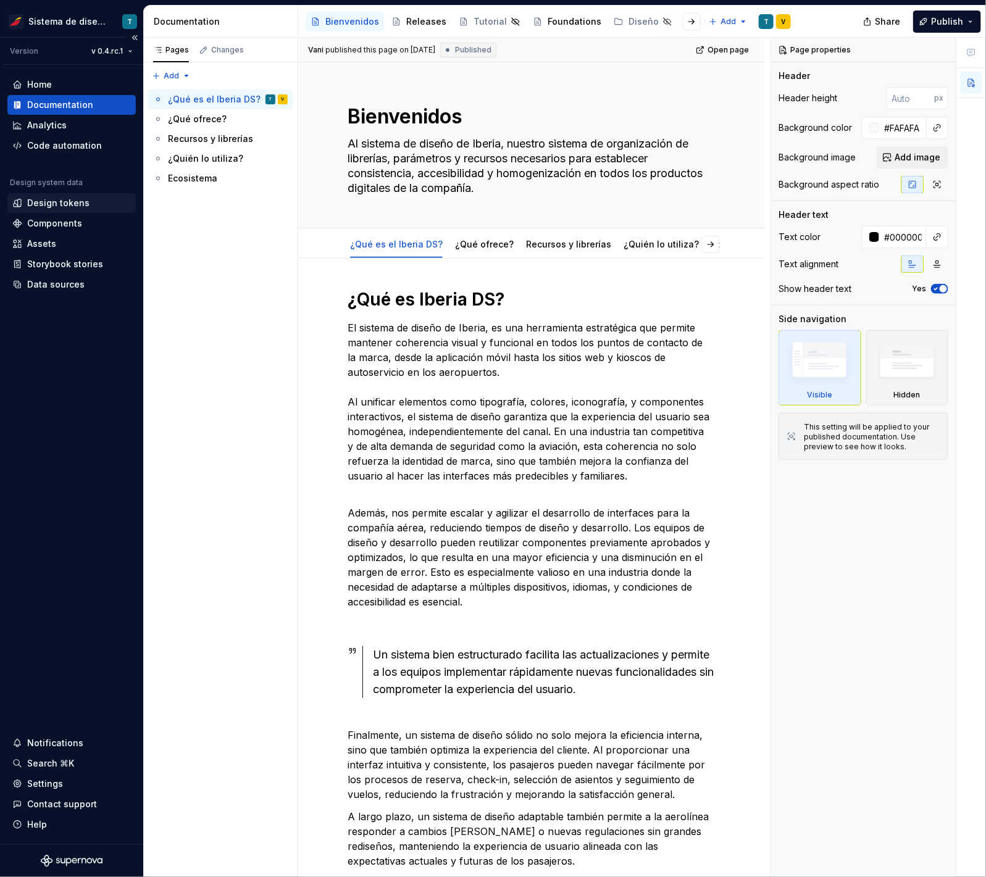
click at [71, 204] on div "Design tokens" at bounding box center [58, 203] width 62 height 12
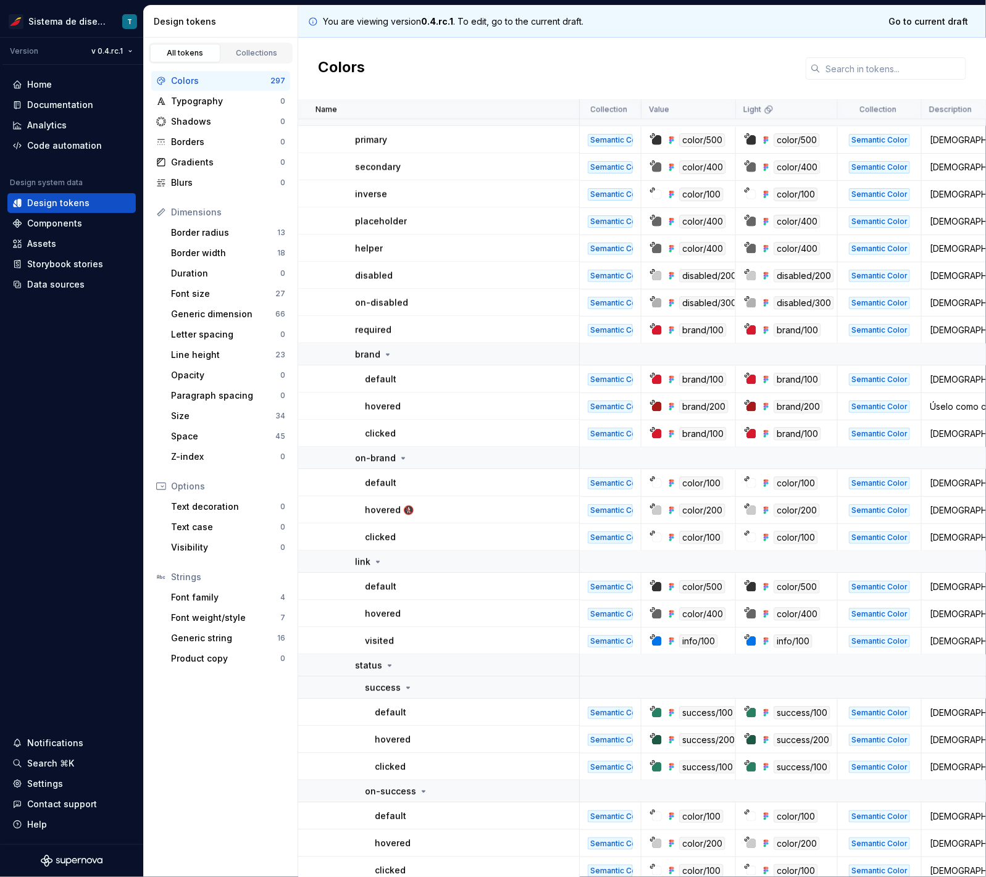
scroll to position [3429, 0]
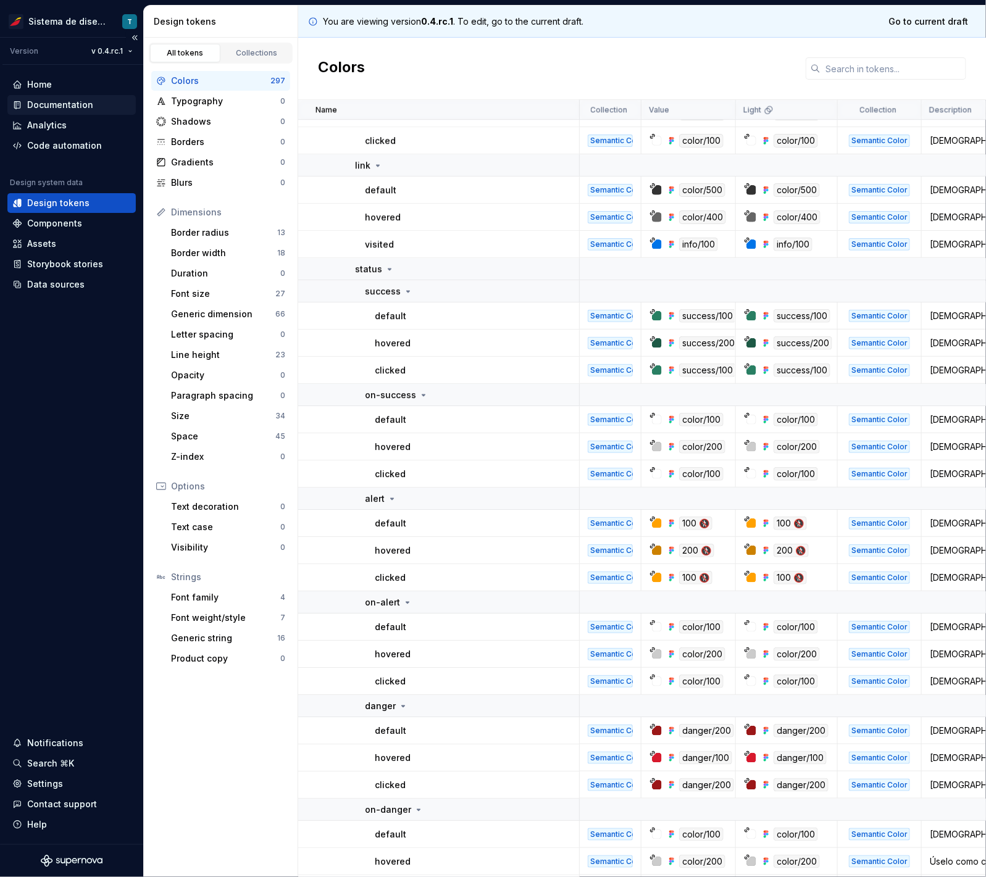
click at [70, 104] on div "Documentation" at bounding box center [60, 105] width 66 height 12
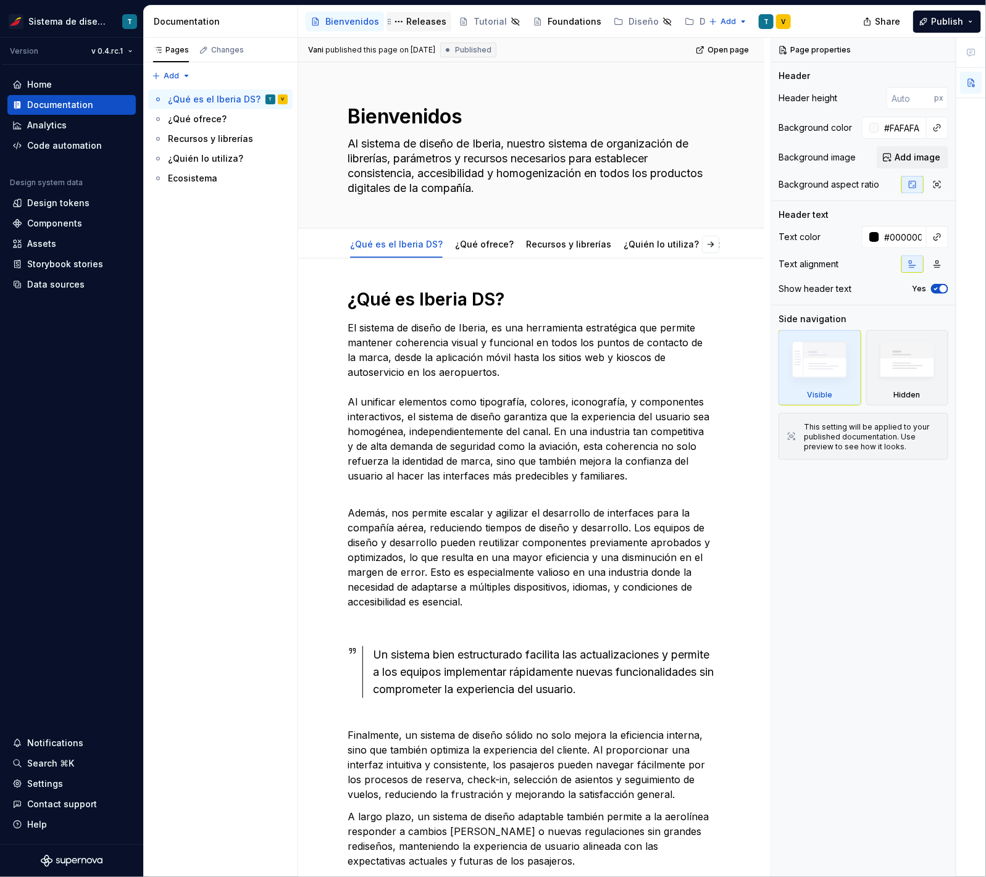
click at [420, 22] on div "Releases" at bounding box center [426, 21] width 40 height 12
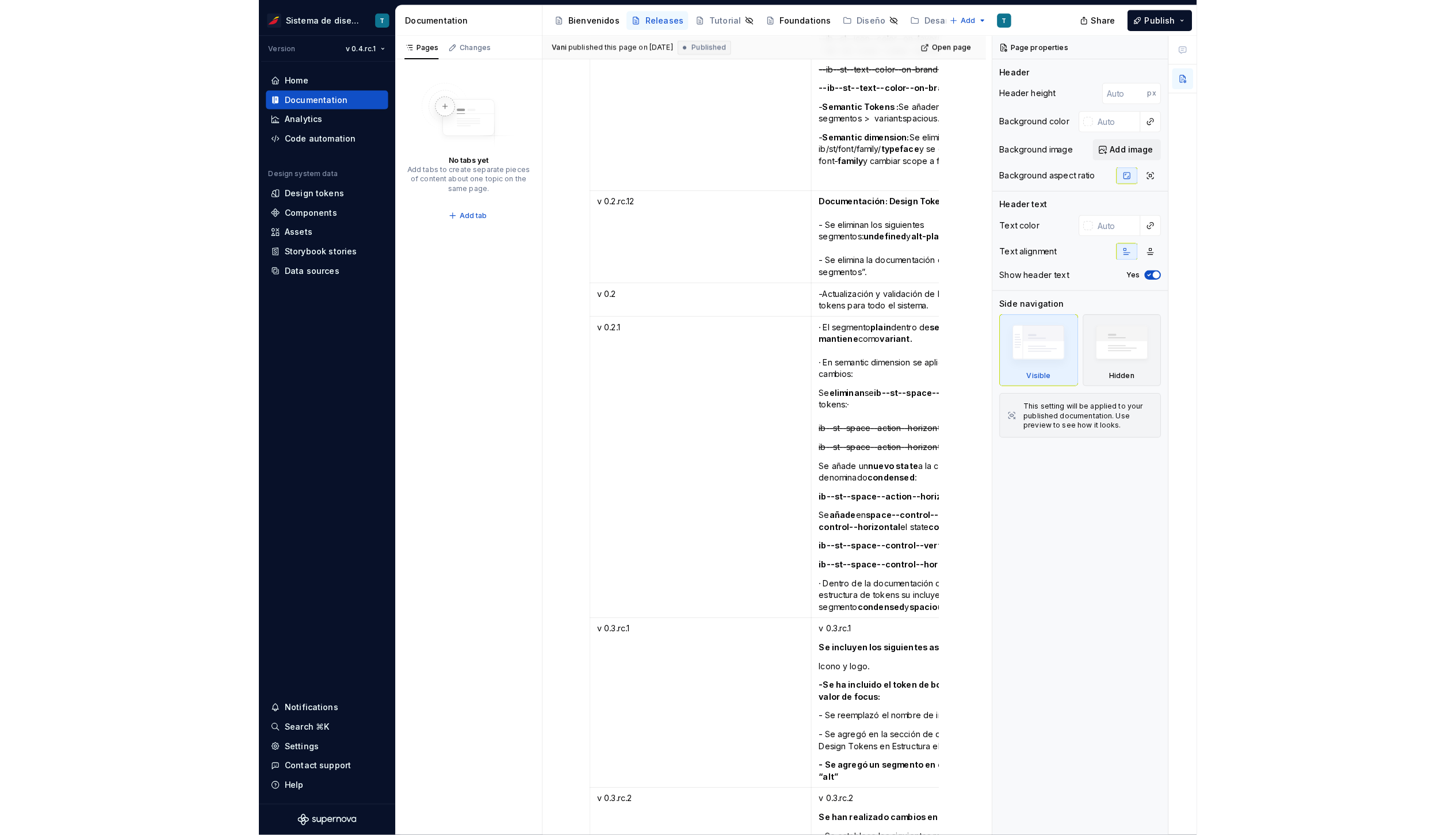
scroll to position [2370, 0]
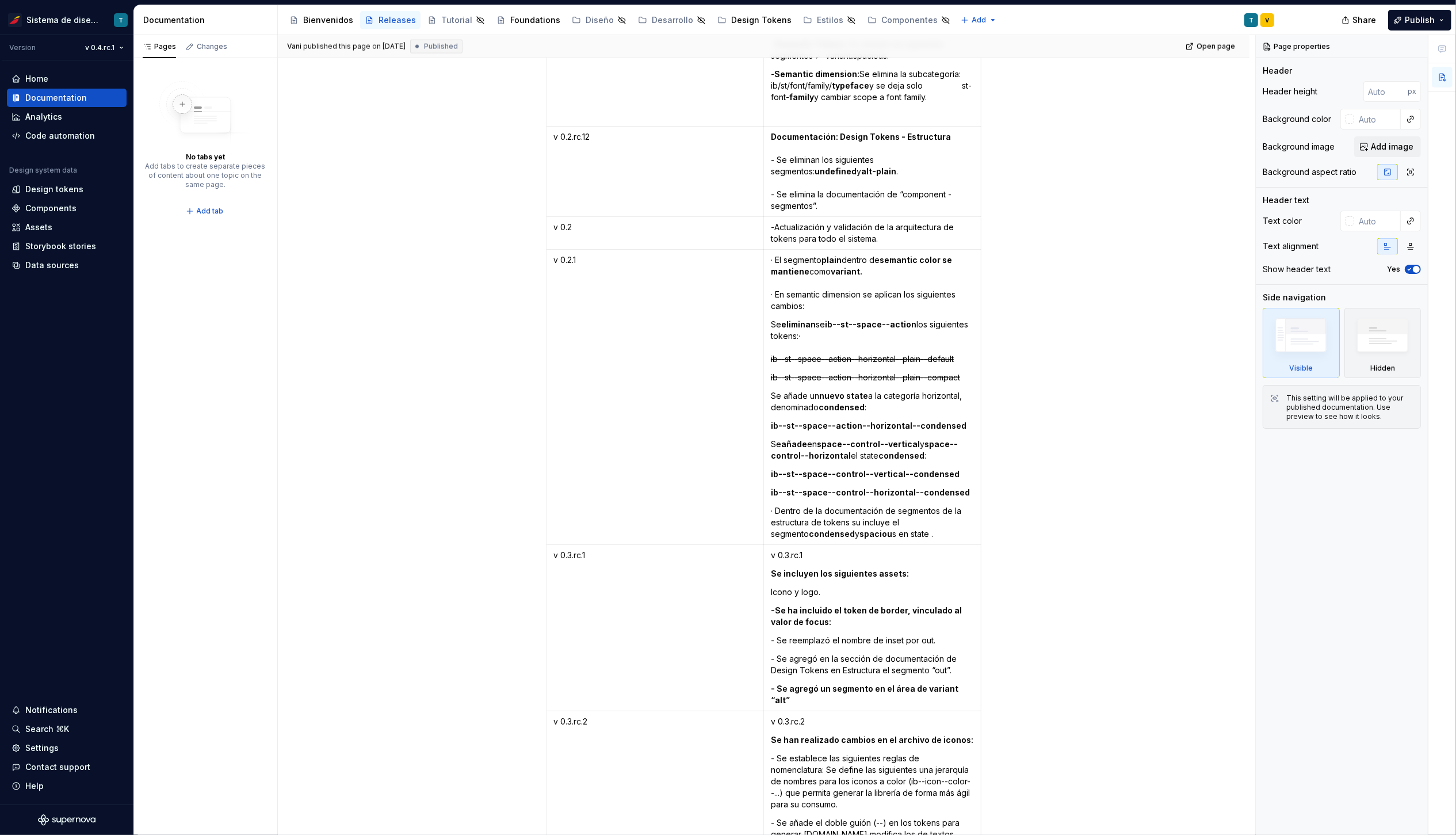
type textarea "*"
